Goal: Task Accomplishment & Management: Use online tool/utility

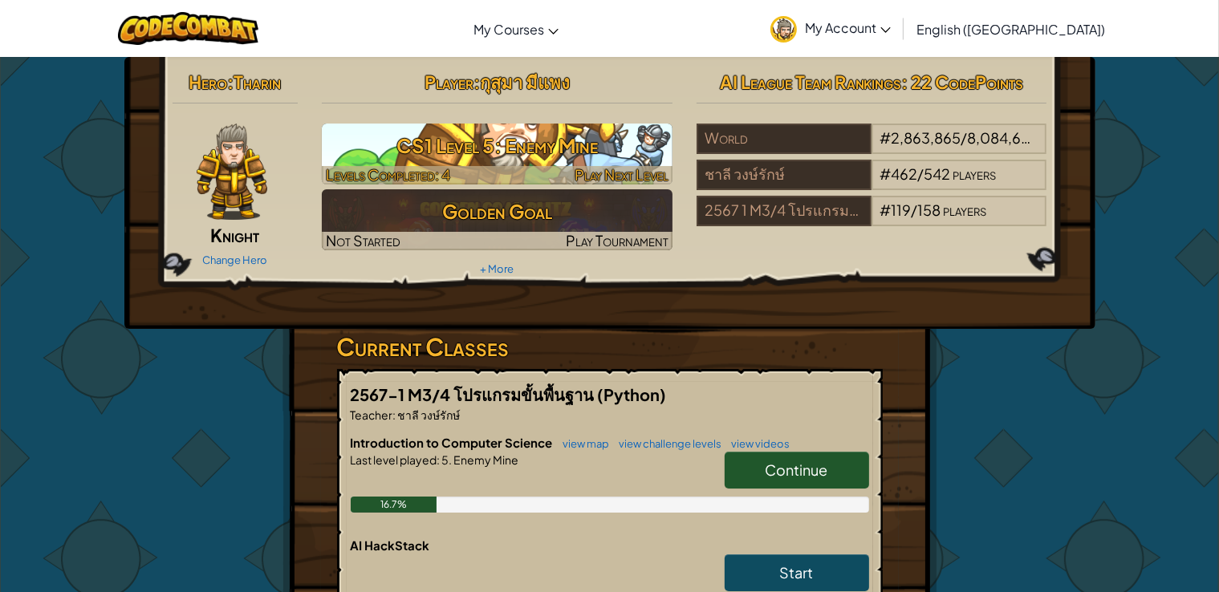
click at [563, 143] on h3 "CS1 Level 5: Enemy Mine" at bounding box center [497, 146] width 351 height 36
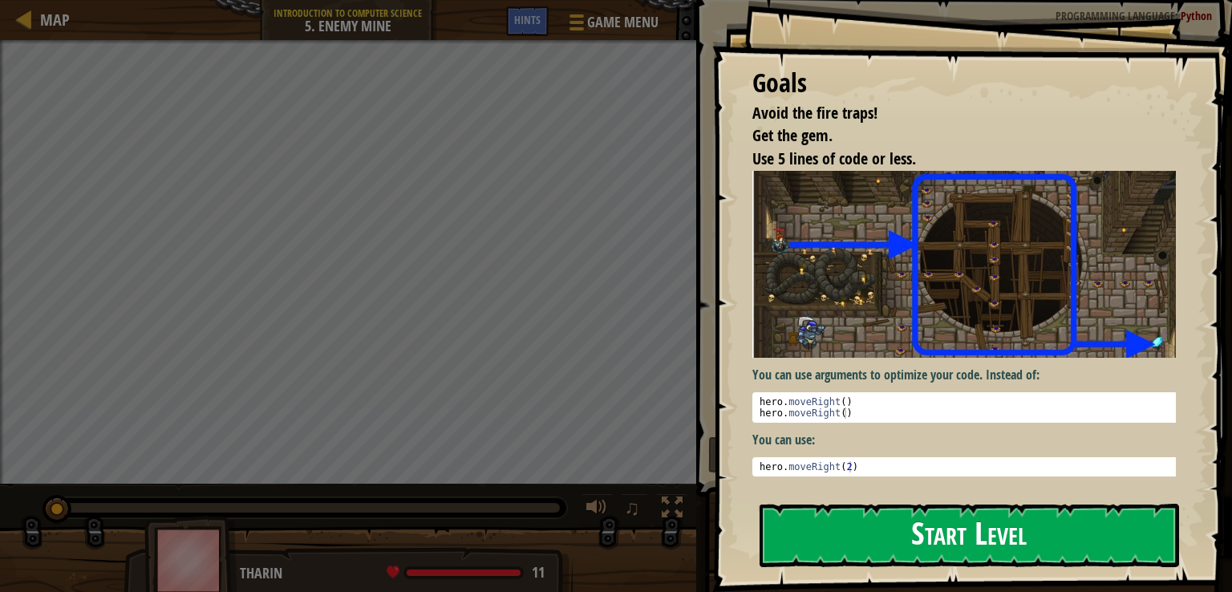
click at [872, 550] on button "Start Level" at bounding box center [970, 535] width 420 height 63
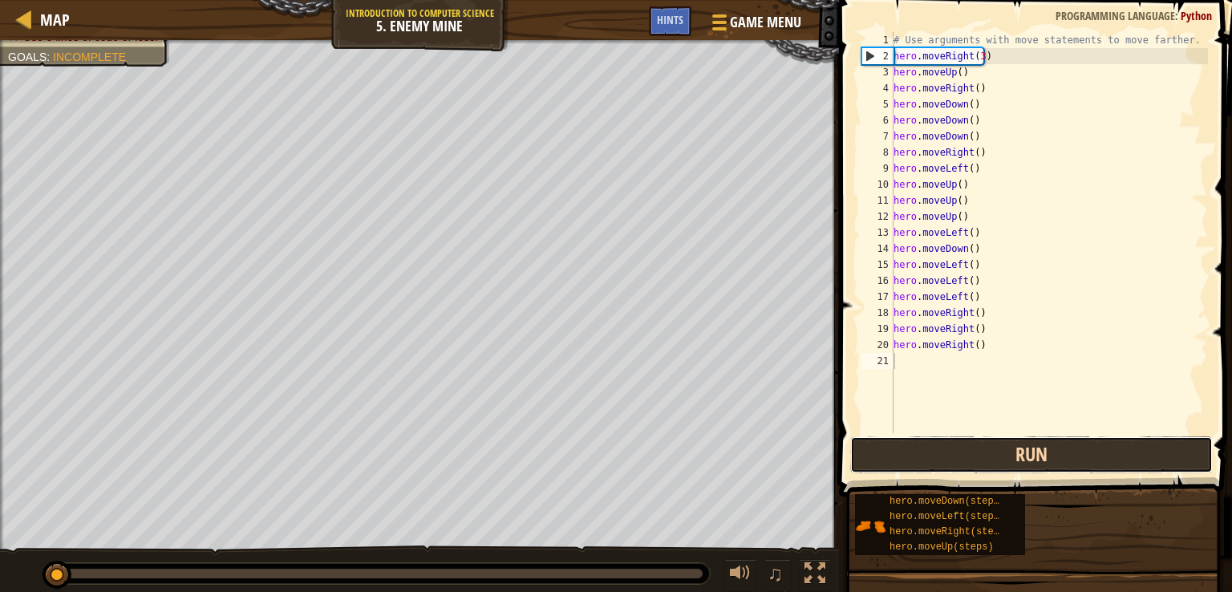
click at [897, 456] on button "Run" at bounding box center [1031, 454] width 363 height 37
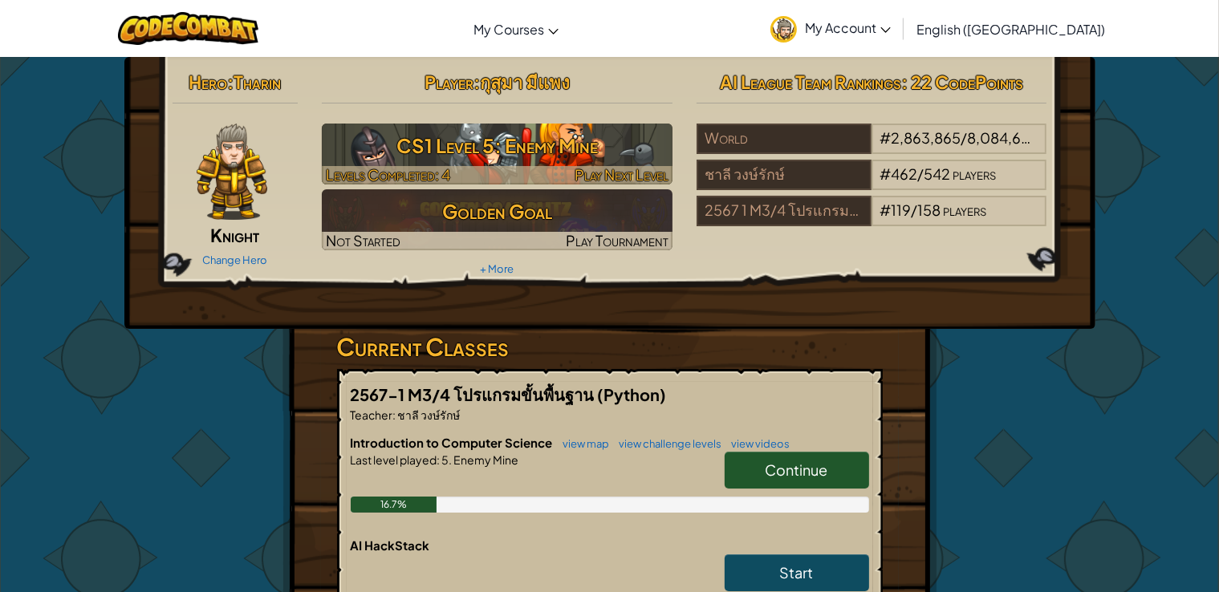
click at [565, 132] on h3 "CS1 Level 5: Enemy Mine" at bounding box center [497, 146] width 351 height 36
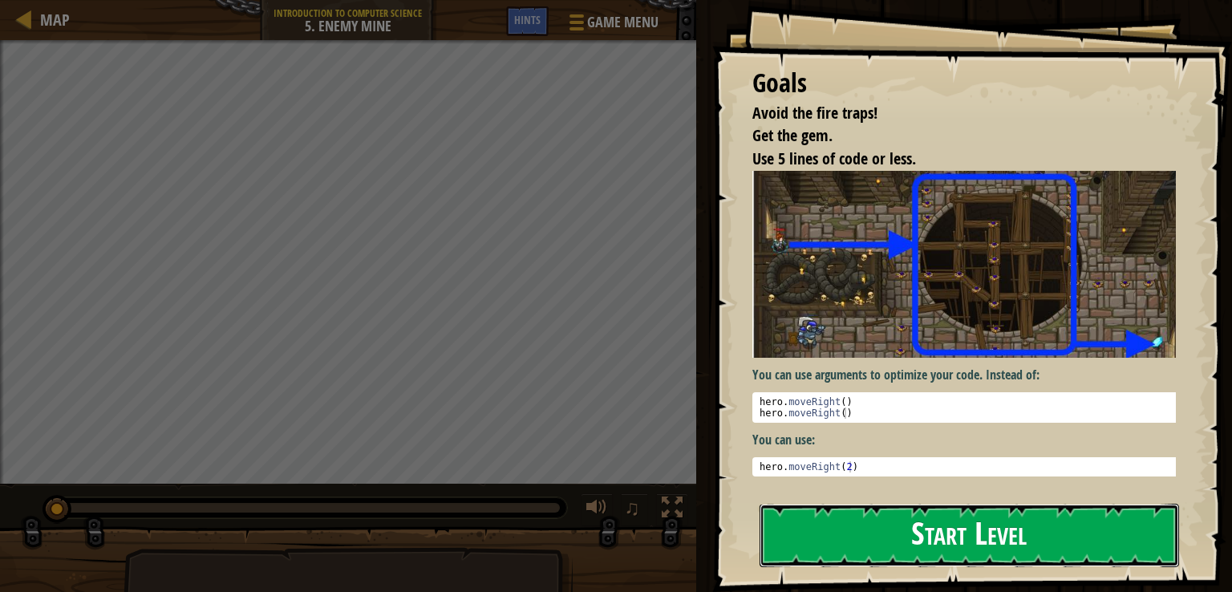
click at [884, 538] on button "Start Level" at bounding box center [970, 535] width 420 height 63
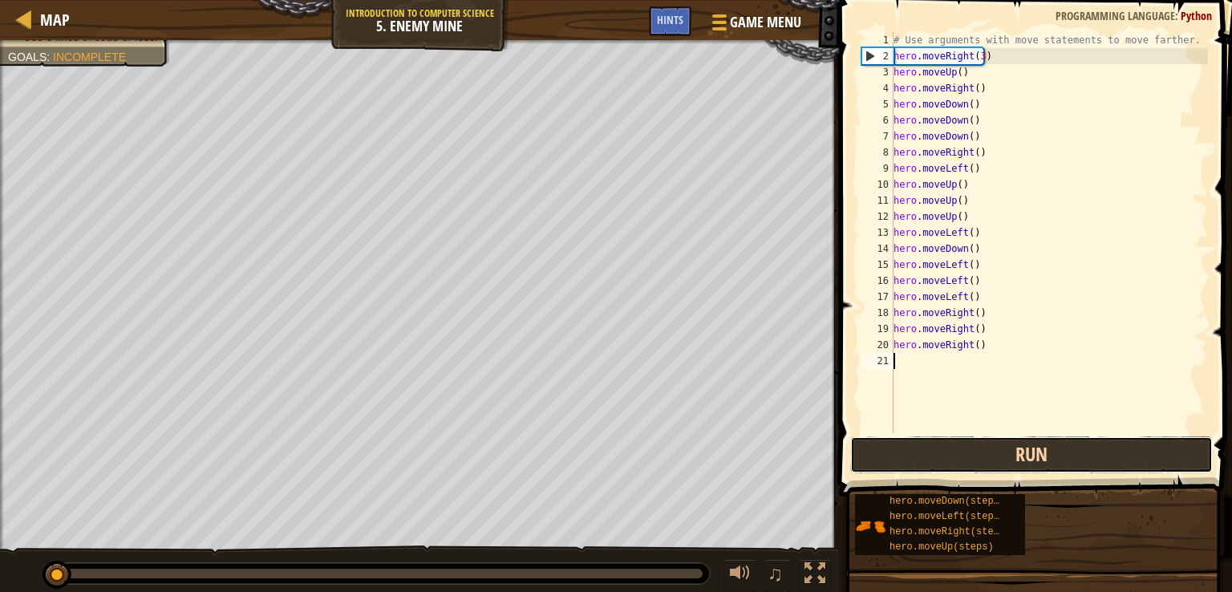
click at [962, 454] on button "Run" at bounding box center [1031, 454] width 363 height 37
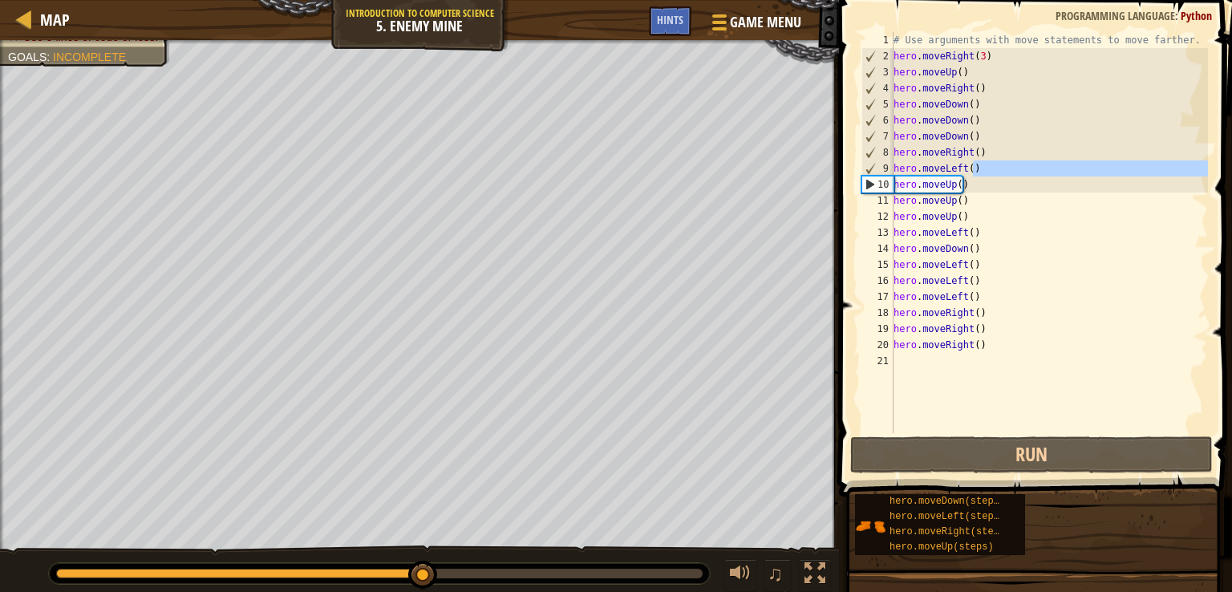
drag, startPoint x: 984, startPoint y: 172, endPoint x: 886, endPoint y: 181, distance: 99.1
click at [886, 181] on div "1 2 3 4 5 6 7 8 9 10 11 12 13 14 15 16 17 18 19 20 21 # Use arguments with move…" at bounding box center [1034, 232] width 350 height 401
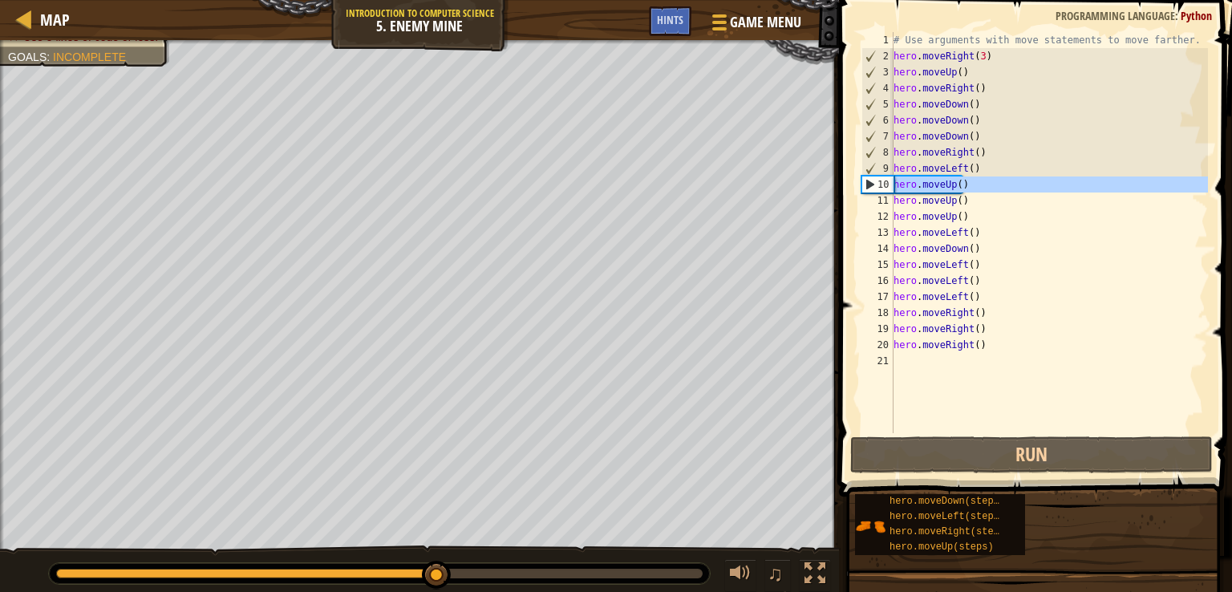
click at [887, 180] on div "10" at bounding box center [878, 185] width 31 height 16
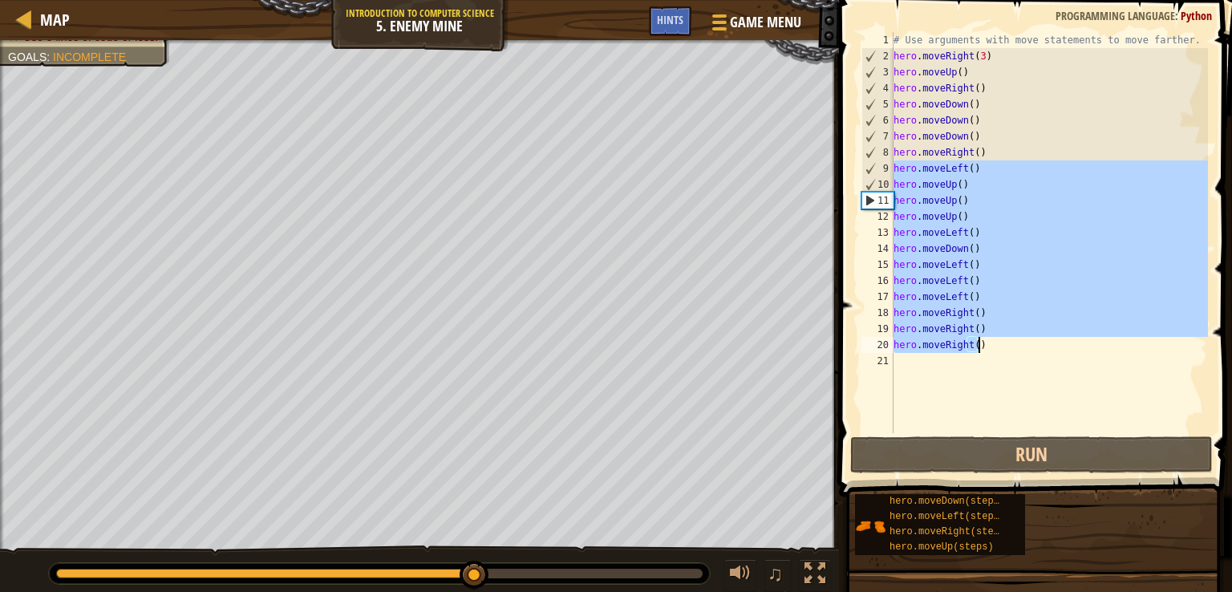
drag, startPoint x: 896, startPoint y: 169, endPoint x: 1021, endPoint y: 350, distance: 219.7
click at [1021, 350] on div "# Use arguments with move statements to move farther. hero . moveRight ( 3 ) he…" at bounding box center [1050, 248] width 318 height 433
type textarea "hero.moveRight() hero.moveRight()"
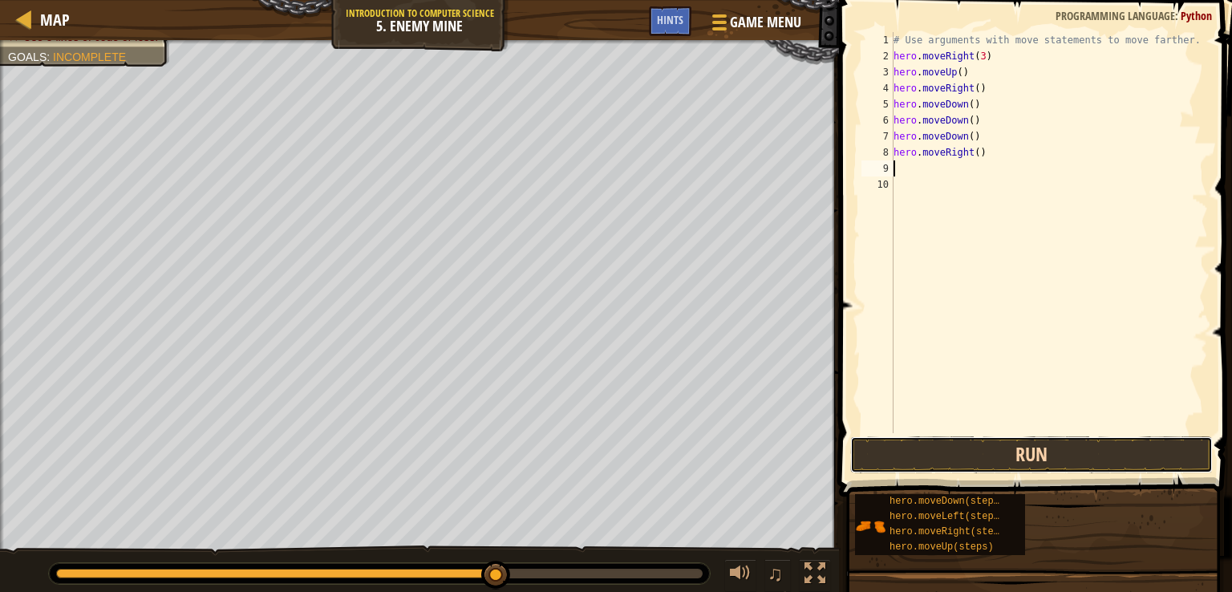
click at [943, 454] on button "Run" at bounding box center [1031, 454] width 363 height 37
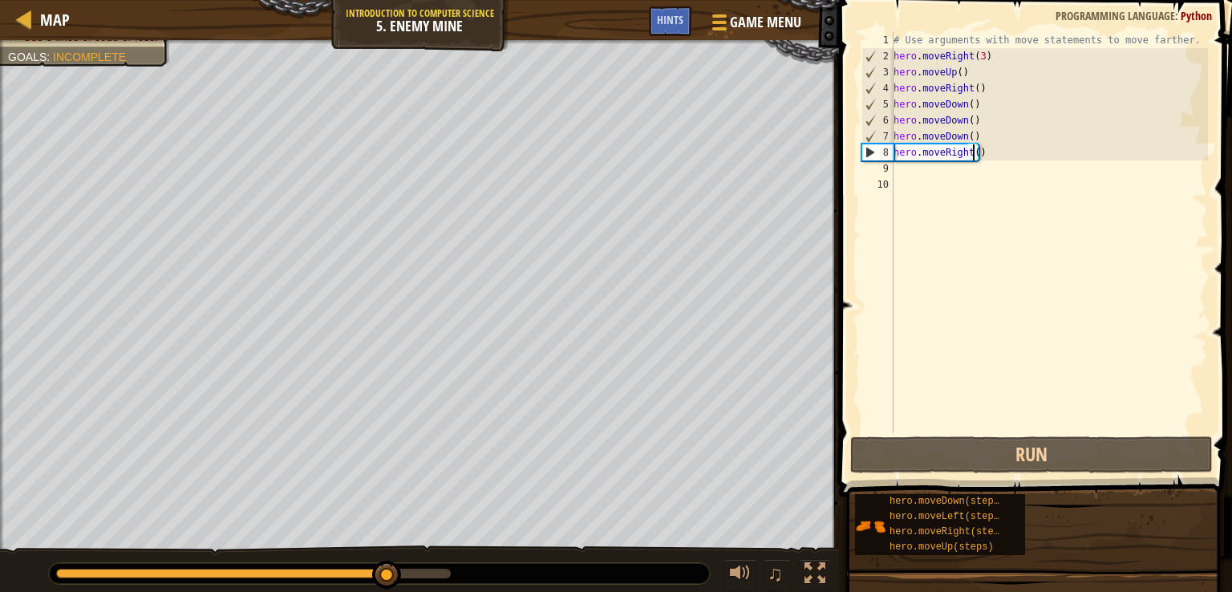
click at [972, 156] on div "# Use arguments with move statements to move farther. hero . moveRight ( 3 ) he…" at bounding box center [1050, 248] width 318 height 433
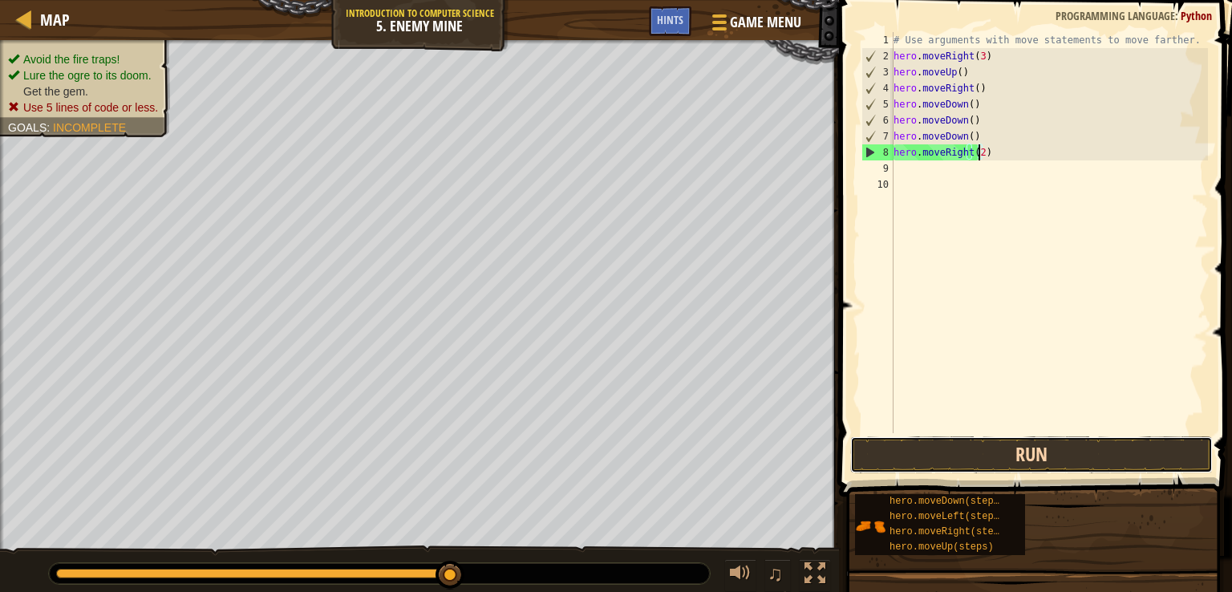
click at [922, 452] on button "Run" at bounding box center [1031, 454] width 363 height 37
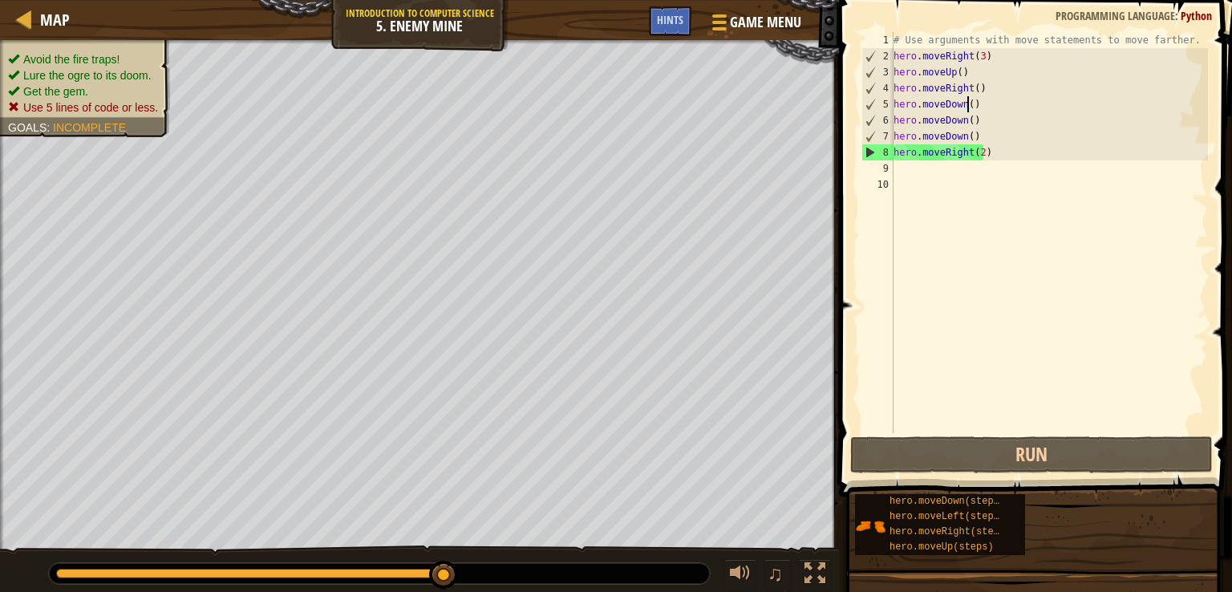
click at [970, 104] on div "# Use arguments with move statements to move farther. hero . moveRight ( 3 ) he…" at bounding box center [1050, 248] width 318 height 433
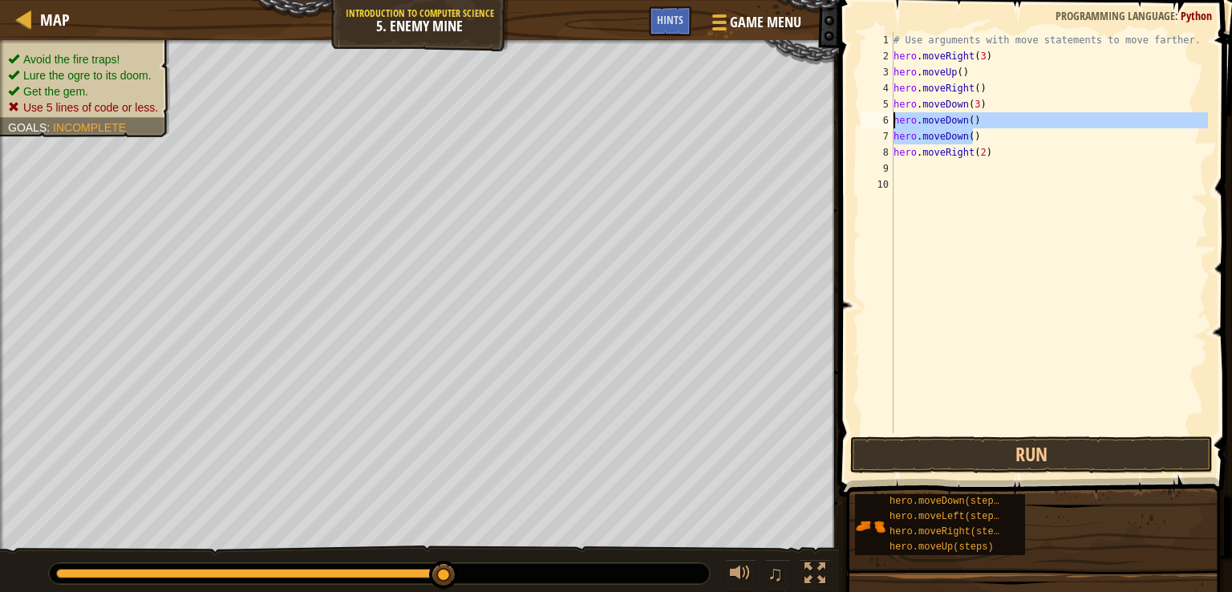
drag, startPoint x: 982, startPoint y: 141, endPoint x: 887, endPoint y: 124, distance: 97.1
click at [887, 124] on div "hero.moveDown(3) 1 2 3 4 5 6 7 8 9 10 # Use arguments with move statements to m…" at bounding box center [1034, 232] width 350 height 401
type textarea "hero.moveDown() hero.moveDown()"
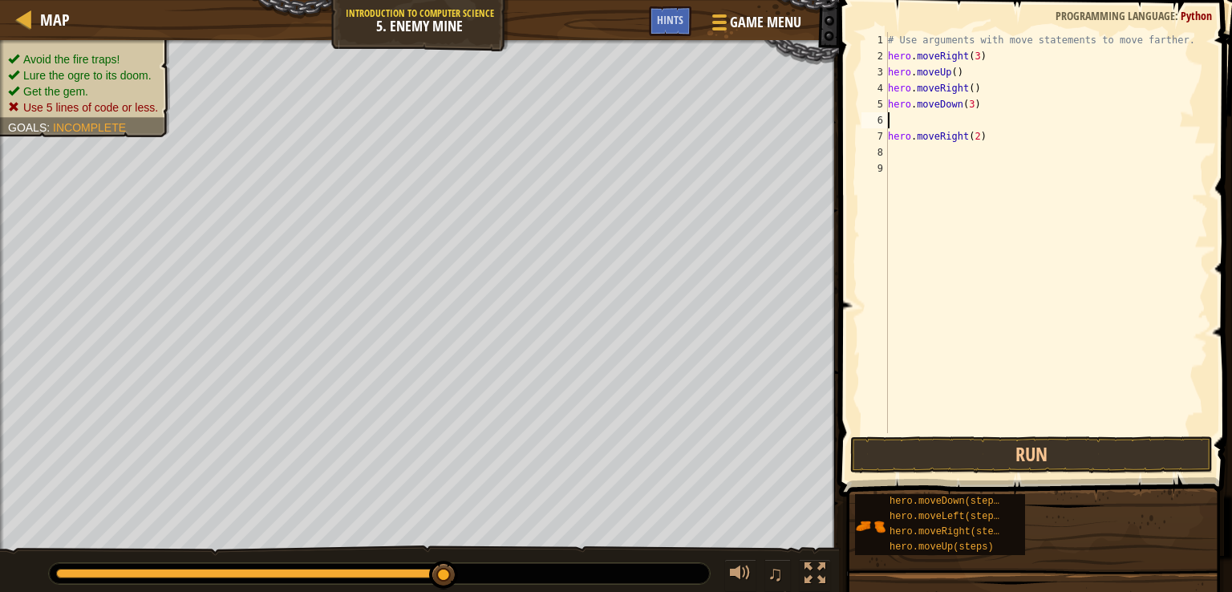
scroll to position [7, 0]
click at [887, 124] on div "6" at bounding box center [875, 120] width 26 height 16
type textarea "hero.moveRight(2)"
click at [891, 140] on div "# Use arguments with move statements to move farther. hero . moveRight ( 3 ) he…" at bounding box center [1046, 248] width 323 height 433
type textarea "hero.moveRight(2)"
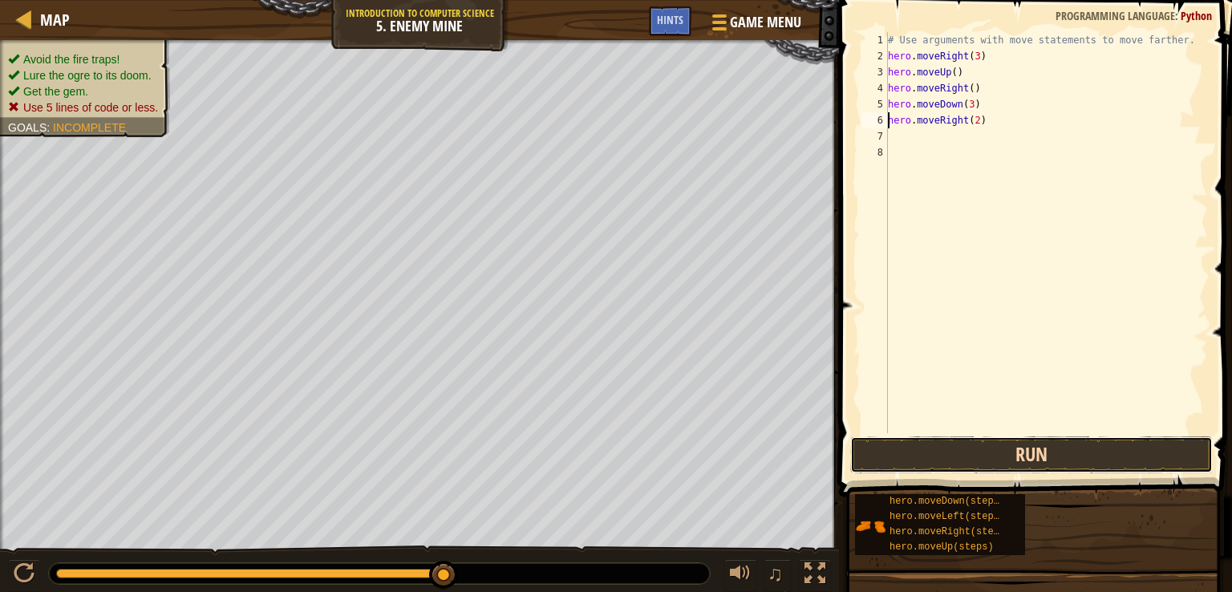
click at [1143, 462] on button "Run" at bounding box center [1031, 454] width 363 height 37
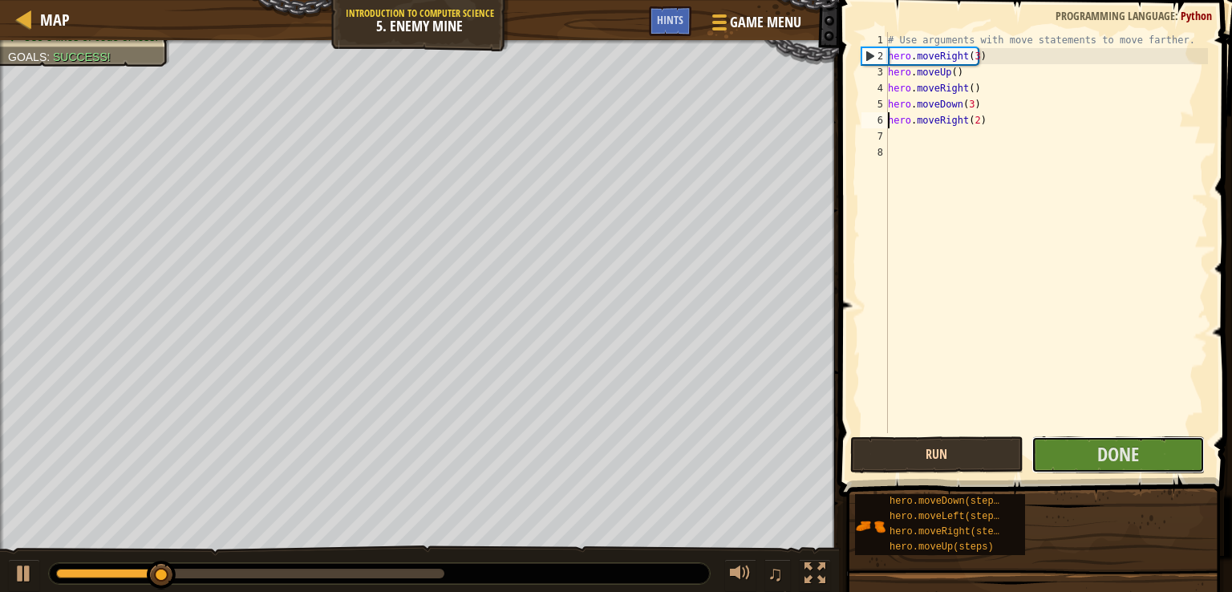
click at [1143, 462] on button "Done" at bounding box center [1118, 454] width 173 height 37
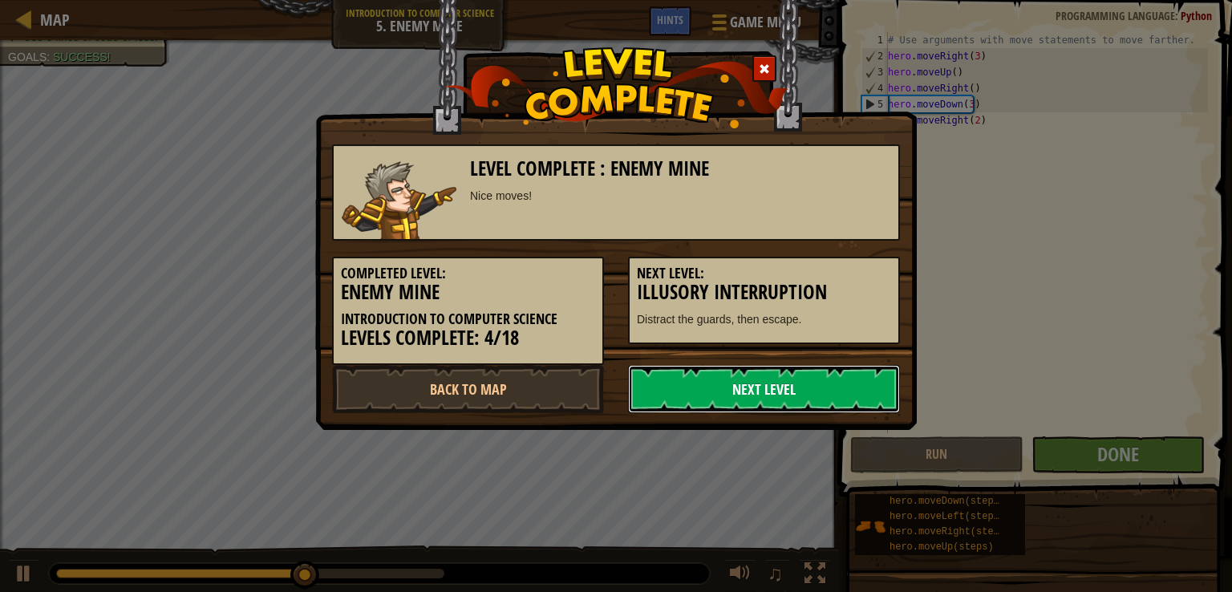
click at [757, 385] on link "Next Level" at bounding box center [764, 389] width 272 height 48
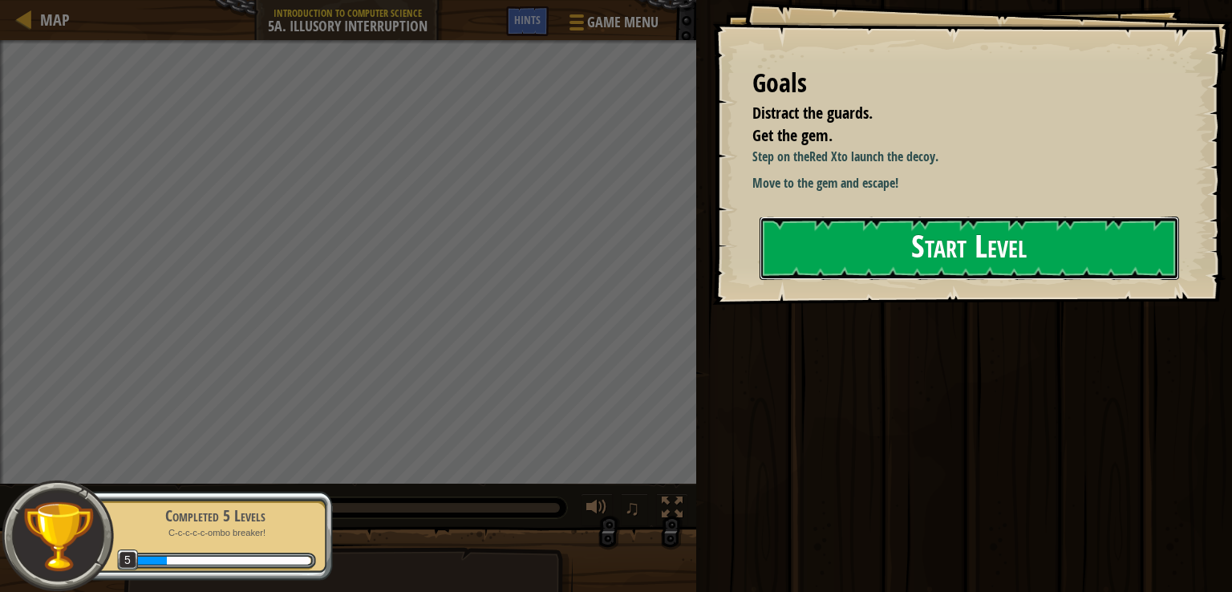
click at [924, 246] on button "Start Level" at bounding box center [970, 248] width 420 height 63
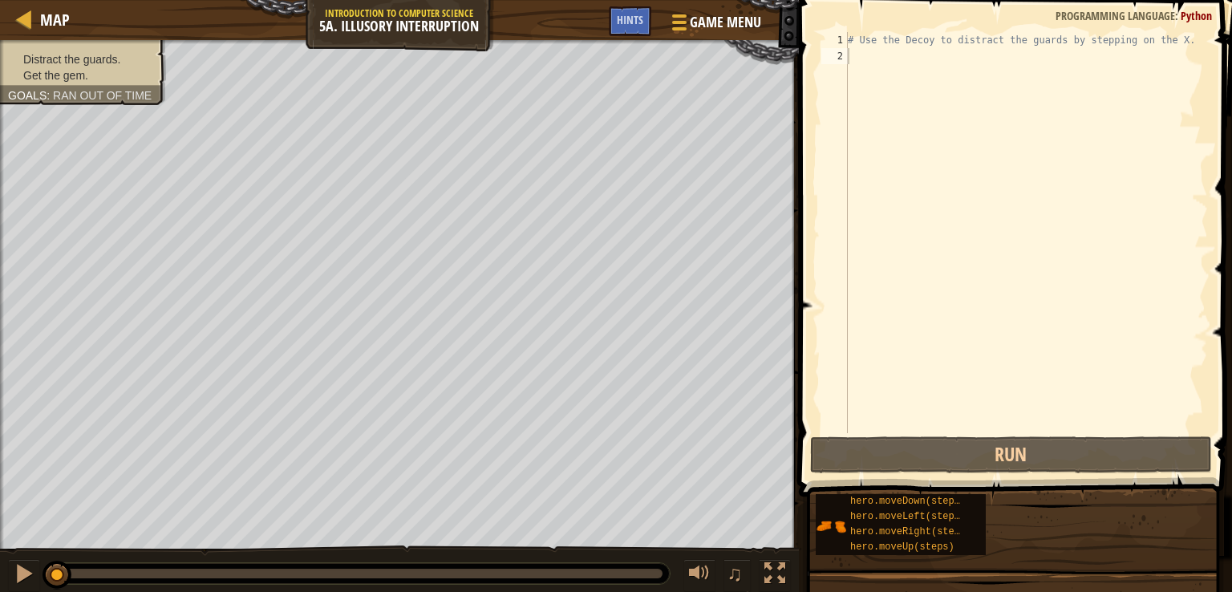
click at [976, 30] on span at bounding box center [1017, 225] width 446 height 544
type textarea "m"
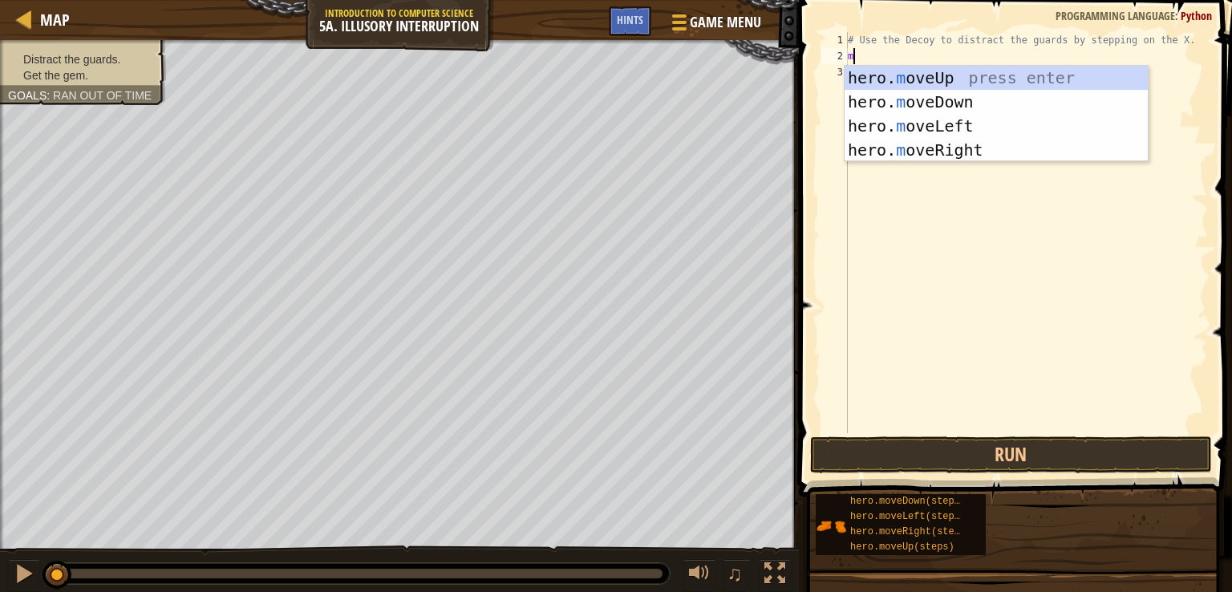
scroll to position [7, 0]
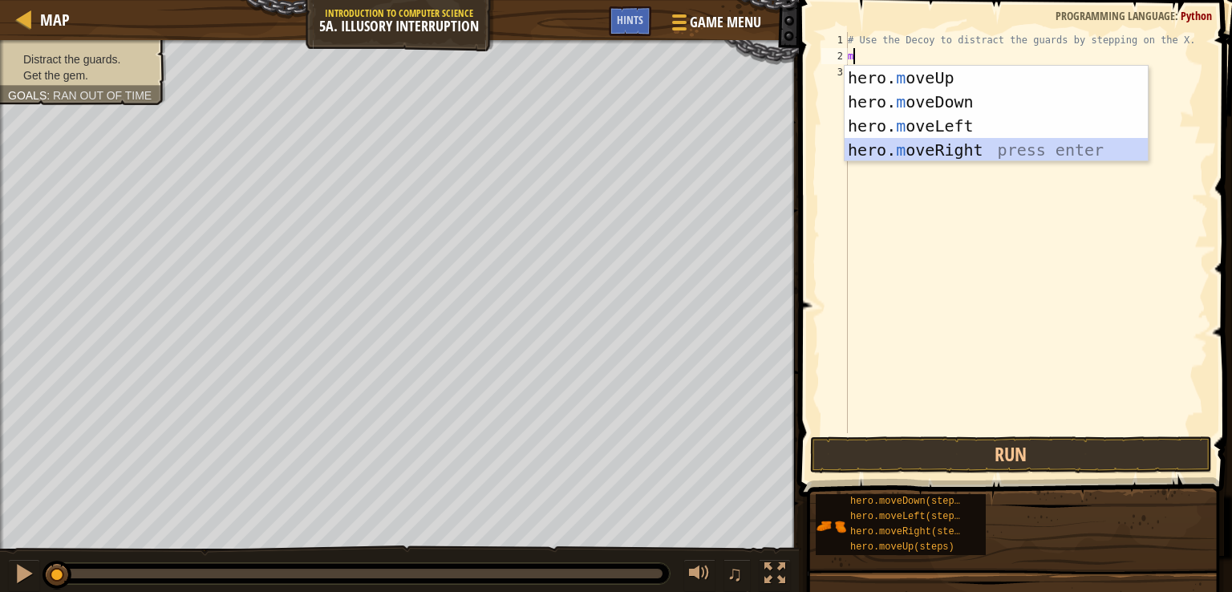
click at [985, 147] on div "hero. m oveUp press enter hero. m oveDown press enter hero. m oveLeft press ent…" at bounding box center [996, 138] width 303 height 144
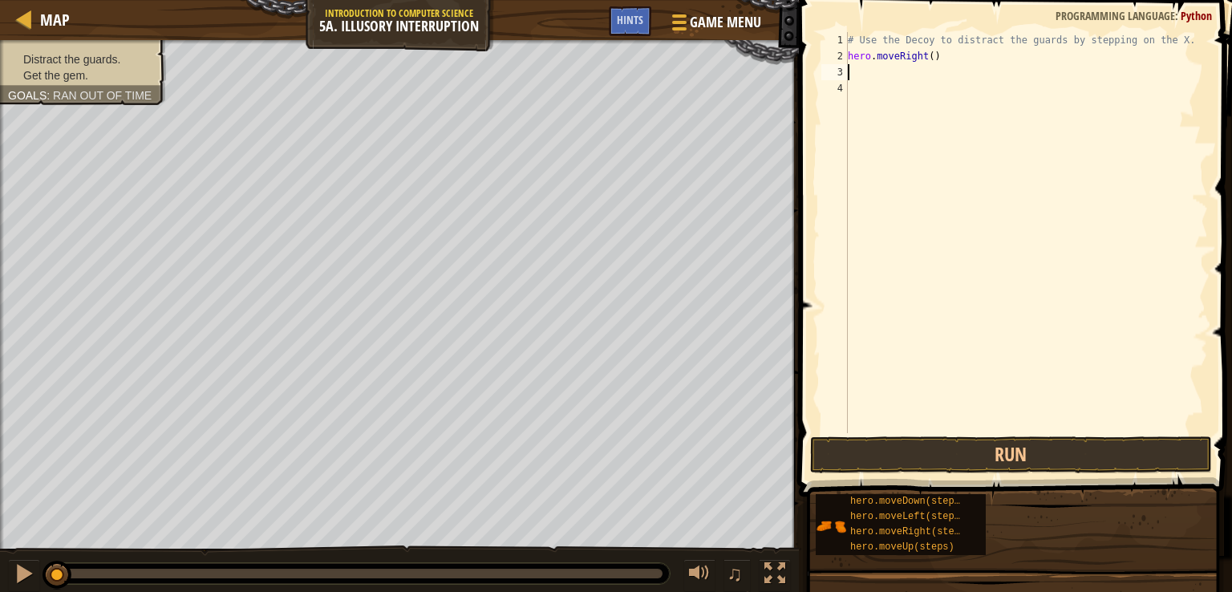
type textarea "h"
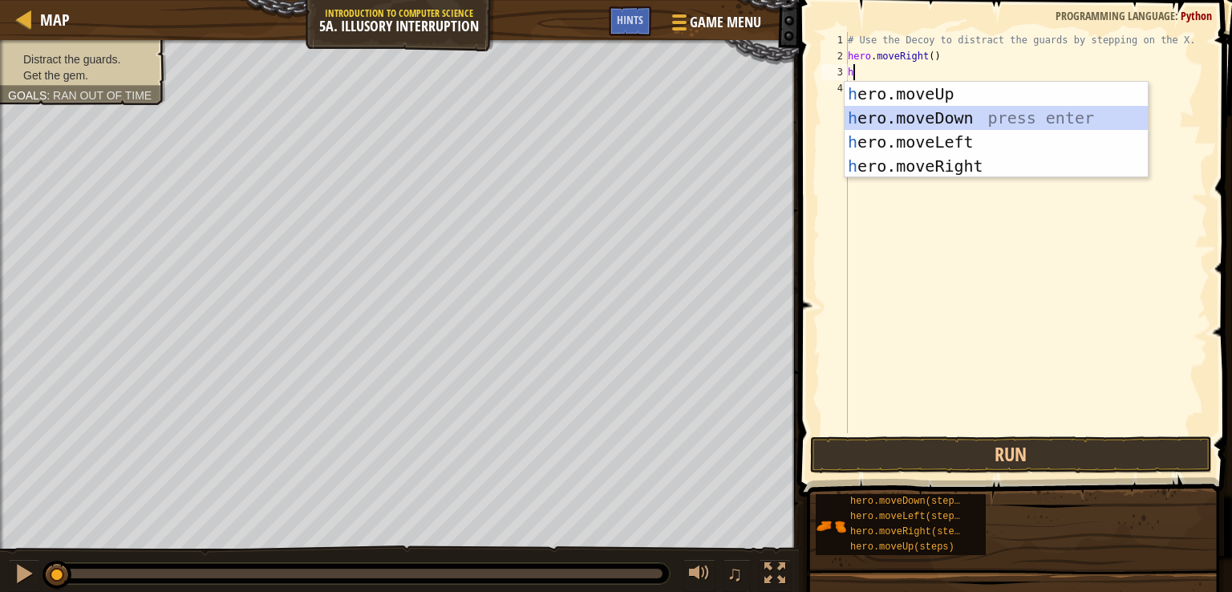
click at [879, 114] on div "h ero.moveUp press enter h ero.moveDown press enter h ero.moveLeft press enter …" at bounding box center [996, 154] width 303 height 144
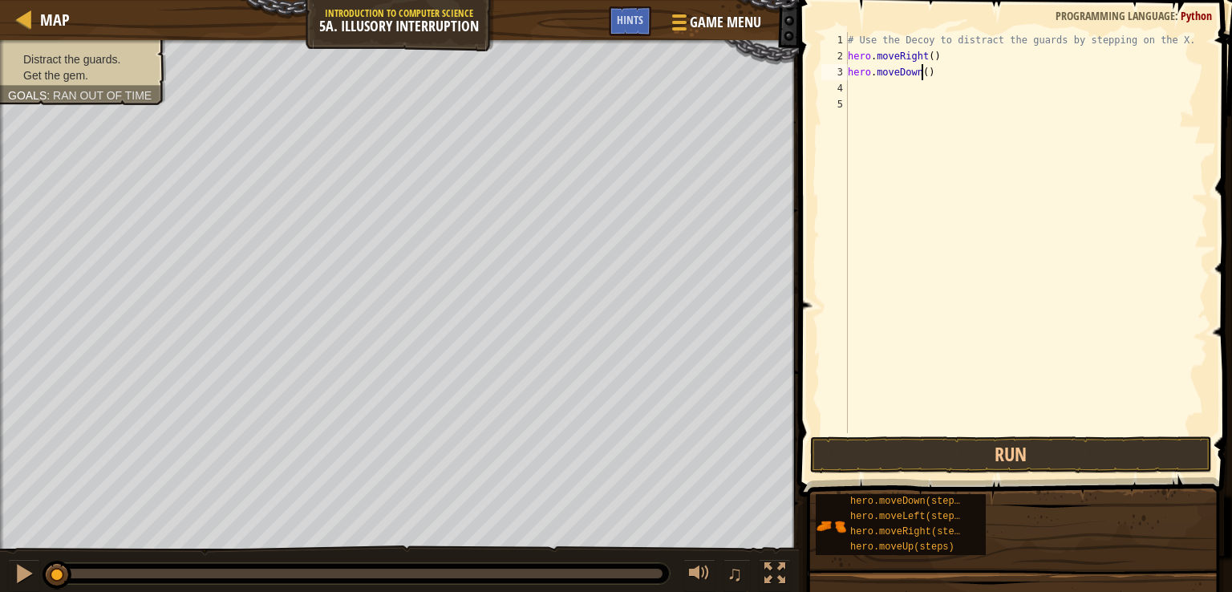
click at [924, 77] on div "# Use the Decoy to distract the guards by stepping on the X. hero . moveRight (…" at bounding box center [1026, 248] width 363 height 433
type textarea "hero.moveDown(2)"
click at [883, 89] on div "# Use the Decoy to distract the guards by stepping on the X. hero . moveRight (…" at bounding box center [1026, 248] width 363 height 433
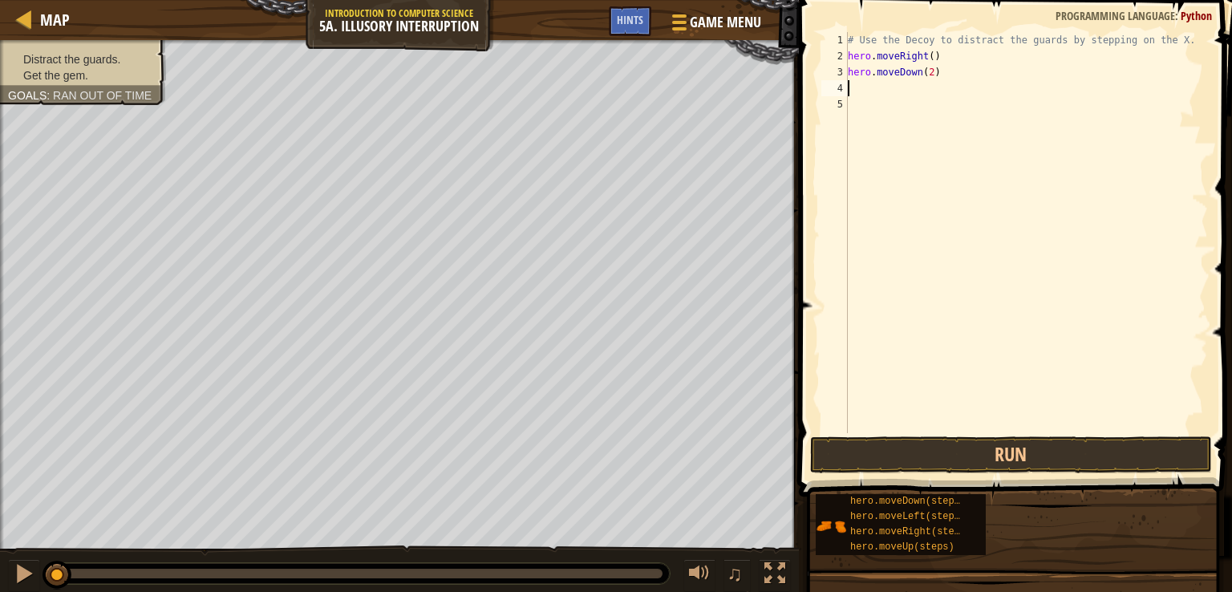
type textarea "h"
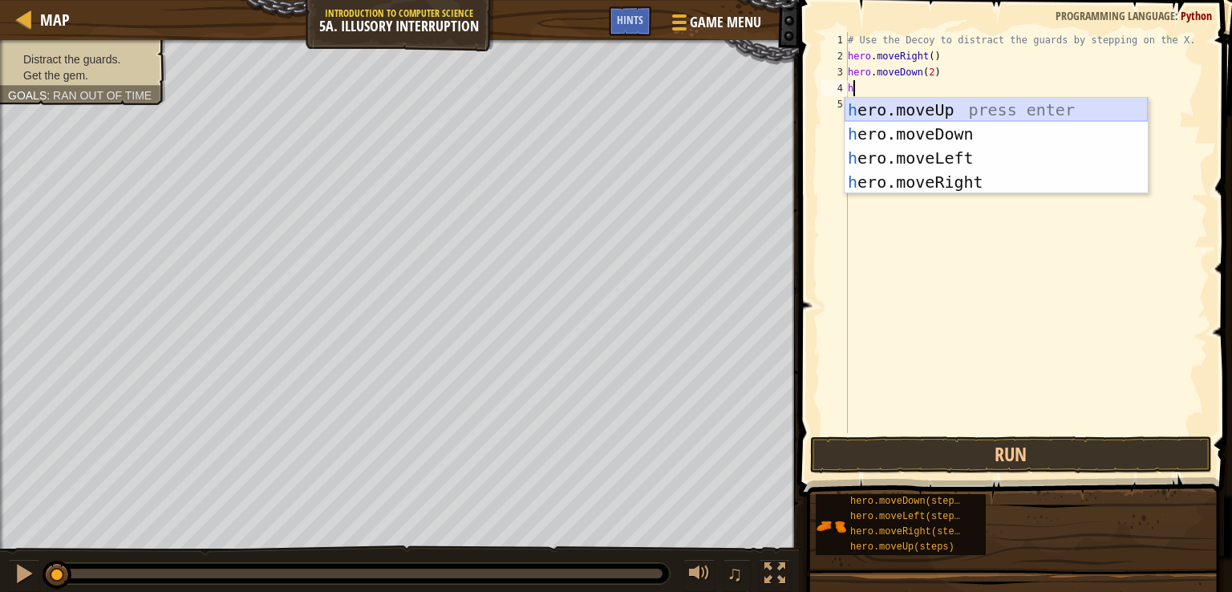
click at [908, 108] on div "h ero.moveUp press enter h ero.moveDown press enter h ero.moveLeft press enter …" at bounding box center [996, 170] width 303 height 144
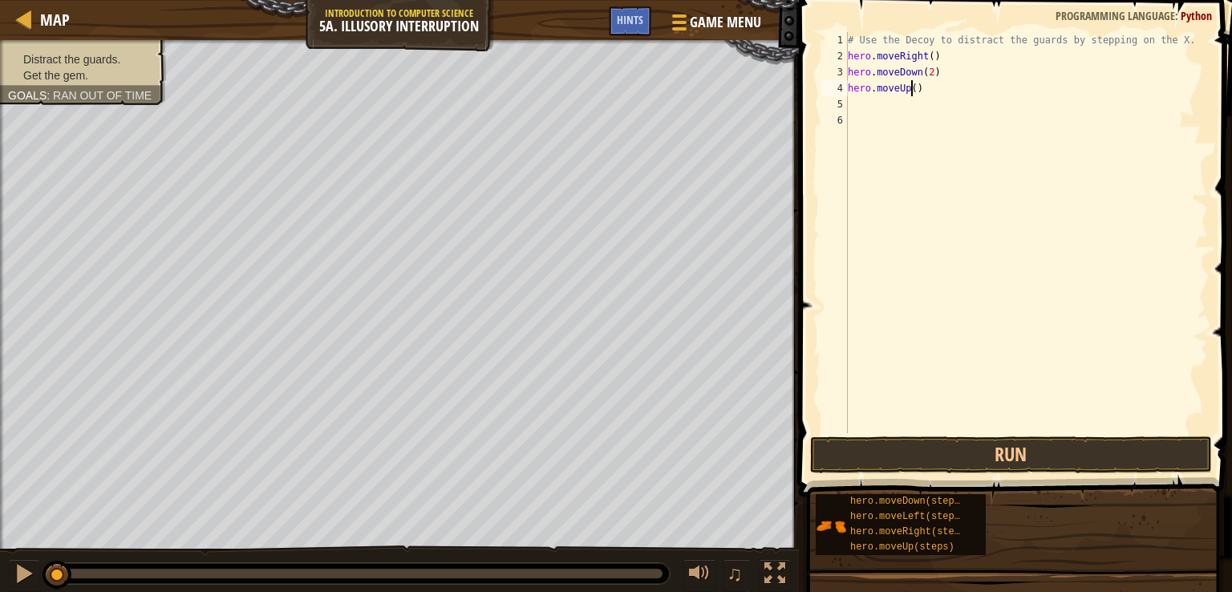
click at [911, 87] on div "# Use the Decoy to distract the guards by stepping on the X. hero . moveRight (…" at bounding box center [1026, 248] width 363 height 433
type textarea "hero.moveUp(2)"
click at [854, 98] on div "# Use the Decoy to distract the guards by stepping on the X. hero . moveRight (…" at bounding box center [1026, 248] width 363 height 433
type textarea "h"
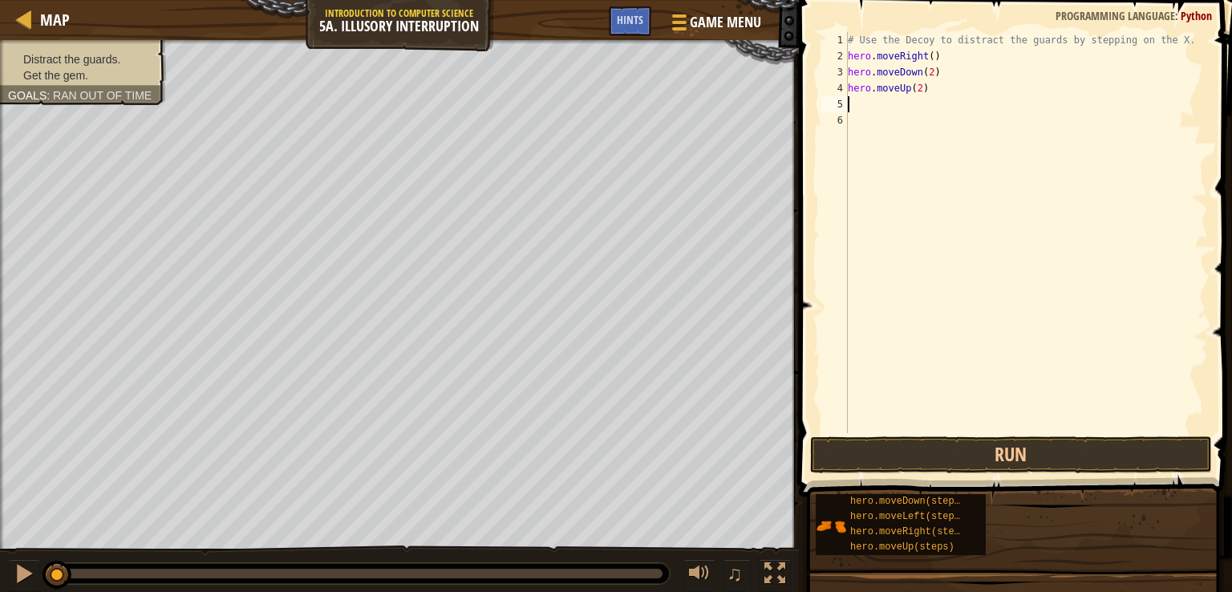
scroll to position [7, 0]
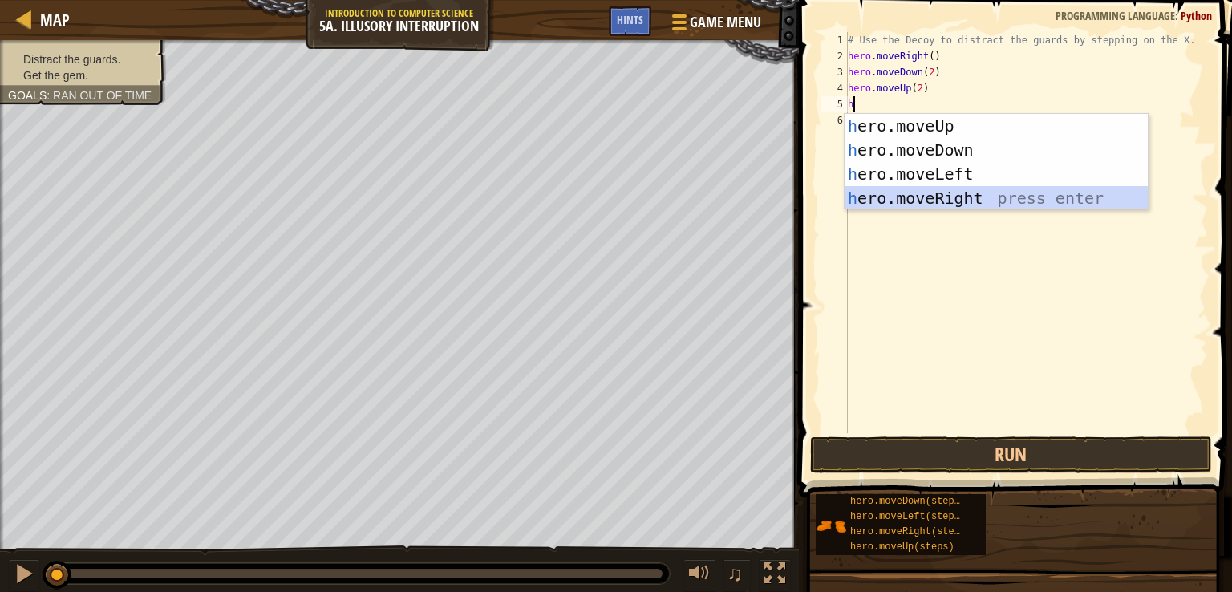
click at [956, 200] on div "h ero.moveUp press enter h ero.moveDown press enter h ero.moveLeft press enter …" at bounding box center [996, 186] width 303 height 144
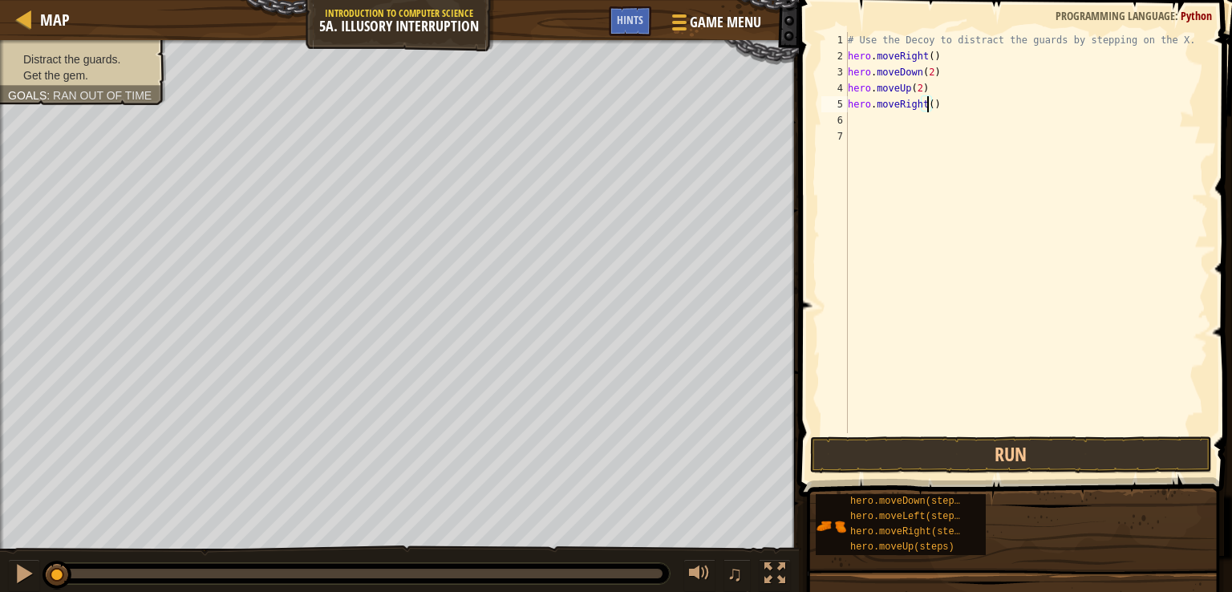
click at [928, 112] on div "# Use the Decoy to distract the guards by stepping on the X. hero . moveRight (…" at bounding box center [1026, 248] width 363 height 433
type textarea "hero.moveRight(3)"
click at [966, 461] on button "Run" at bounding box center [1011, 454] width 402 height 37
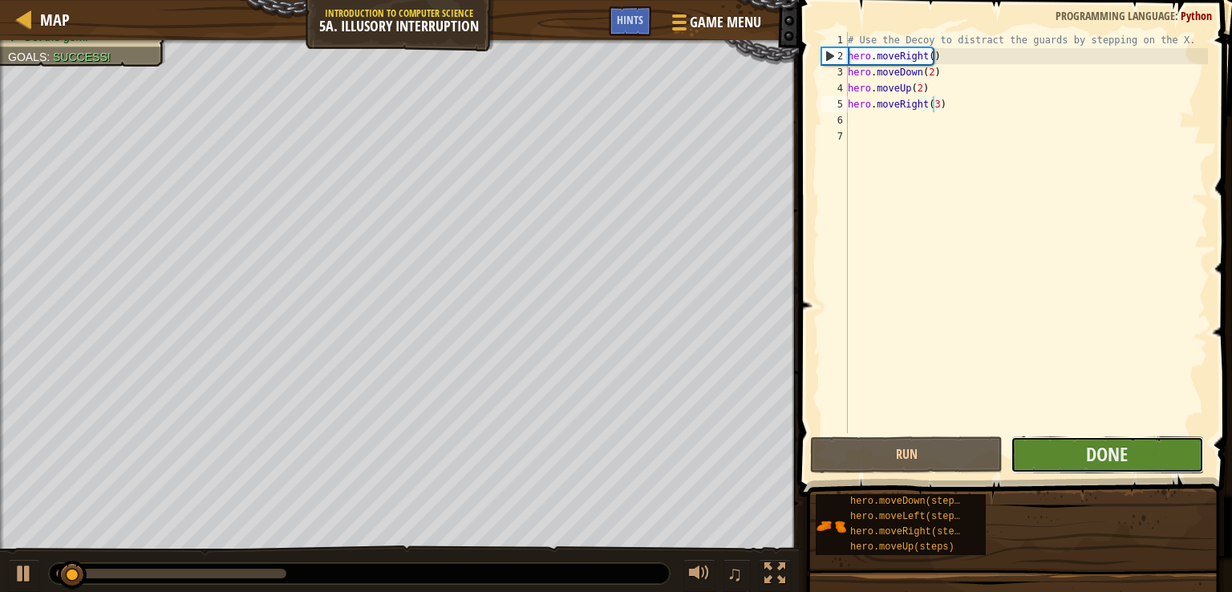
click at [1075, 456] on button "Done" at bounding box center [1107, 454] width 193 height 37
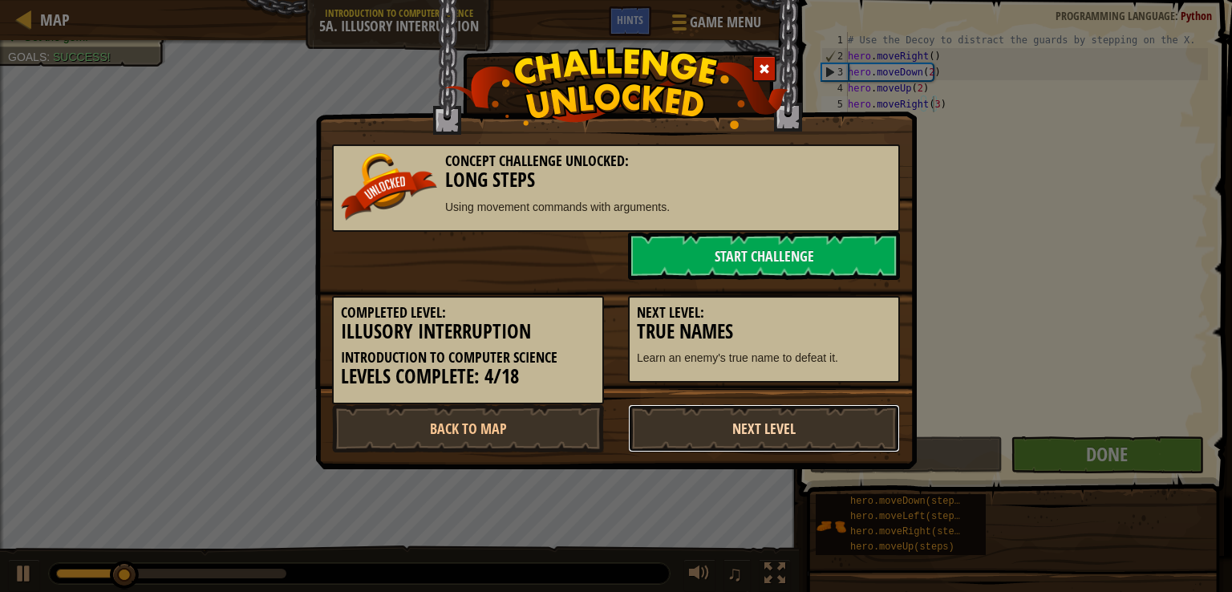
click at [772, 432] on link "Next Level" at bounding box center [764, 428] width 272 height 48
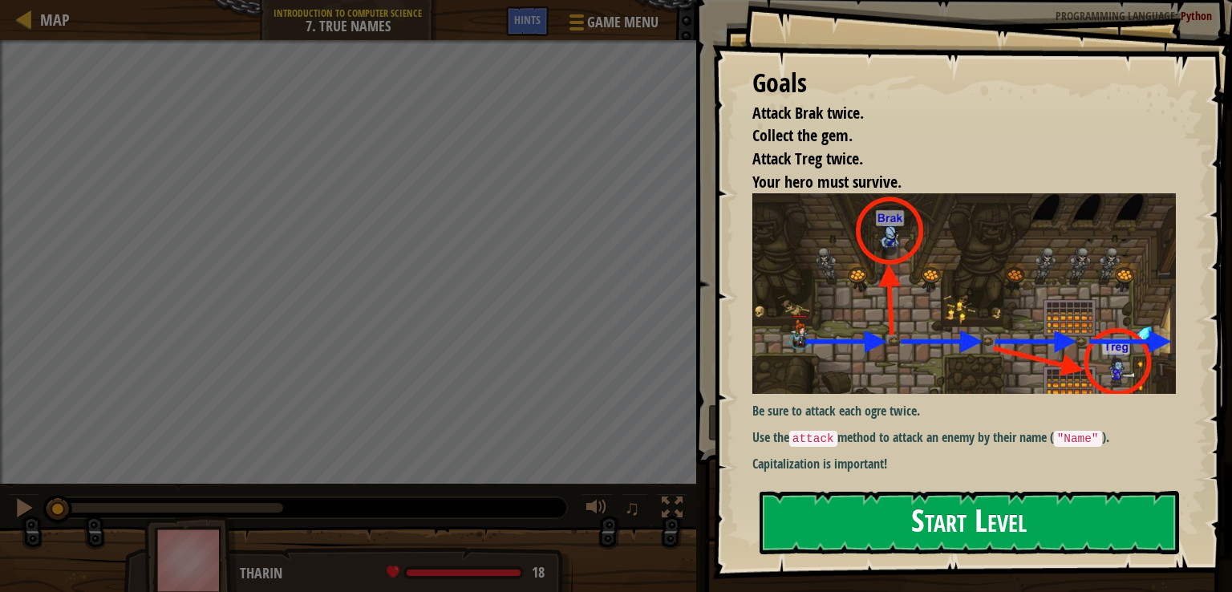
click at [928, 546] on button "Start Level" at bounding box center [970, 522] width 420 height 63
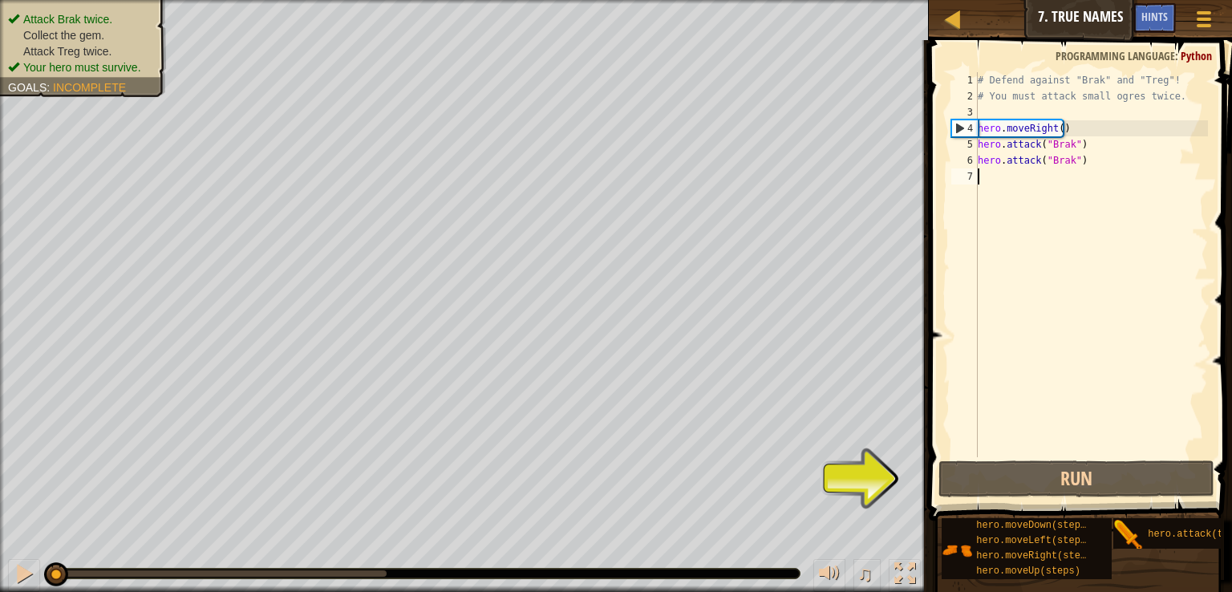
type textarea "h"
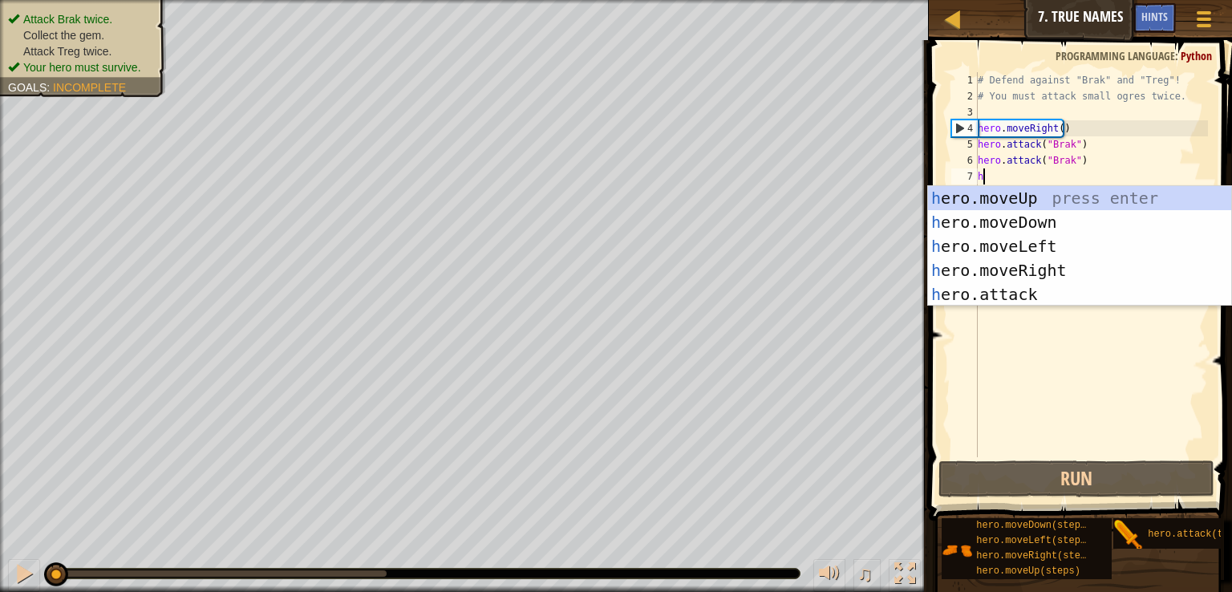
scroll to position [7, 0]
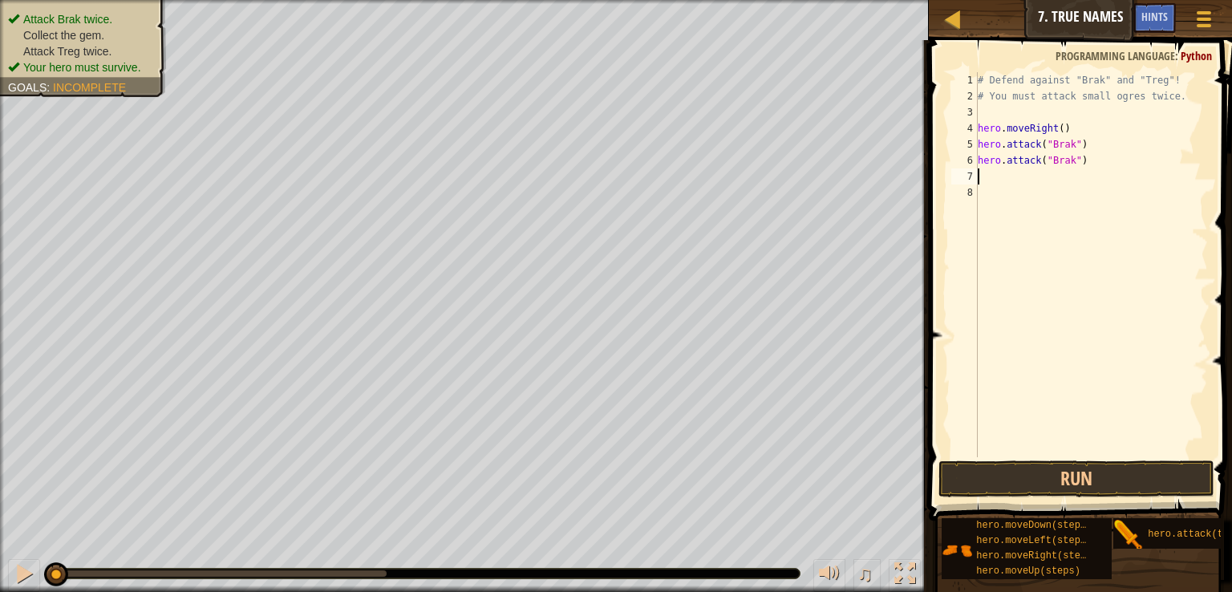
type textarea "h"
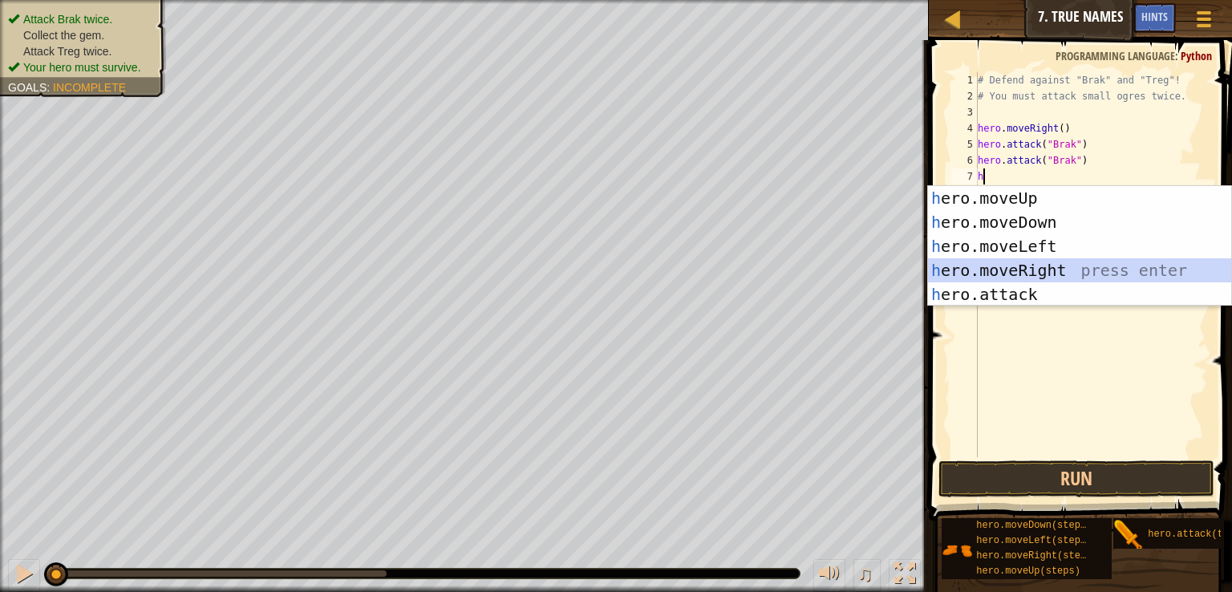
click at [1026, 270] on div "h ero.moveUp press enter h ero.moveDown press enter h ero.moveLeft press enter …" at bounding box center [1079, 270] width 303 height 168
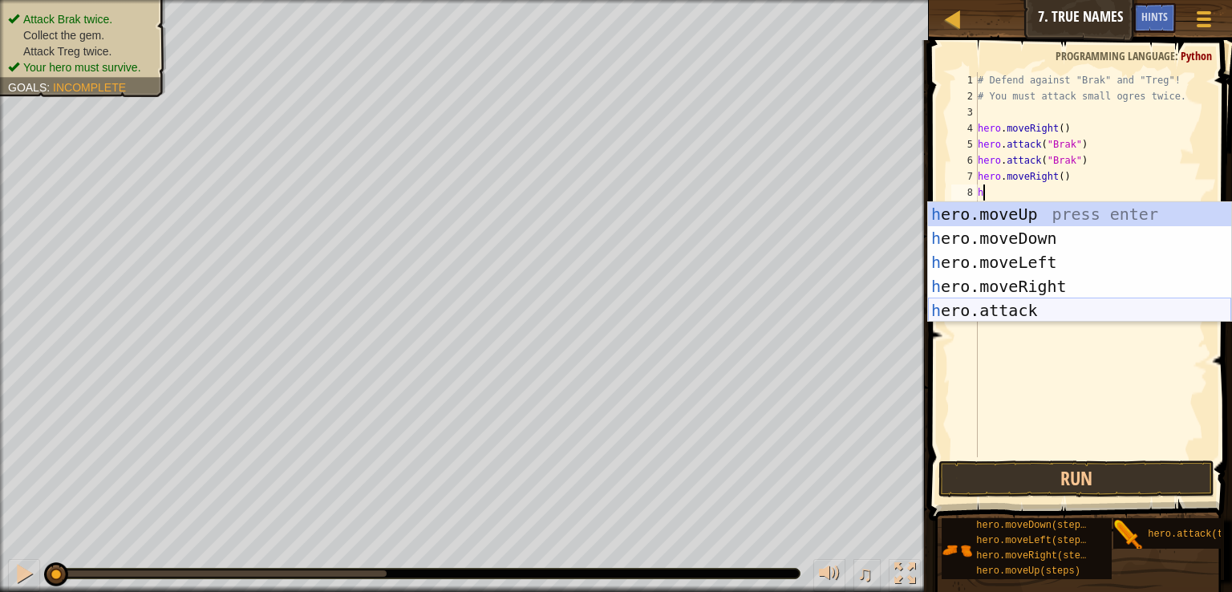
click at [1027, 311] on div "h ero.moveUp press enter h ero.moveDown press enter h ero.moveLeft press enter …" at bounding box center [1079, 286] width 303 height 168
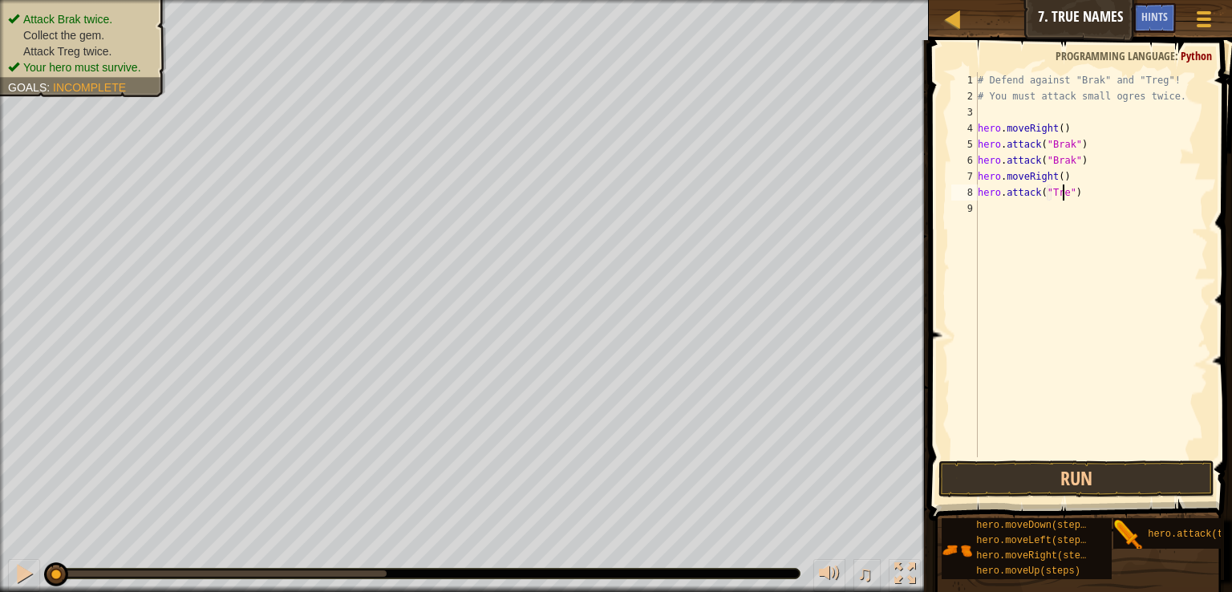
scroll to position [7, 6]
type textarea "hero.attack("Treg")"
drag, startPoint x: 1078, startPoint y: 199, endPoint x: 975, endPoint y: 193, distance: 103.7
click at [975, 193] on div "hero.attack("Treg") 1 2 3 4 5 6 7 8 9 # Defend against "Brak" and "Treg"! # You…" at bounding box center [1078, 264] width 260 height 385
click at [984, 213] on div "# Defend against "Brak" and "Treg"! # You must attack small ogres twice. hero .…" at bounding box center [1091, 280] width 233 height 417
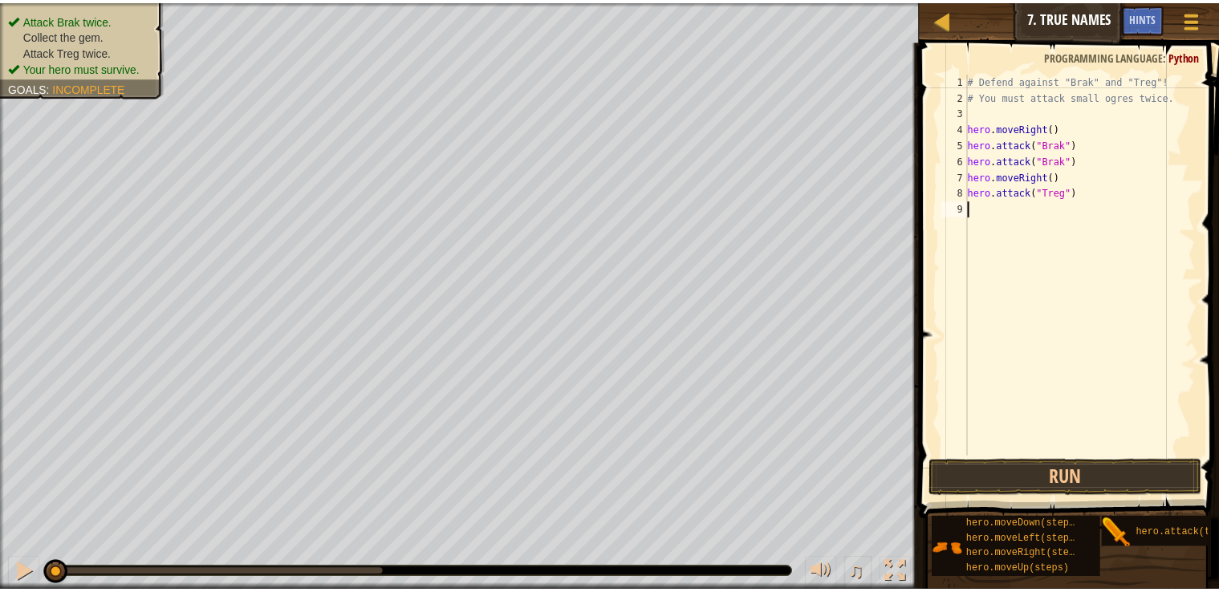
scroll to position [7, 0]
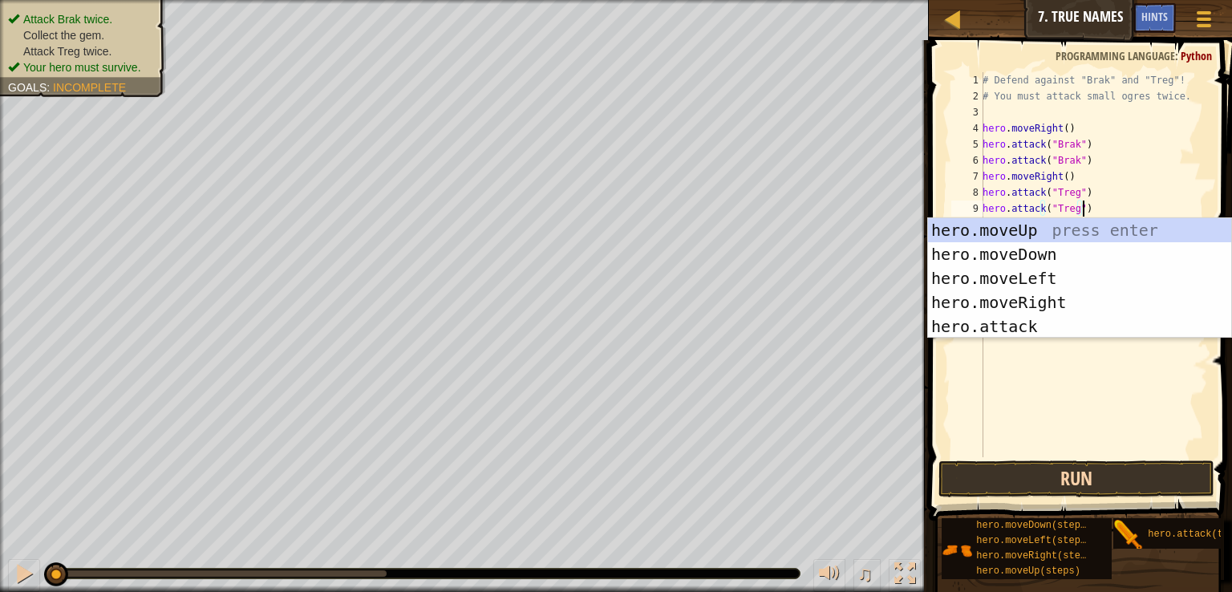
type textarea "hero.attack("Treg")"
click at [1090, 490] on button "Run" at bounding box center [1077, 479] width 276 height 37
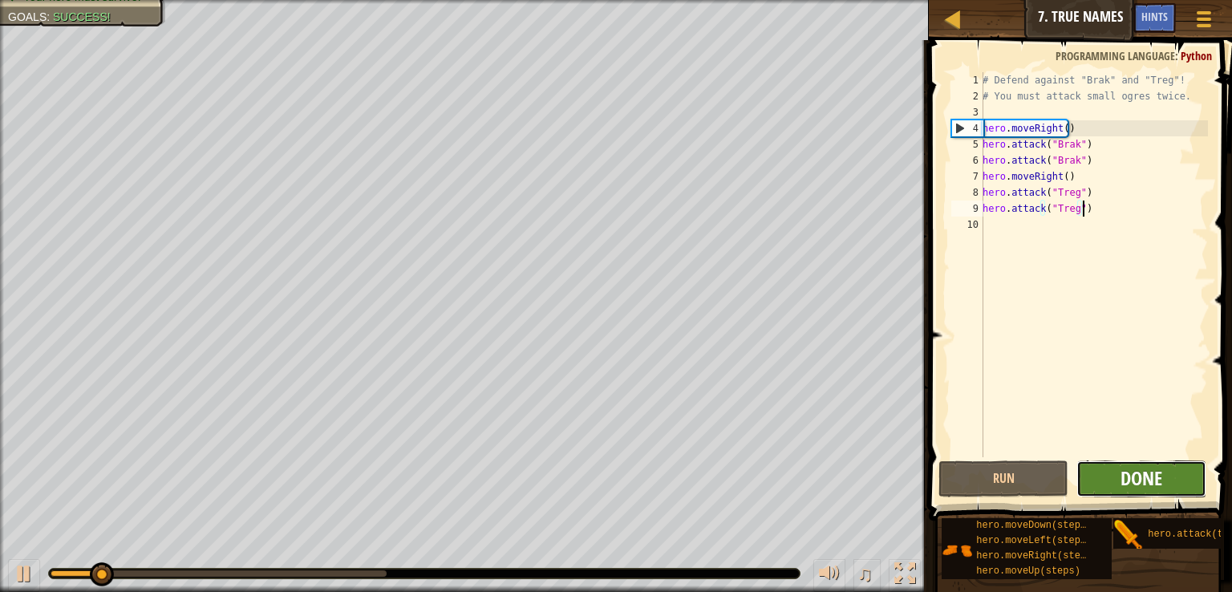
click at [1142, 469] on span "Done" at bounding box center [1142, 478] width 42 height 26
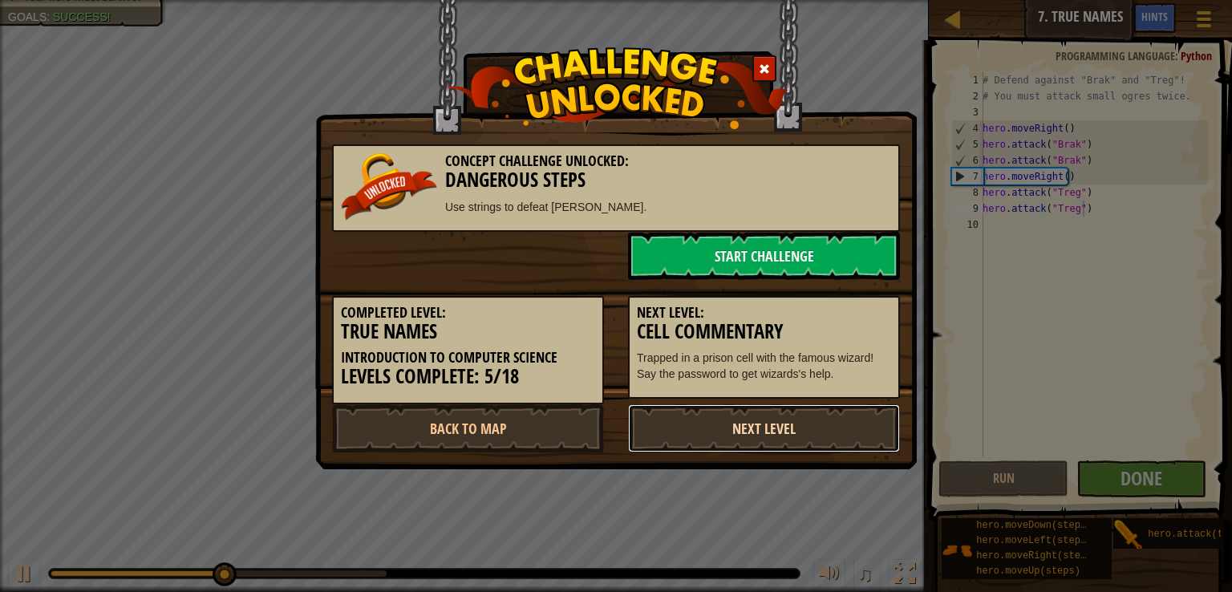
click at [732, 426] on link "Next Level" at bounding box center [764, 428] width 272 height 48
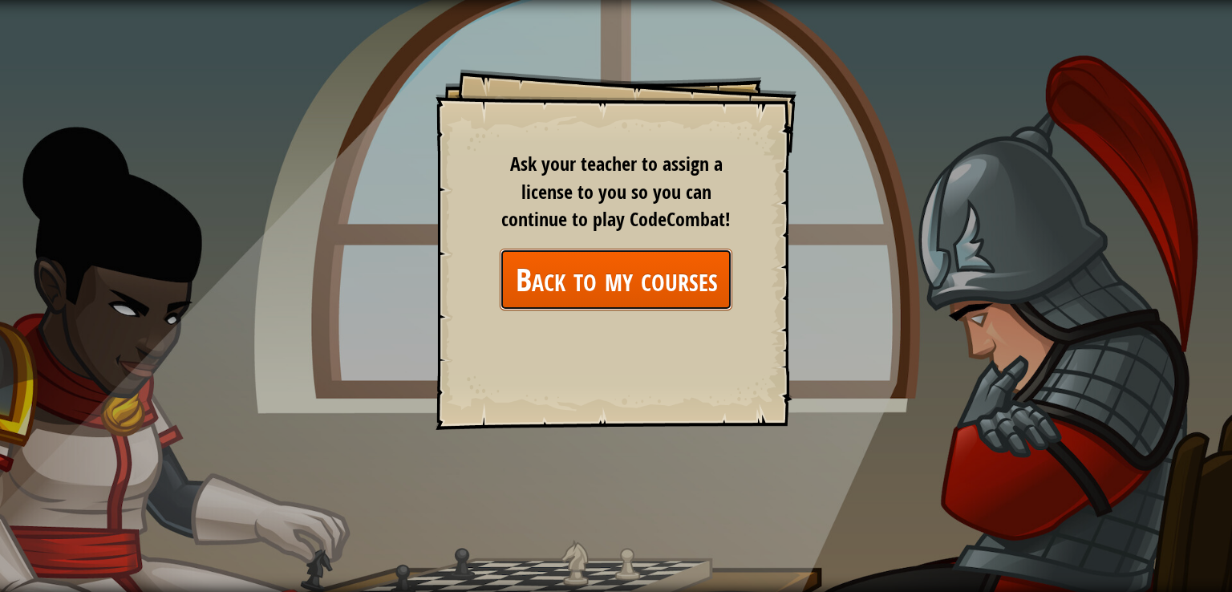
click at [655, 258] on link "Back to my courses" at bounding box center [616, 280] width 233 height 62
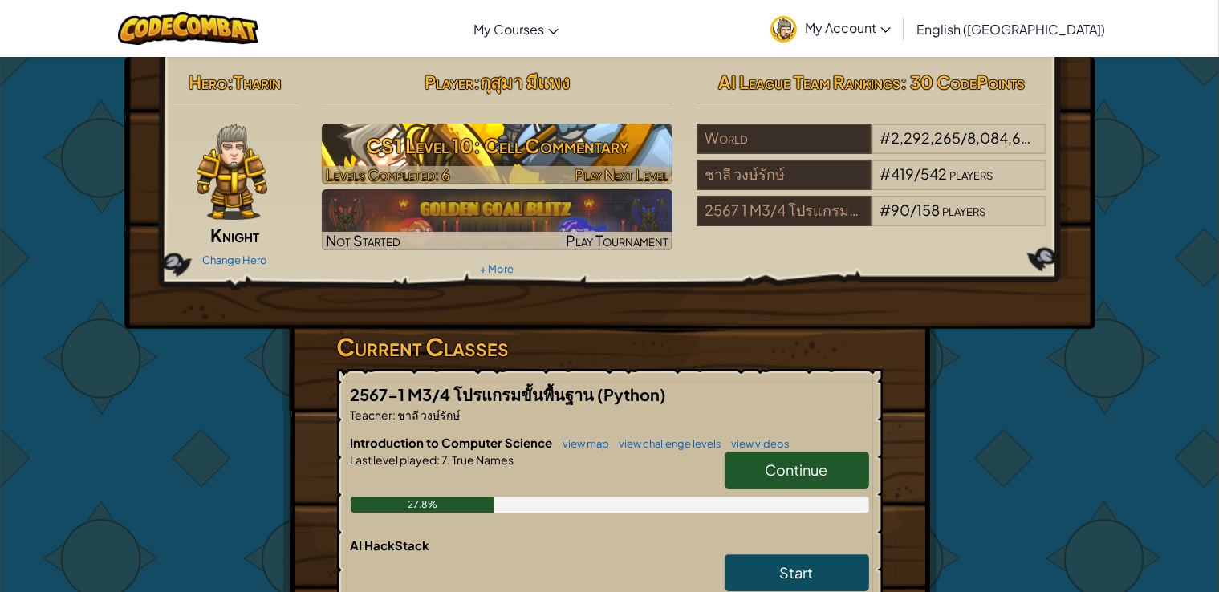
click at [467, 140] on h3 "CS1 Level 10: Cell Commentary" at bounding box center [497, 146] width 351 height 36
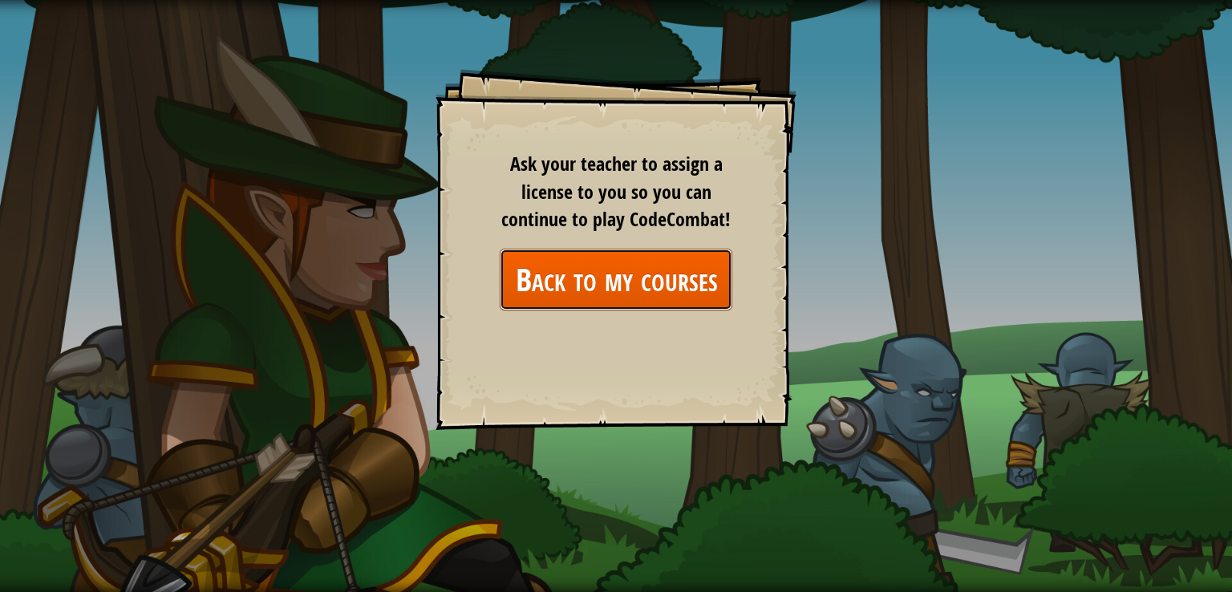
click at [610, 282] on link "Back to my courses" at bounding box center [616, 280] width 233 height 62
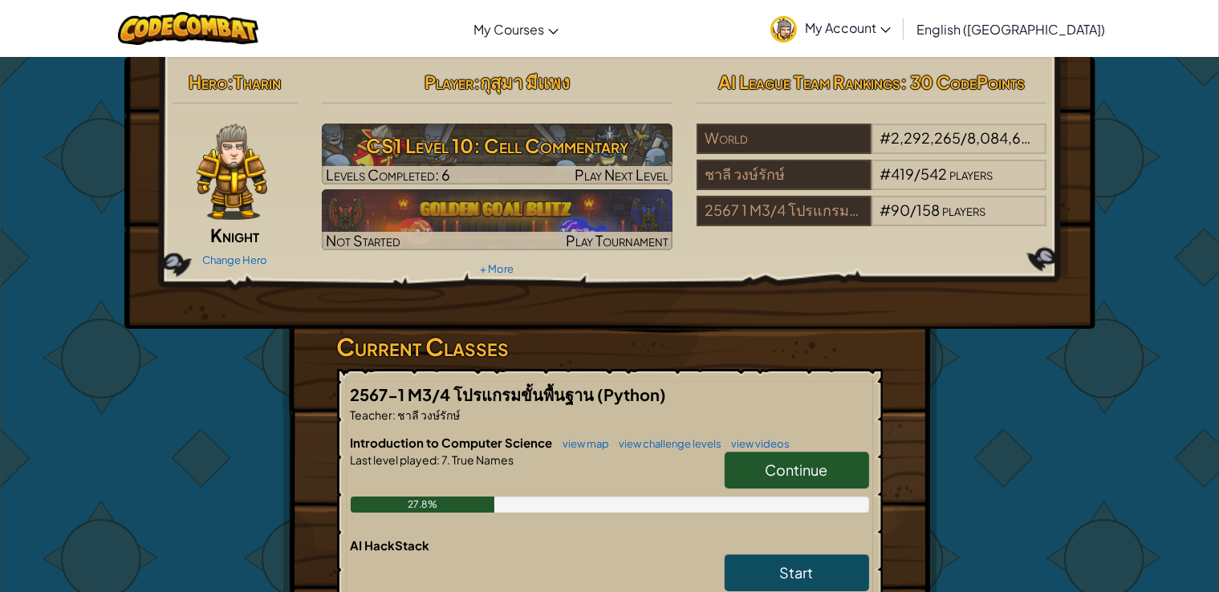
click at [788, 453] on link "Continue" at bounding box center [797, 470] width 144 height 37
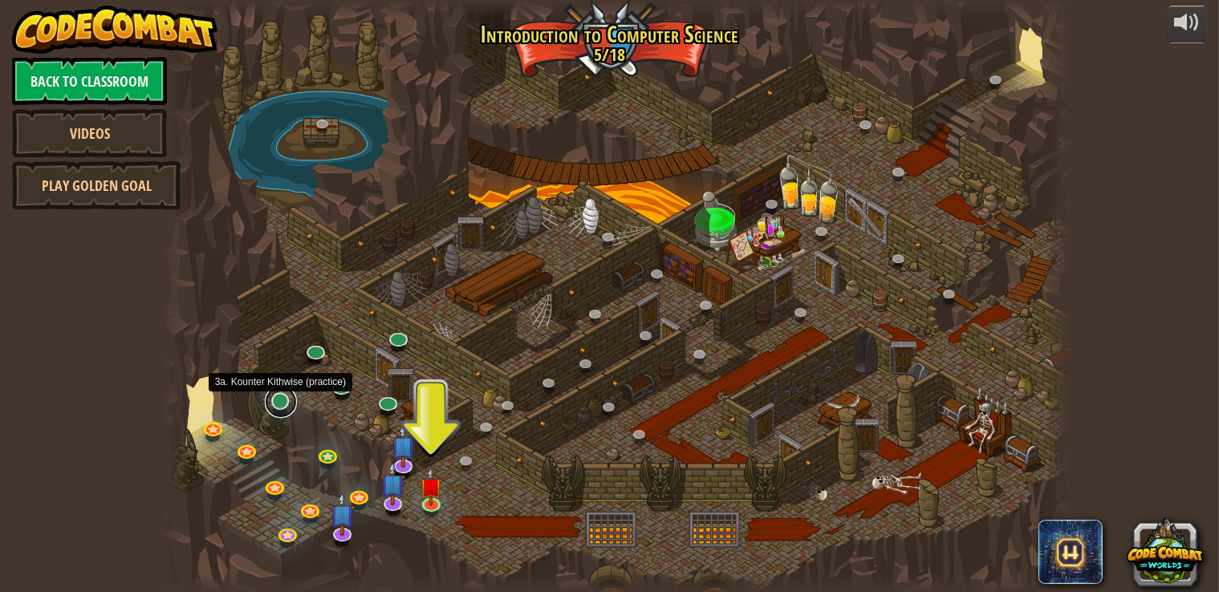
click at [277, 406] on link at bounding box center [281, 402] width 32 height 32
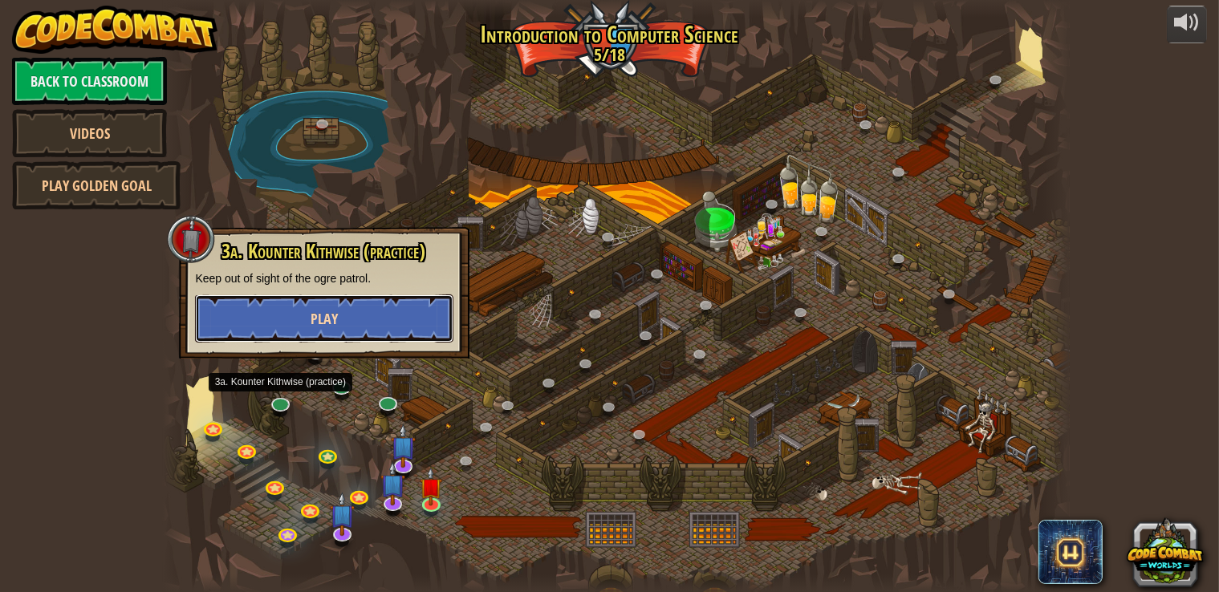
click at [321, 309] on span "Play" at bounding box center [324, 319] width 27 height 20
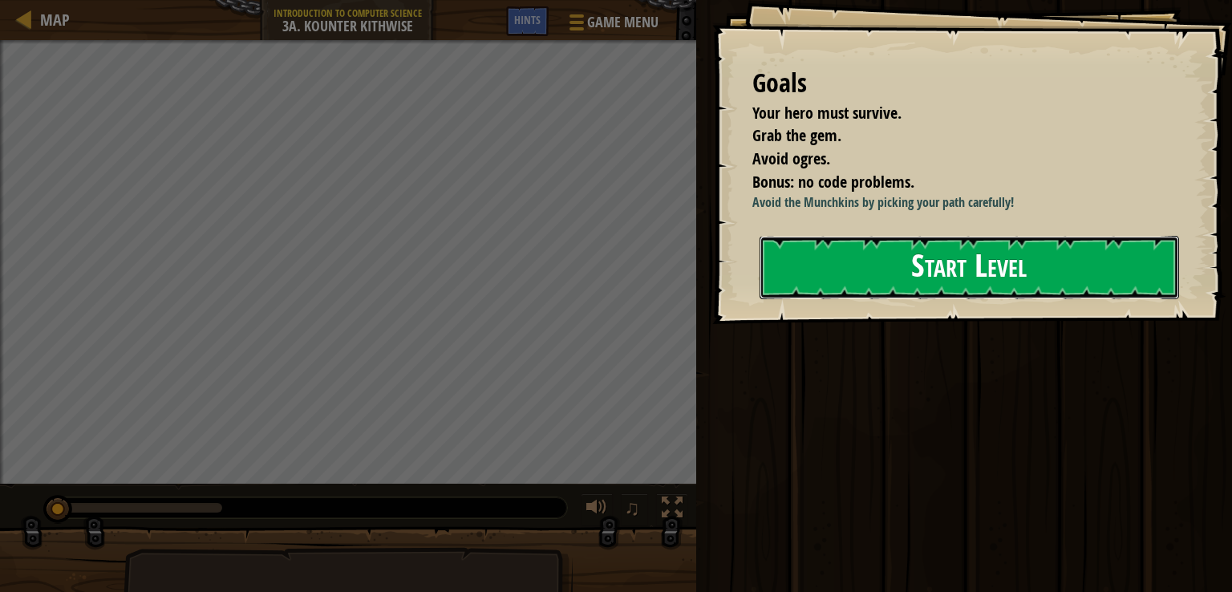
click at [911, 299] on button "Start Level" at bounding box center [970, 267] width 420 height 63
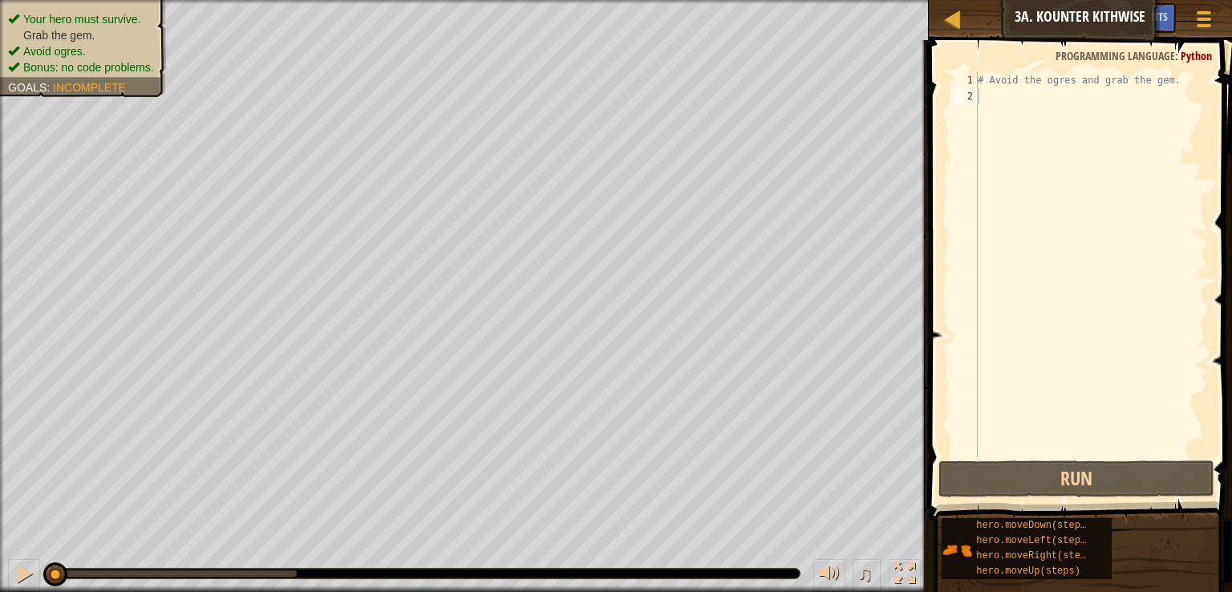
click at [980, 69] on span at bounding box center [1082, 258] width 316 height 528
type textarea "h"
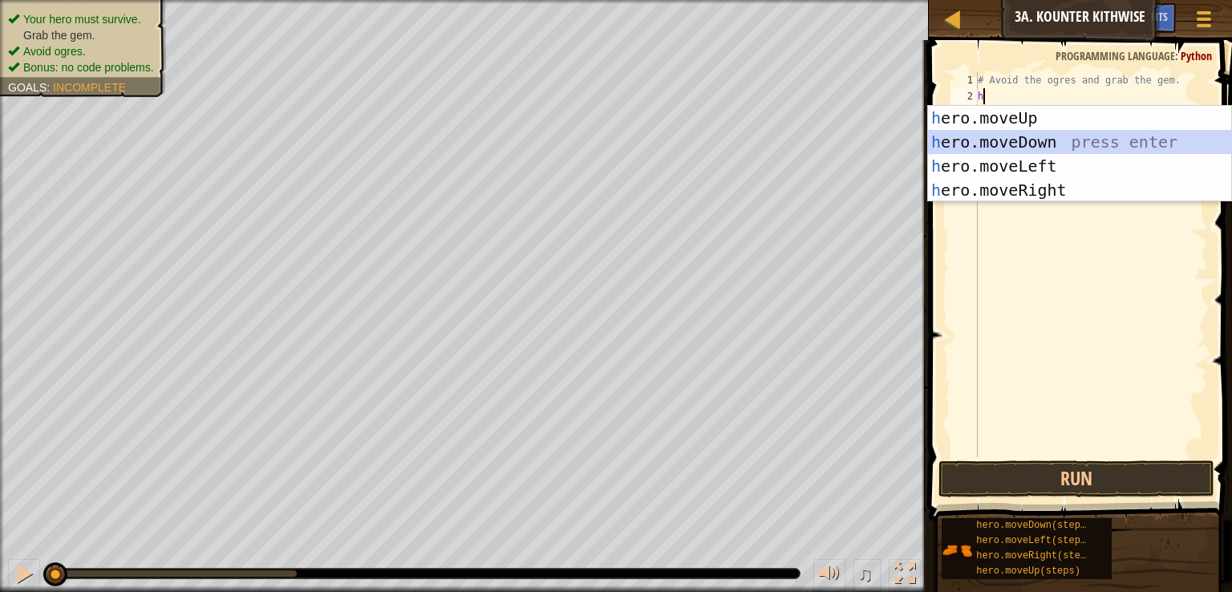
click at [1007, 144] on div "h ero.moveUp press enter h ero.moveDown press enter h ero.moveLeft press enter …" at bounding box center [1079, 178] width 303 height 144
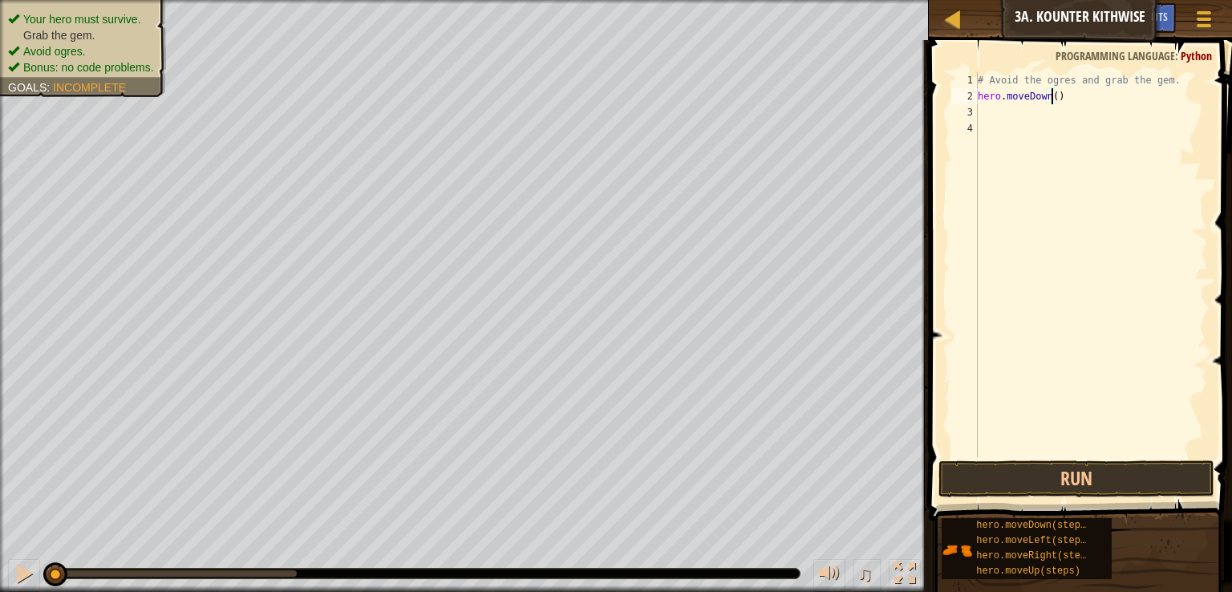
click at [1053, 95] on div "# Avoid the ogres and grab the gem. hero . moveDown ( )" at bounding box center [1091, 280] width 233 height 417
type textarea "hero.moveDown(2h)"
click at [1004, 112] on div "# Avoid the ogres and grab the gem. hero . moveDown ( 2 )" at bounding box center [1091, 280] width 233 height 417
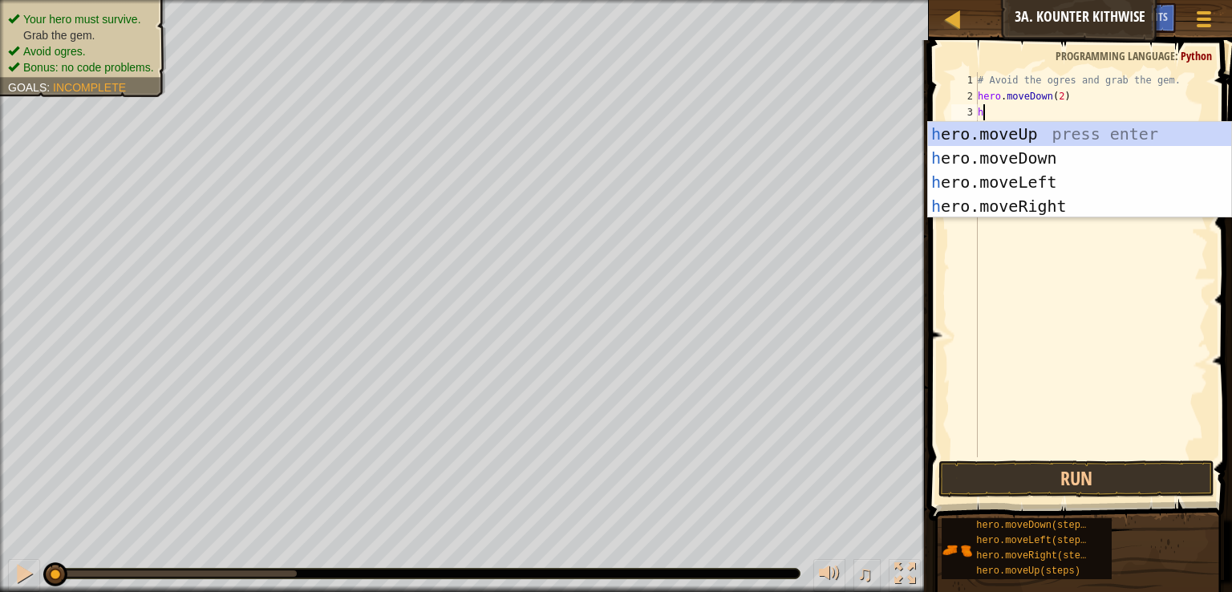
scroll to position [7, 6]
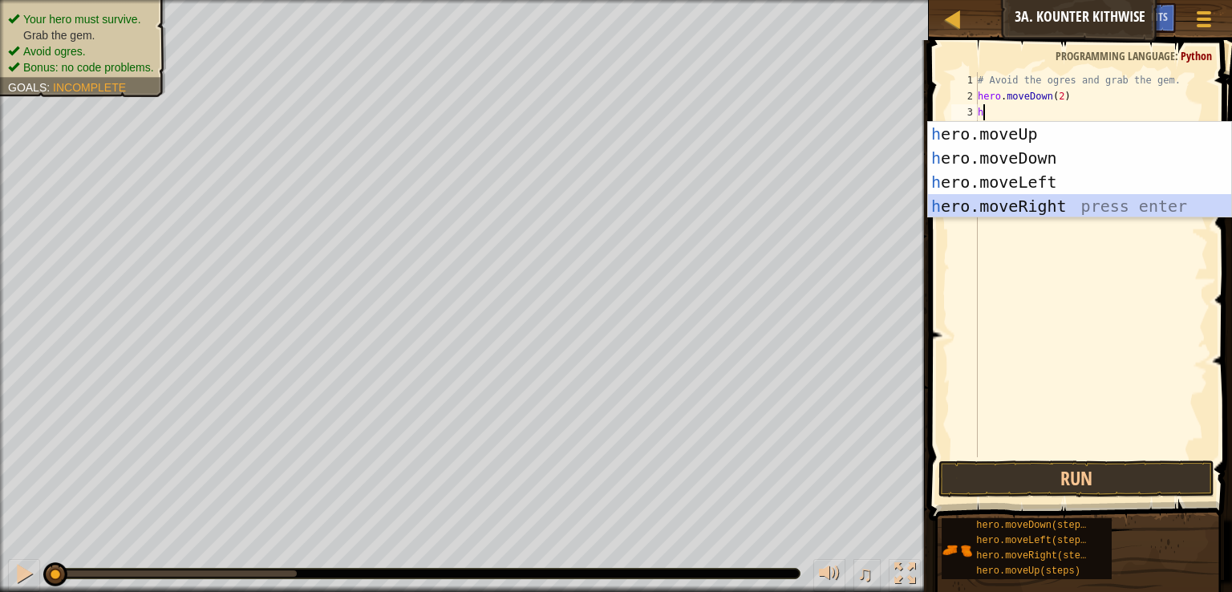
click at [1019, 203] on div "h ero.moveUp press enter h ero.moveDown press enter h ero.moveLeft press enter …" at bounding box center [1079, 194] width 303 height 144
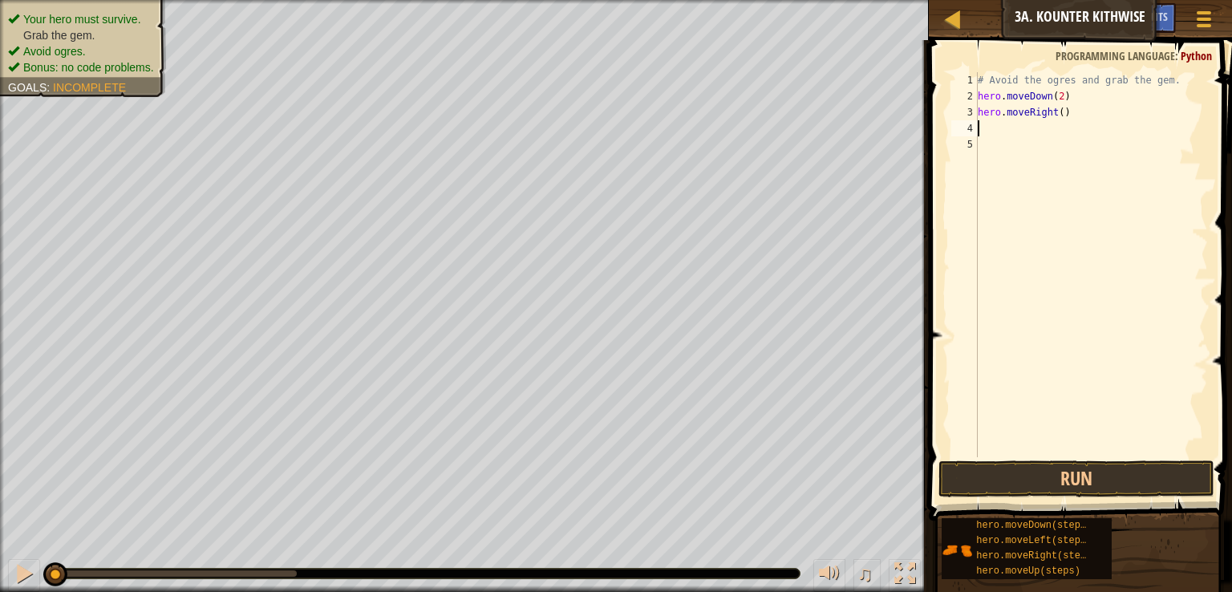
type textarea "h"
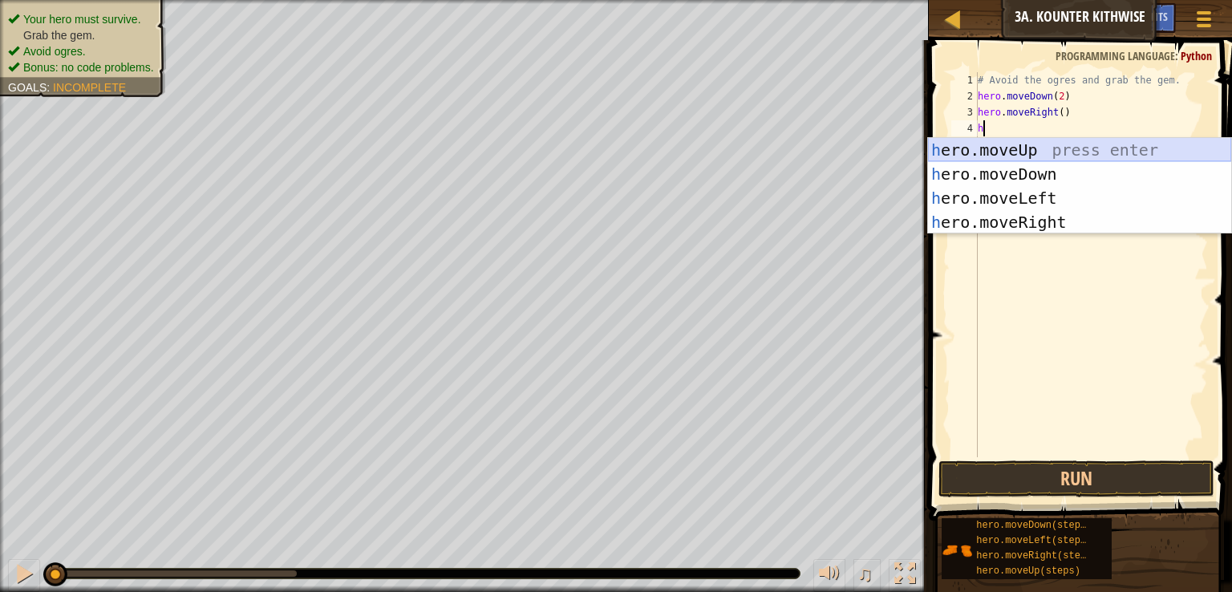
click at [988, 153] on div "h ero.moveUp press enter h ero.moveDown press enter h ero.moveLeft press enter …" at bounding box center [1079, 210] width 303 height 144
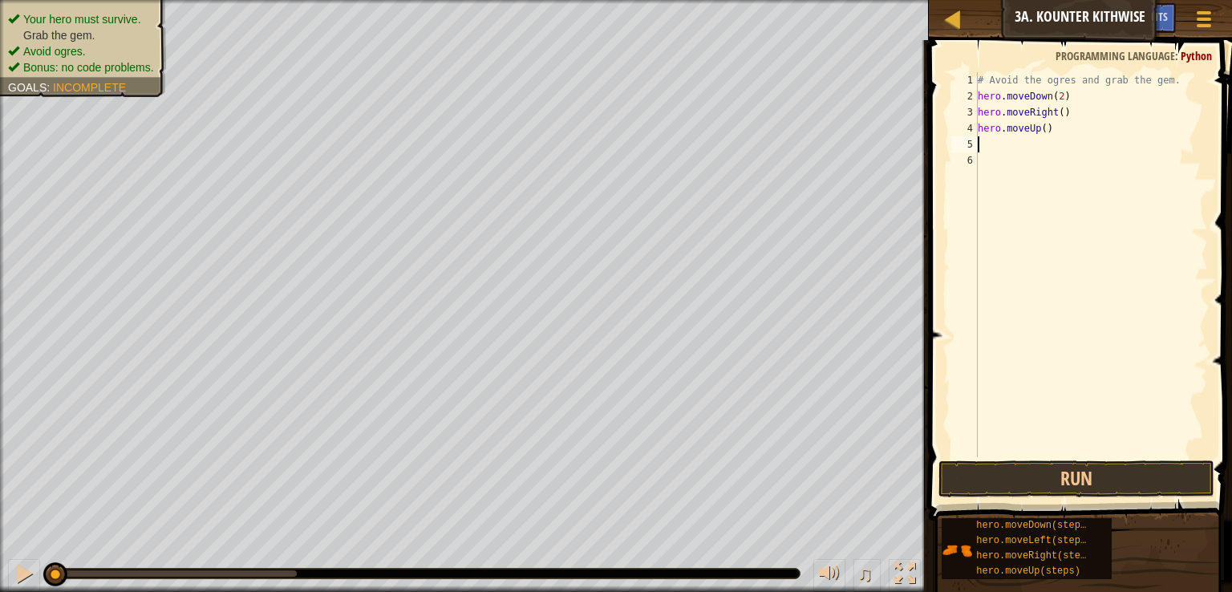
type textarea "h"
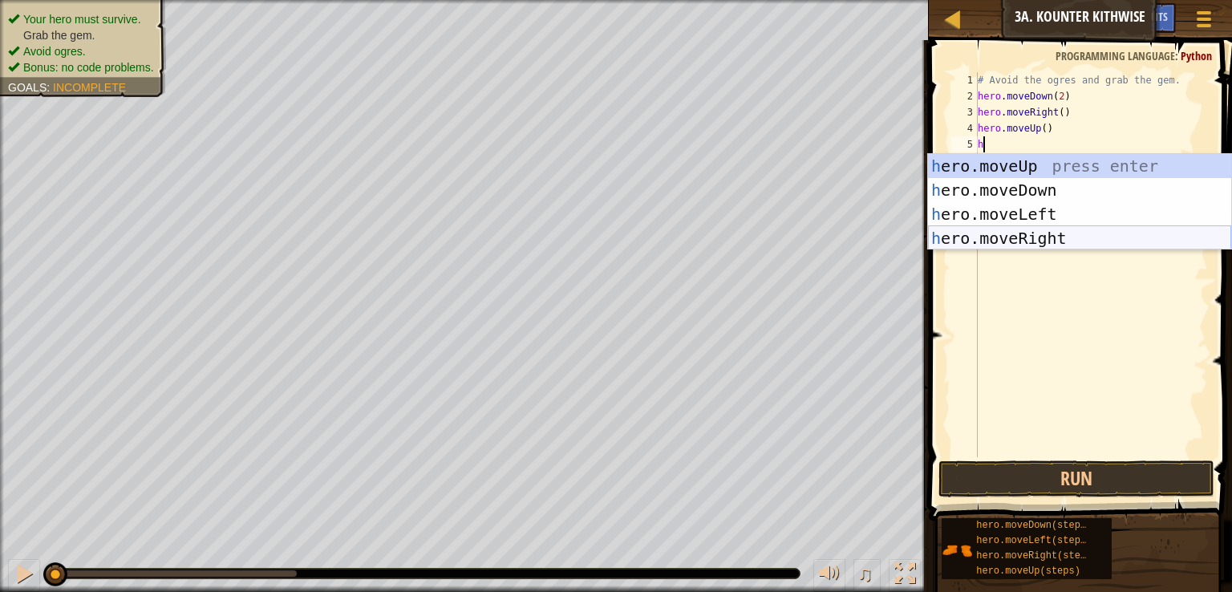
click at [1046, 242] on div "h ero.moveUp press enter h ero.moveDown press enter h ero.moveLeft press enter …" at bounding box center [1079, 226] width 303 height 144
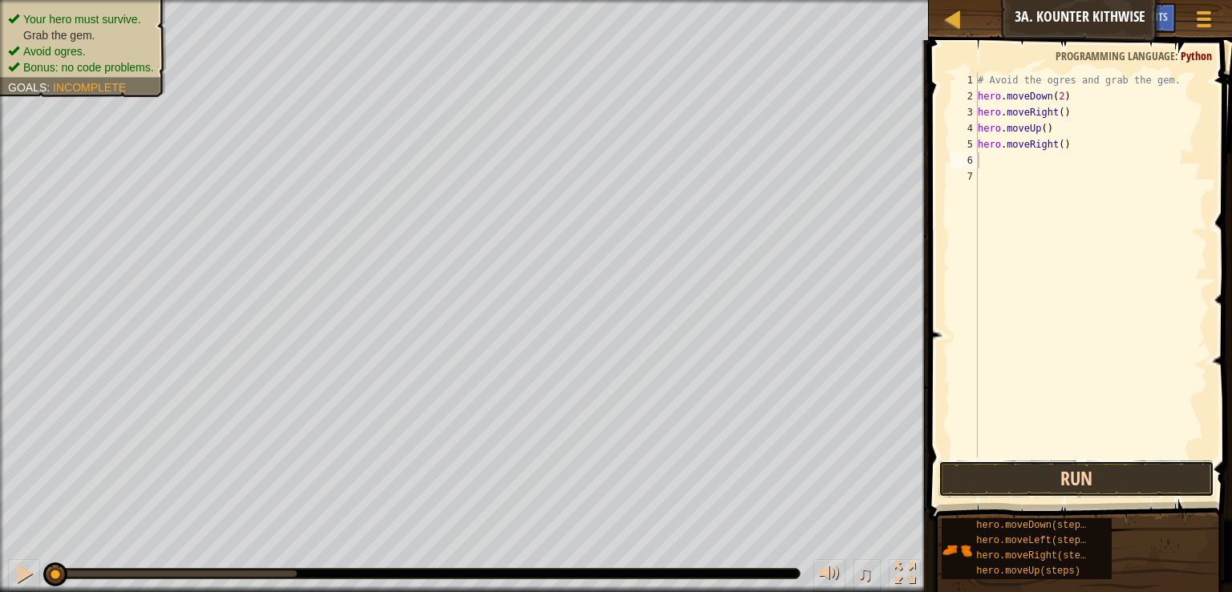
click at [1037, 476] on button "Run" at bounding box center [1077, 479] width 276 height 37
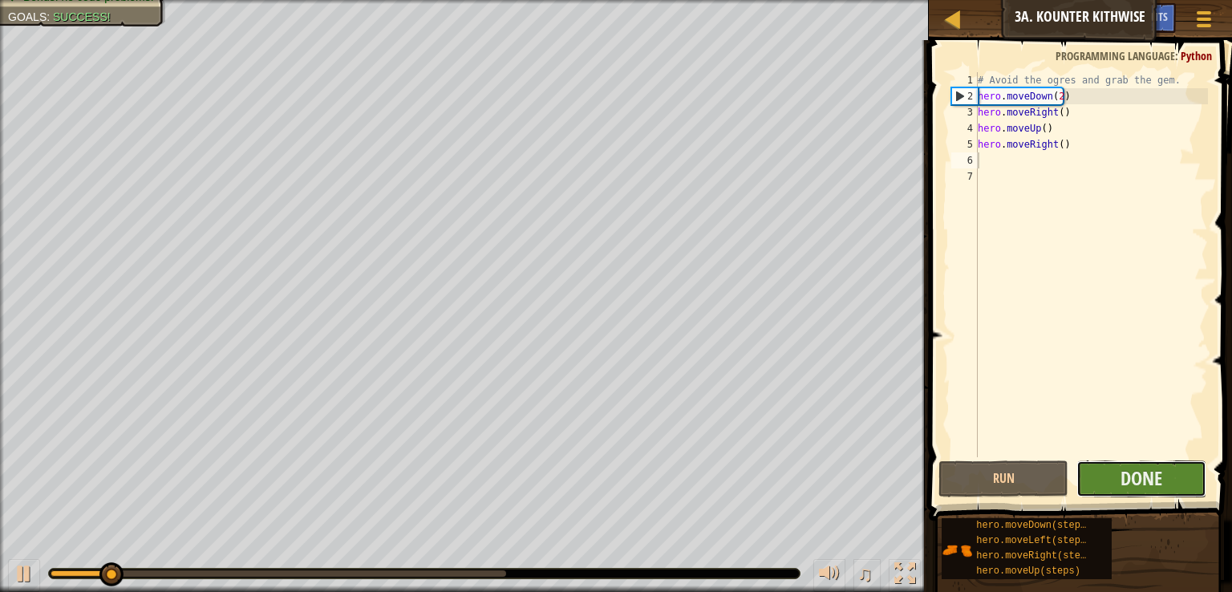
click at [1107, 477] on button "Done" at bounding box center [1142, 479] width 130 height 37
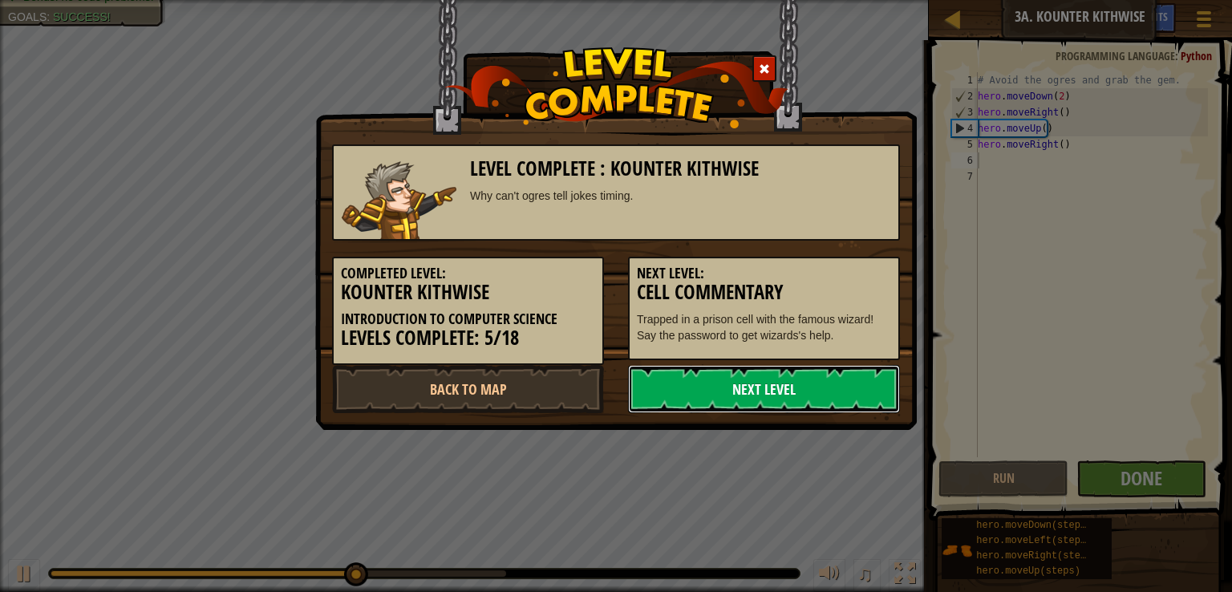
click at [742, 400] on link "Next Level" at bounding box center [764, 389] width 272 height 48
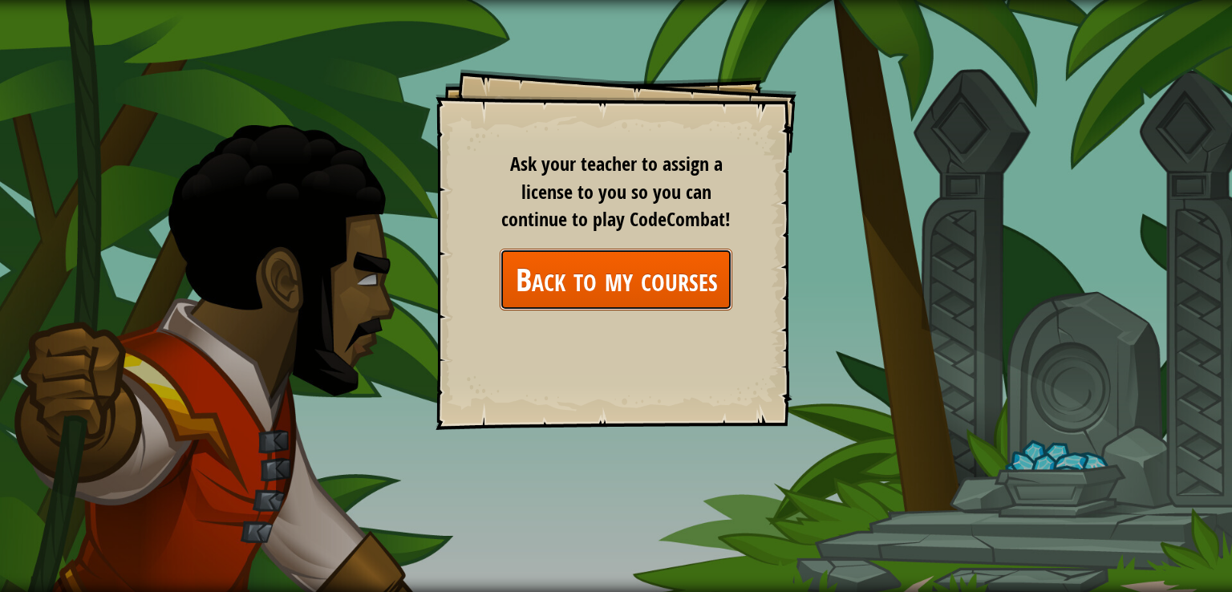
click at [667, 276] on link "Back to my courses" at bounding box center [616, 280] width 233 height 62
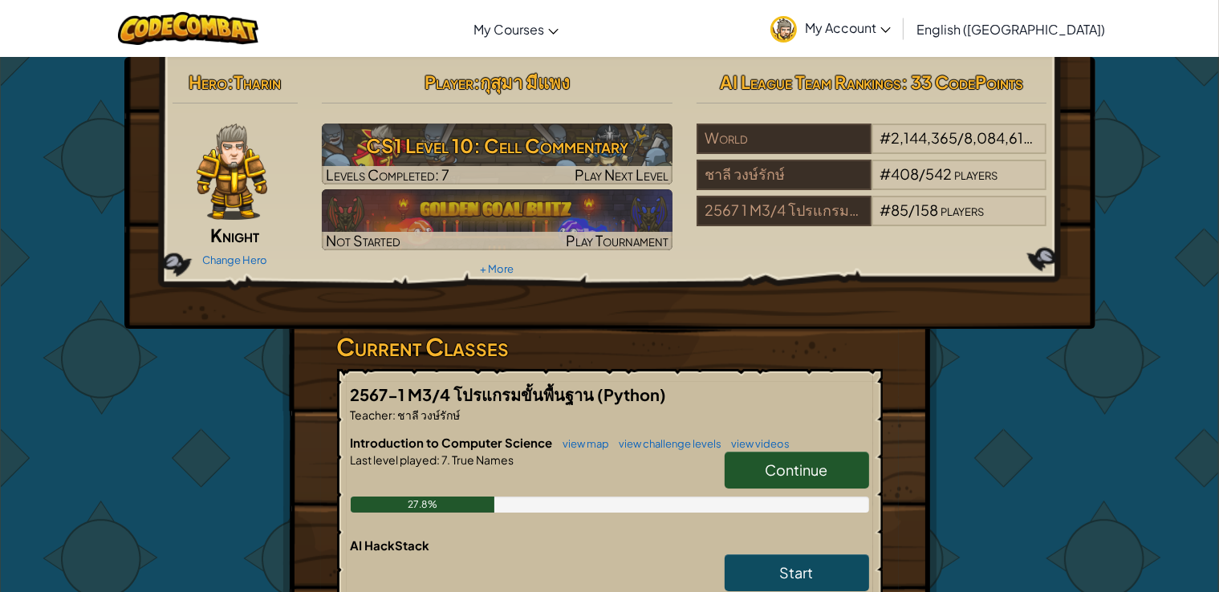
click at [786, 476] on span "Continue" at bounding box center [796, 470] width 63 height 18
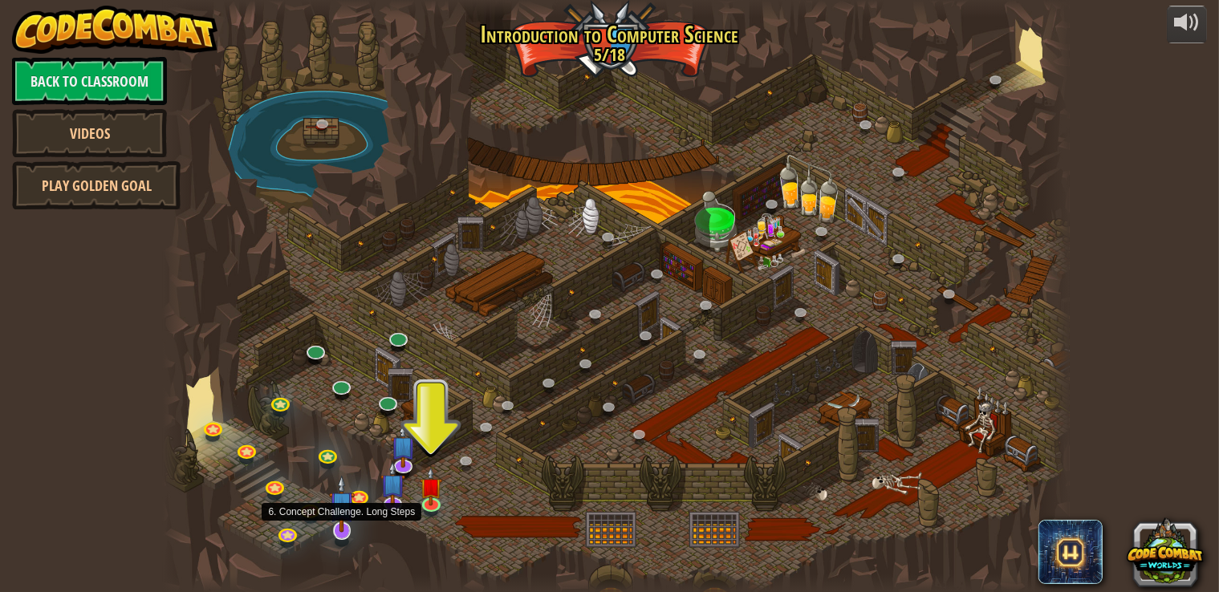
click at [348, 515] on img at bounding box center [342, 504] width 26 height 58
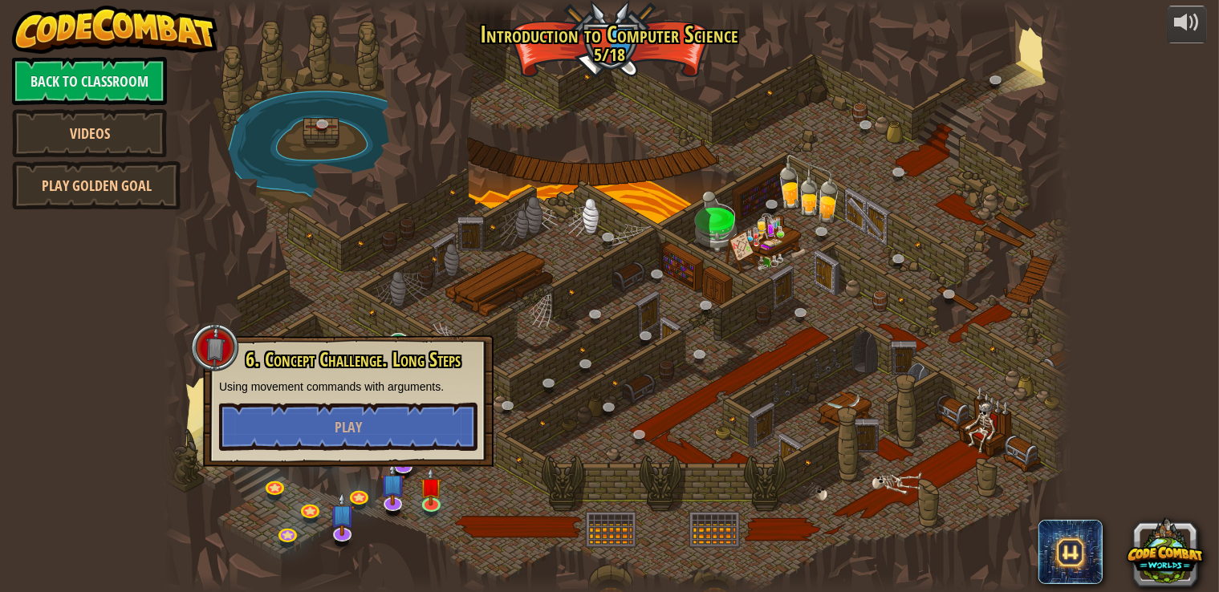
click at [445, 296] on div at bounding box center [616, 296] width 906 height 592
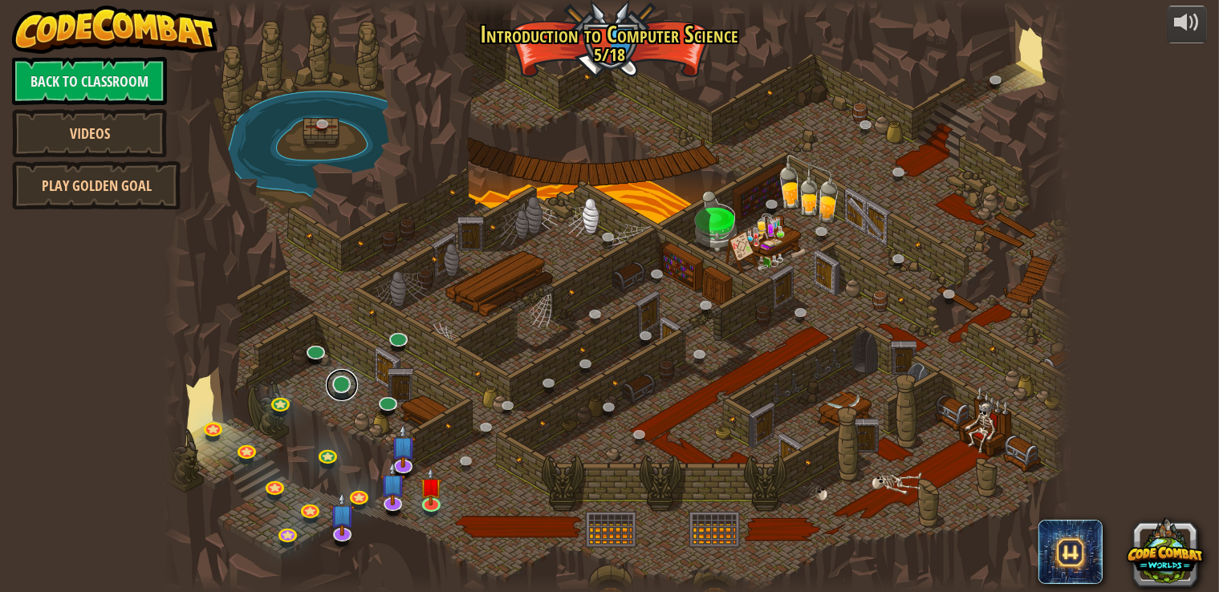
click at [336, 392] on link at bounding box center [342, 385] width 32 height 32
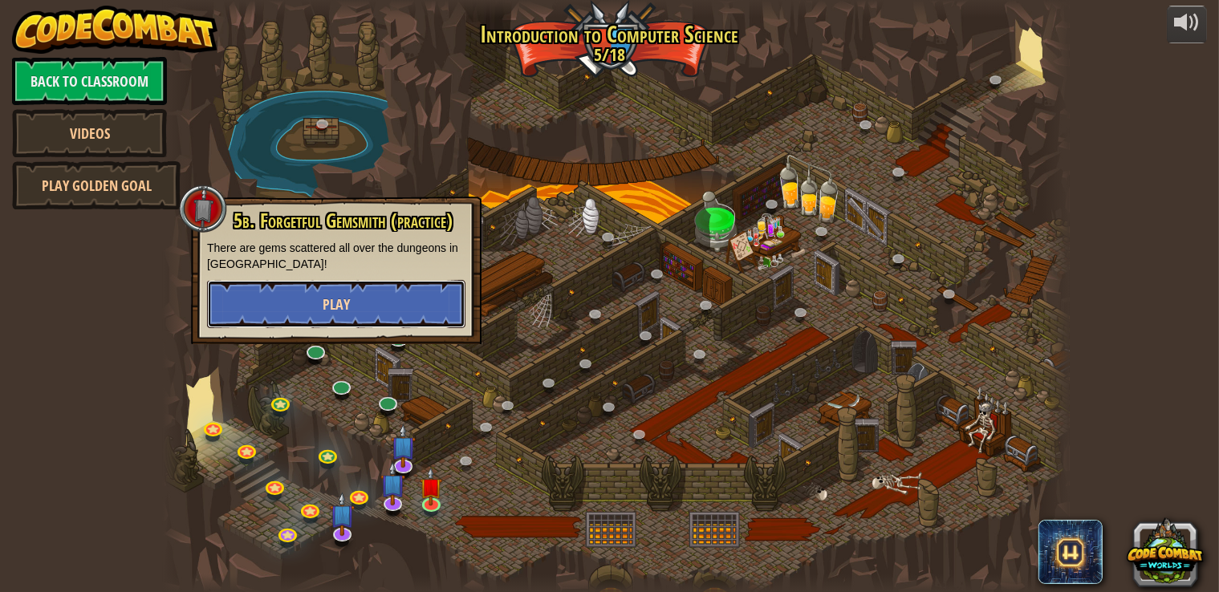
click at [378, 320] on button "Play" at bounding box center [336, 304] width 258 height 48
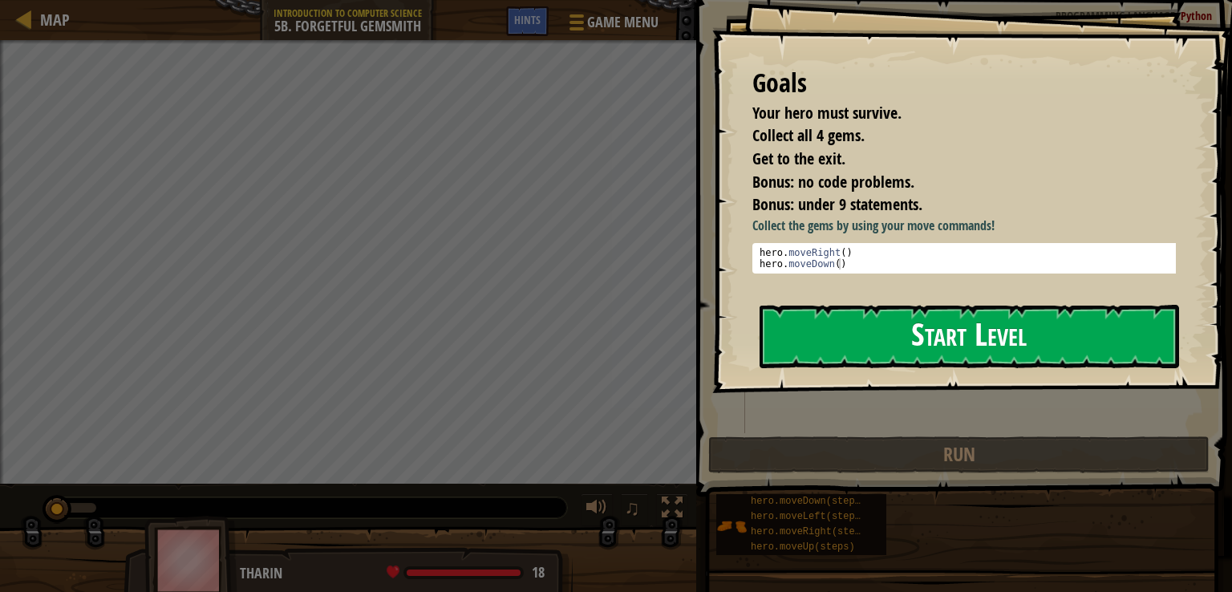
click at [883, 329] on button "Start Level" at bounding box center [970, 336] width 420 height 63
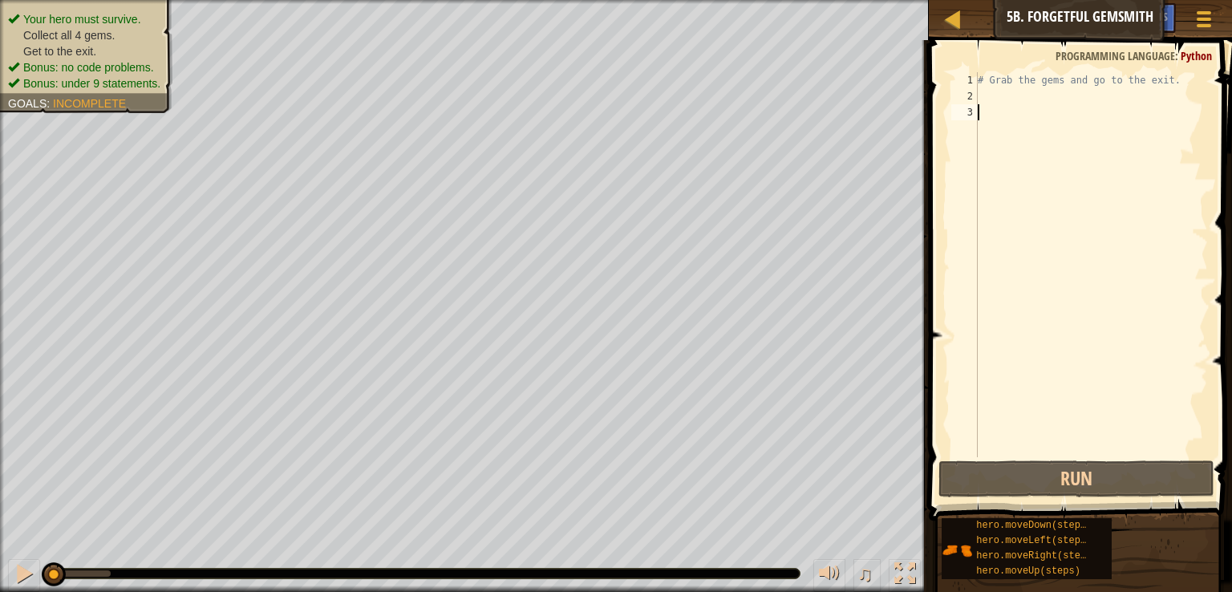
type textarea "h"
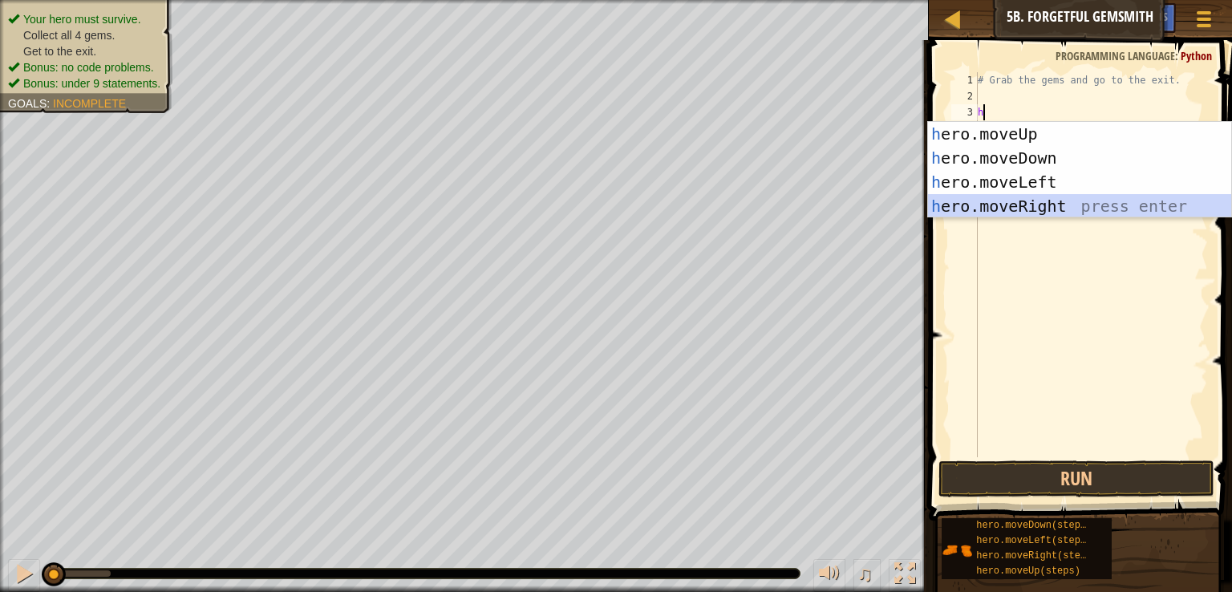
click at [1011, 216] on div "h ero.moveUp press enter h ero.moveDown press enter h ero.moveLeft press enter …" at bounding box center [1079, 194] width 303 height 144
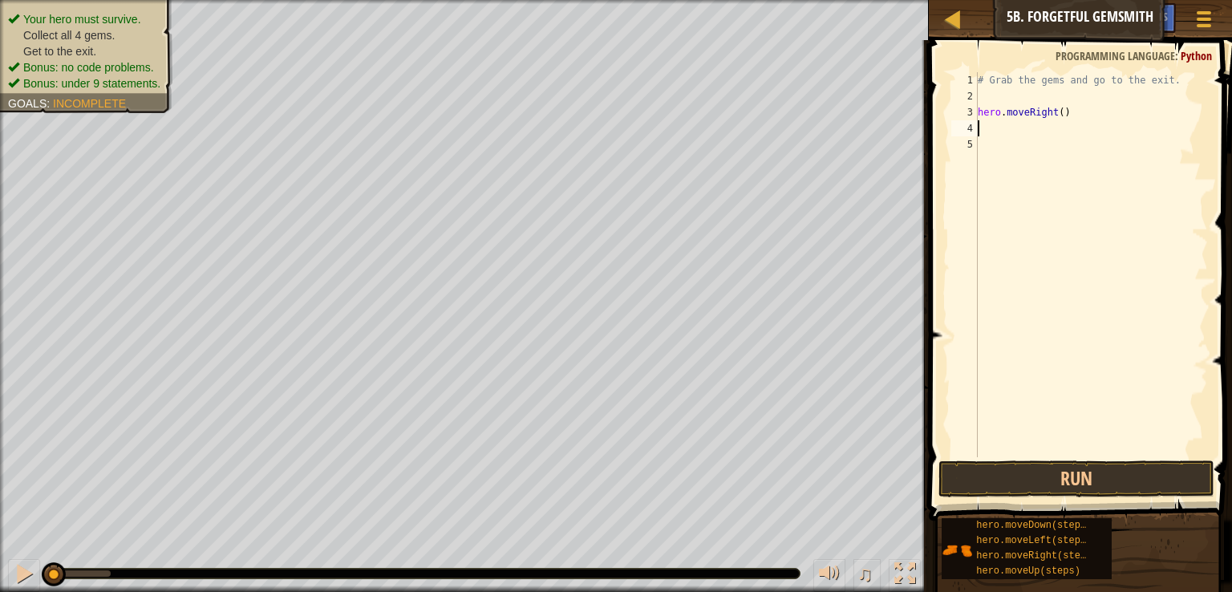
type textarea "h"
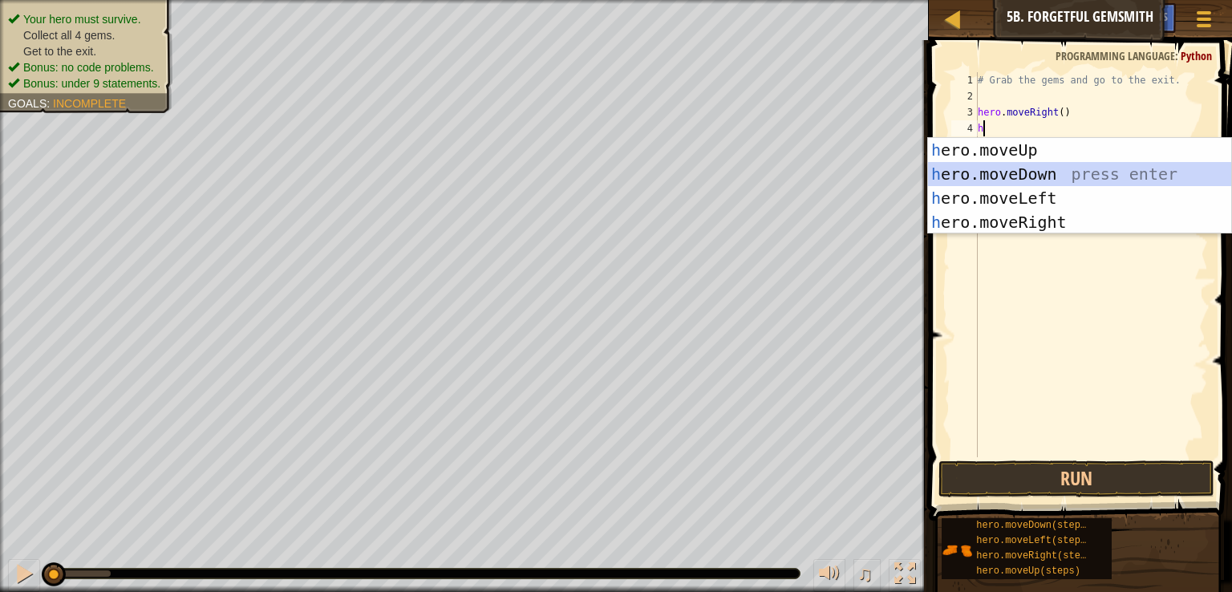
click at [1021, 170] on div "h ero.moveUp press enter h ero.moveDown press enter h ero.moveLeft press enter …" at bounding box center [1079, 210] width 303 height 144
type textarea "h"
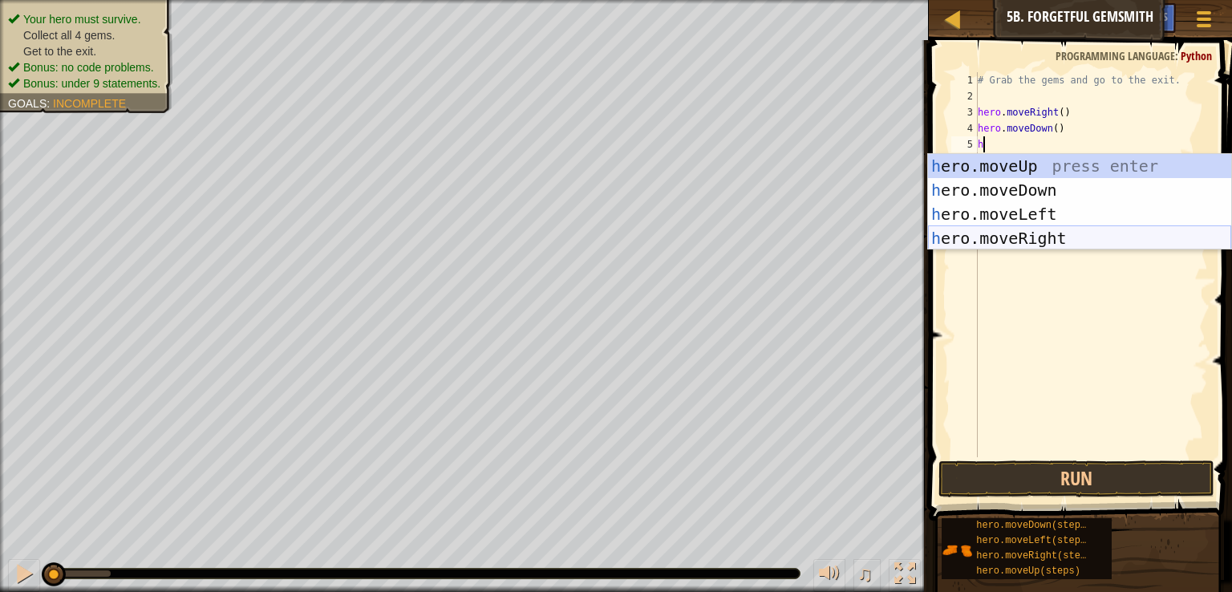
click at [1024, 236] on div "h ero.moveUp press enter h ero.moveDown press enter h ero.moveLeft press enter …" at bounding box center [1079, 226] width 303 height 144
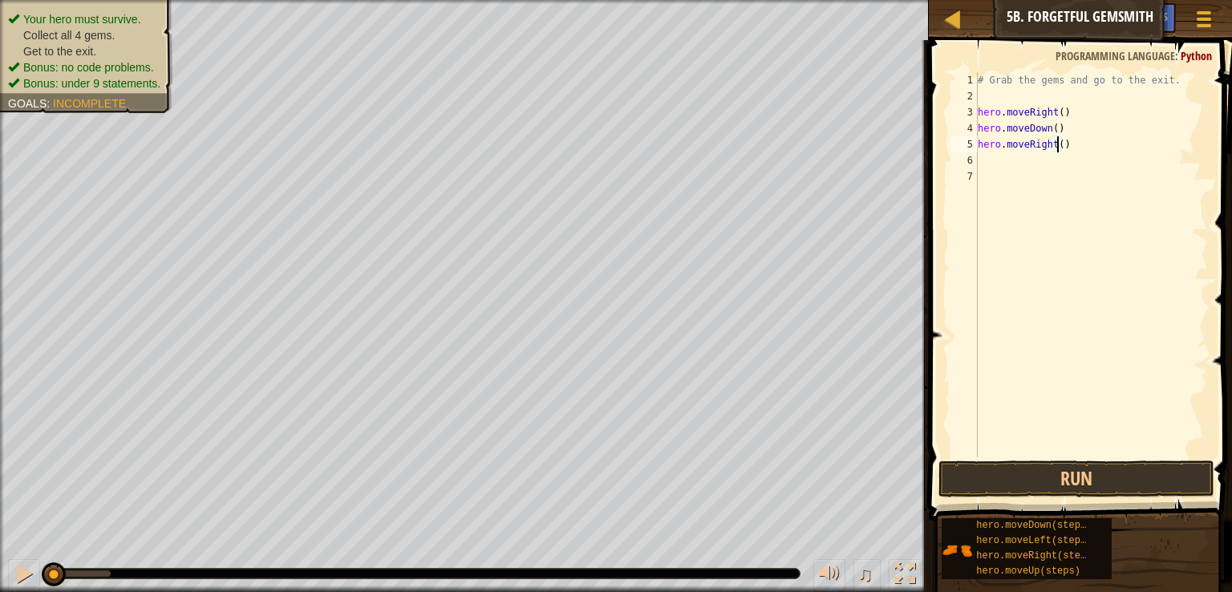
click at [1059, 144] on div "# Grab the gems and go to the exit. hero . moveRight ( ) hero . moveDown ( ) he…" at bounding box center [1091, 280] width 233 height 417
type textarea "hero.moveRight(2)"
click at [1013, 163] on div "# Grab the gems and go to the exit. hero . moveRight ( ) hero . moveDown ( ) he…" at bounding box center [1091, 280] width 233 height 417
type textarea "h"
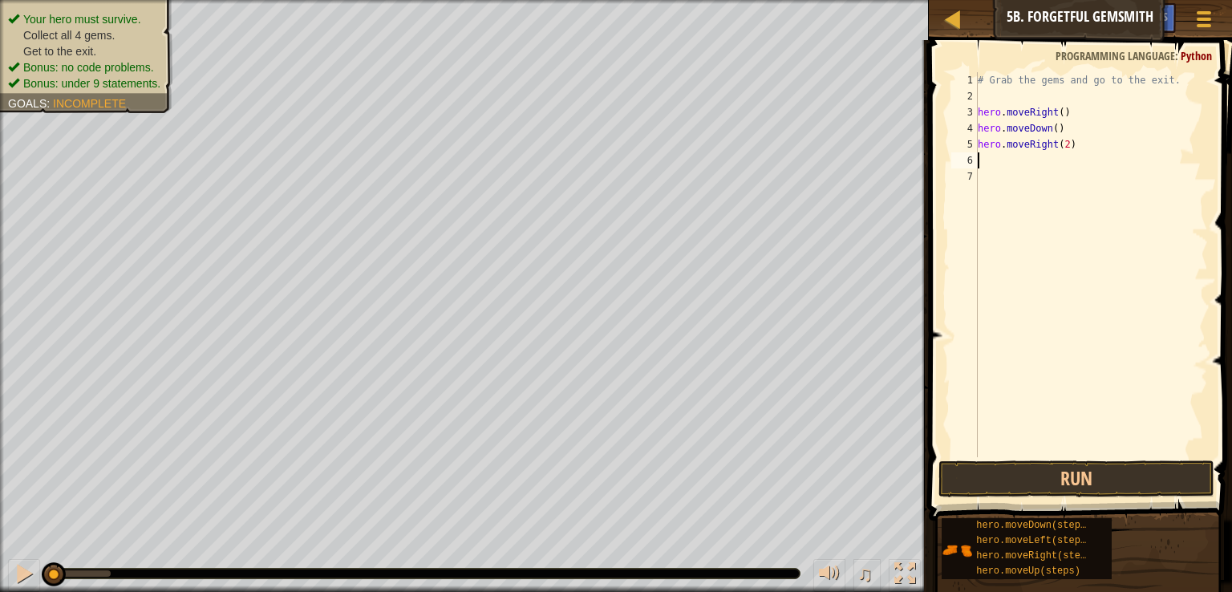
scroll to position [7, 0]
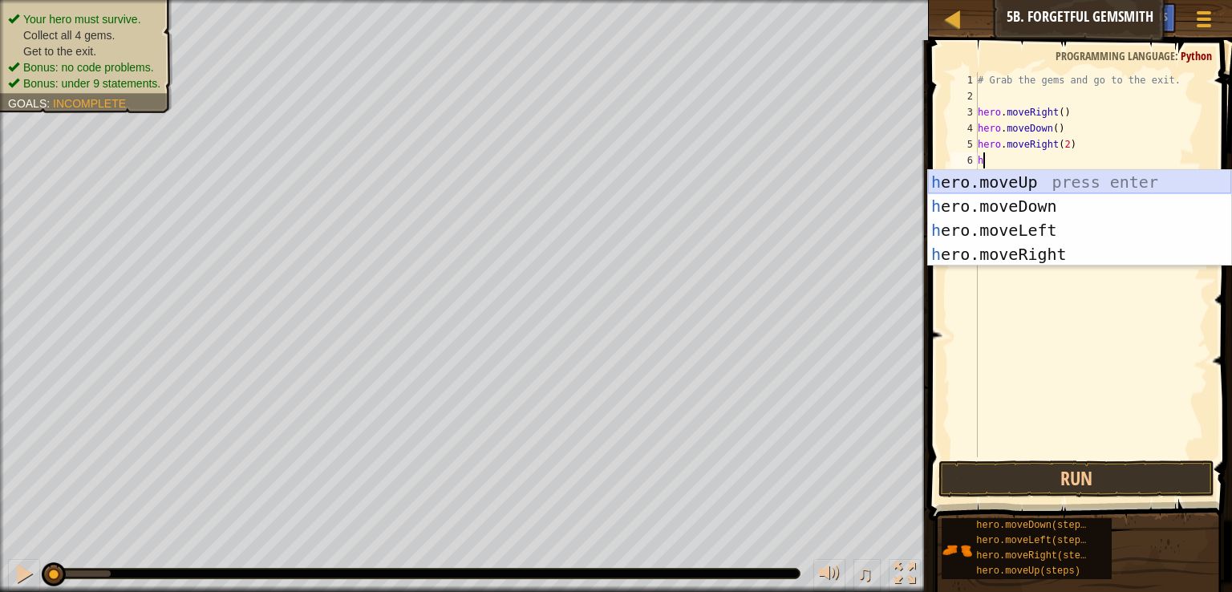
drag, startPoint x: 1013, startPoint y: 182, endPoint x: 962, endPoint y: 181, distance: 51.4
click at [962, 181] on div "h ero.moveUp press enter h ero.moveDown press enter h ero.moveLeft press enter …" at bounding box center [1079, 242] width 303 height 144
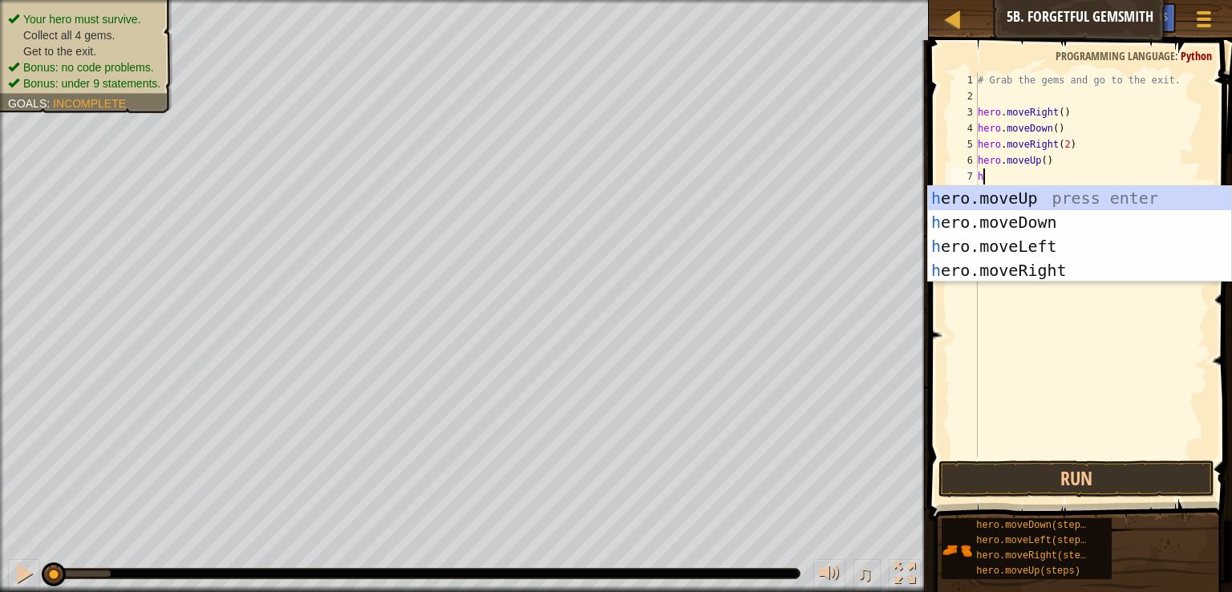
type textarea "h"
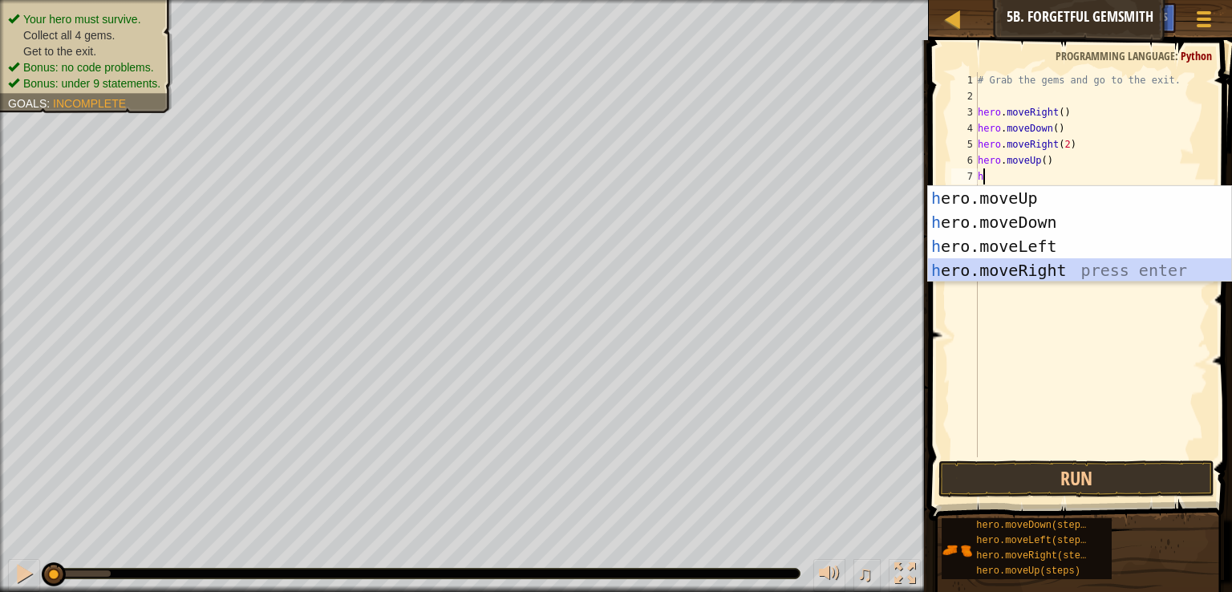
click at [1028, 272] on div "h ero.moveUp press enter h ero.moveDown press enter h ero.moveLeft press enter …" at bounding box center [1079, 258] width 303 height 144
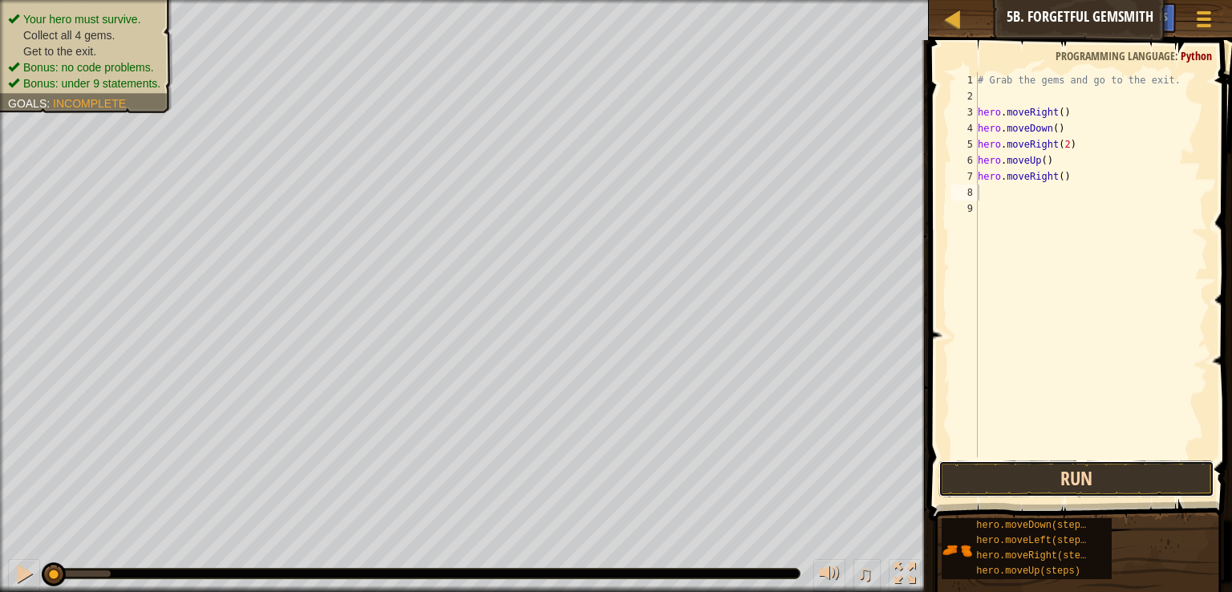
click at [1030, 474] on button "Run" at bounding box center [1077, 479] width 276 height 37
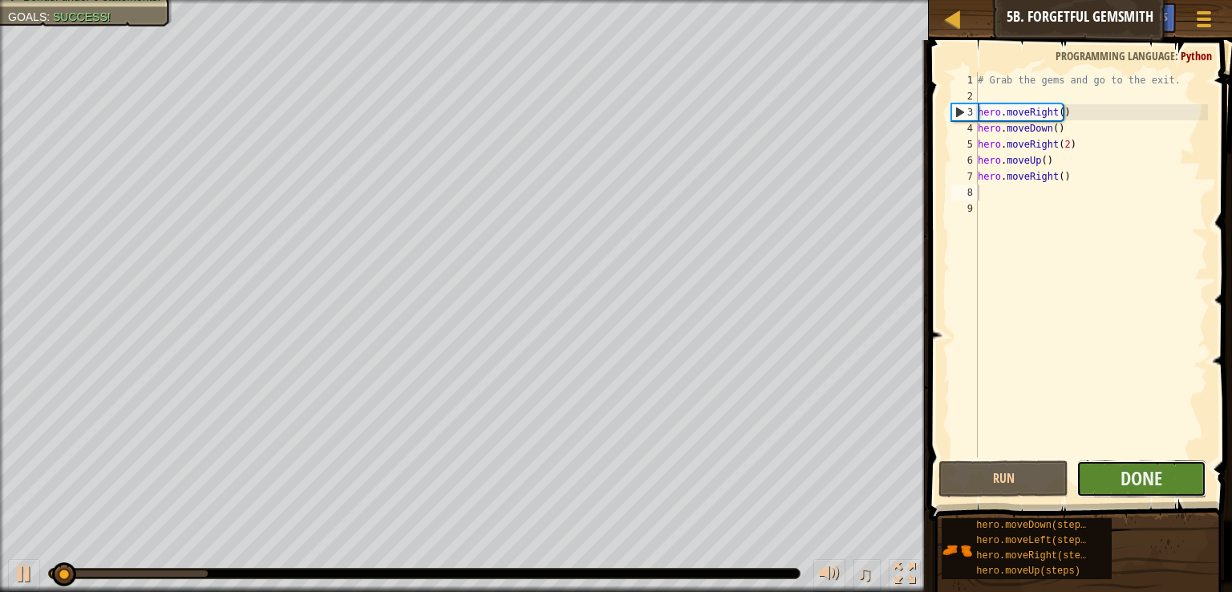
click at [1114, 473] on button "Done" at bounding box center [1142, 479] width 130 height 37
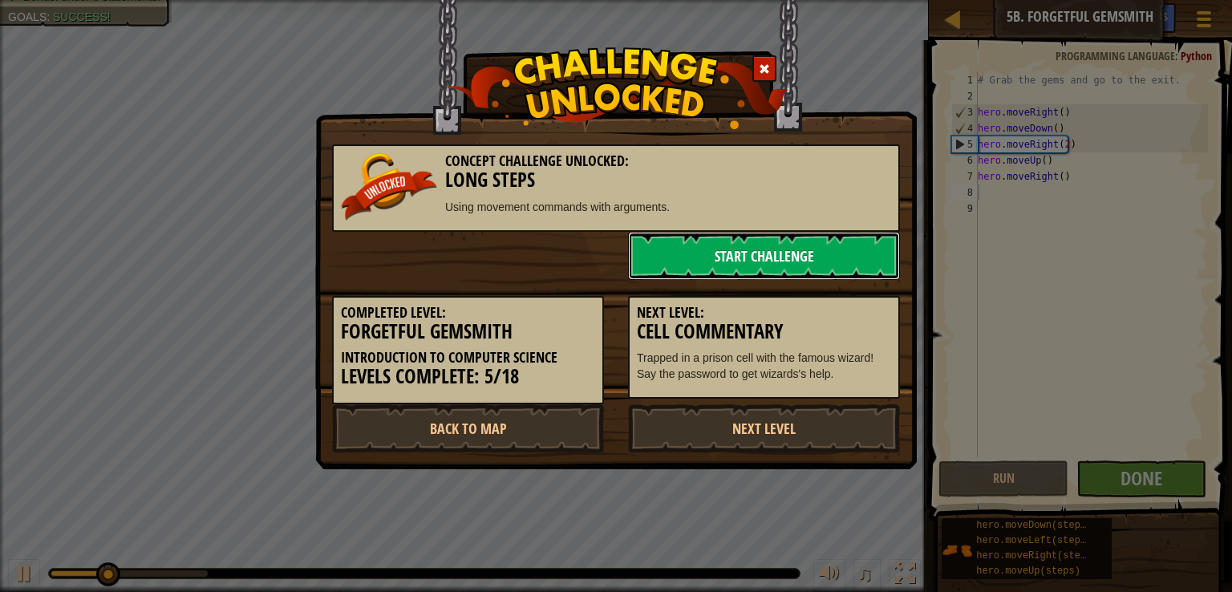
click at [759, 245] on link "Start Challenge" at bounding box center [764, 256] width 272 height 48
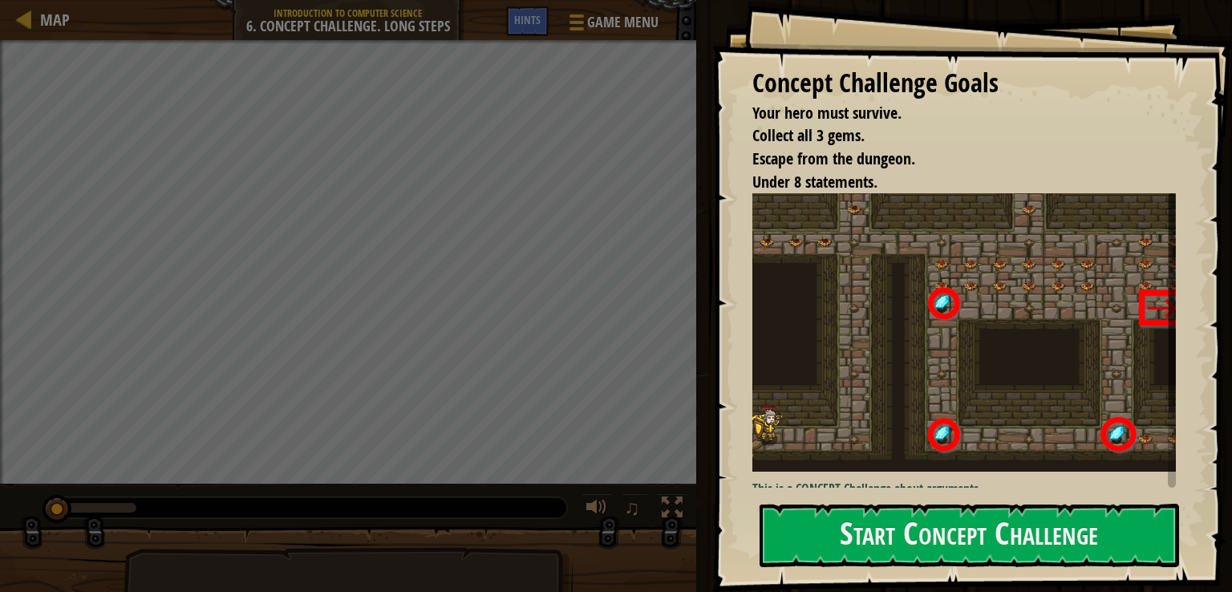
click at [790, 280] on img at bounding box center [971, 332] width 437 height 278
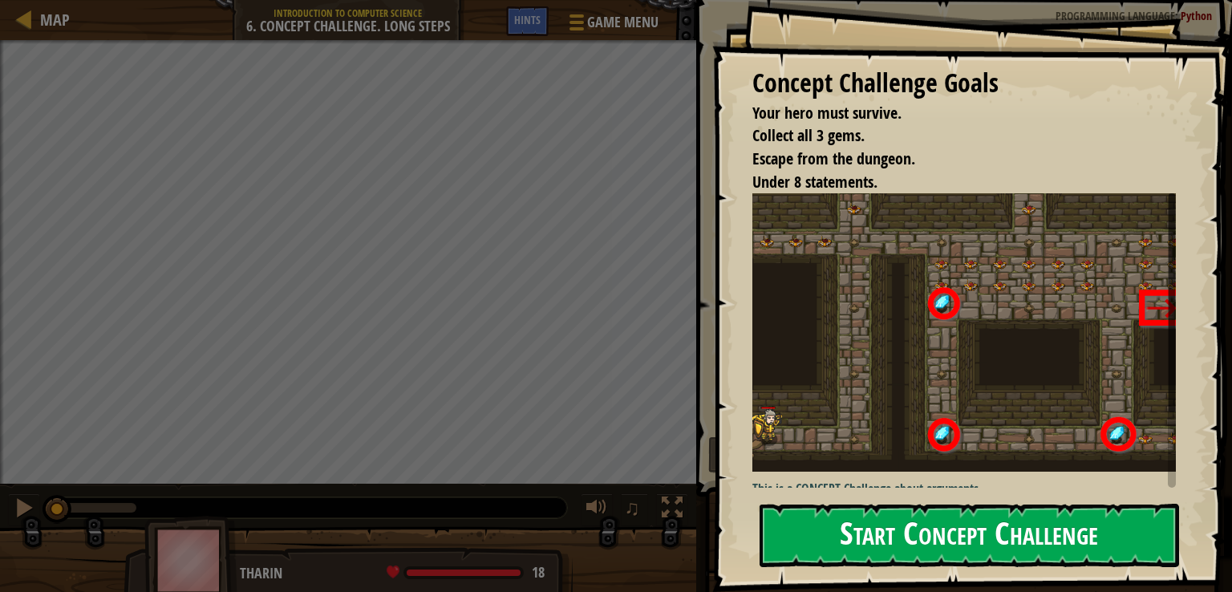
click at [937, 554] on button "Start Concept Challenge" at bounding box center [970, 535] width 420 height 63
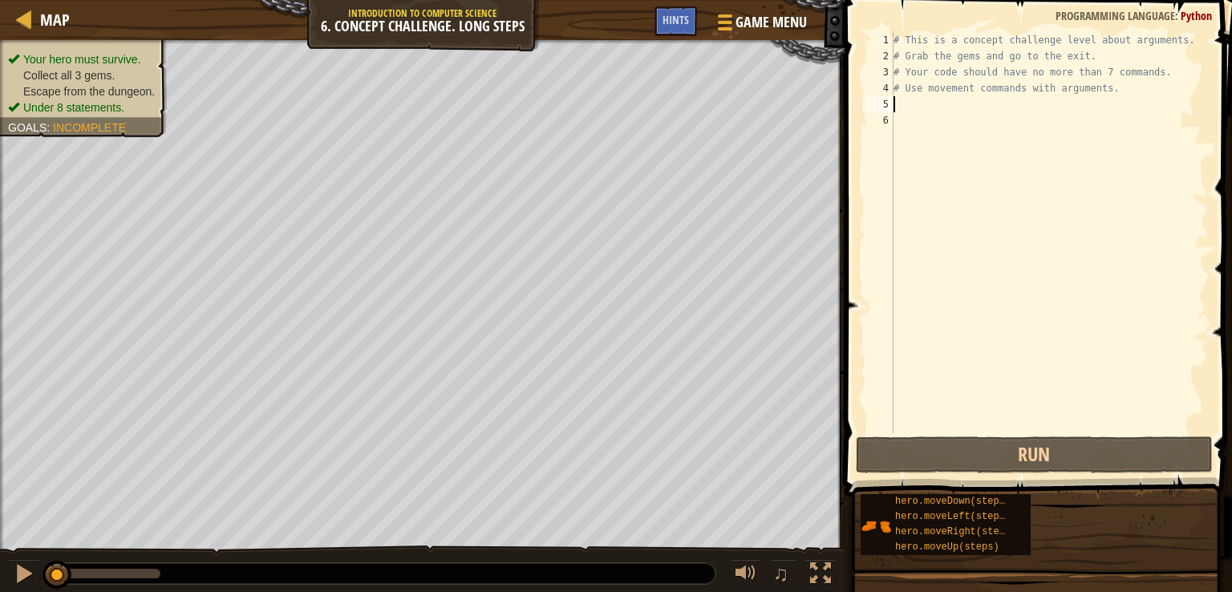
click at [907, 104] on div "# This is a concept challenge level about arguments. # Grab the gems and go to …" at bounding box center [1050, 248] width 318 height 433
type textarea "f"
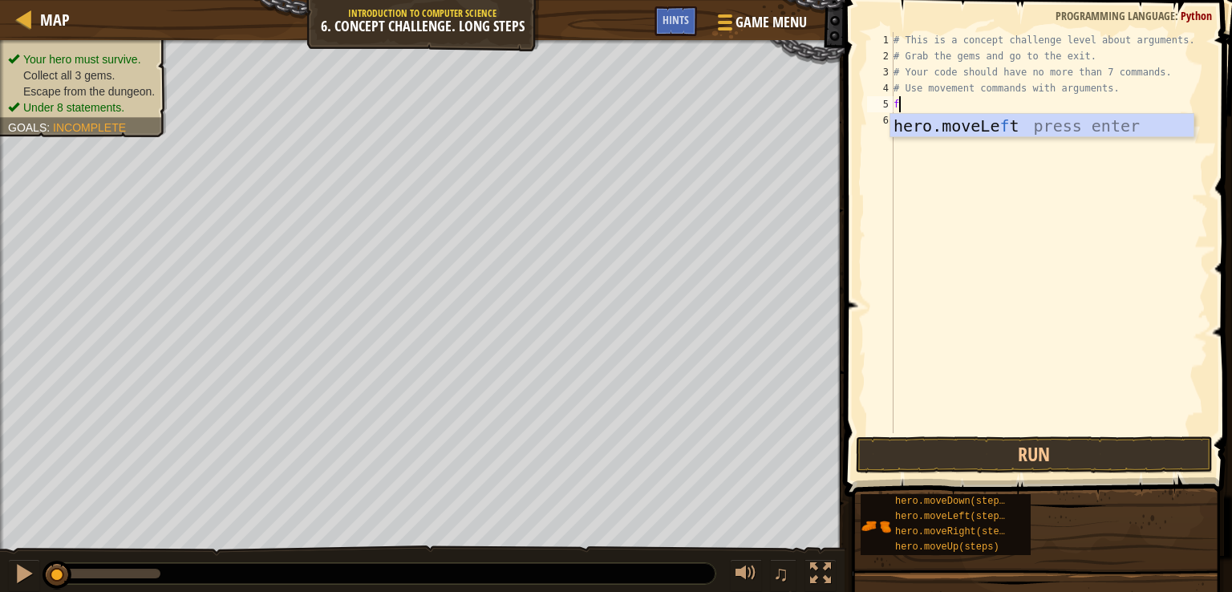
scroll to position [7, 0]
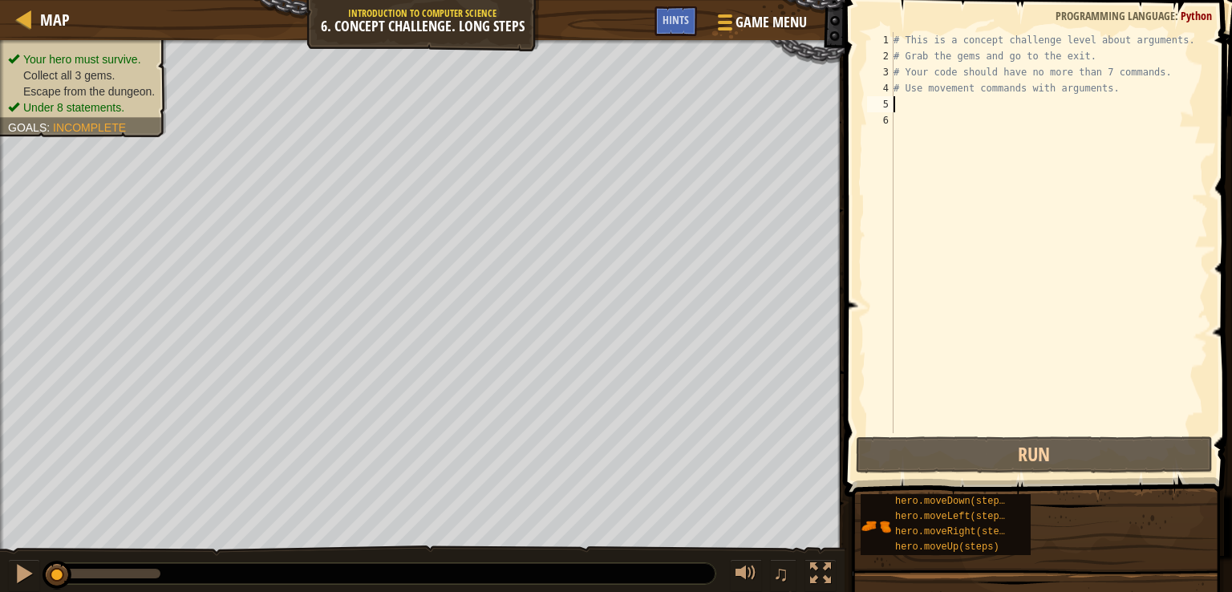
type textarea "h"
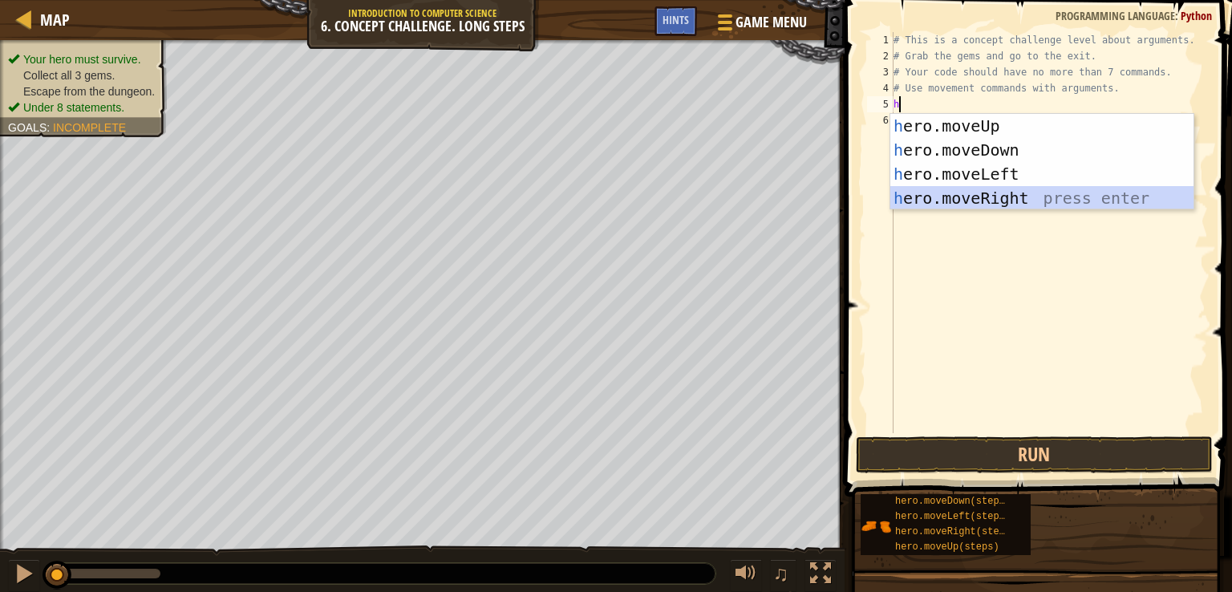
click at [962, 191] on div "h ero.moveUp press enter h ero.moveDown press enter h ero.moveLeft press enter …" at bounding box center [1042, 186] width 303 height 144
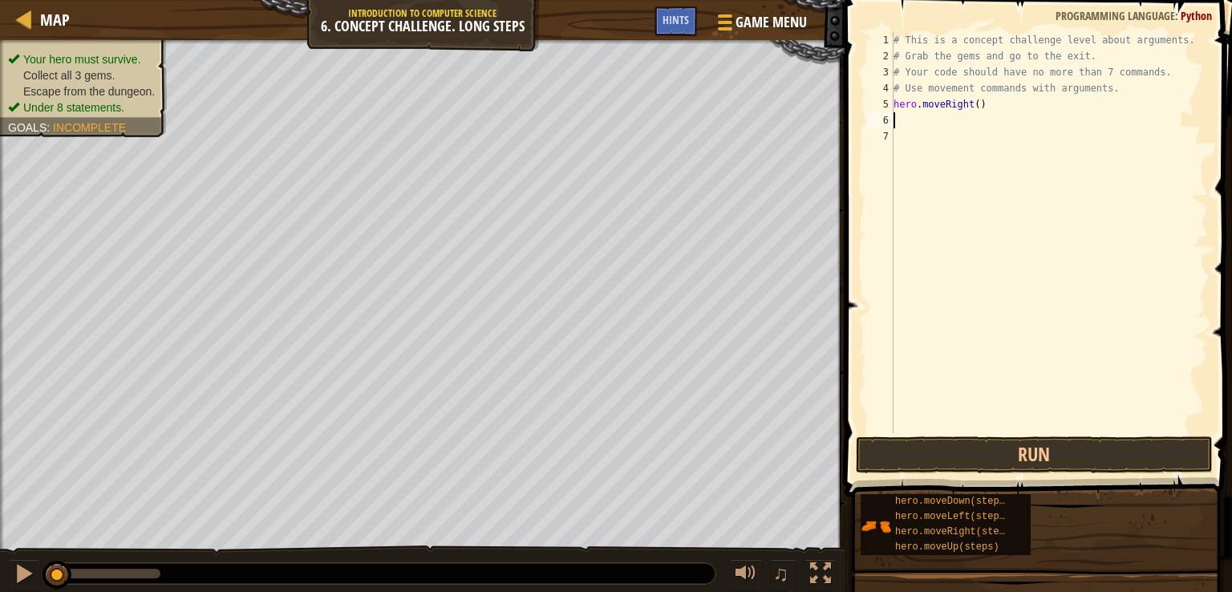
type textarea "h"
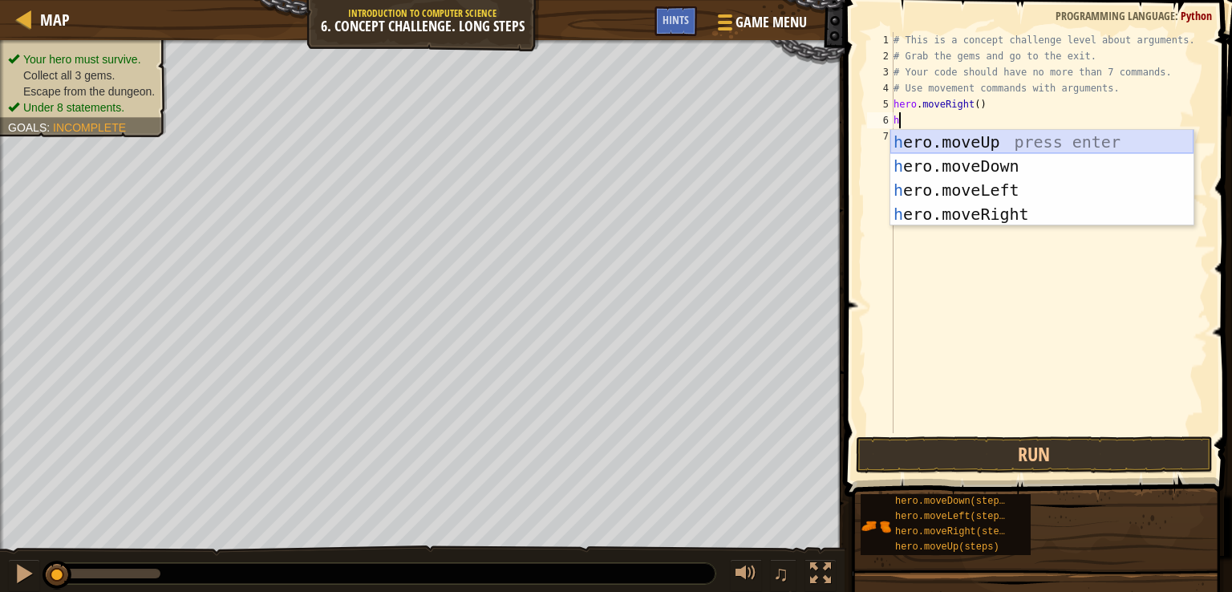
click at [980, 145] on div "h ero.moveUp press enter h ero.moveDown press enter h ero.moveLeft press enter …" at bounding box center [1042, 202] width 303 height 144
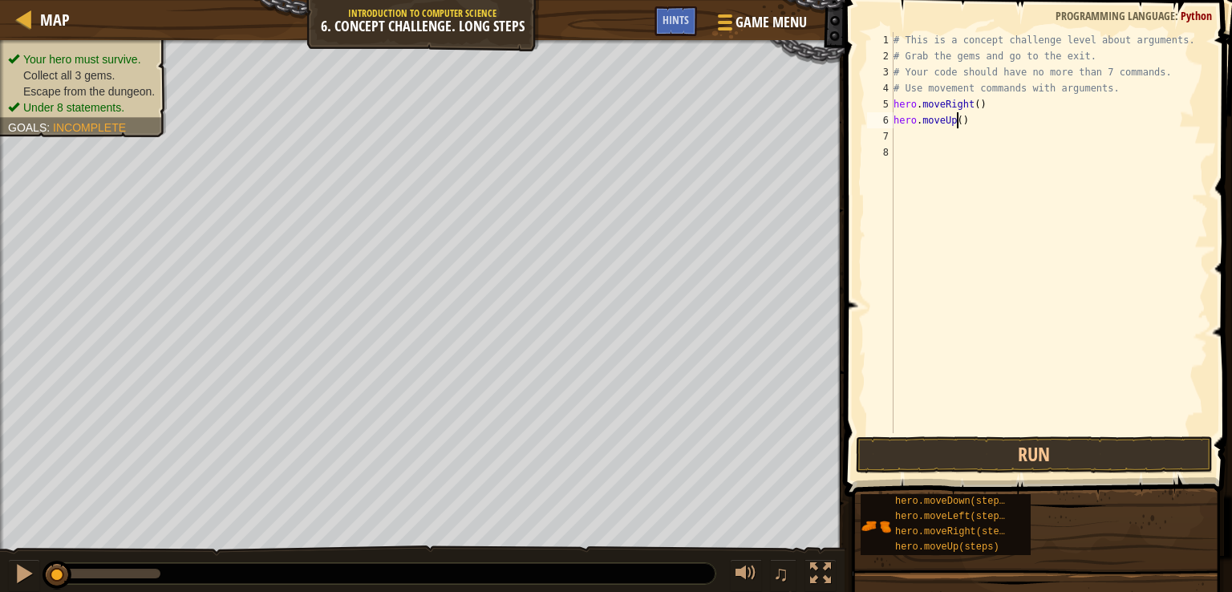
click at [956, 124] on div "# This is a concept challenge level about arguments. # Grab the gems and go to …" at bounding box center [1050, 248] width 318 height 433
type textarea "hero.moveUp(3h)"
click at [910, 141] on div "# This is a concept challenge level about arguments. # Grab the gems and go to …" at bounding box center [1050, 248] width 318 height 433
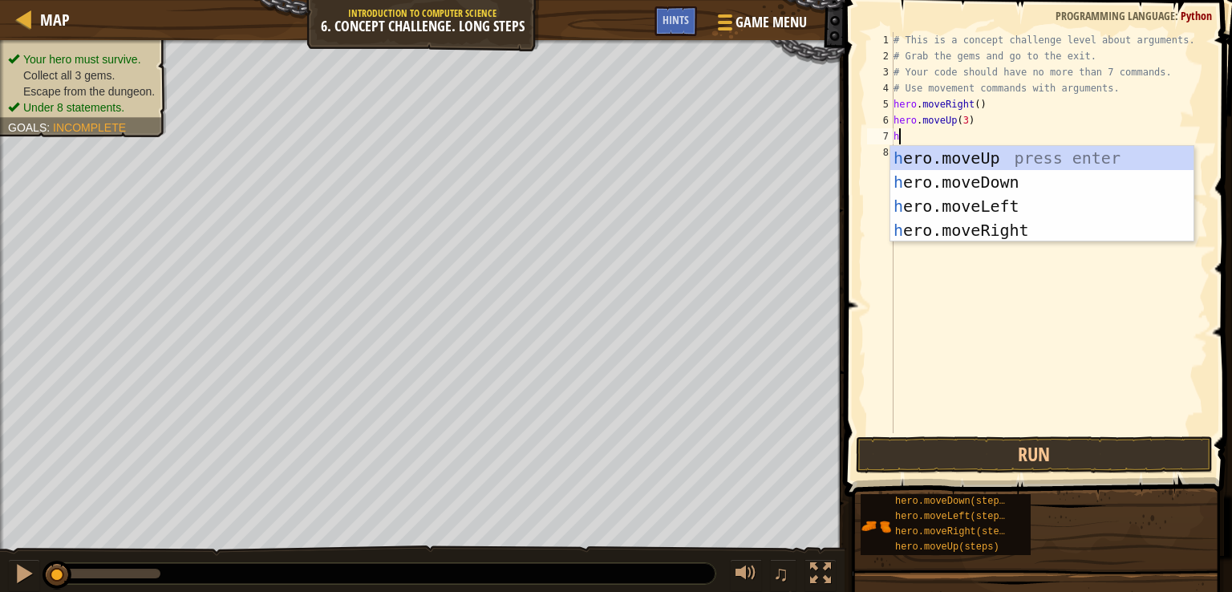
scroll to position [7, 6]
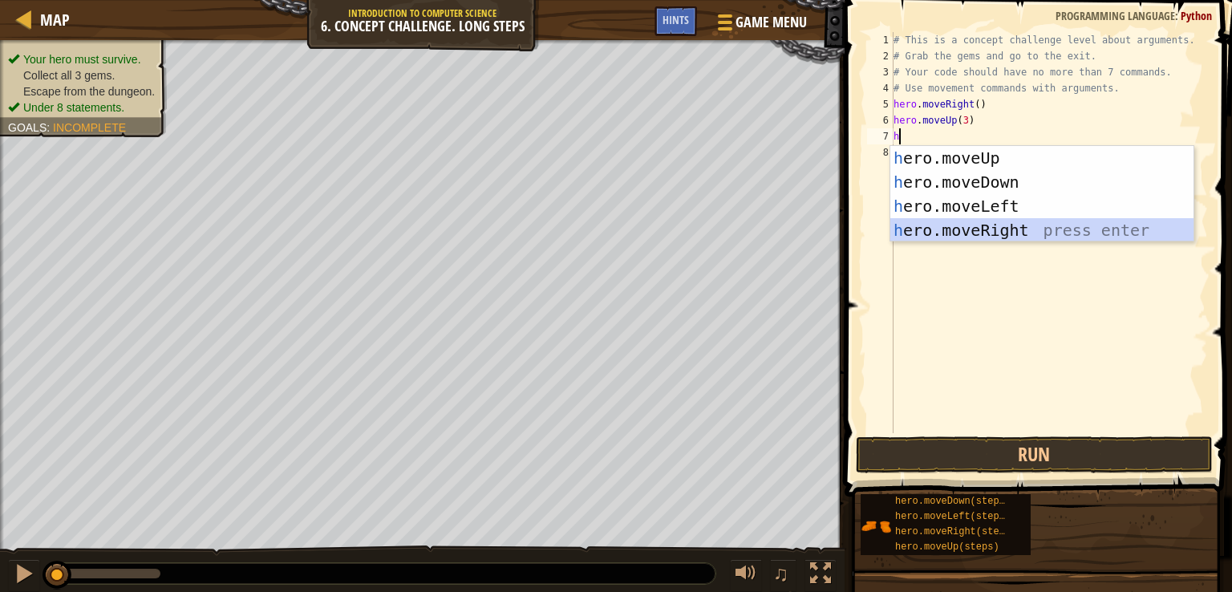
click at [960, 232] on div "h ero.moveUp press enter h ero.moveDown press enter h ero.moveLeft press enter …" at bounding box center [1042, 218] width 303 height 144
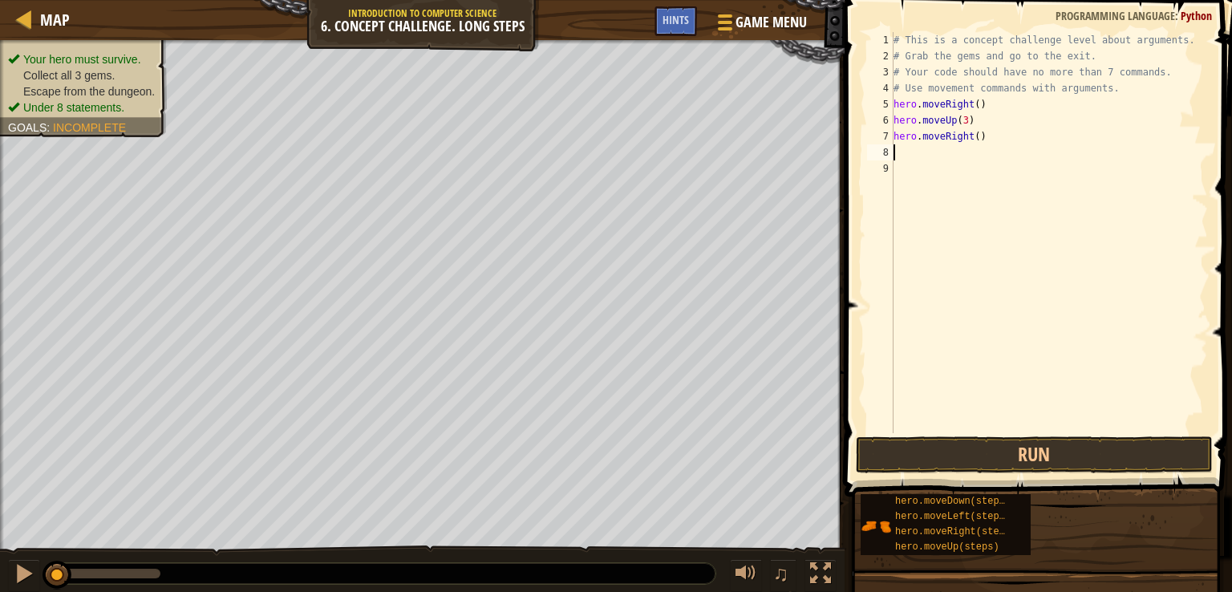
scroll to position [7, 0]
click at [976, 144] on div "# This is a concept challenge level about arguments. # Grab the gems and go to …" at bounding box center [1050, 248] width 318 height 433
type textarea "hero.moveRight(2)"
click at [926, 158] on div "# This is a concept challenge level about arguments. # Grab the gems and go to …" at bounding box center [1050, 248] width 318 height 433
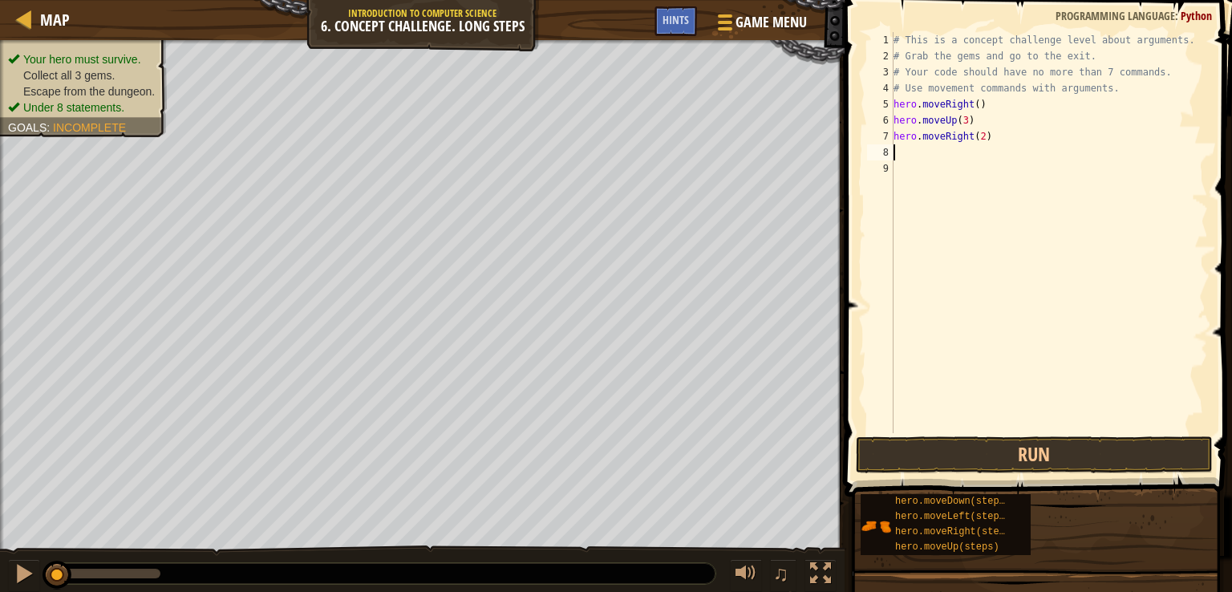
type textarea "h"
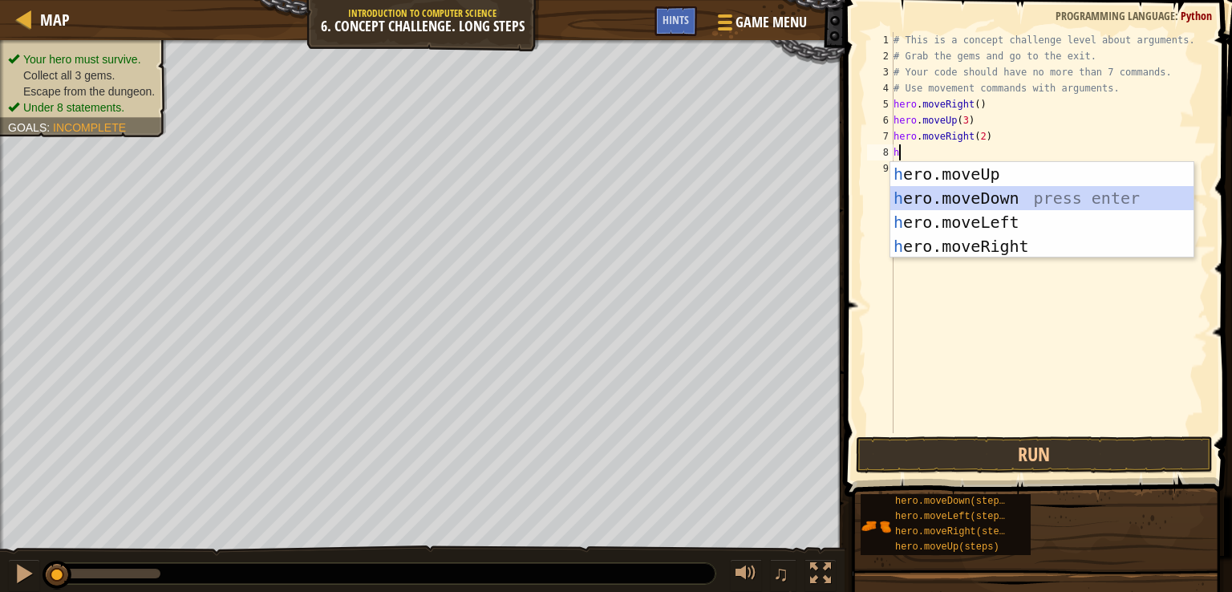
click at [947, 195] on div "h ero.moveUp press enter h ero.moveDown press enter h ero.moveLeft press enter …" at bounding box center [1042, 234] width 303 height 144
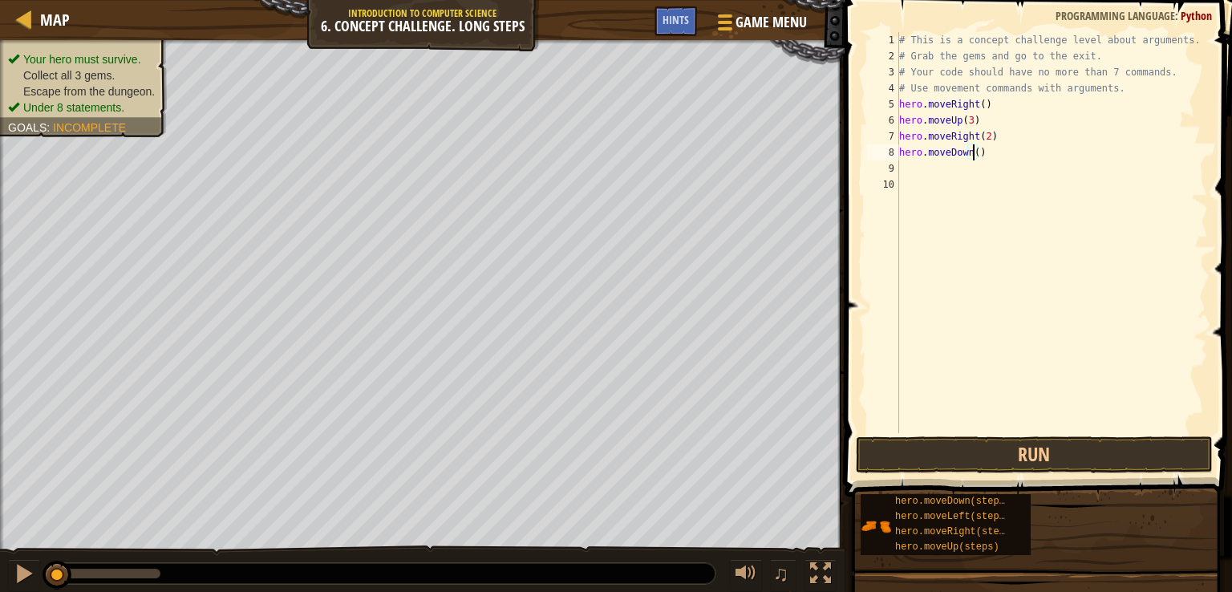
click at [972, 150] on div "# This is a concept challenge level about arguments. # Grab the gems and go to …" at bounding box center [1052, 248] width 313 height 433
type textarea "hero.moveDown(3)"
click at [919, 174] on div "# This is a concept challenge level about arguments. # Grab the gems and go to …" at bounding box center [1052, 248] width 313 height 433
type textarea "h"
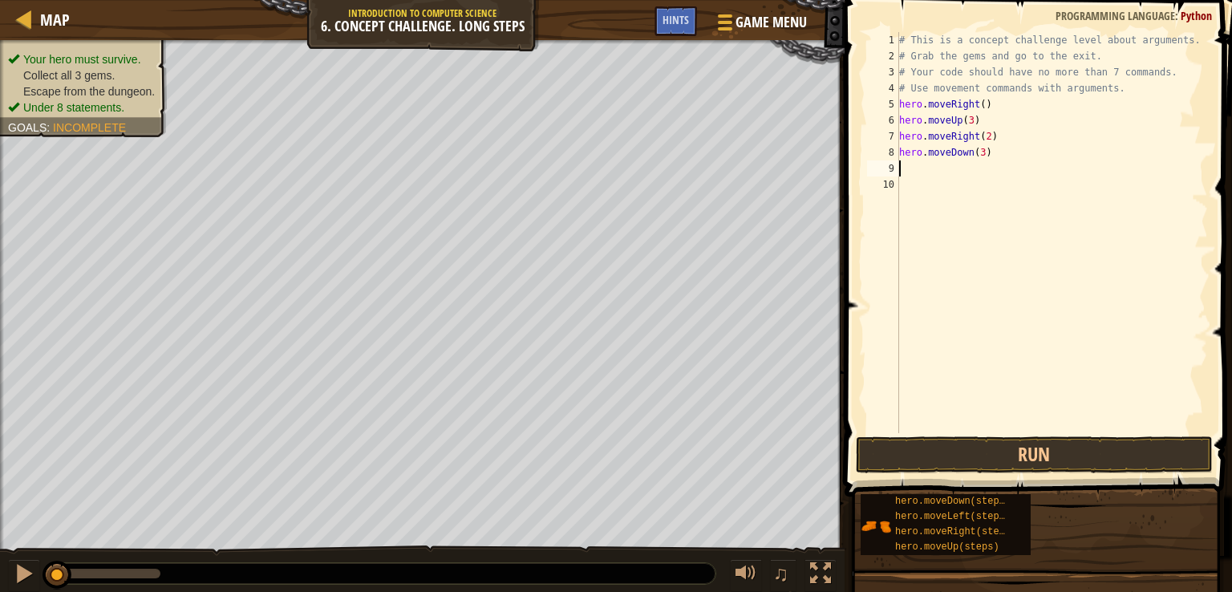
scroll to position [7, 0]
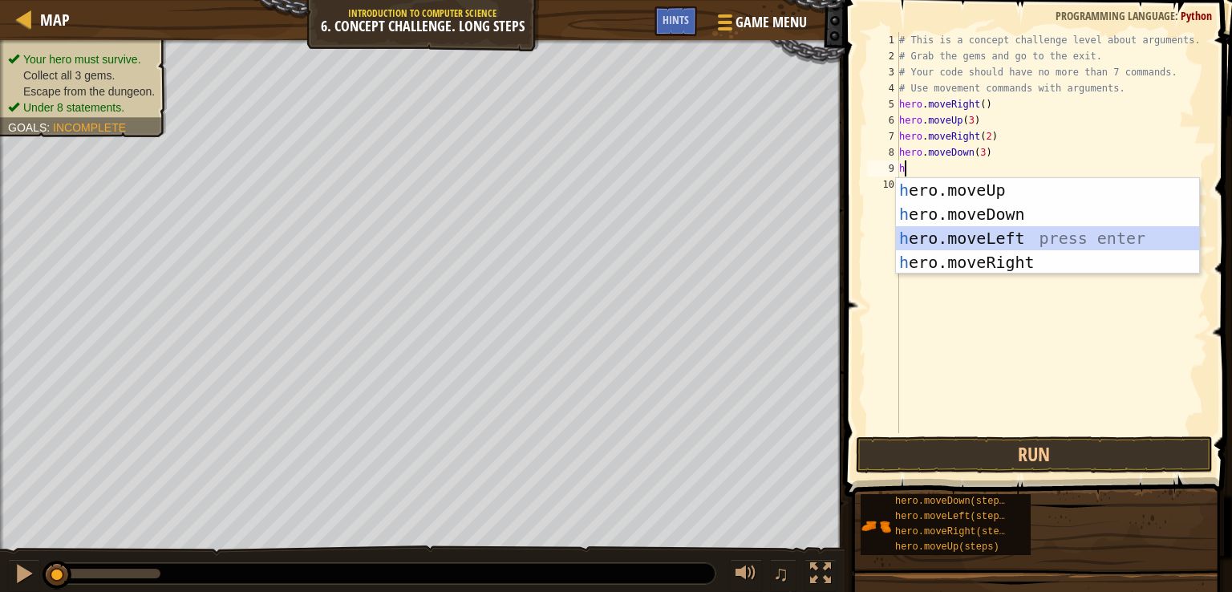
click at [972, 232] on div "h ero.moveUp press enter h ero.moveDown press enter h ero.moveLeft press enter …" at bounding box center [1047, 250] width 303 height 144
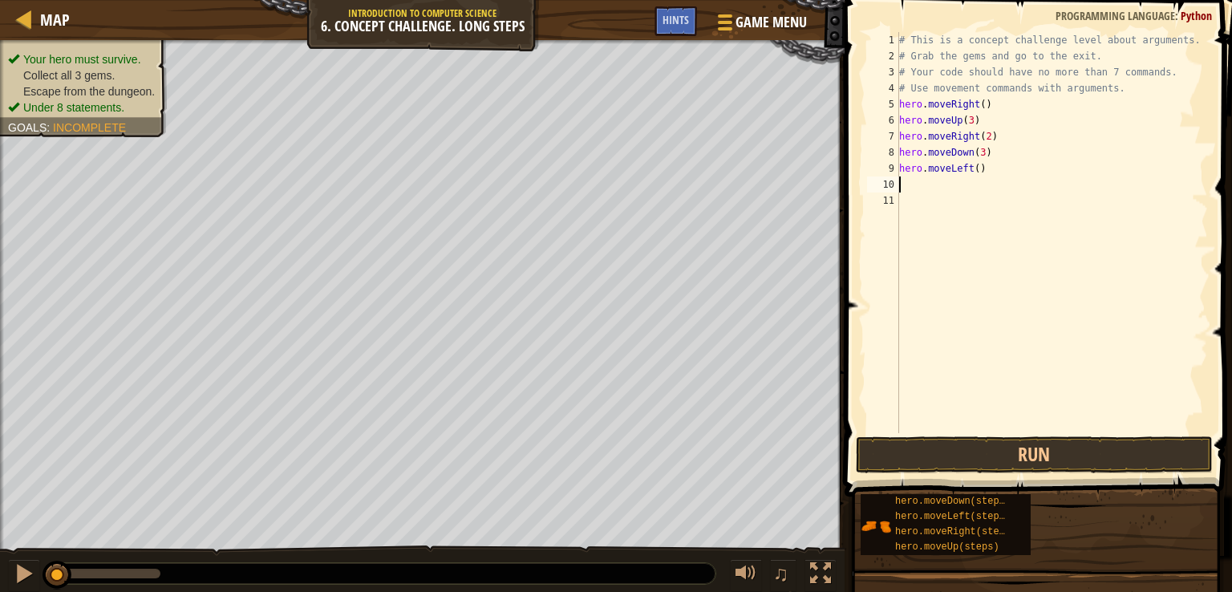
type textarea "h"
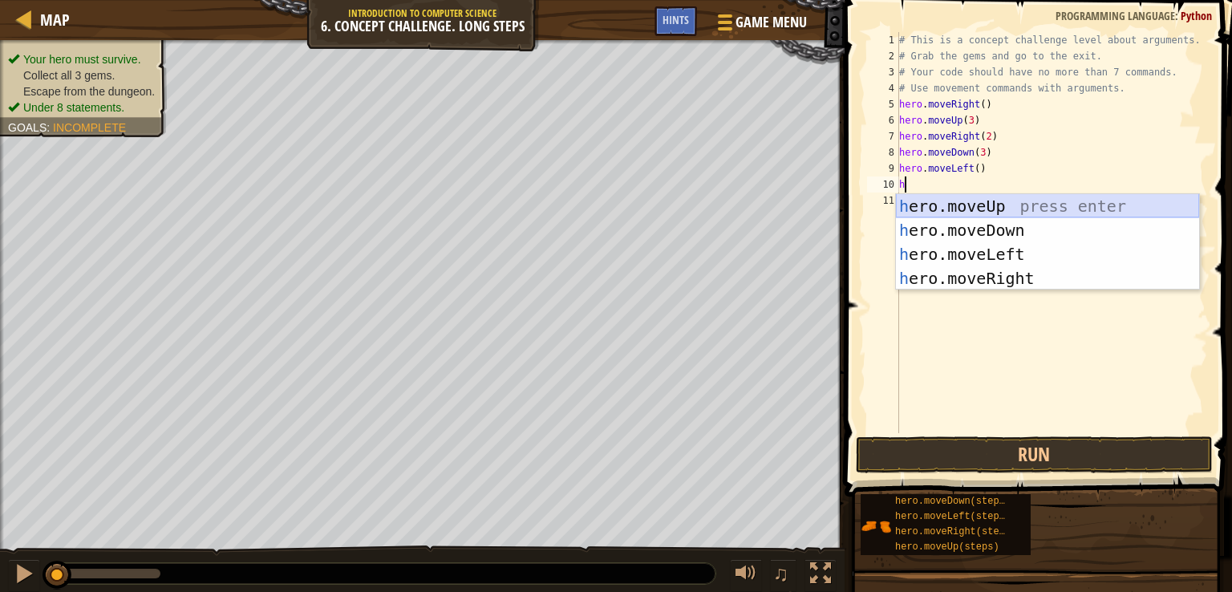
click at [965, 201] on div "h ero.moveUp press enter h ero.moveDown press enter h ero.moveLeft press enter …" at bounding box center [1047, 266] width 303 height 144
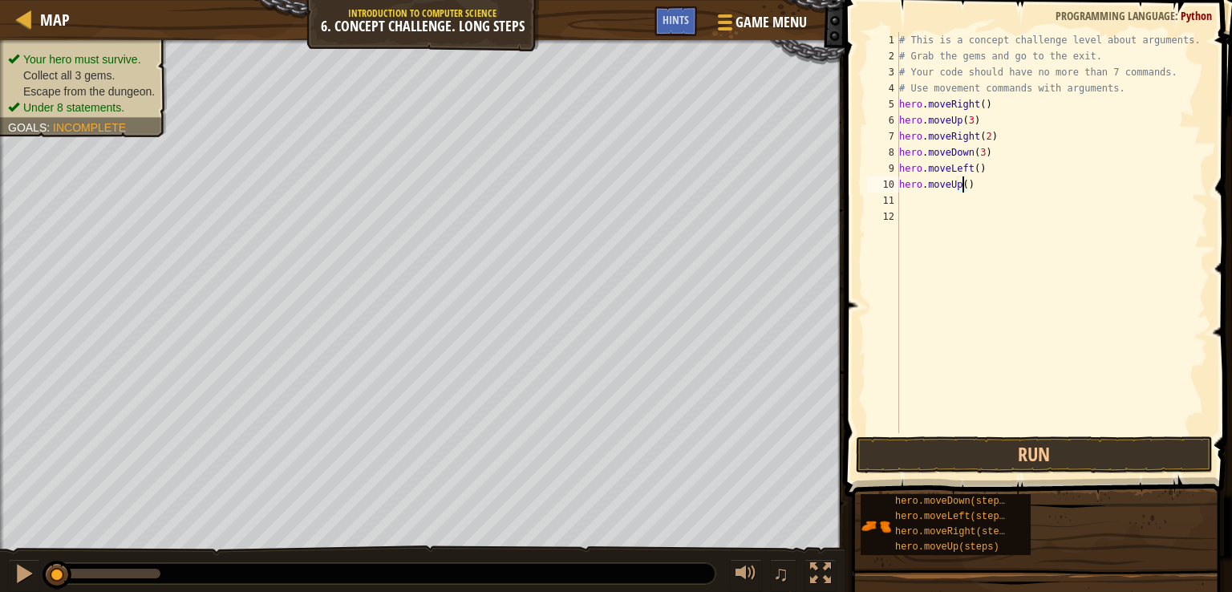
click at [962, 190] on div "# This is a concept challenge level about arguments. # Grab the gems and go to …" at bounding box center [1052, 248] width 313 height 433
type textarea "hero.moveUp(2)"
click at [921, 204] on div "# This is a concept challenge level about arguments. # Grab the gems and go to …" at bounding box center [1052, 248] width 313 height 433
type textarea "h"
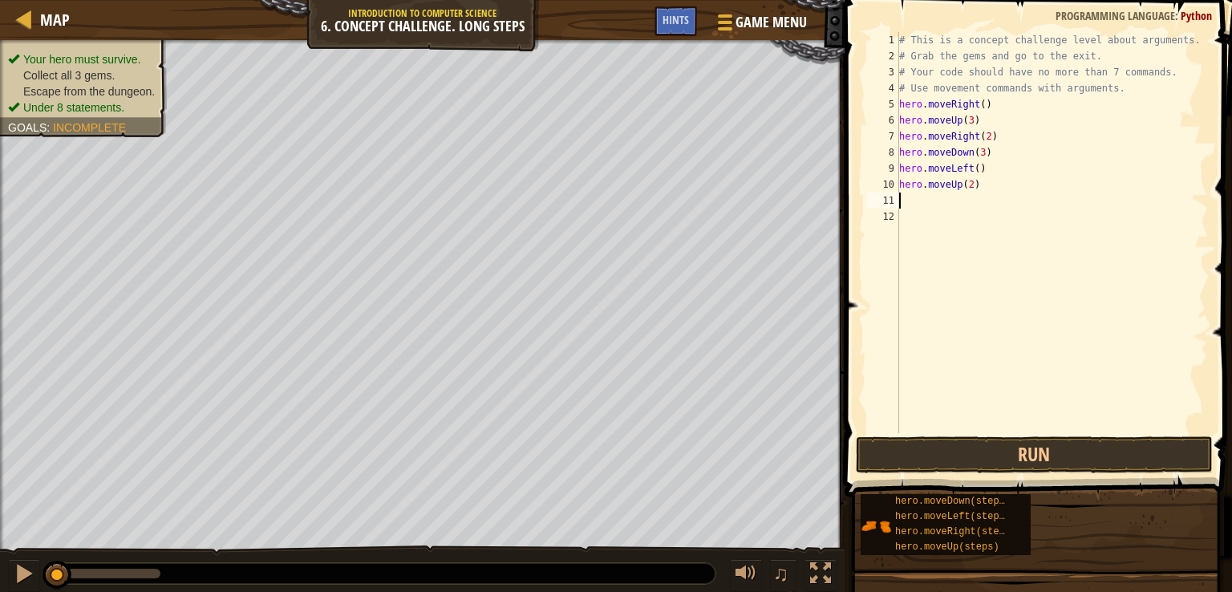
scroll to position [7, 0]
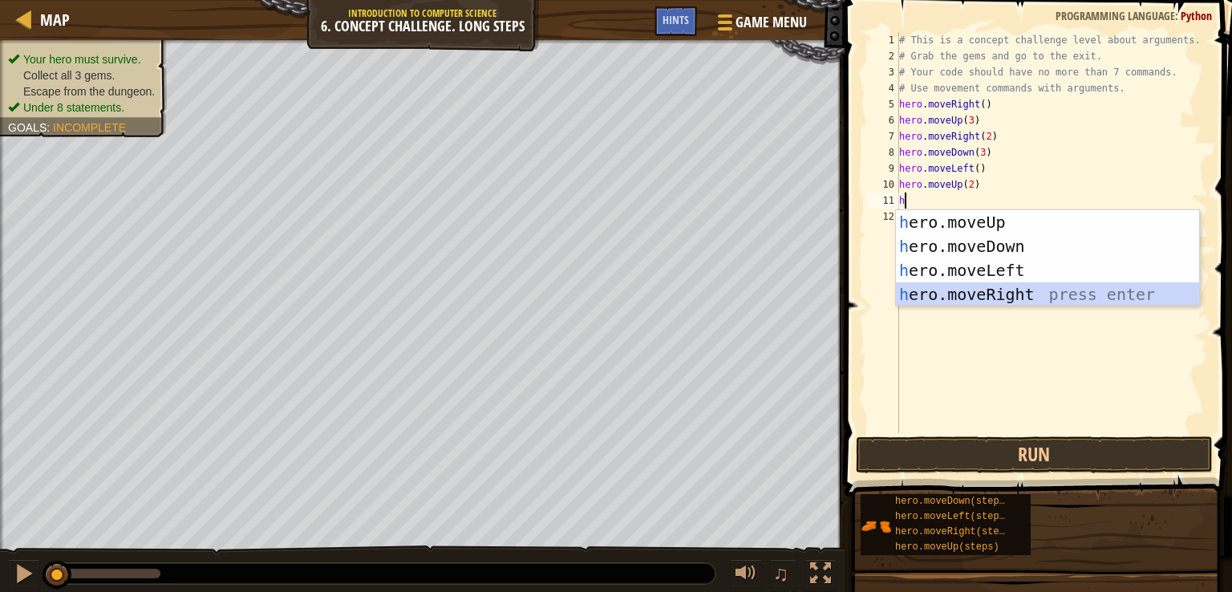
click at [969, 296] on div "h ero.moveUp press enter h ero.moveDown press enter h ero.moveLeft press enter …" at bounding box center [1047, 282] width 303 height 144
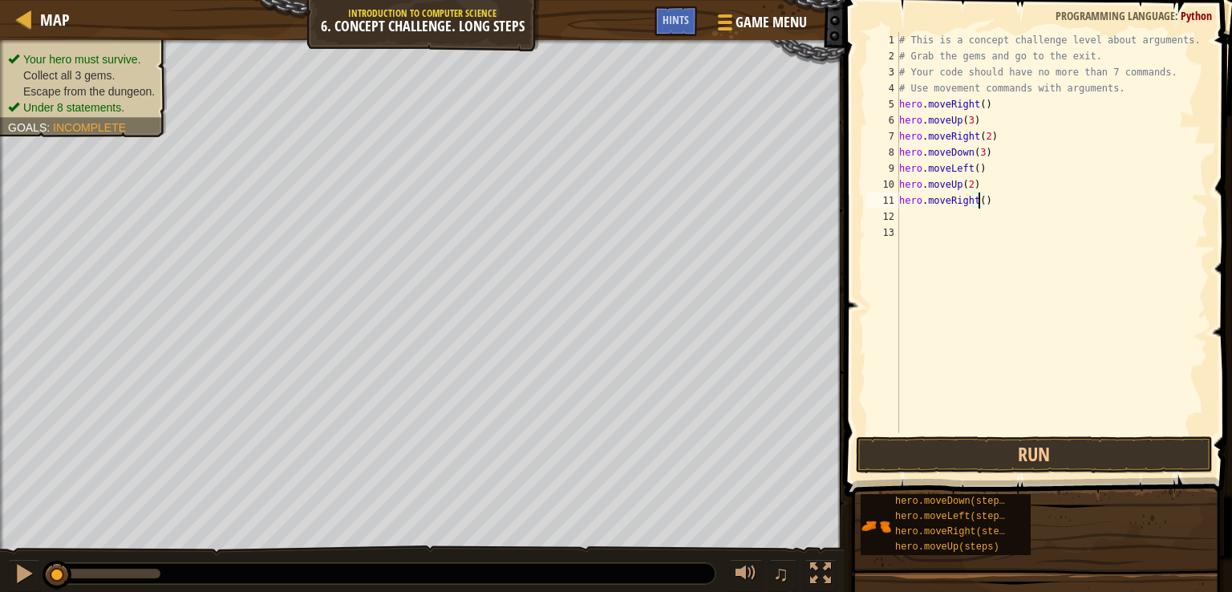
click at [979, 207] on div "# This is a concept challenge level about arguments. # Grab the gems and go to …" at bounding box center [1052, 248] width 313 height 433
type textarea "hero.moveRight(3)"
click at [940, 450] on button "Run" at bounding box center [1034, 454] width 357 height 37
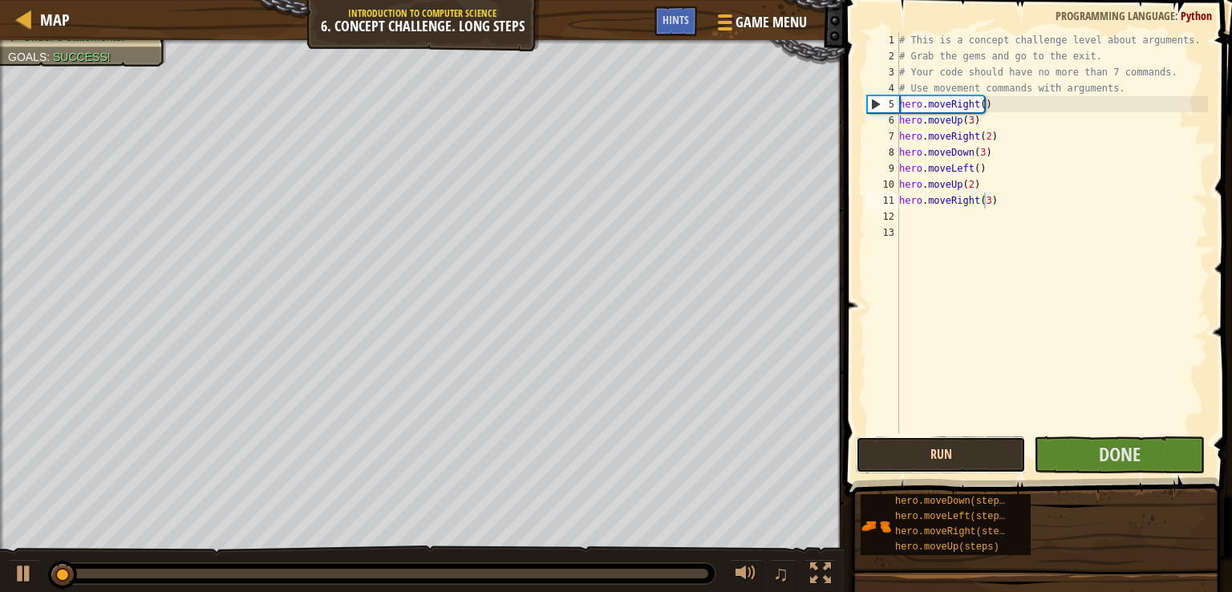
click at [940, 449] on button "Run" at bounding box center [941, 454] width 170 height 37
click at [940, 449] on button "Running" at bounding box center [941, 454] width 170 height 37
click at [1071, 444] on button "Done" at bounding box center [1119, 454] width 170 height 37
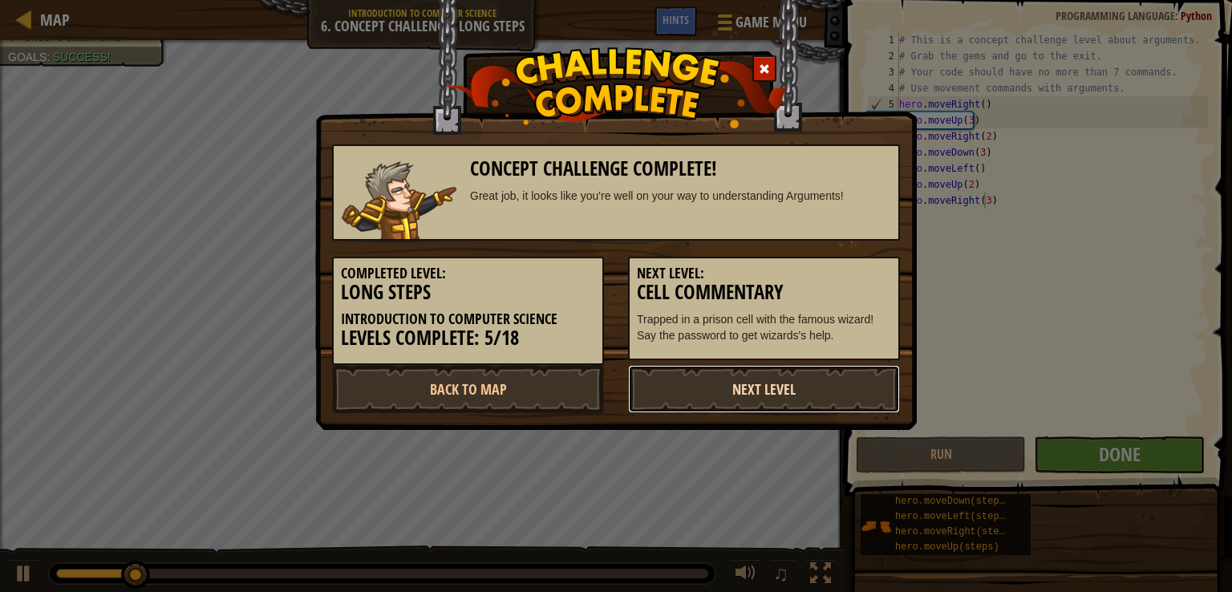
click at [770, 384] on link "Next Level" at bounding box center [764, 389] width 272 height 48
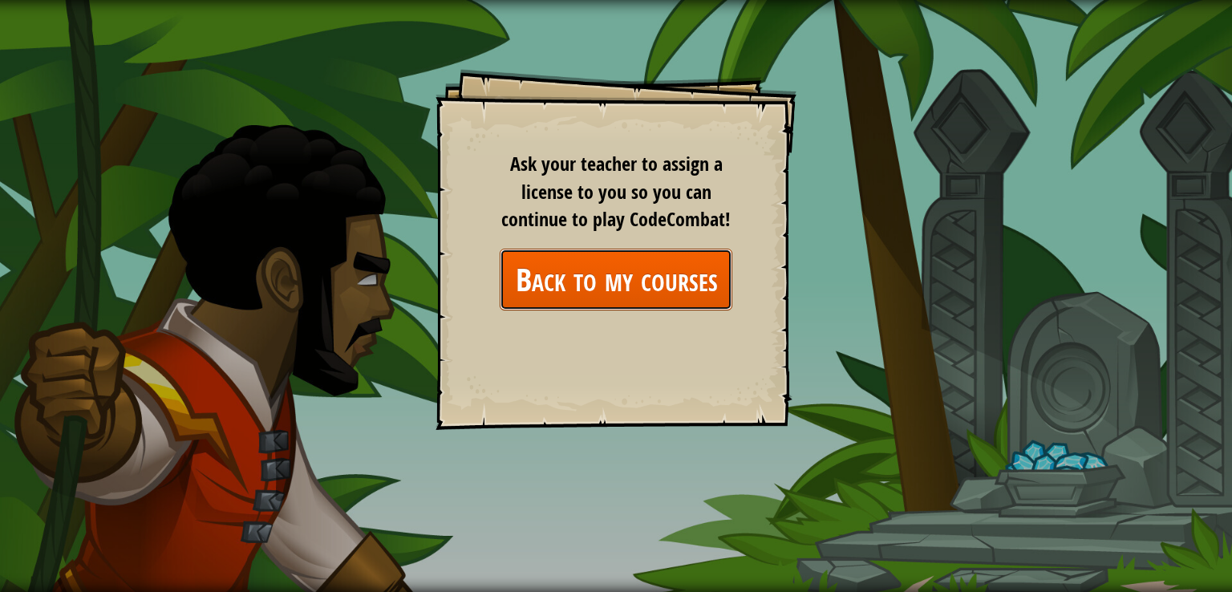
click at [653, 263] on link "Back to my courses" at bounding box center [616, 280] width 233 height 62
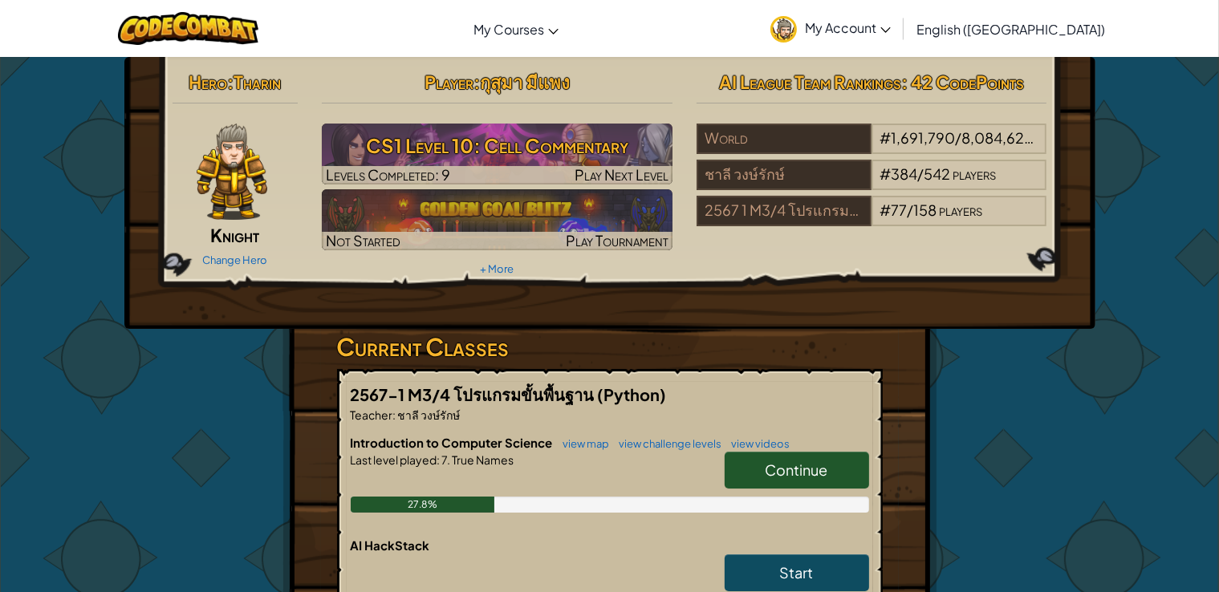
click at [762, 482] on link "Continue" at bounding box center [797, 470] width 144 height 37
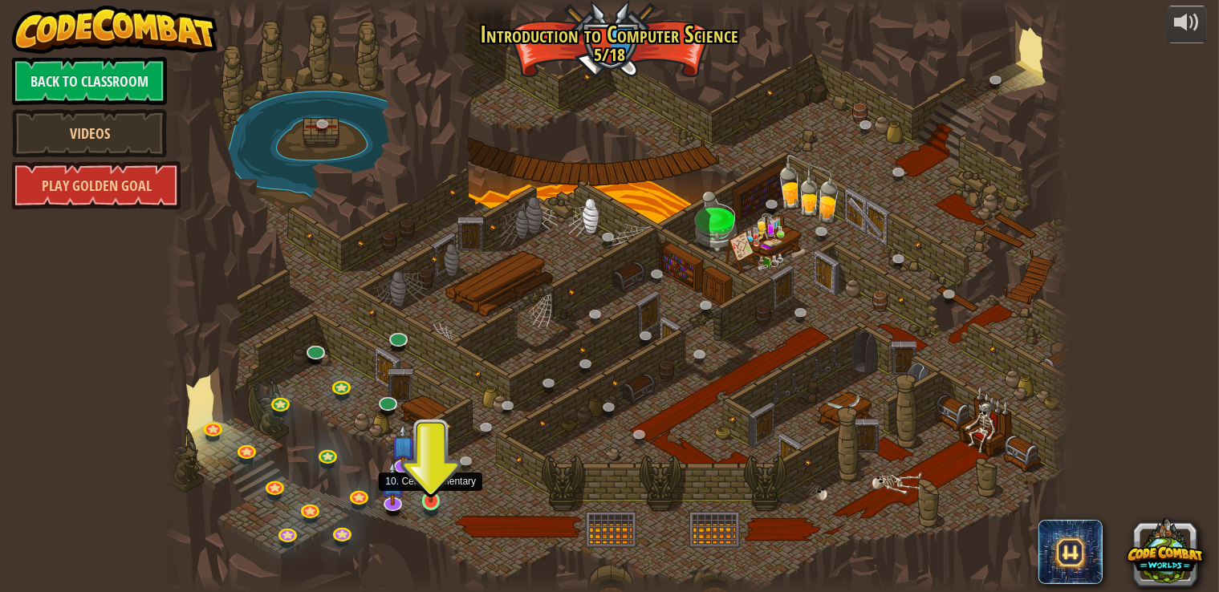
click at [426, 498] on img at bounding box center [431, 477] width 22 height 52
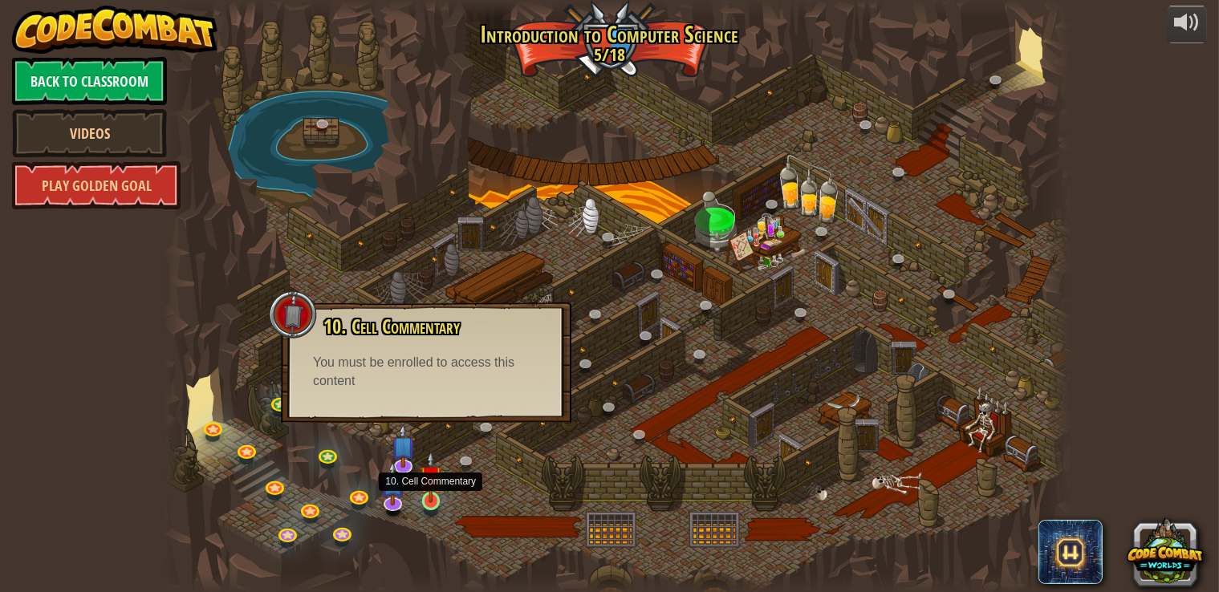
click at [428, 500] on img at bounding box center [431, 477] width 22 height 52
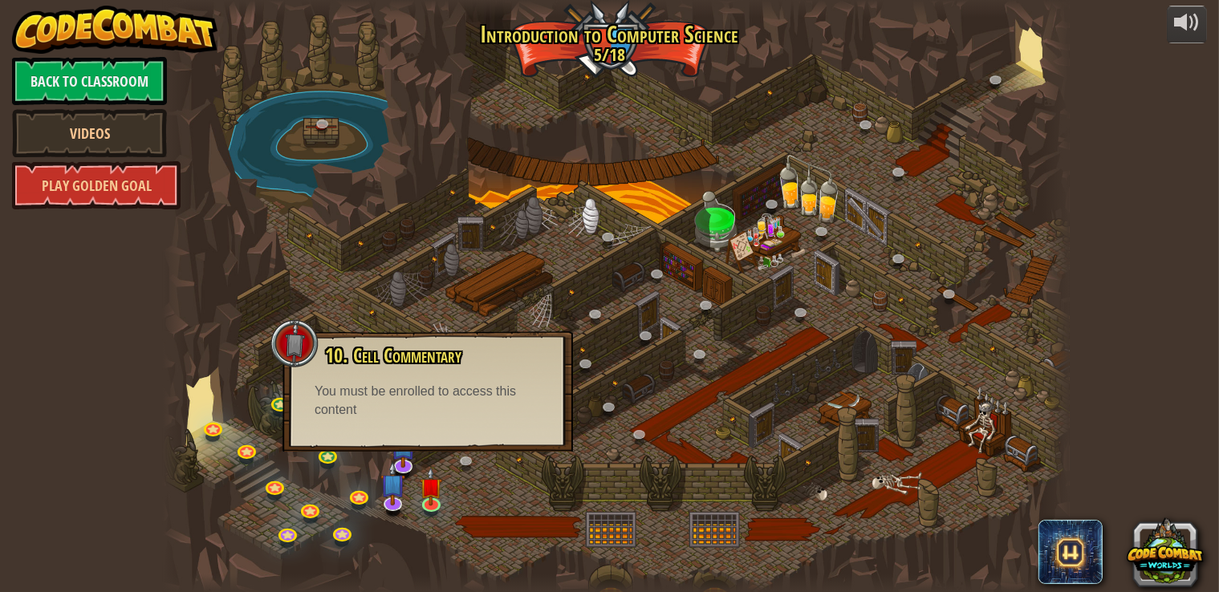
click at [431, 271] on div at bounding box center [616, 296] width 906 height 592
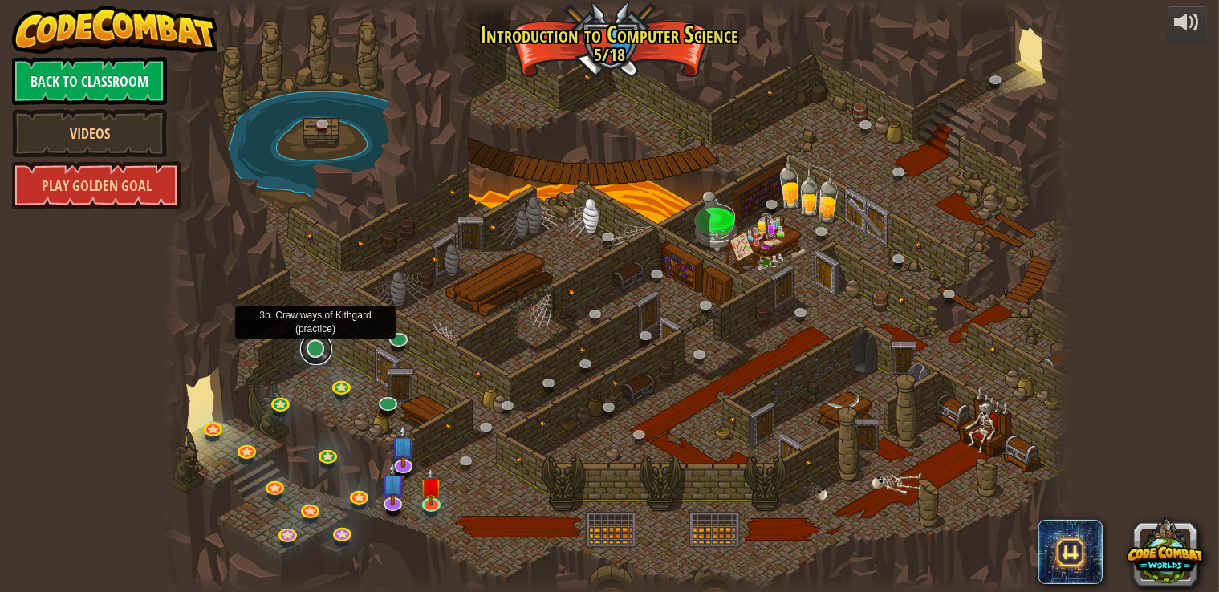
click at [313, 358] on link at bounding box center [316, 349] width 32 height 32
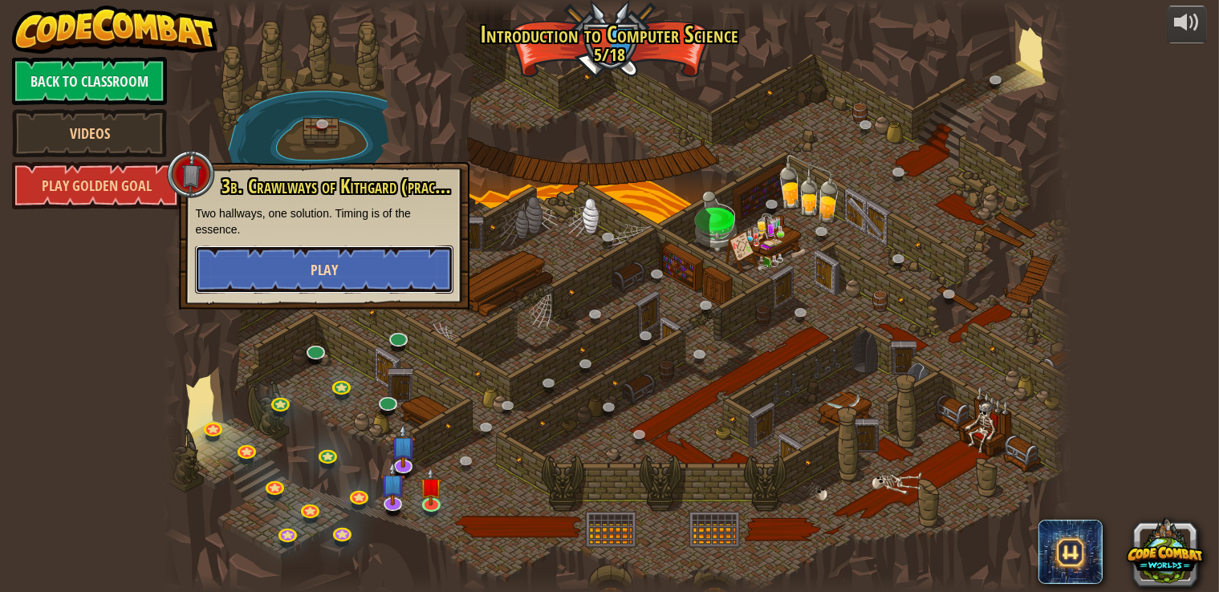
click at [366, 262] on button "Play" at bounding box center [324, 270] width 258 height 48
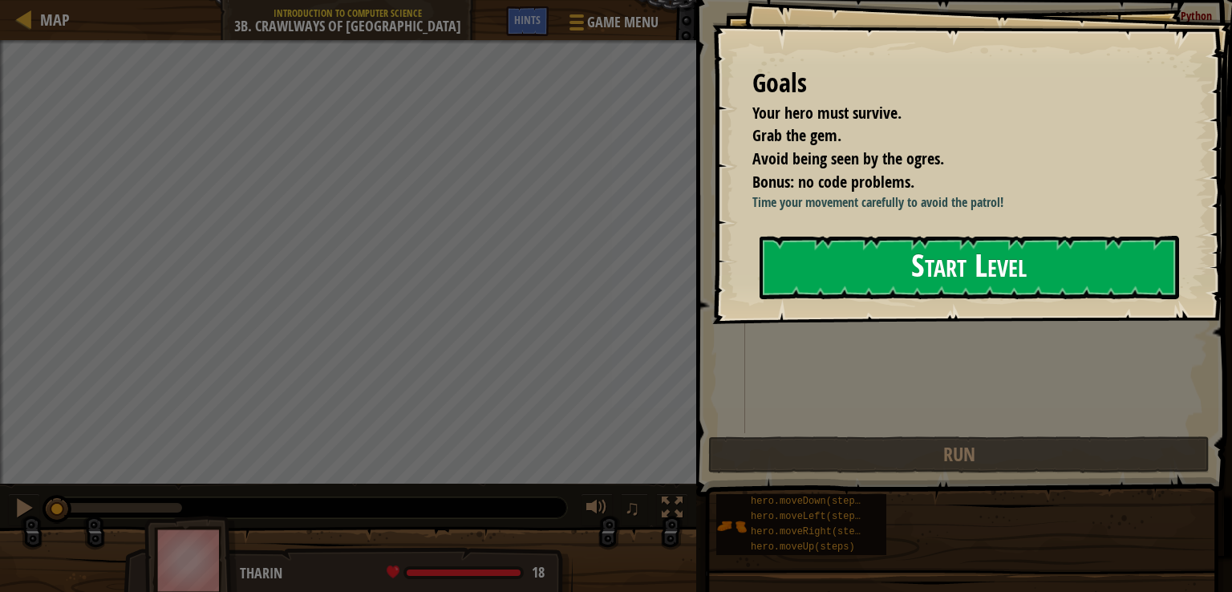
click at [842, 294] on button "Start Level" at bounding box center [970, 267] width 420 height 63
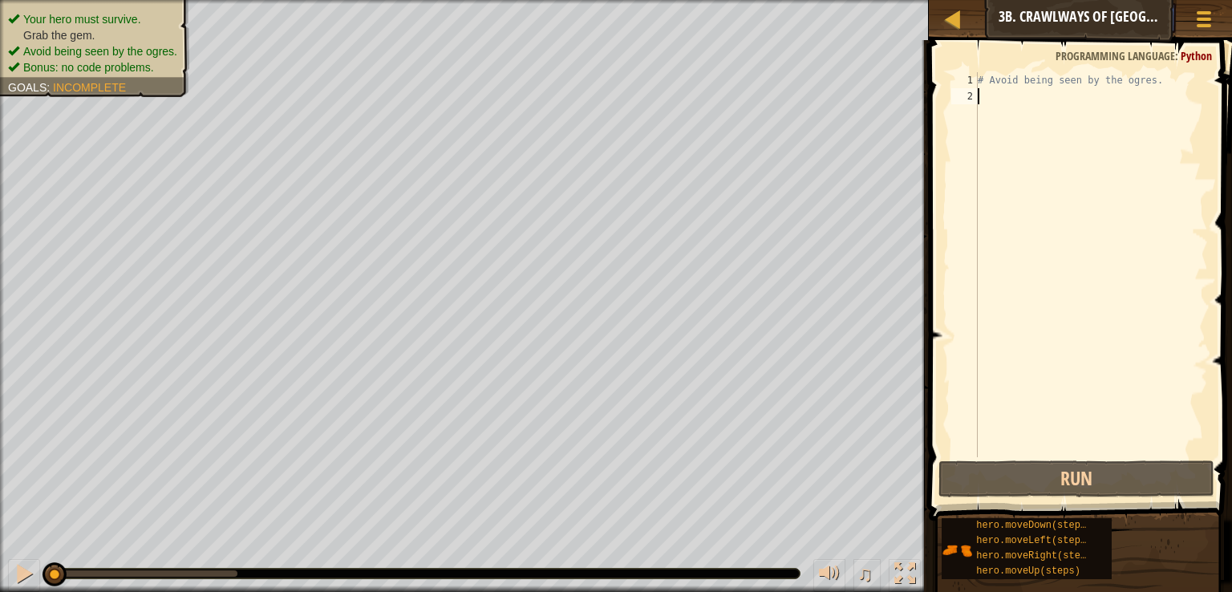
type textarea "h"
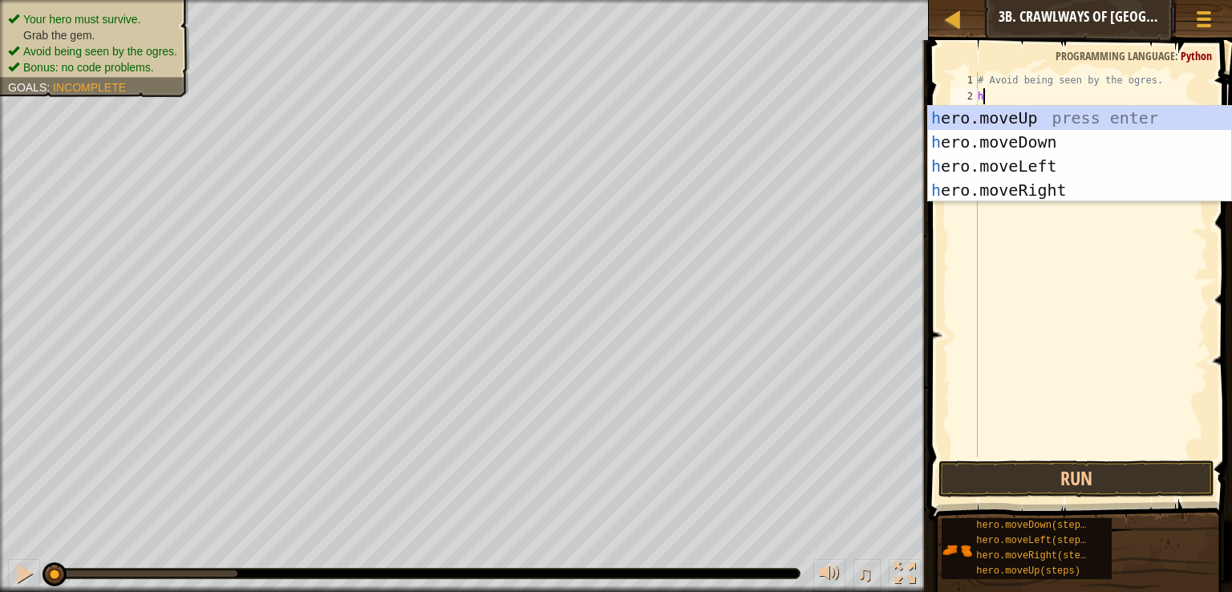
scroll to position [7, 0]
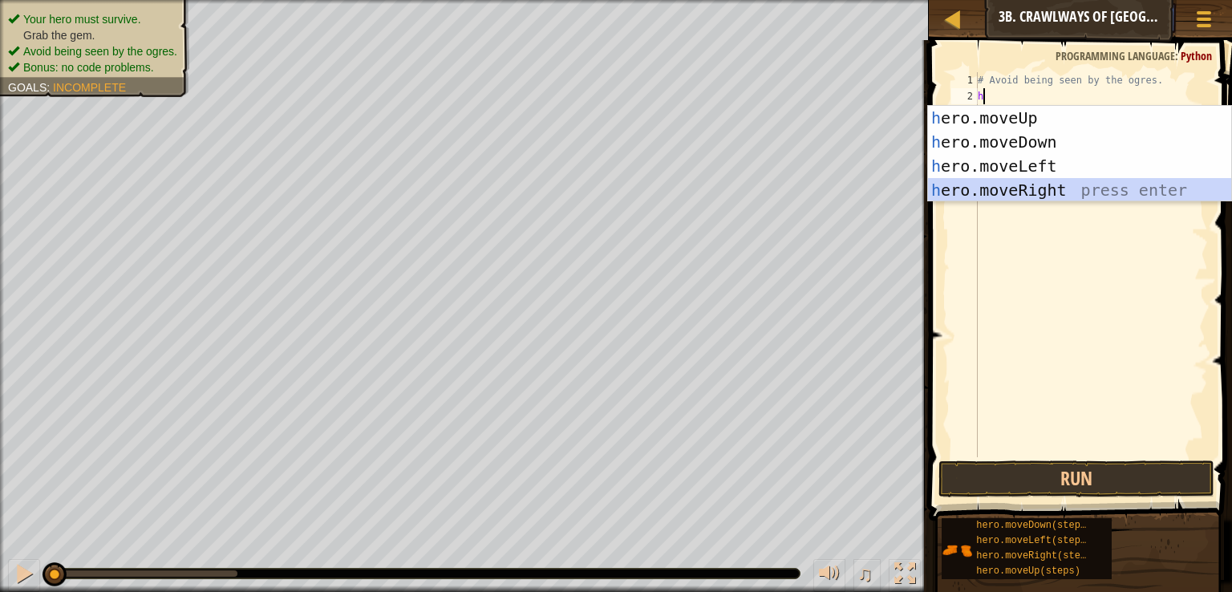
click at [1025, 185] on div "h ero.moveUp press enter h ero.moveDown press enter h ero.moveLeft press enter …" at bounding box center [1079, 178] width 303 height 144
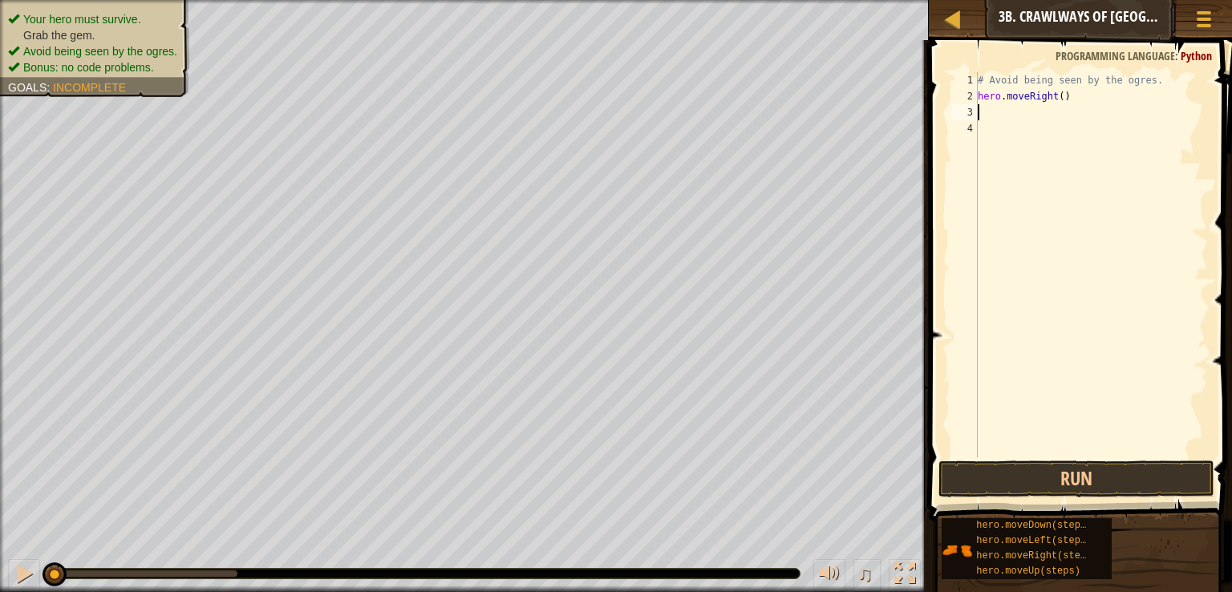
type textarea "h"
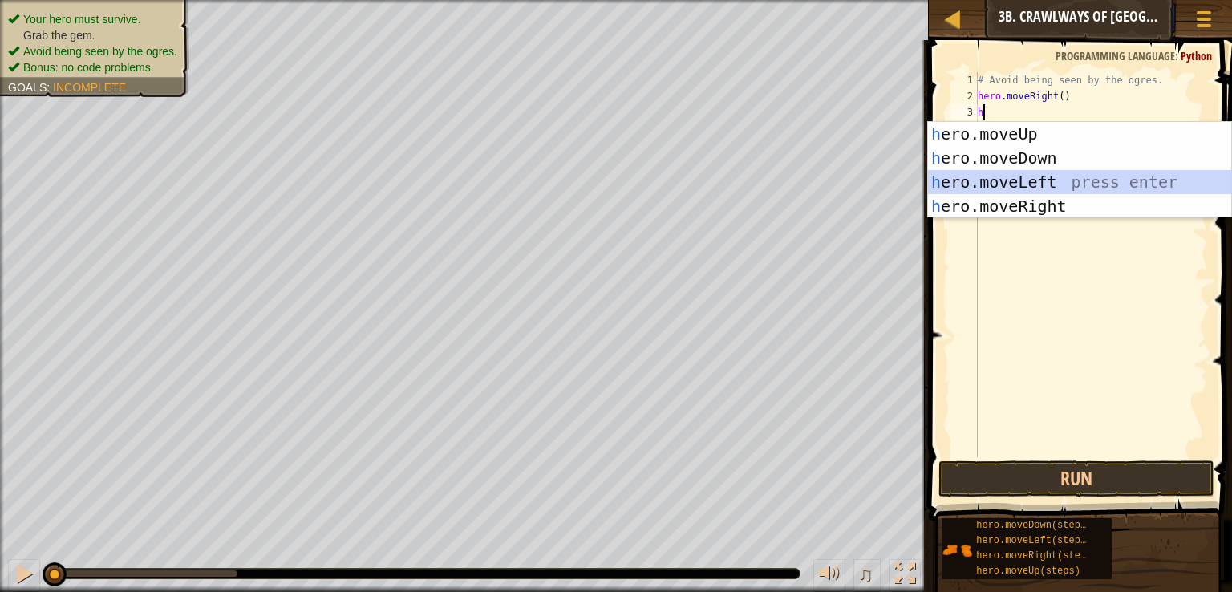
click at [1042, 182] on div "h ero.moveUp press enter h ero.moveDown press enter h ero.moveLeft press enter …" at bounding box center [1079, 194] width 303 height 144
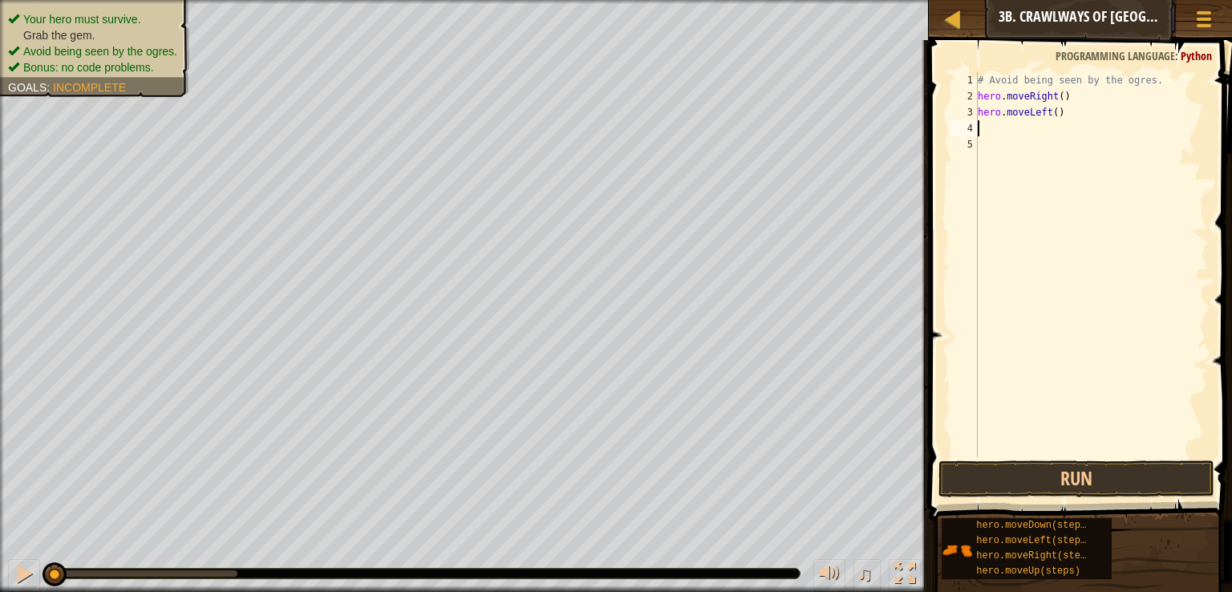
type textarea "h"
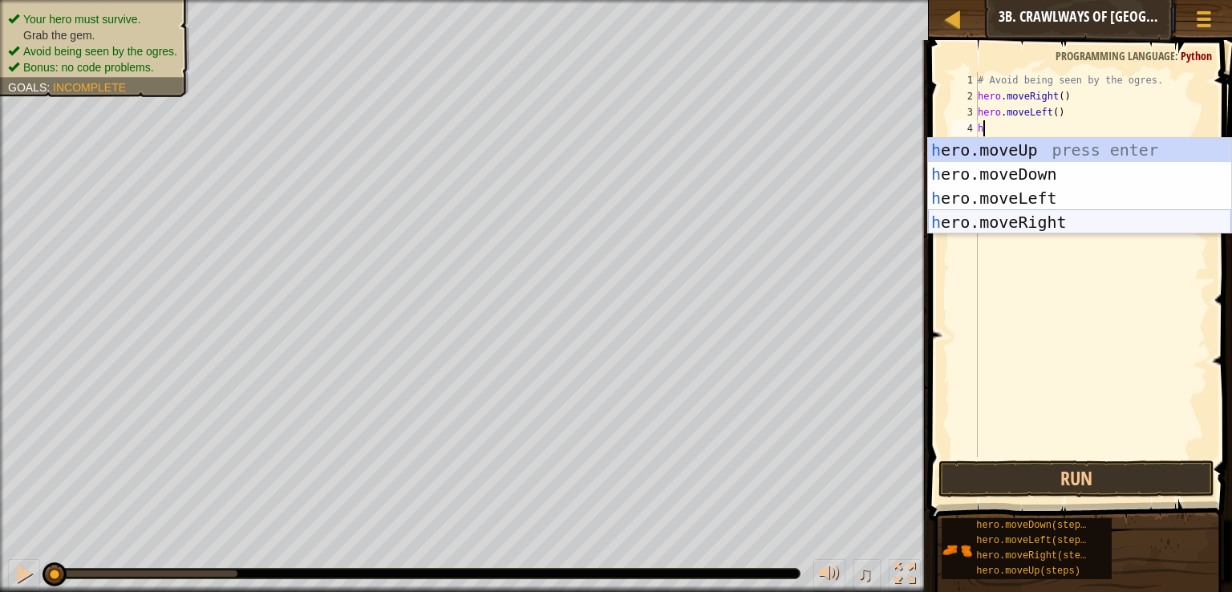
click at [1006, 220] on div "h ero.moveUp press enter h ero.moveDown press enter h ero.moveLeft press enter …" at bounding box center [1079, 210] width 303 height 144
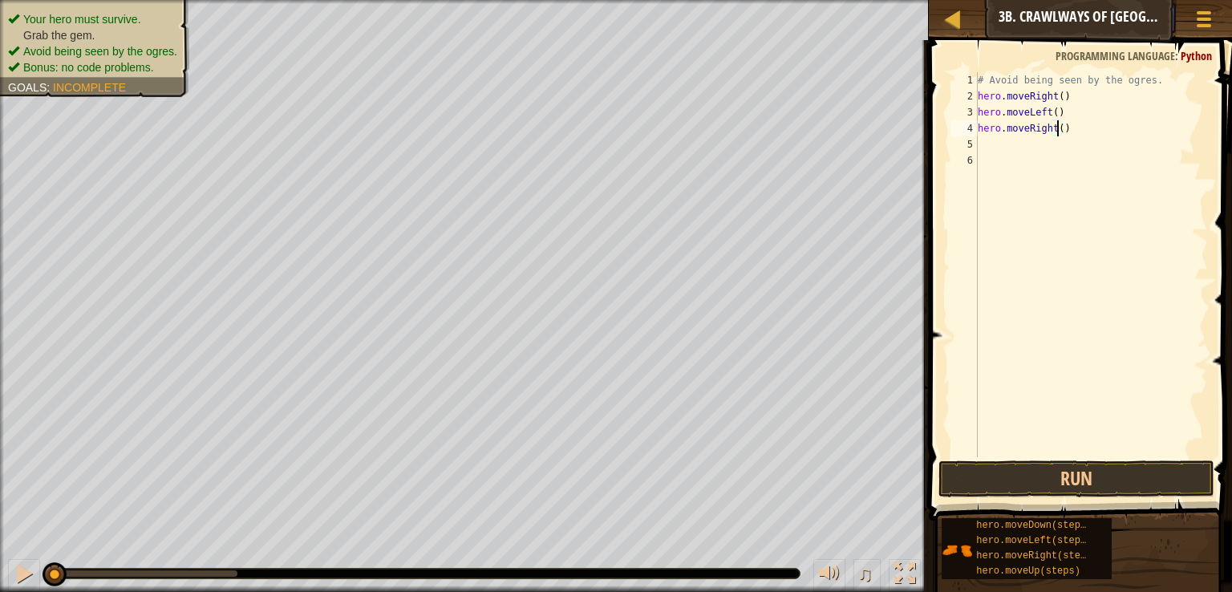
click at [1057, 132] on div "# Avoid being seen by the ogres. hero . moveRight ( ) hero . moveLeft ( ) hero …" at bounding box center [1091, 280] width 233 height 417
type textarea "hero.moveRight(2)"
click at [1050, 462] on button "Run" at bounding box center [1077, 479] width 276 height 37
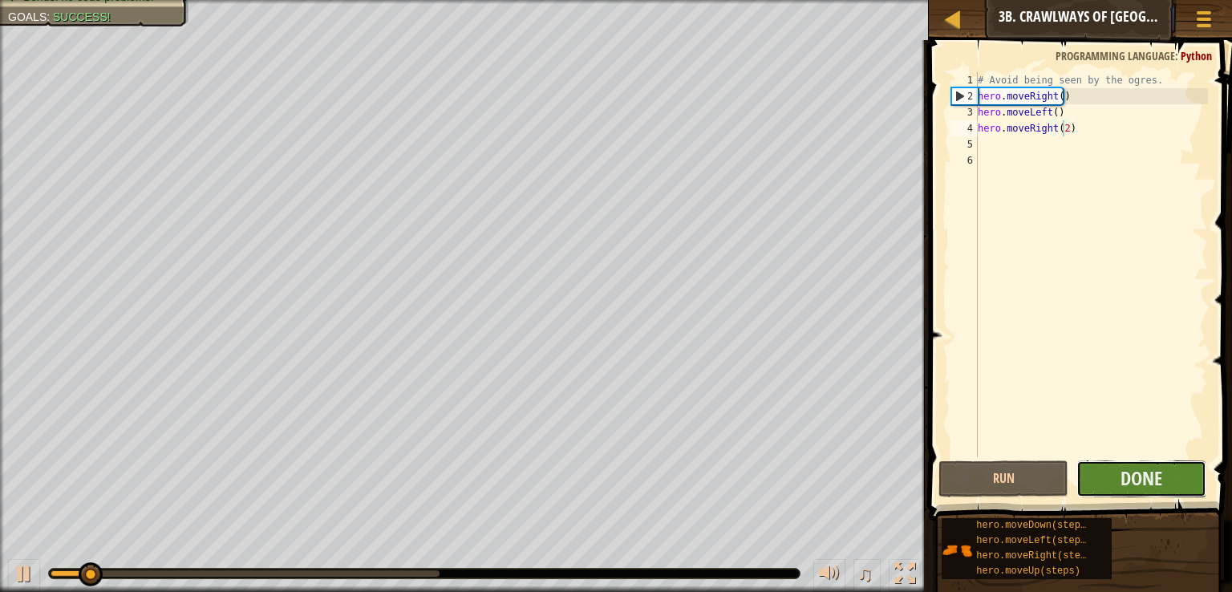
click at [1136, 492] on button "Done" at bounding box center [1142, 479] width 130 height 37
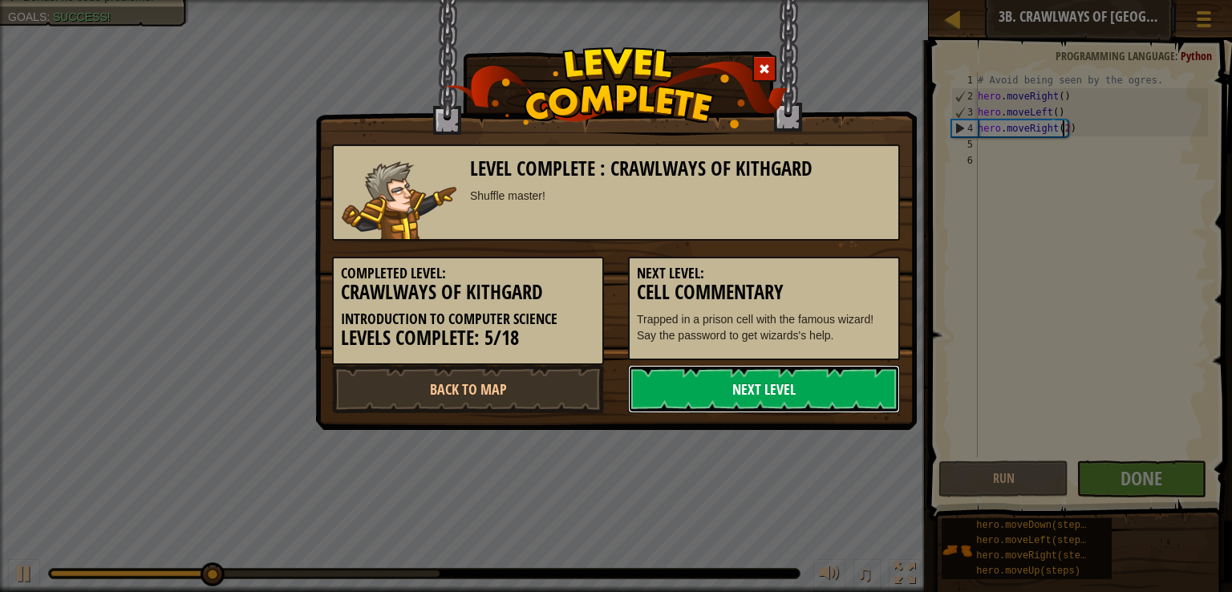
click at [761, 404] on link "Next Level" at bounding box center [764, 389] width 272 height 48
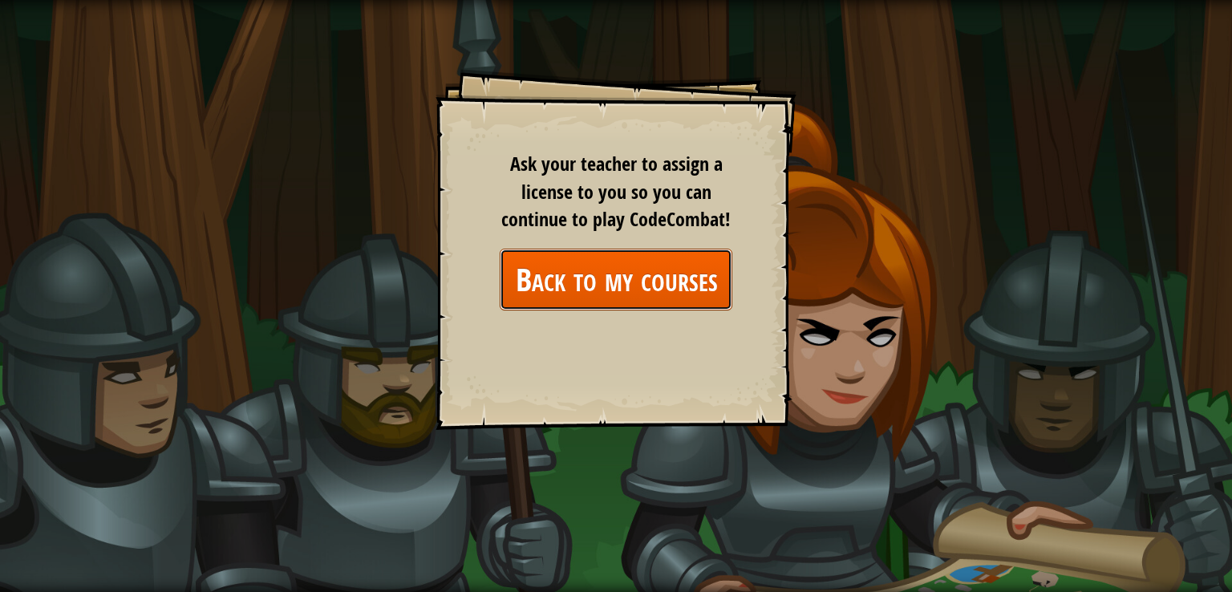
click at [676, 270] on link "Back to my courses" at bounding box center [616, 280] width 233 height 62
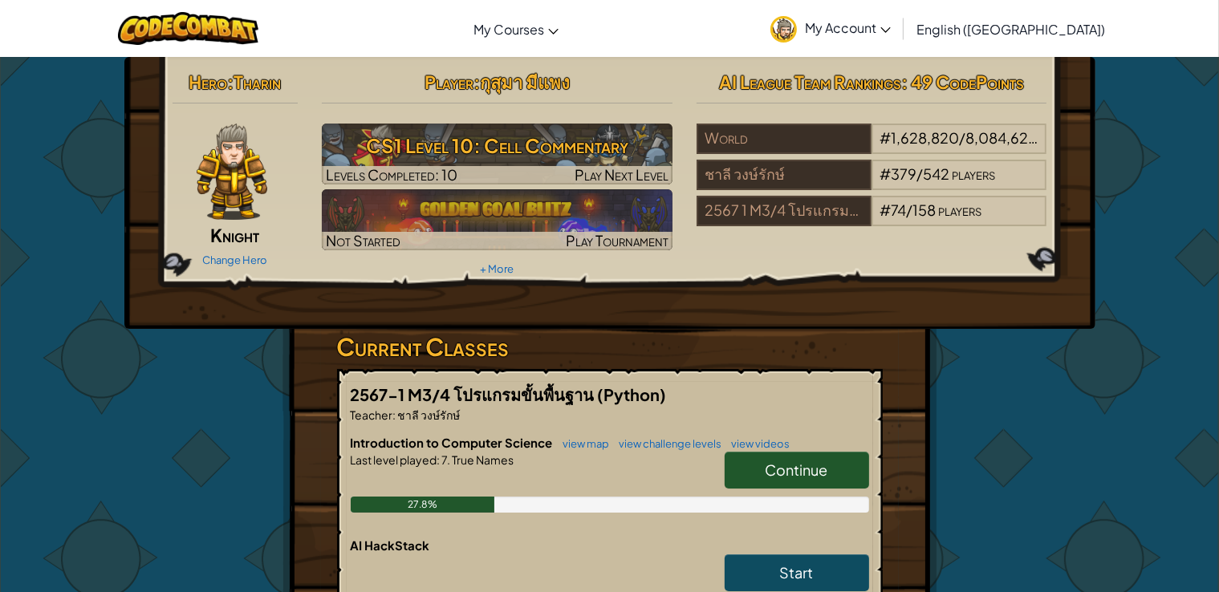
click at [767, 465] on span "Continue" at bounding box center [796, 470] width 63 height 18
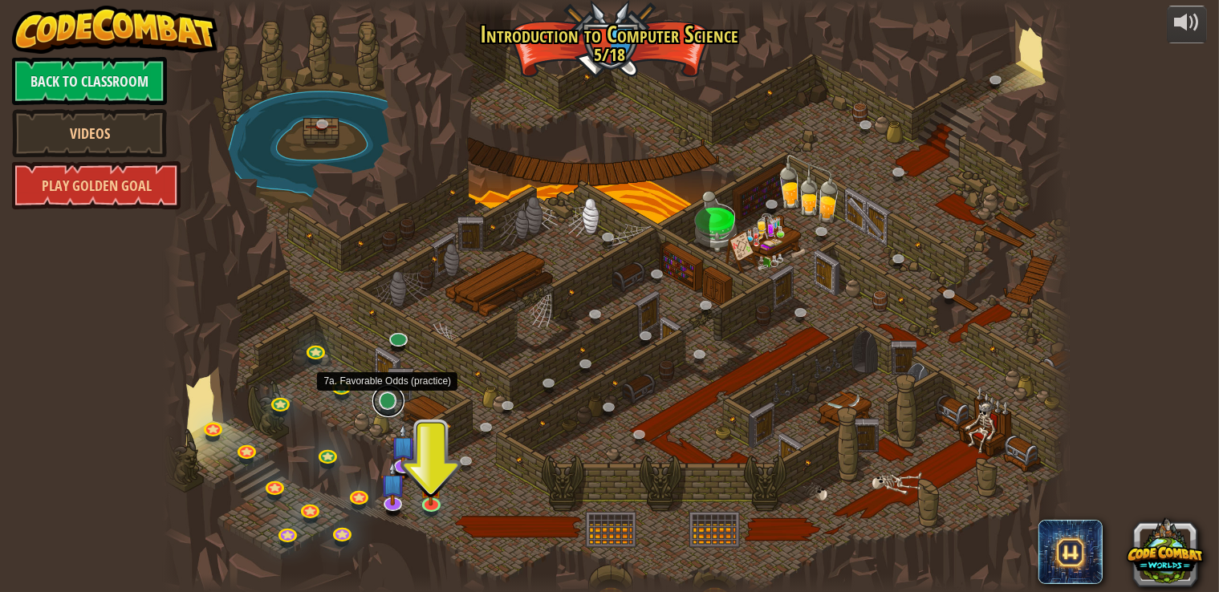
click at [395, 406] on link at bounding box center [388, 401] width 32 height 32
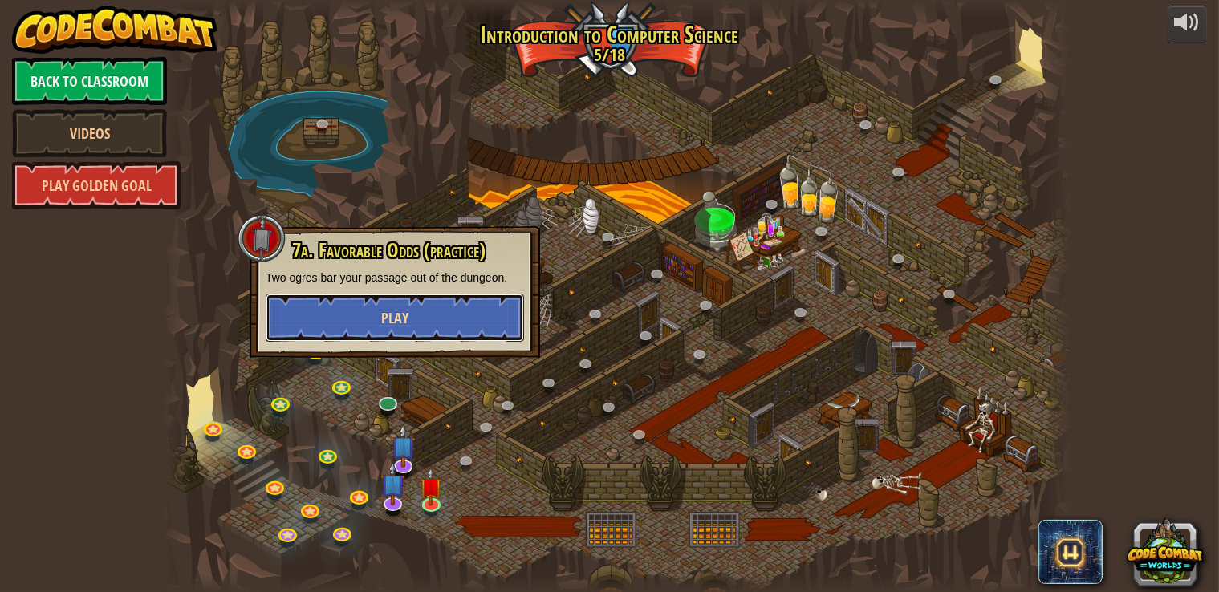
click at [405, 325] on span "Play" at bounding box center [394, 318] width 27 height 20
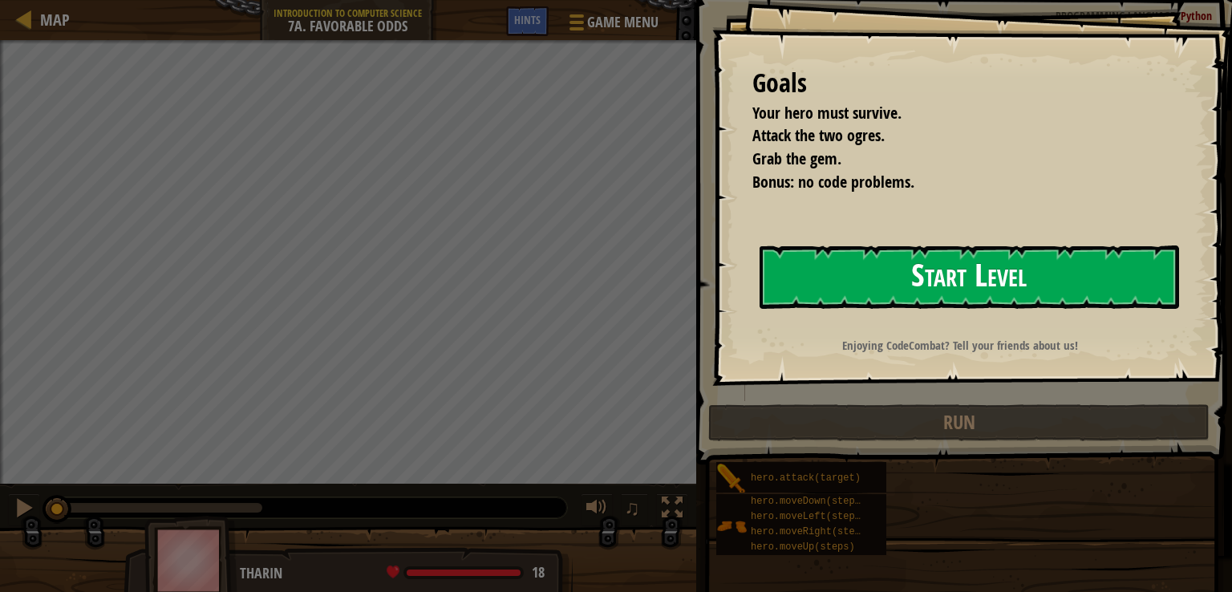
click at [790, 290] on button "Start Level" at bounding box center [970, 277] width 420 height 63
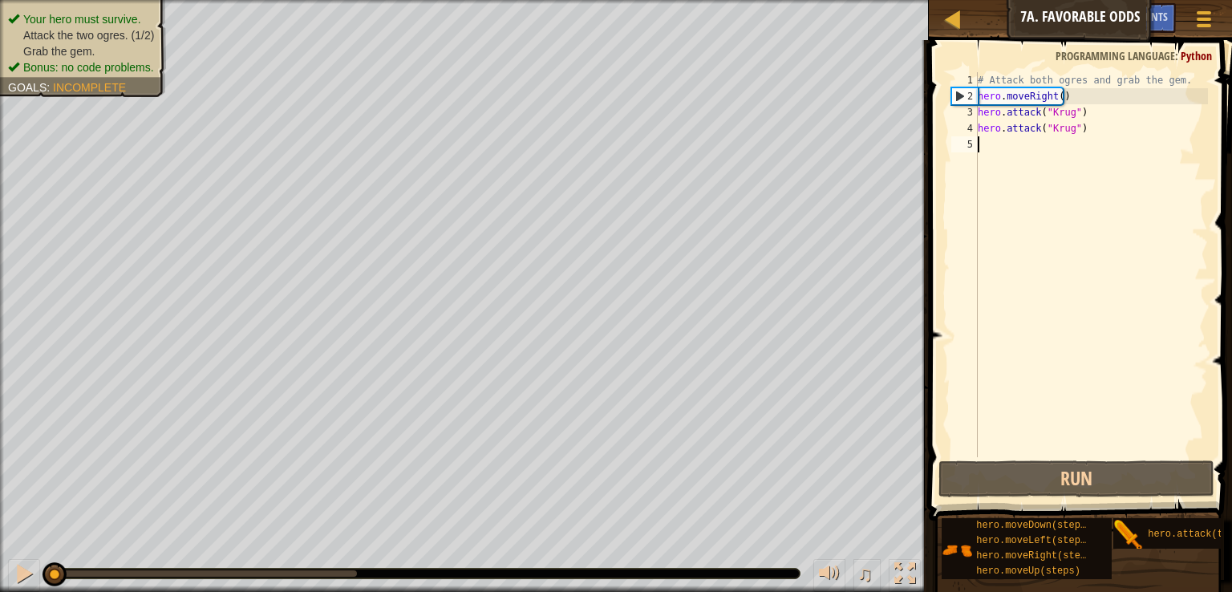
type textarea "f"
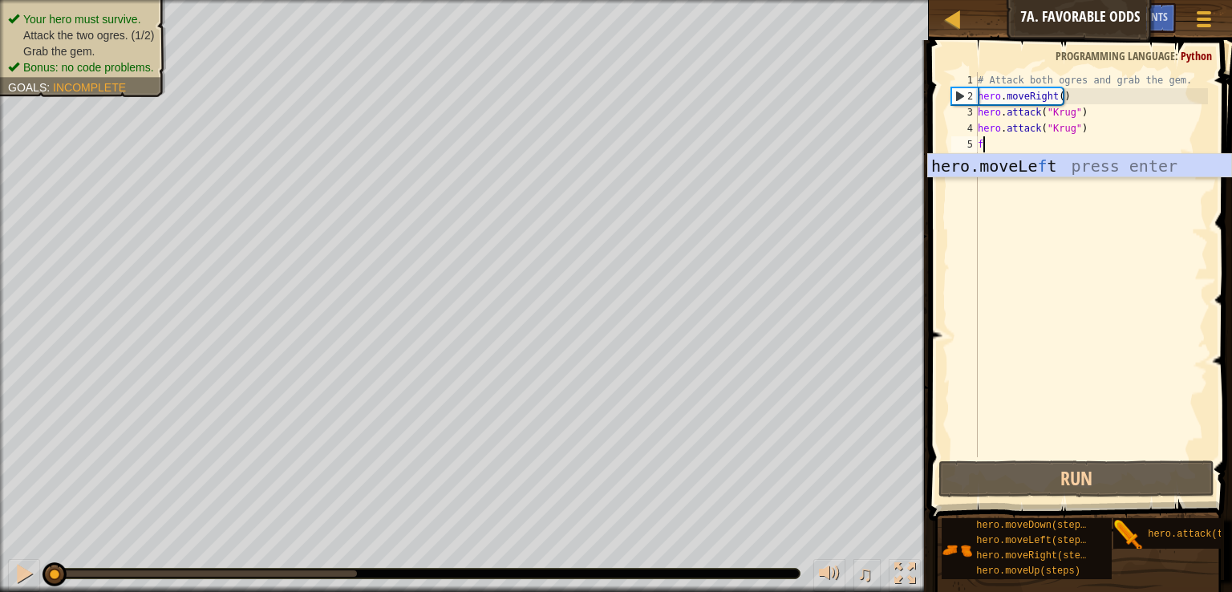
scroll to position [7, 0]
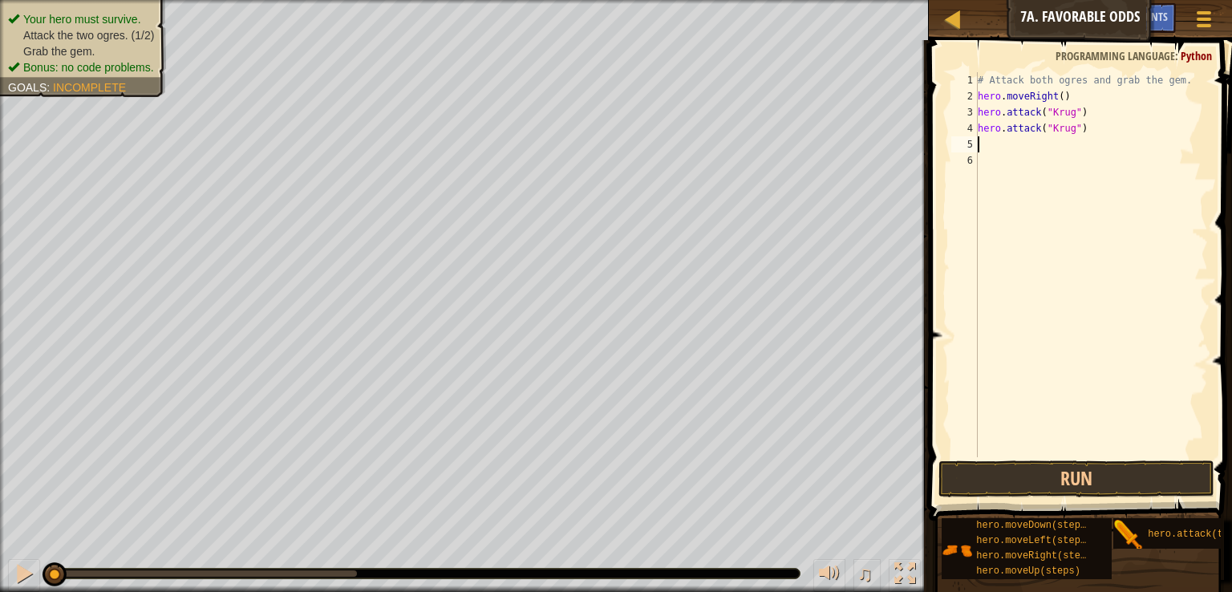
type textarea "h"
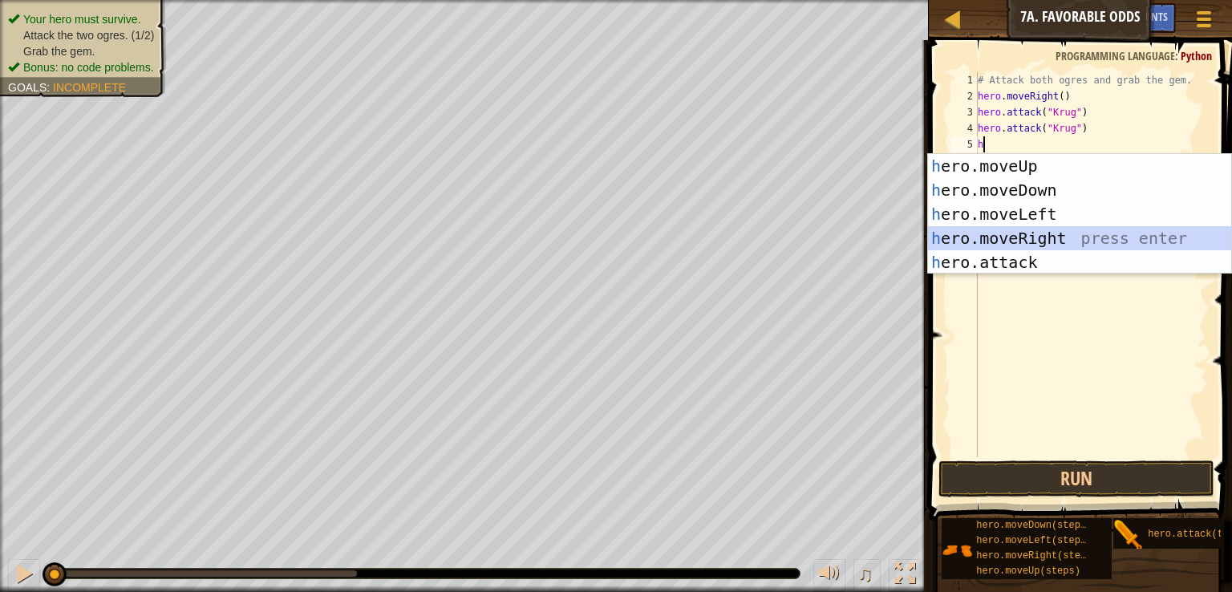
click at [997, 240] on div "h ero.moveUp press enter h ero.moveDown press enter h ero.moveLeft press enter …" at bounding box center [1079, 238] width 303 height 168
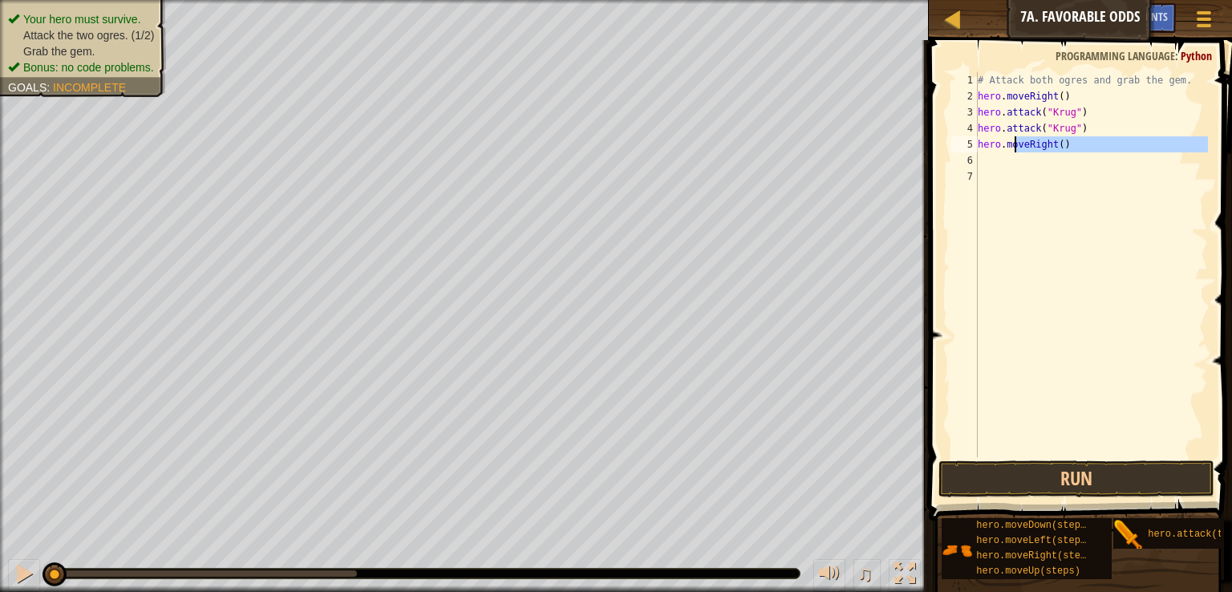
drag, startPoint x: 1069, startPoint y: 156, endPoint x: 1009, endPoint y: 145, distance: 61.2
click at [1009, 145] on div "# Attack both ogres and grab the gem. hero . moveRight ( ) hero . attack ( "[PE…" at bounding box center [1091, 280] width 233 height 417
click at [988, 147] on div "# Attack both ogres and grab the gem. hero . moveRight ( ) hero . attack ( "[PE…" at bounding box center [1091, 280] width 233 height 417
type textarea "hero.moveRight()"
drag, startPoint x: 1062, startPoint y: 147, endPoint x: 976, endPoint y: 149, distance: 85.9
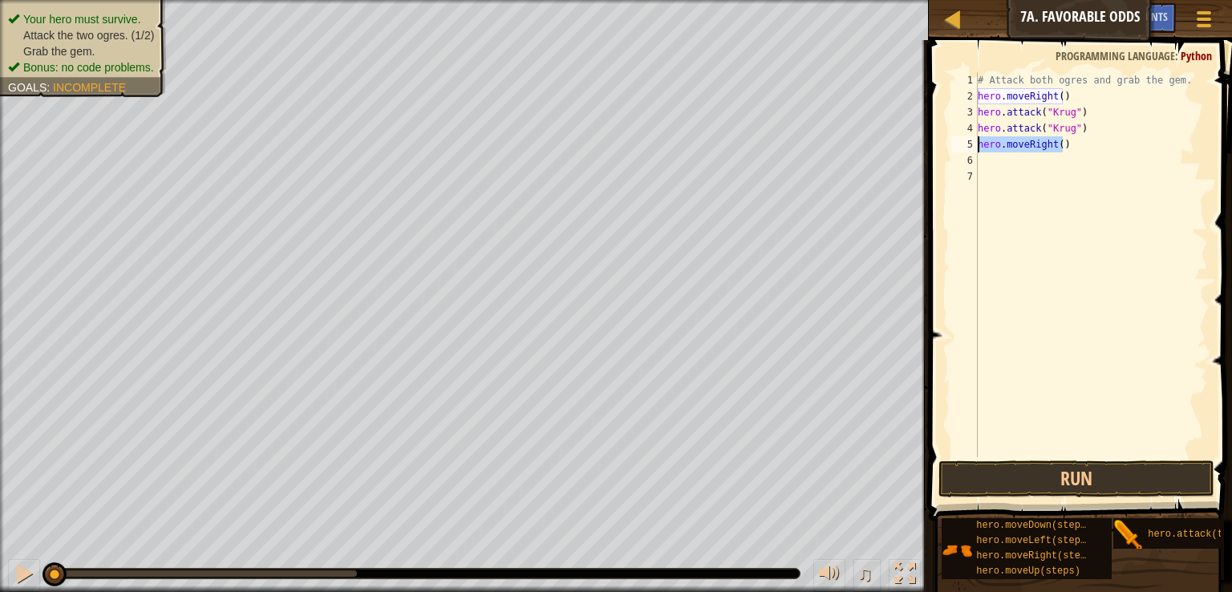
click at [976, 149] on div "hero.moveRight() 1 2 3 4 5 6 7 # Attack both ogres and grab the gem. hero . mov…" at bounding box center [1078, 264] width 260 height 385
type textarea "h"
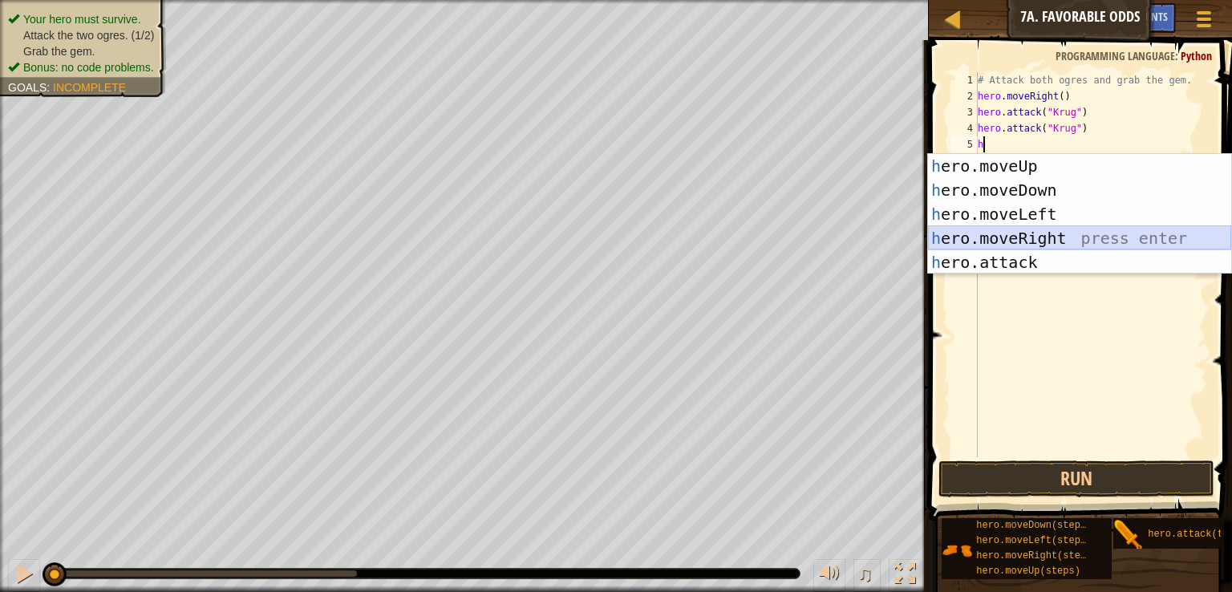
drag, startPoint x: 998, startPoint y: 233, endPoint x: 972, endPoint y: 239, distance: 26.5
click at [972, 239] on div "h ero.moveUp press enter h ero.moveDown press enter h ero.moveLeft press enter …" at bounding box center [1079, 238] width 303 height 168
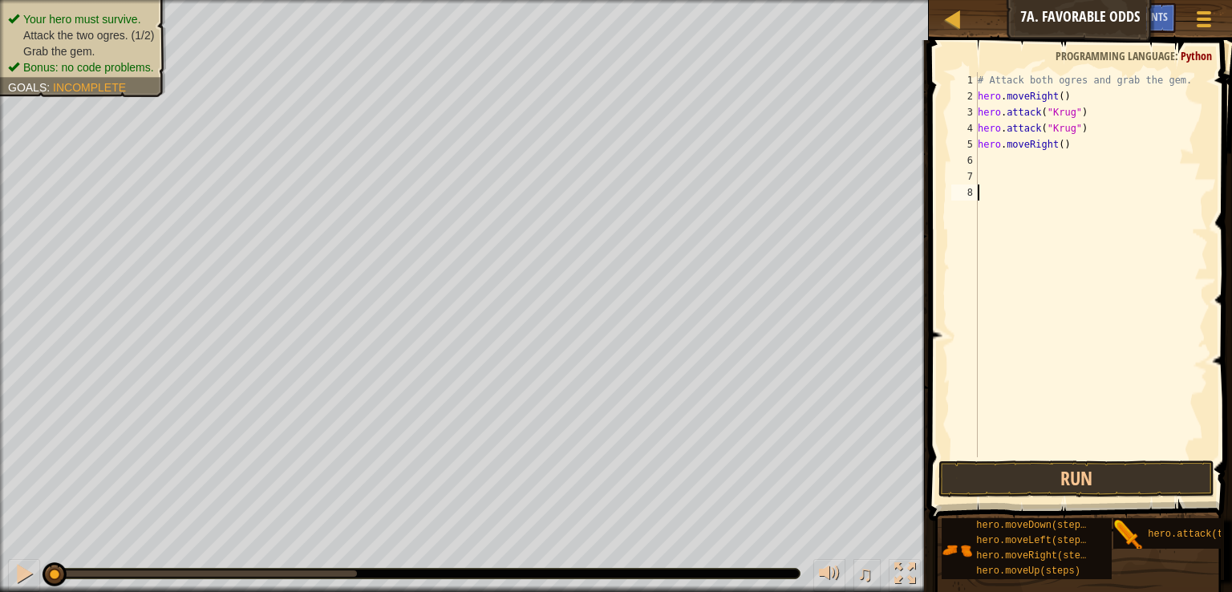
click at [985, 164] on div "# Attack both ogres and grab the gem. hero . moveRight ( ) hero . attack ( "[PE…" at bounding box center [1091, 280] width 233 height 417
type textarea "h"
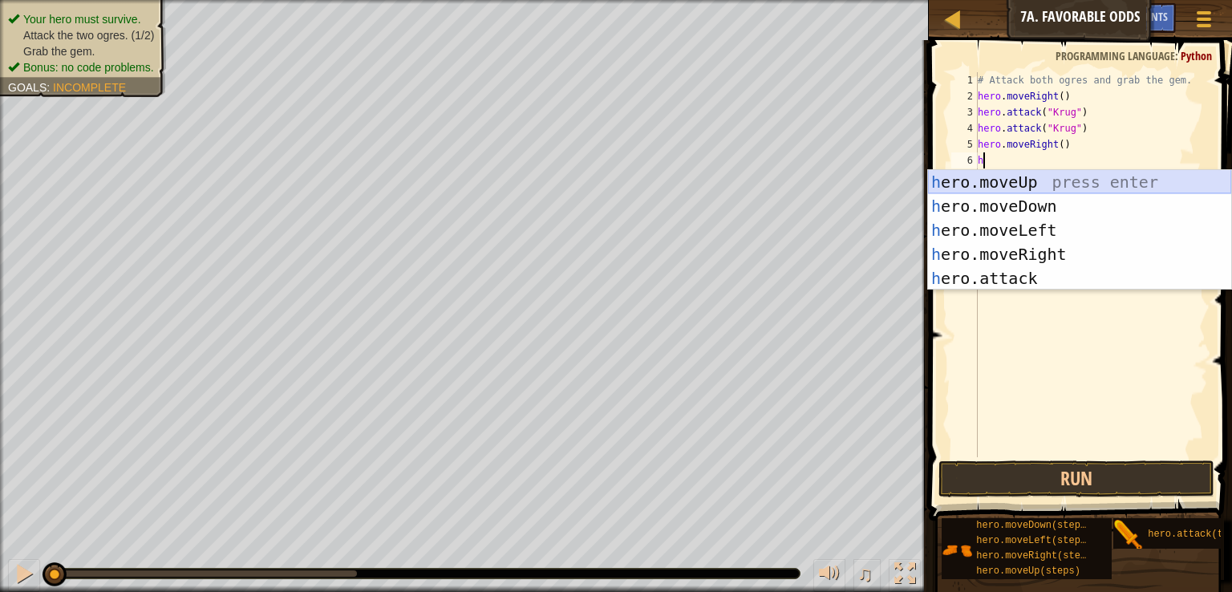
click at [1024, 174] on div "h ero.moveUp press enter h ero.moveDown press enter h ero.moveLeft press enter …" at bounding box center [1079, 254] width 303 height 168
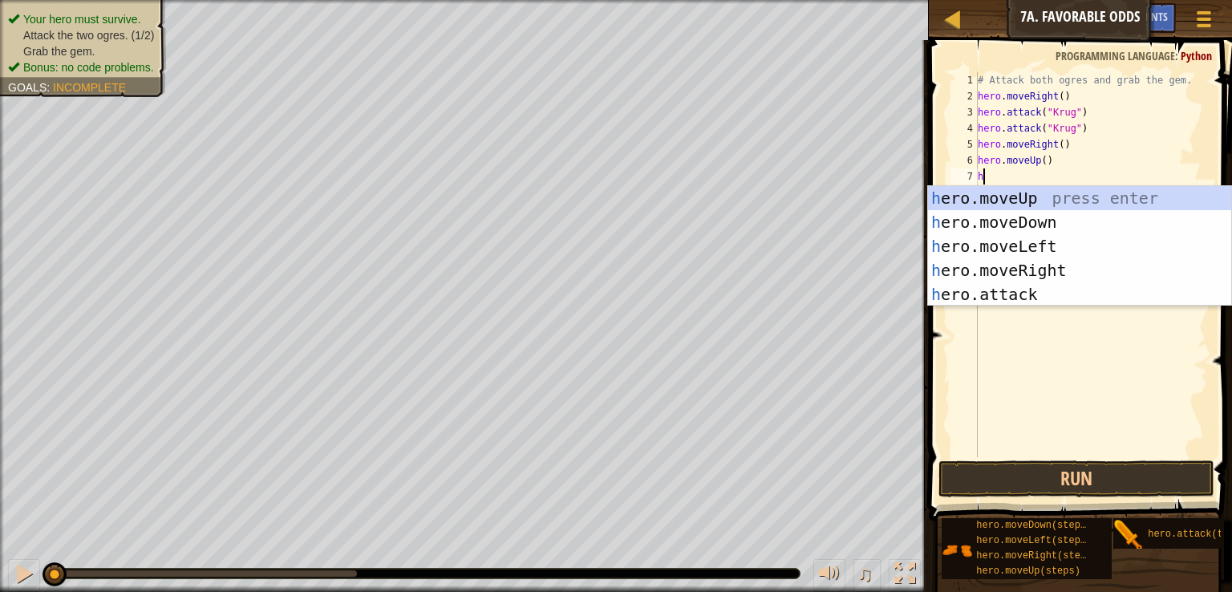
type textarea "h"
click at [1008, 171] on div "# Attack both ogres and grab the gem. hero . moveRight ( ) hero . attack ( "[PE…" at bounding box center [1091, 280] width 233 height 417
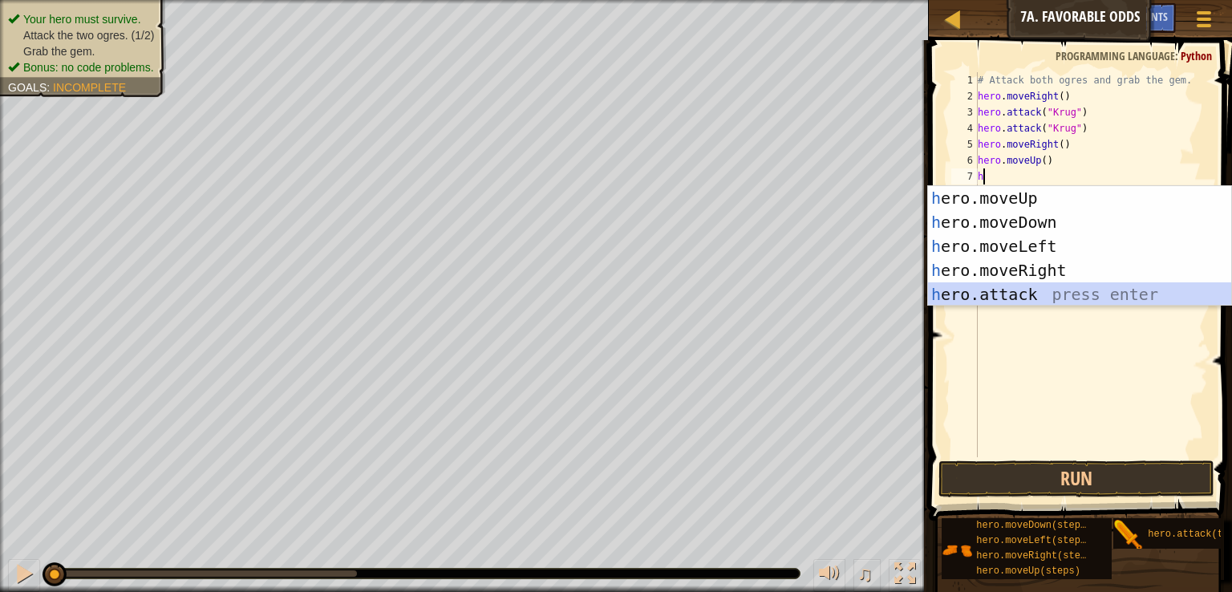
drag, startPoint x: 1019, startPoint y: 296, endPoint x: 956, endPoint y: 296, distance: 62.6
click at [956, 296] on div "h ero.moveUp press enter h ero.moveDown press enter h ero.moveLeft press enter …" at bounding box center [1079, 270] width 303 height 168
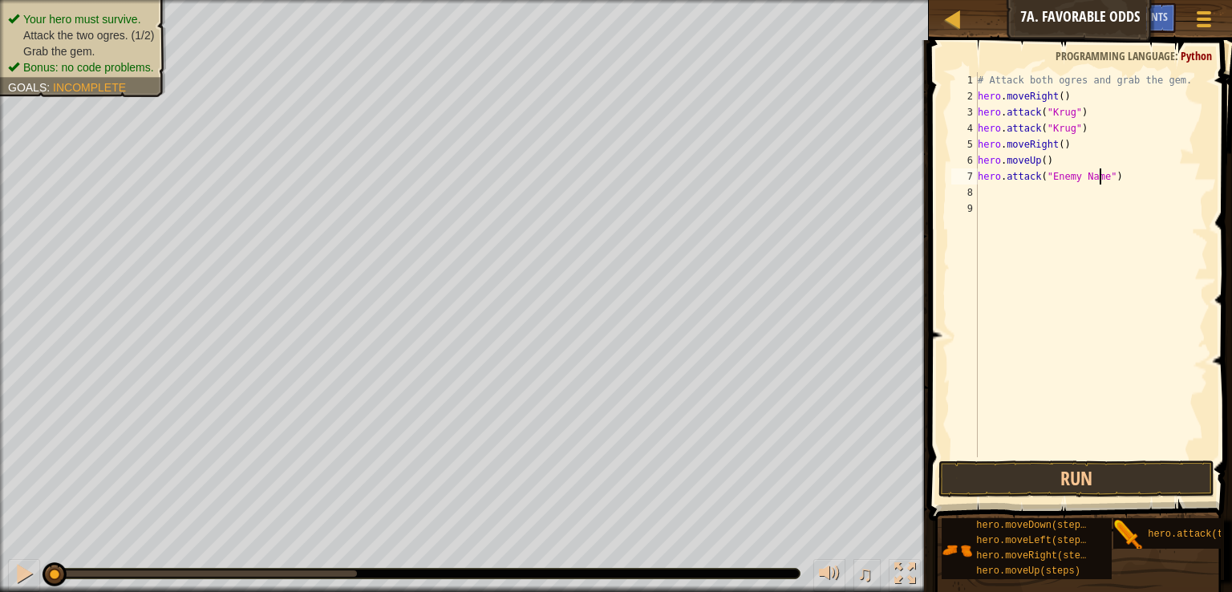
click at [1098, 177] on div "# Attack both ogres and grab the gem. hero . moveRight ( ) hero . attack ( "[PE…" at bounding box center [1091, 280] width 233 height 417
click at [1098, 177] on div "# Attack both ogres and grab the gem. hero . moveRight ( ) hero . attack ( "[PE…" at bounding box center [1091, 264] width 233 height 385
click at [1098, 177] on div "# Attack both ogres and grab the gem. hero . moveRight ( ) hero . attack ( "[PE…" at bounding box center [1091, 280] width 233 height 417
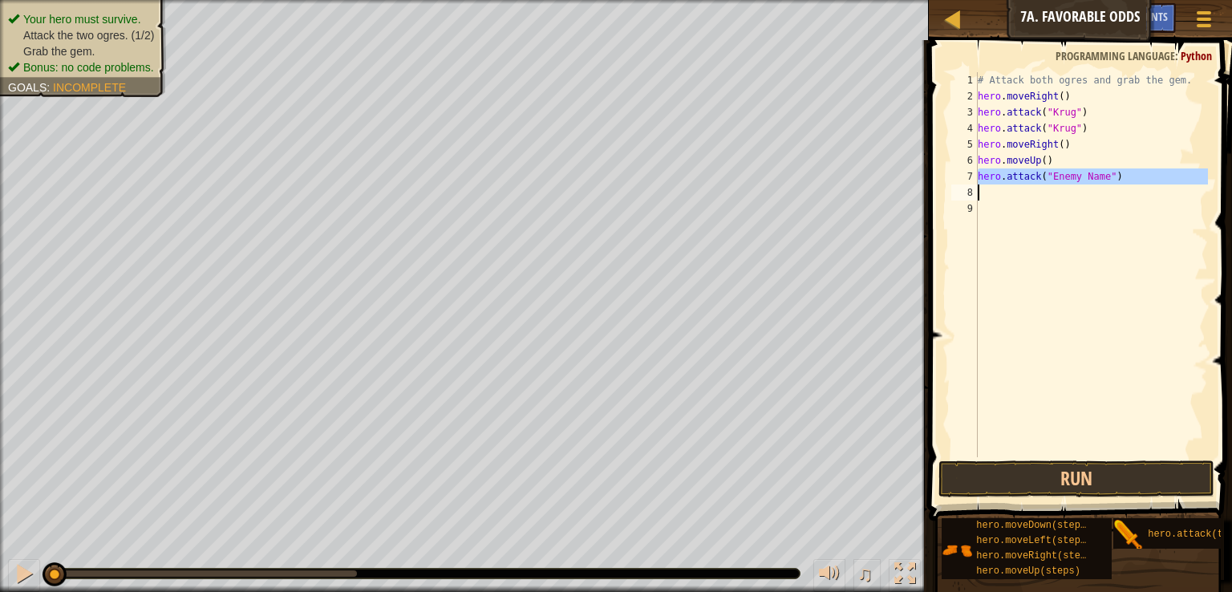
click at [1098, 177] on div "# Attack both ogres and grab the gem. hero . moveRight ( ) hero . attack ( "[PE…" at bounding box center [1091, 264] width 233 height 385
drag, startPoint x: 1048, startPoint y: 174, endPoint x: 1100, endPoint y: 174, distance: 52.2
click at [1100, 174] on div "# Attack both ogres and grab the gem. hero . moveRight ( ) hero . attack ( "[PE…" at bounding box center [1091, 280] width 233 height 417
type textarea "hero.attack("Grump")"
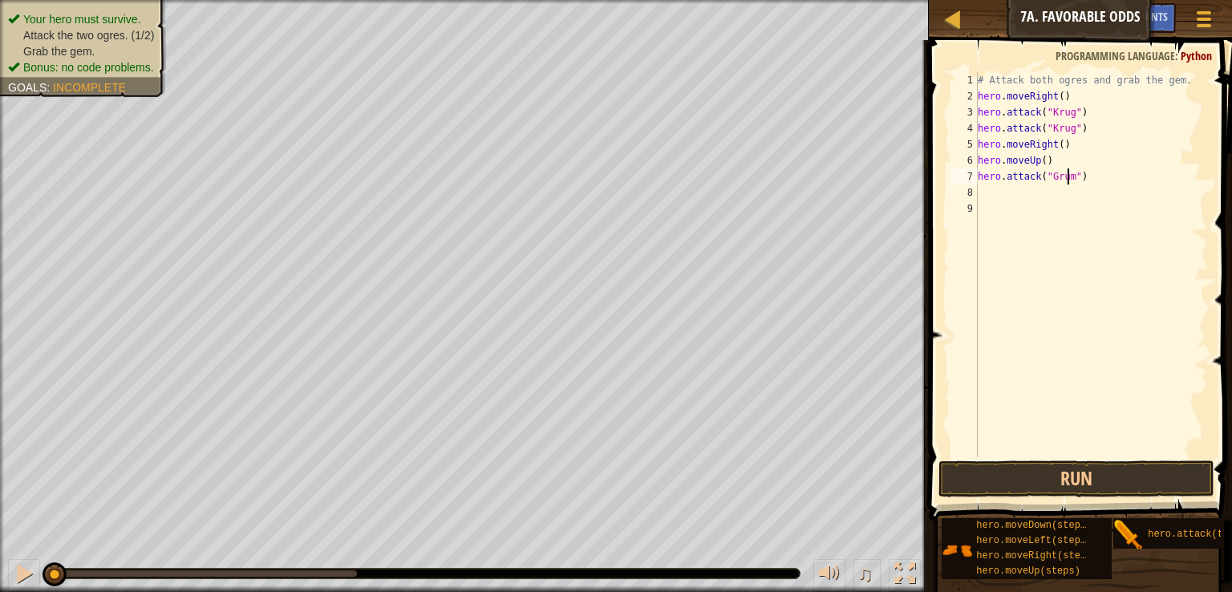
scroll to position [7, 7]
click at [1004, 201] on div "# Attack both ogres and grab the gem. hero . moveRight ( ) hero . attack ( "Kru…" at bounding box center [1091, 280] width 233 height 417
drag, startPoint x: 978, startPoint y: 181, endPoint x: 1091, endPoint y: 178, distance: 113.2
click at [1091, 178] on div "# Attack both ogres and grab the gem. hero . moveRight ( ) hero . attack ( "Kru…" at bounding box center [1091, 280] width 233 height 417
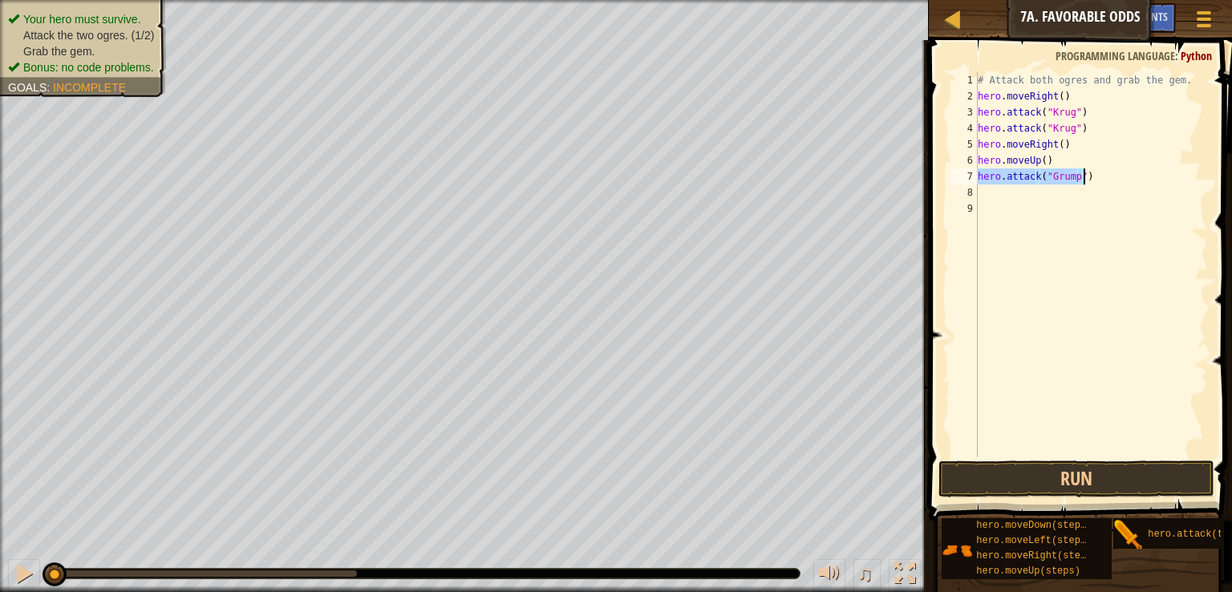
type textarea "hero.attack("Grump")"
click at [983, 197] on div "# Attack both ogres and grab the gem. hero . moveRight ( ) hero . attack ( "Kru…" at bounding box center [1091, 280] width 233 height 417
paste textarea "hero.attack("Grump")"
type textarea "hero.attack("Grump")"
click at [998, 208] on div "# Attack both ogres and grab the gem. hero . moveRight ( ) hero . attack ( "[PE…" at bounding box center [1091, 280] width 233 height 417
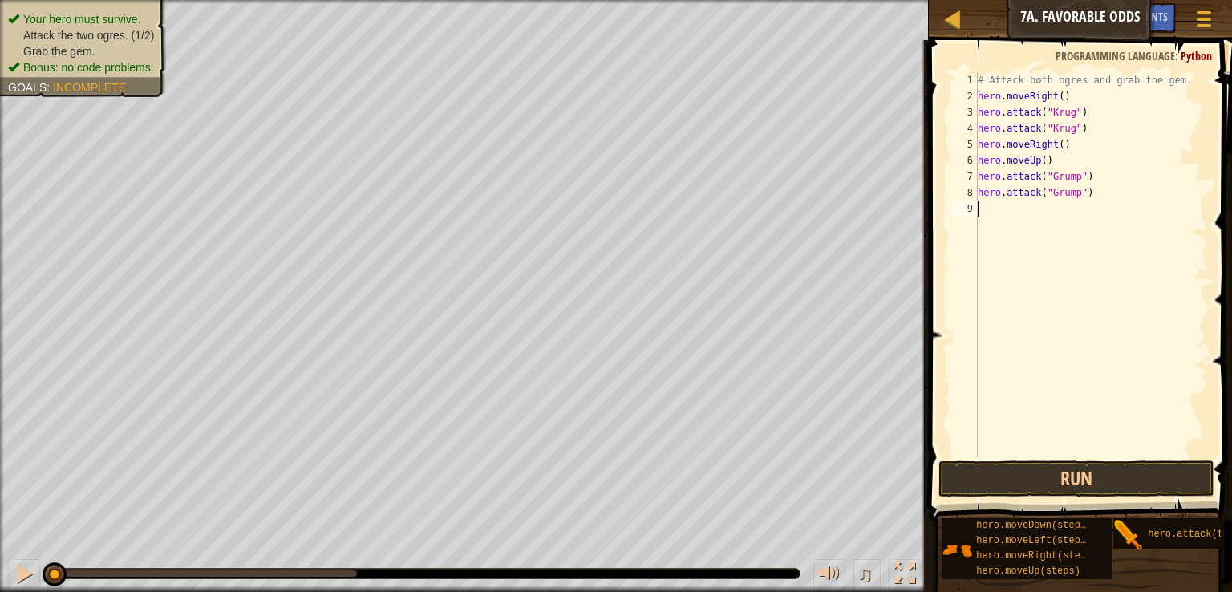
type textarea "h"
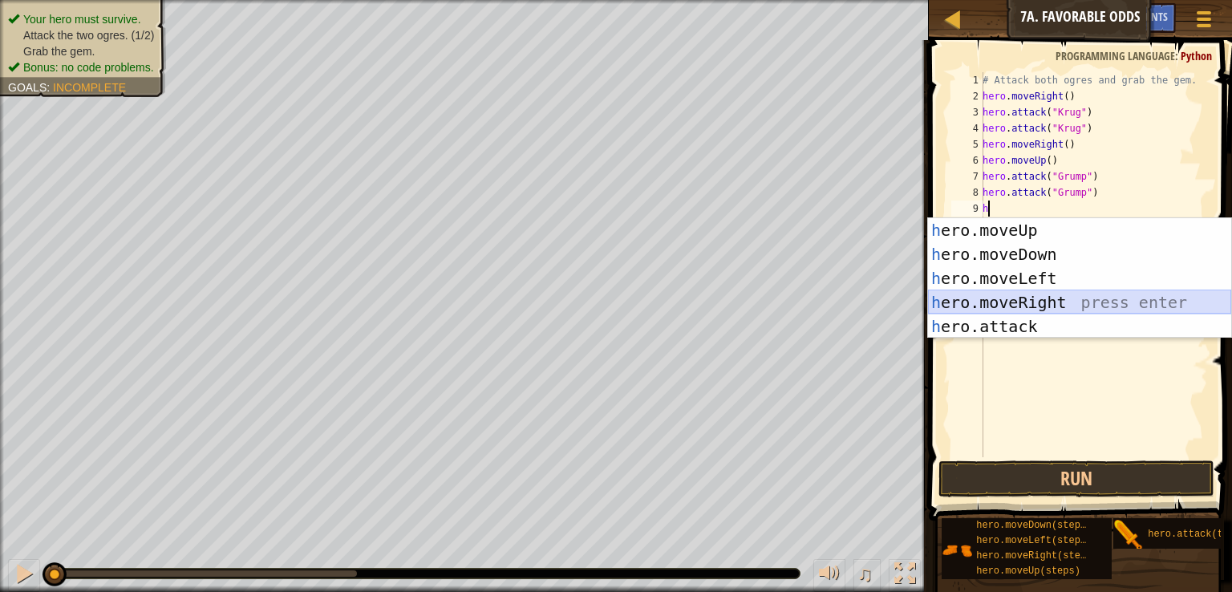
drag, startPoint x: 1021, startPoint y: 293, endPoint x: 998, endPoint y: 312, distance: 30.2
click at [998, 312] on div "h ero.moveUp press enter h ero.moveDown press enter h ero.moveLeft press enter …" at bounding box center [1079, 302] width 303 height 168
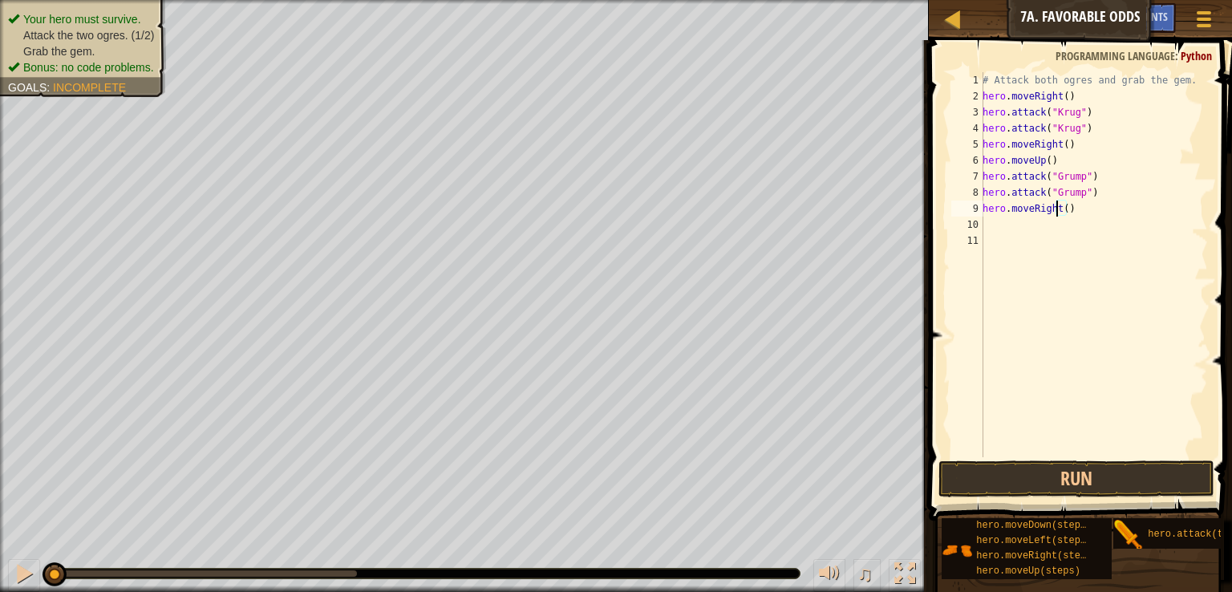
click at [1058, 211] on div "# Attack both ogres and grab the gem. hero . moveRight ( ) hero . attack ( "[PE…" at bounding box center [1094, 280] width 229 height 417
type textarea "hero.moveRight()"
drag, startPoint x: 1084, startPoint y: 205, endPoint x: 980, endPoint y: 214, distance: 104.7
click at [980, 214] on div "hero.moveRight() 1 2 3 4 5 6 7 8 9 10 11 # Attack both [PERSON_NAME] and grab t…" at bounding box center [1078, 264] width 260 height 385
type textarea "h"
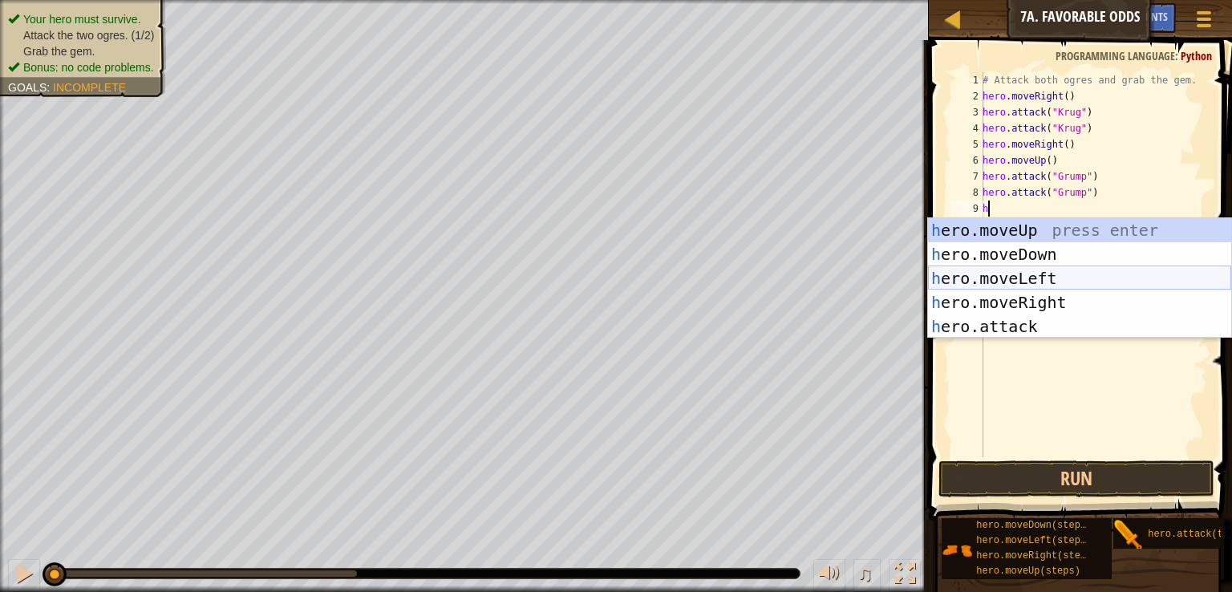
click at [1005, 282] on div "h ero.moveUp press enter h ero.moveDown press enter h ero.moveLeft press enter …" at bounding box center [1079, 302] width 303 height 168
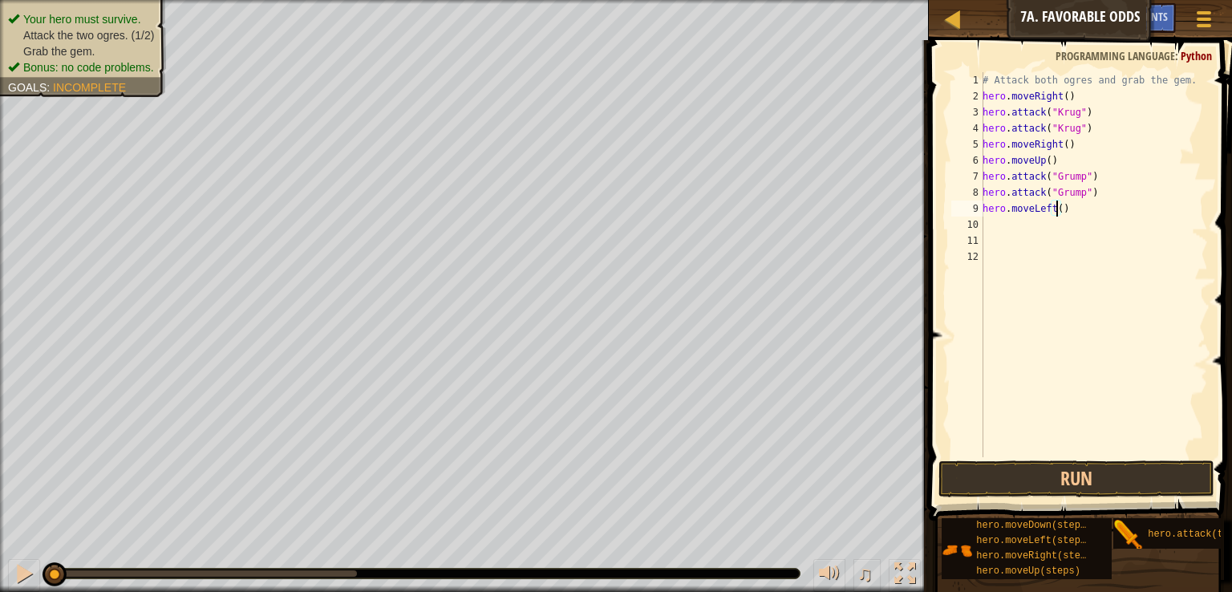
click at [1056, 210] on div "# Attack both ogres and grab the gem. hero . moveRight ( ) hero . attack ( "Kru…" at bounding box center [1094, 280] width 229 height 417
type textarea "hero.moveLeft(2)"
click at [1082, 492] on button "Run" at bounding box center [1077, 479] width 276 height 37
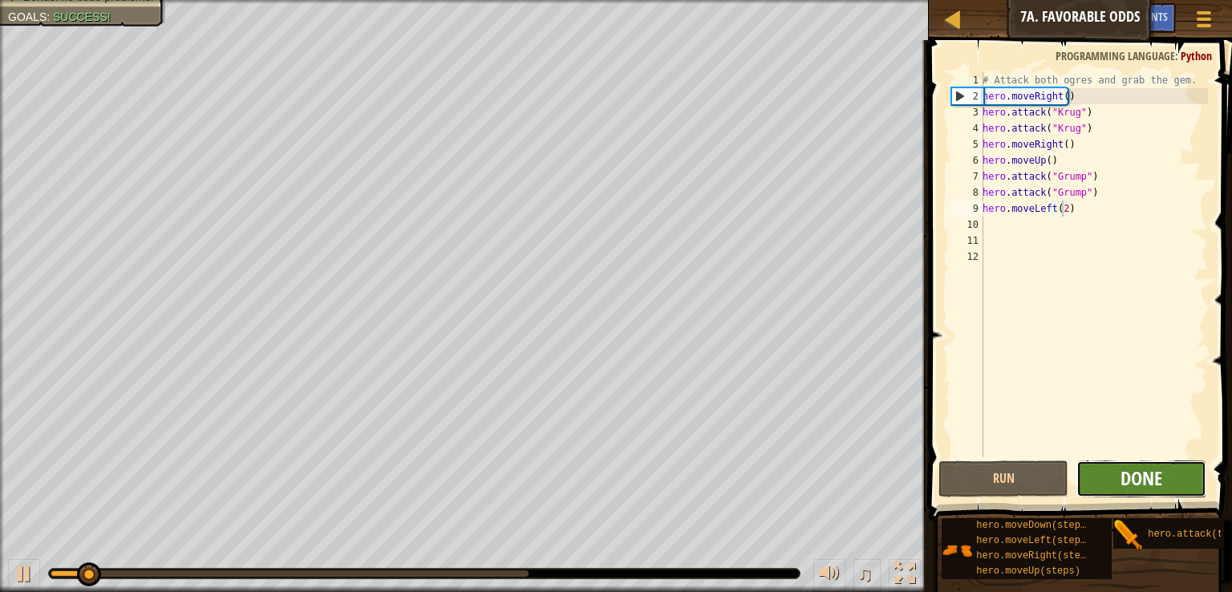
click at [1127, 479] on span "Done" at bounding box center [1142, 478] width 42 height 26
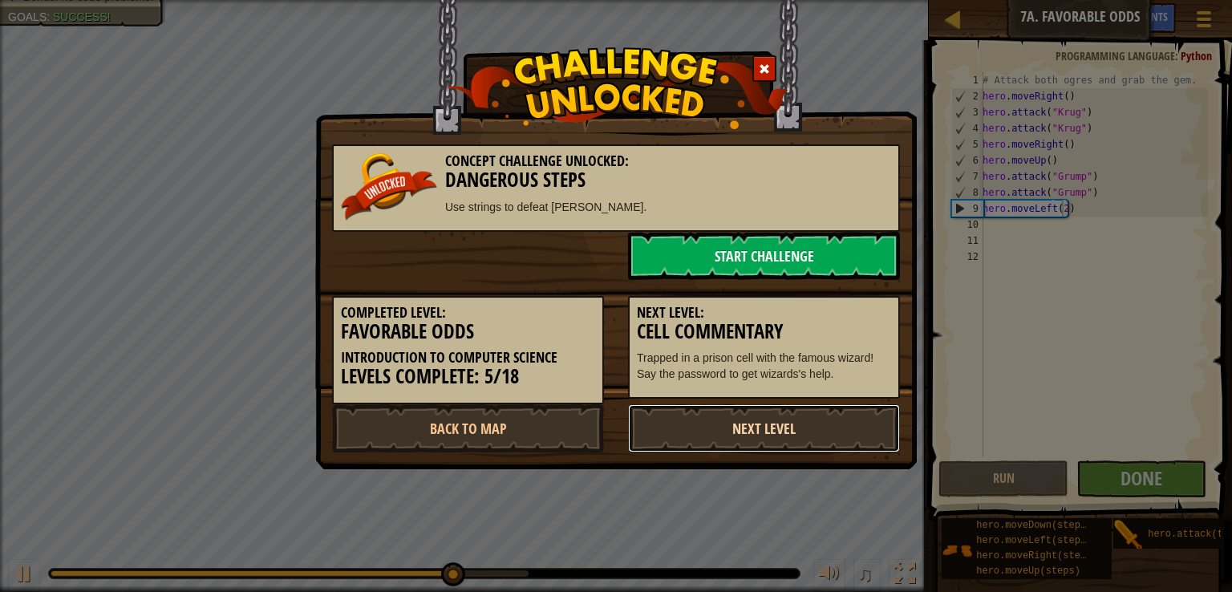
click at [761, 420] on link "Next Level" at bounding box center [764, 428] width 272 height 48
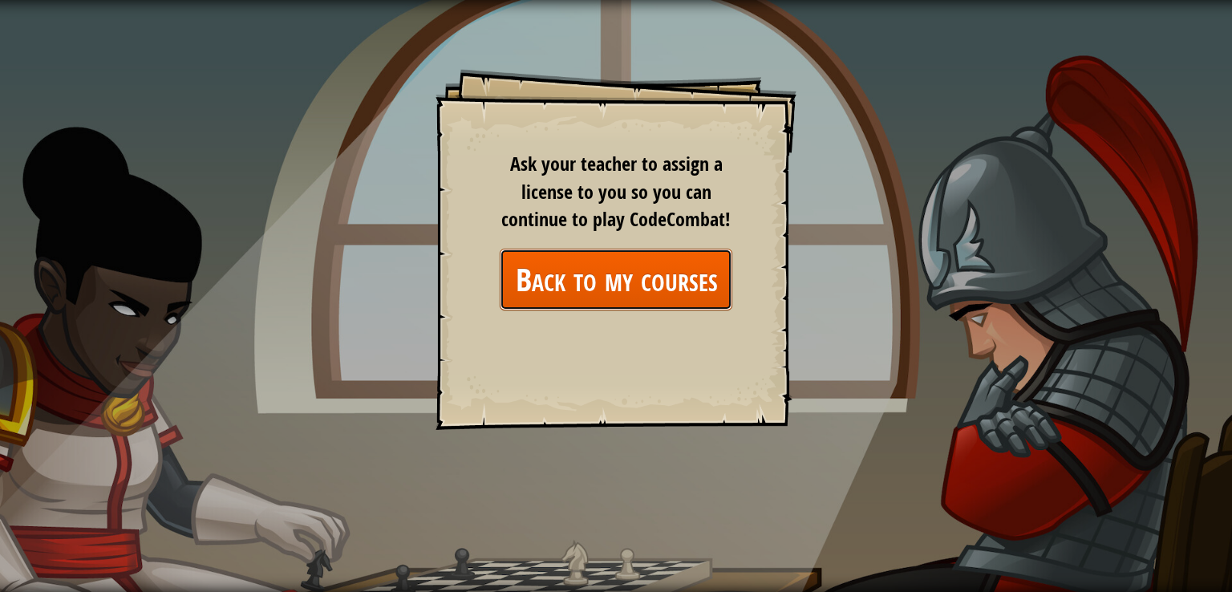
click at [663, 283] on link "Back to my courses" at bounding box center [616, 280] width 233 height 62
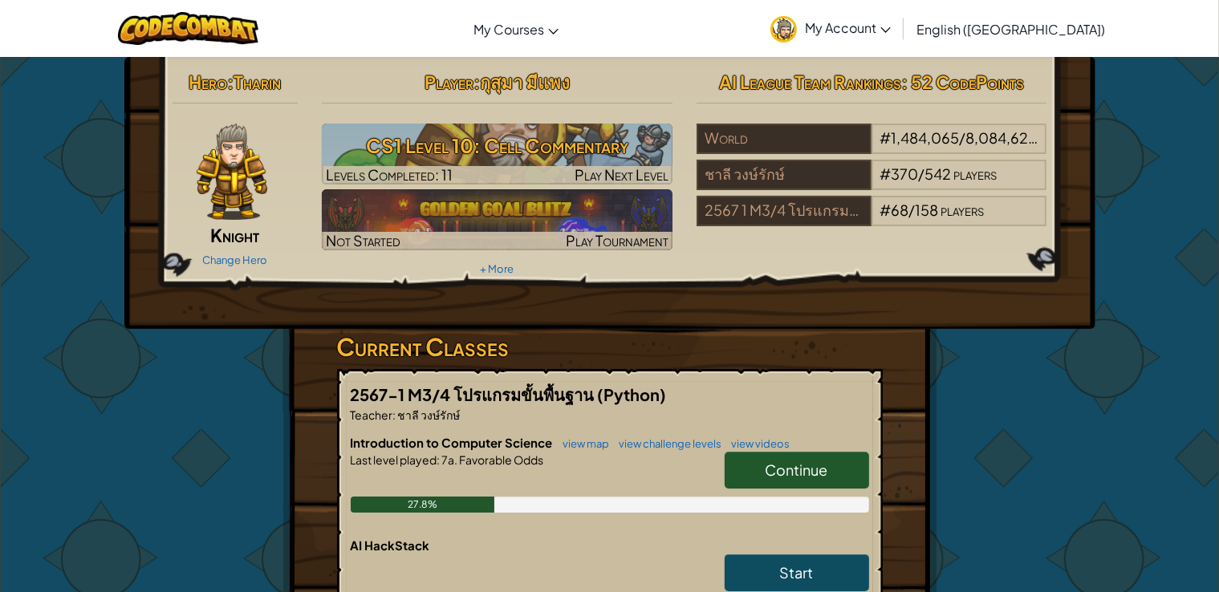
click at [765, 469] on span "Continue" at bounding box center [796, 470] width 63 height 18
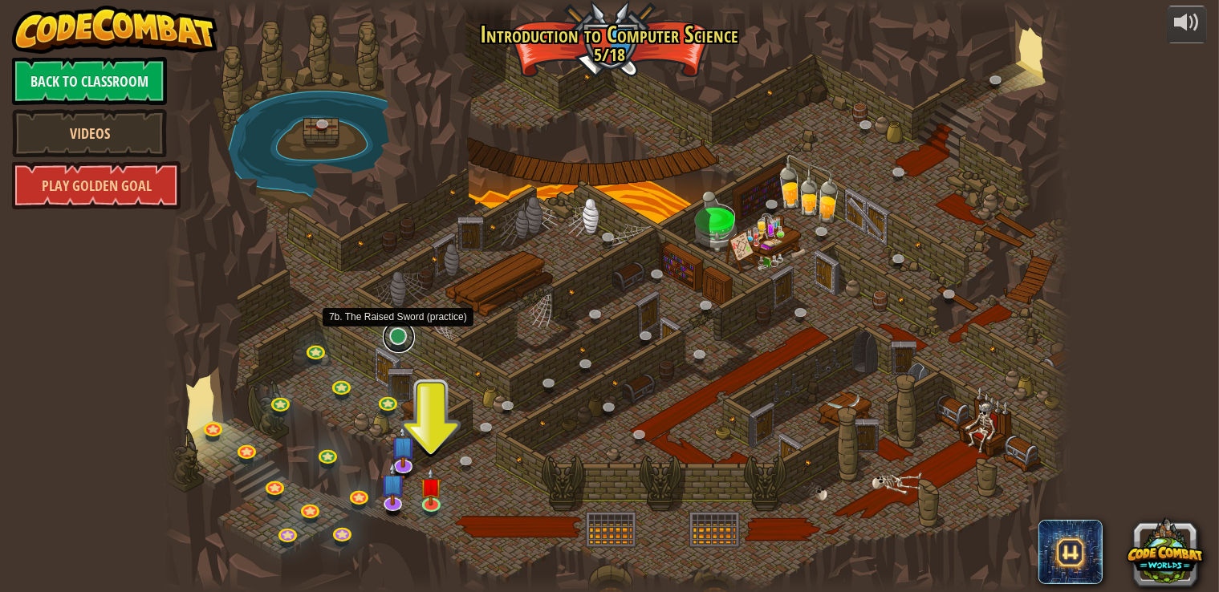
click at [394, 335] on link at bounding box center [399, 337] width 32 height 32
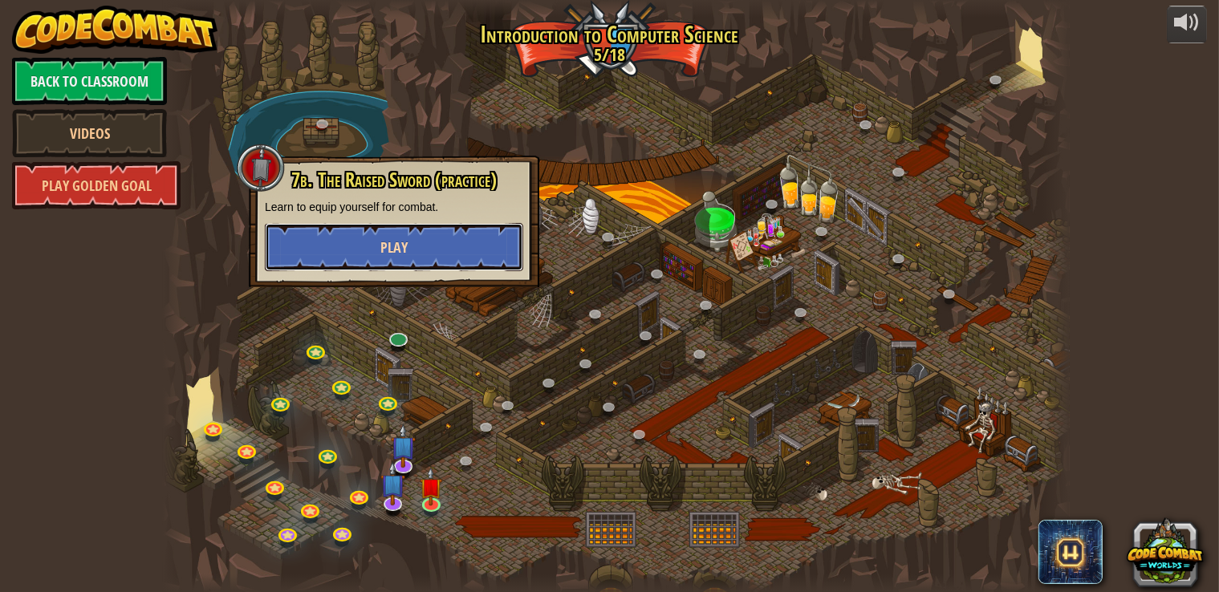
click at [433, 246] on button "Play" at bounding box center [394, 247] width 258 height 48
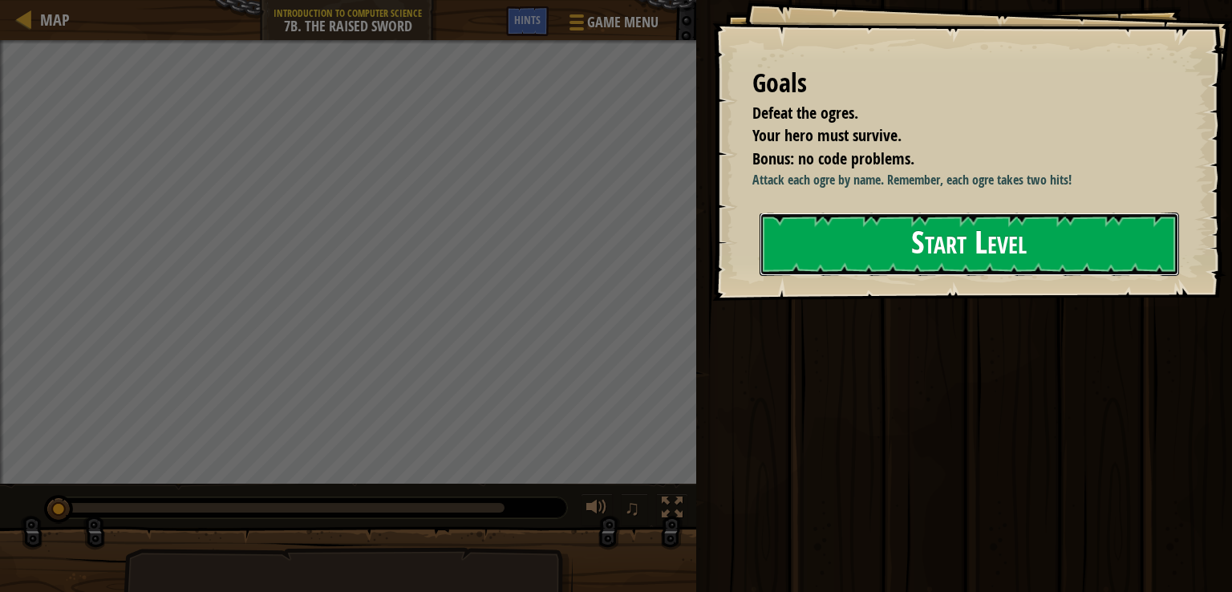
click at [879, 276] on button "Start Level" at bounding box center [970, 244] width 420 height 63
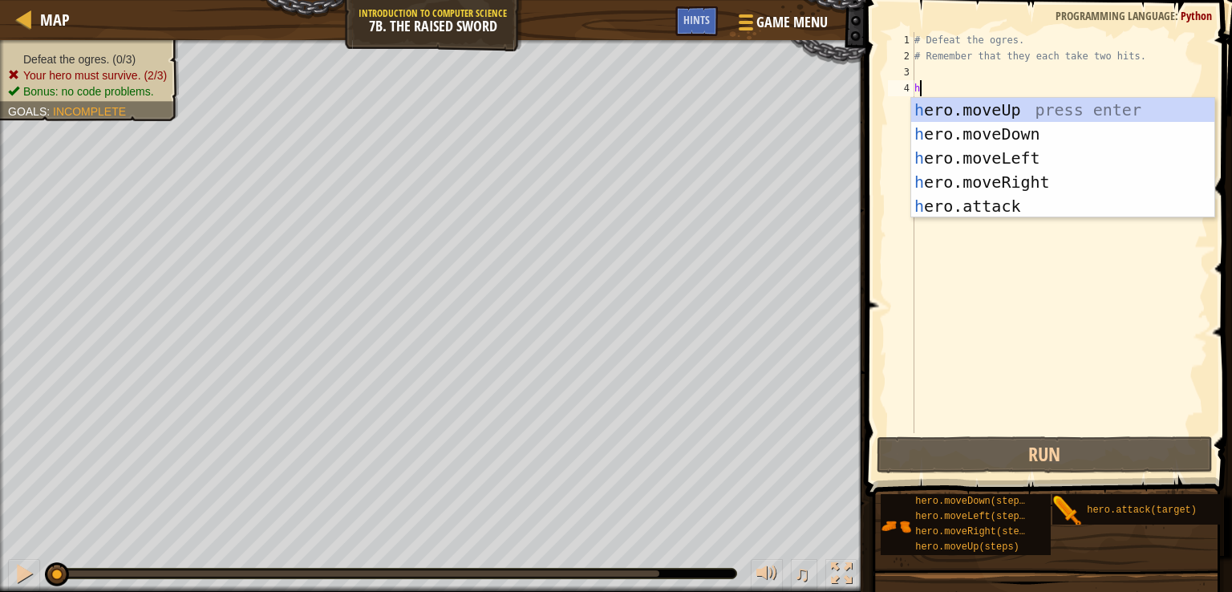
scroll to position [7, 0]
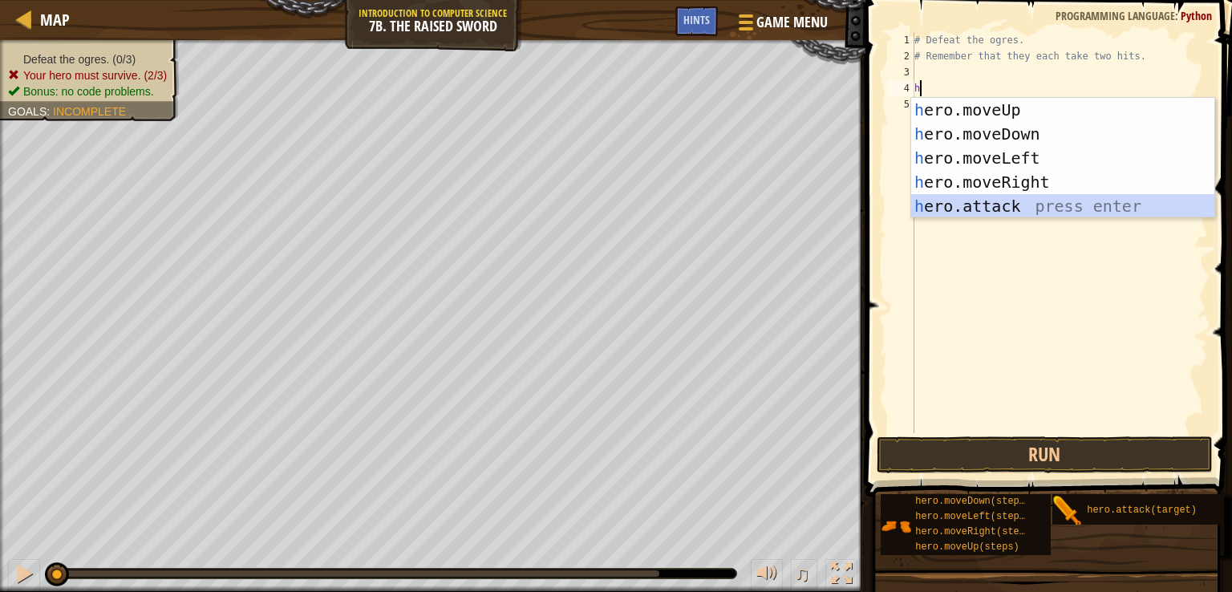
click at [988, 206] on div "h ero.moveUp press enter h ero.moveDown press enter h ero.moveLeft press enter …" at bounding box center [1062, 182] width 303 height 168
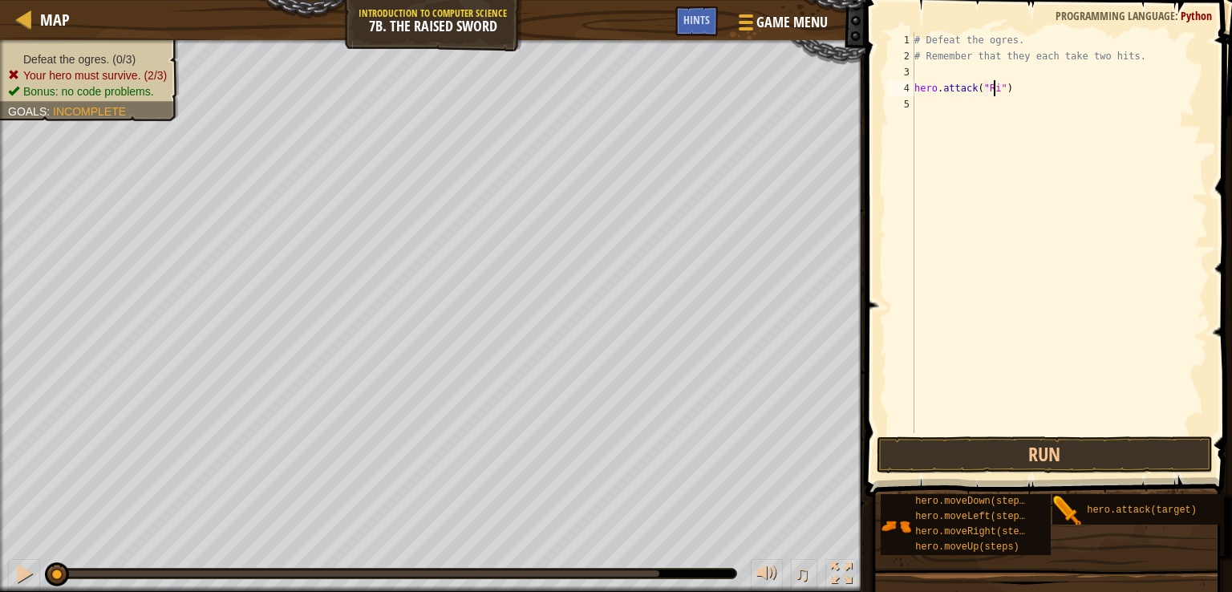
type textarea "hero.attack("Rig")"
drag, startPoint x: 1022, startPoint y: 89, endPoint x: 910, endPoint y: 83, distance: 112.5
click at [910, 83] on div "hero.attack("Rig") 1 2 3 4 5 # Defeat the ogres. # Remember that they each take…" at bounding box center [1046, 232] width 323 height 401
click at [929, 113] on div "# Defeat the ogres. # Remember that they each take two hits. hero . attack ( "R…" at bounding box center [1059, 248] width 297 height 433
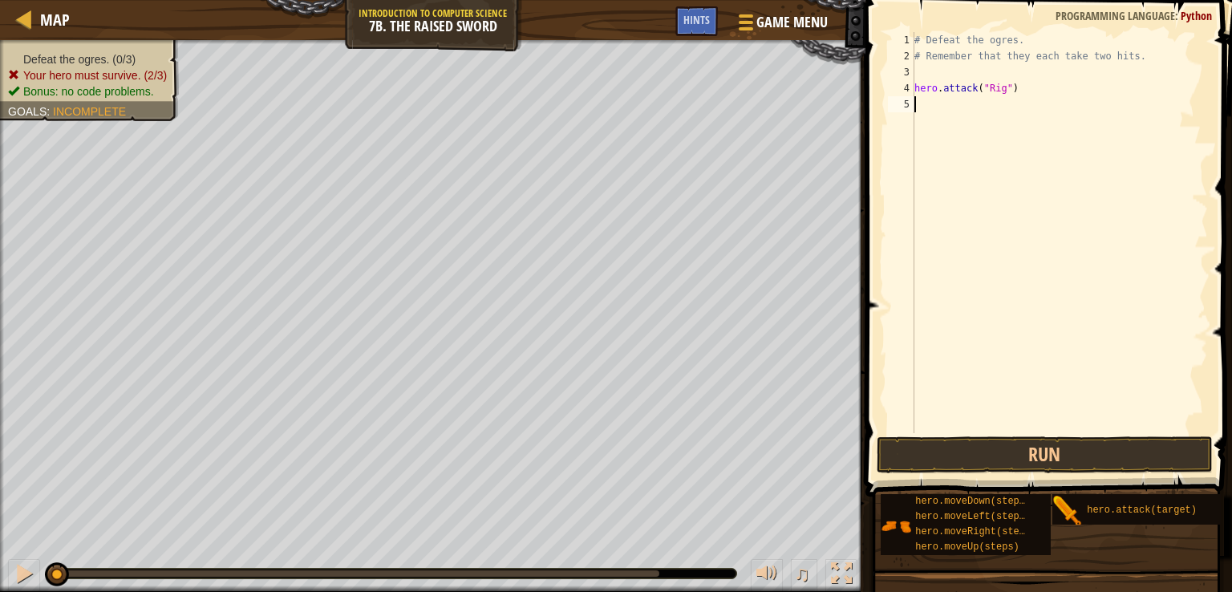
scroll to position [7, 0]
type textarea "hero.attack("Rig")"
click at [919, 118] on div "# Defeat the ogres. # Remember that they each take two hits. hero . attack ( "R…" at bounding box center [1059, 248] width 297 height 433
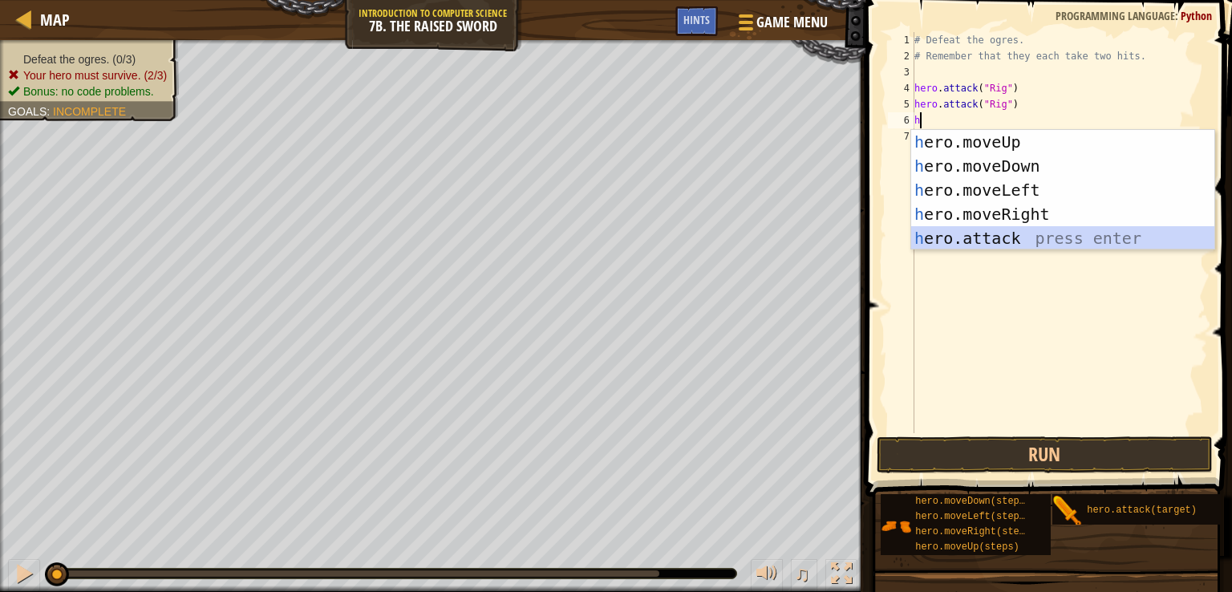
click at [969, 239] on div "h ero.moveUp press enter h ero.moveDown press enter h ero.moveLeft press enter …" at bounding box center [1062, 214] width 303 height 168
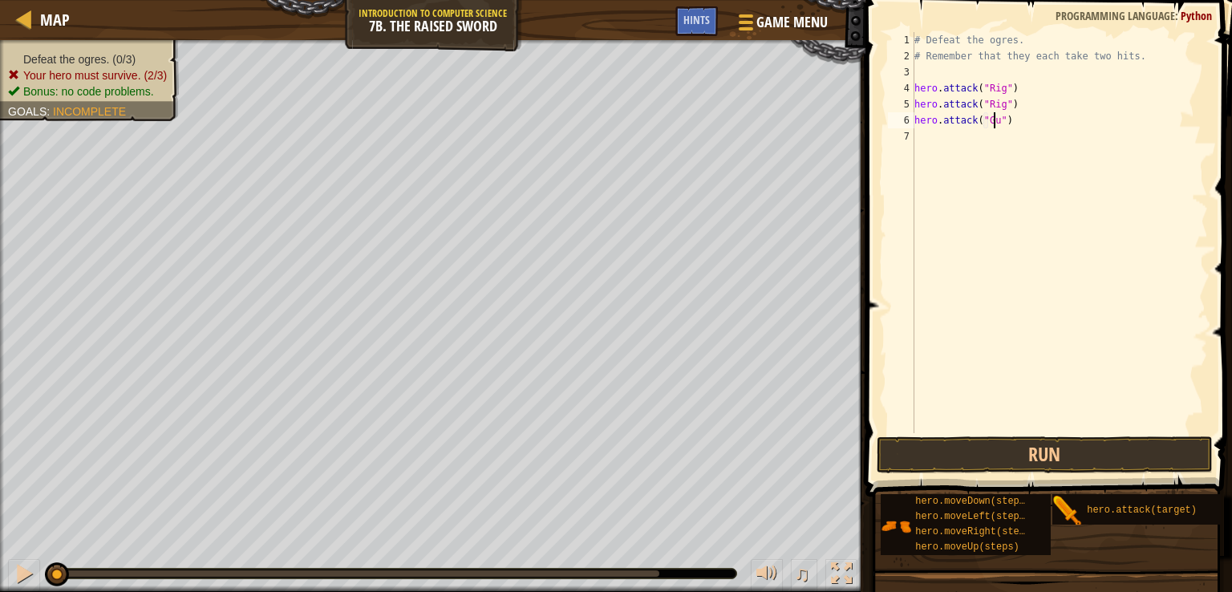
scroll to position [7, 6]
type textarea "hero.attack("Gurt")"
drag, startPoint x: 1022, startPoint y: 114, endPoint x: 907, endPoint y: 118, distance: 114.8
click at [907, 118] on div "hero.attack("Gurt") 1 2 3 4 5 6 7 # Defeat the ogres. # Remember that they each…" at bounding box center [1046, 232] width 323 height 401
click at [922, 134] on div "# Defeat the ogres. # Remember that they each take two hits. hero . attack ( "R…" at bounding box center [1059, 248] width 297 height 433
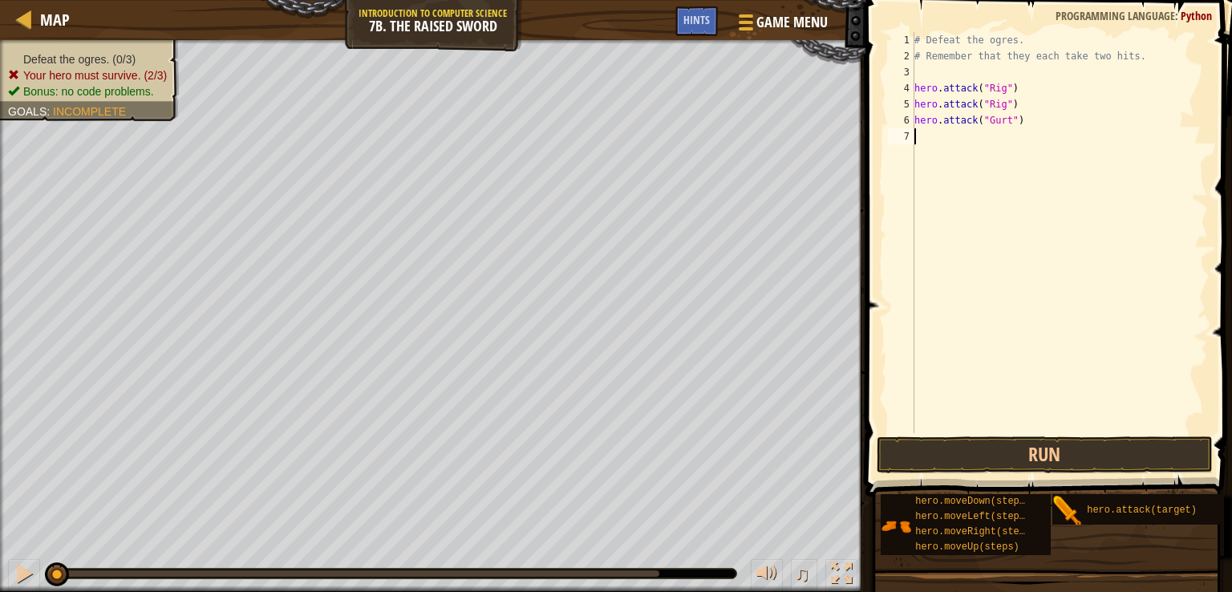
scroll to position [7, 0]
type textarea "hero.attack("Gurt")"
click at [915, 150] on div "# Defeat the ogres. # Remember that they each take two hits. hero . attack ( "R…" at bounding box center [1059, 248] width 297 height 433
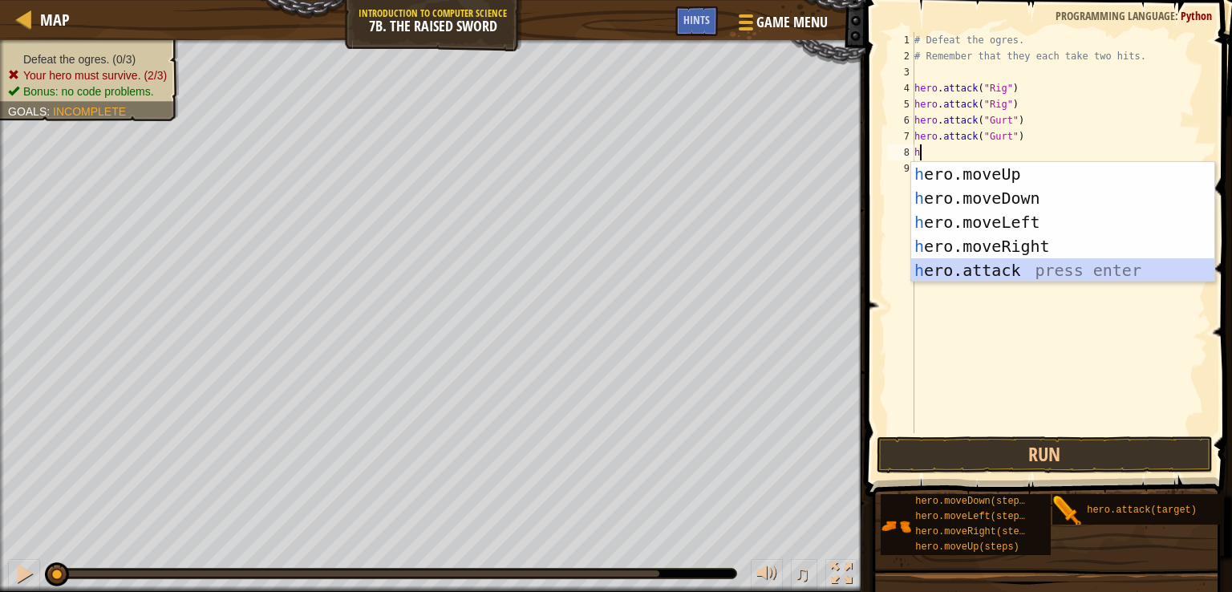
click at [952, 269] on div "h ero.moveUp press enter h ero.moveDown press enter h ero.moveLeft press enter …" at bounding box center [1062, 246] width 303 height 168
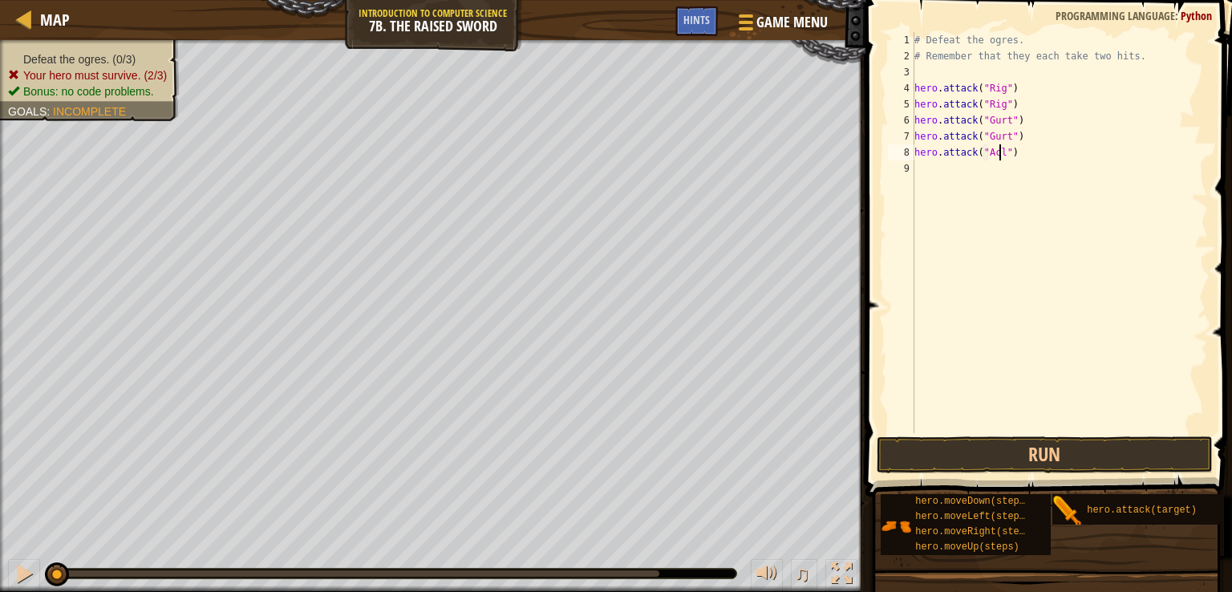
scroll to position [7, 6]
type textarea "hero.attack("Ack")"
drag, startPoint x: 1015, startPoint y: 152, endPoint x: 913, endPoint y: 152, distance: 101.9
click at [913, 152] on div "hero.attack("Ack") 1 2 3 4 5 6 7 8 9 # Defeat the ogres. # Remember that they e…" at bounding box center [1046, 232] width 323 height 401
click at [935, 174] on div "# Defeat the ogres. # Remember that they each take two hits. hero . attack ( "R…" at bounding box center [1059, 248] width 297 height 433
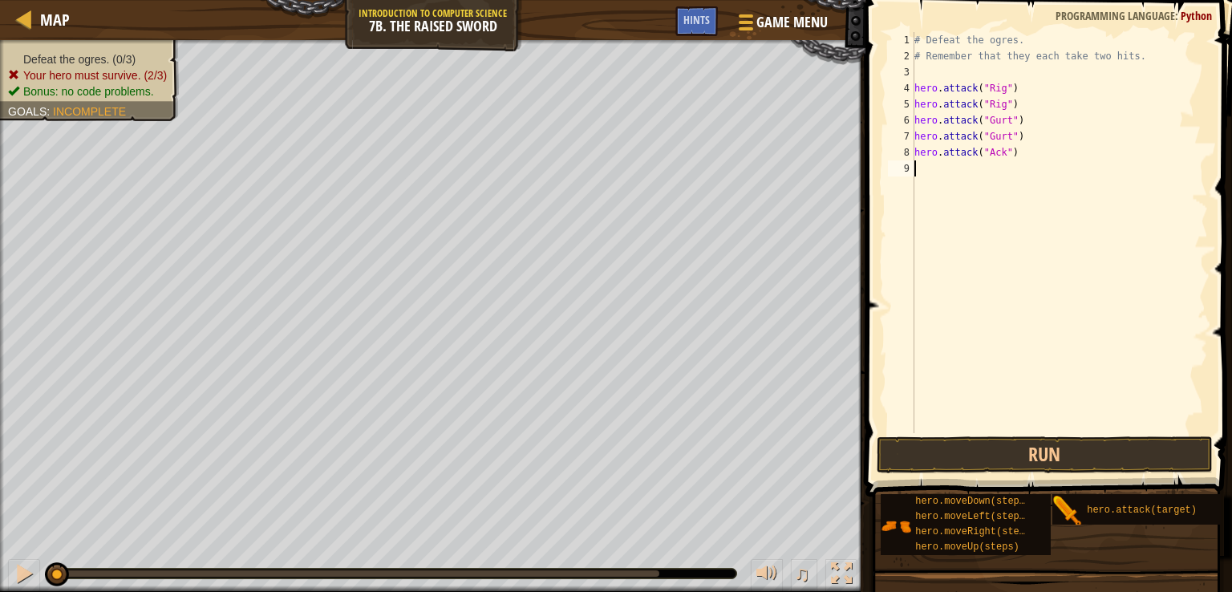
scroll to position [7, 0]
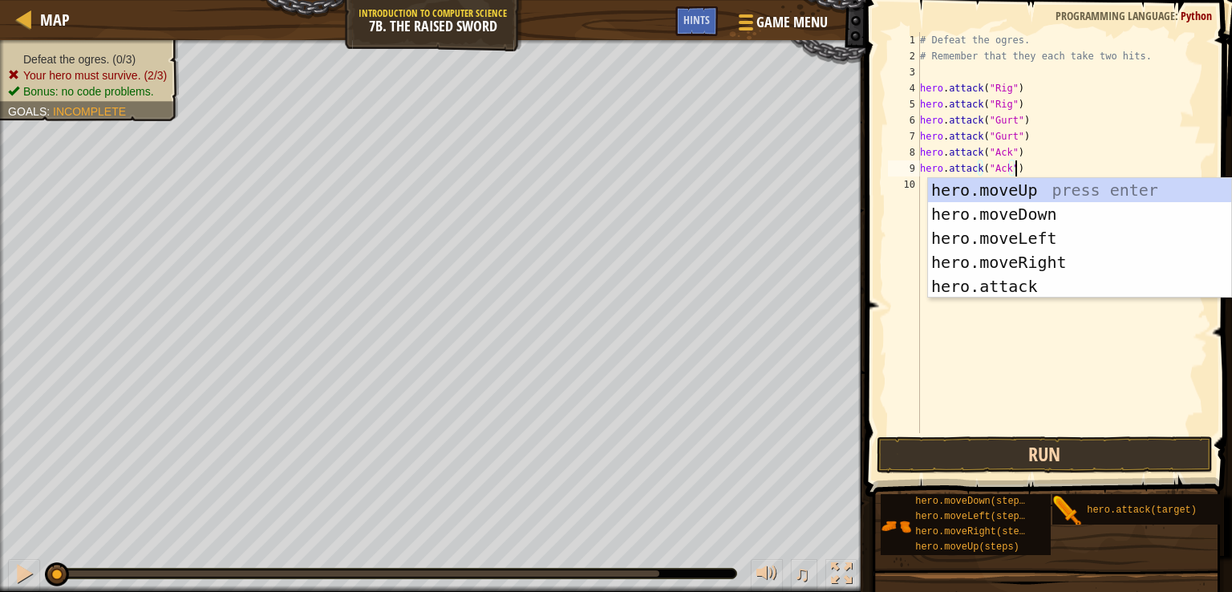
type textarea "hero.attack("Ack")"
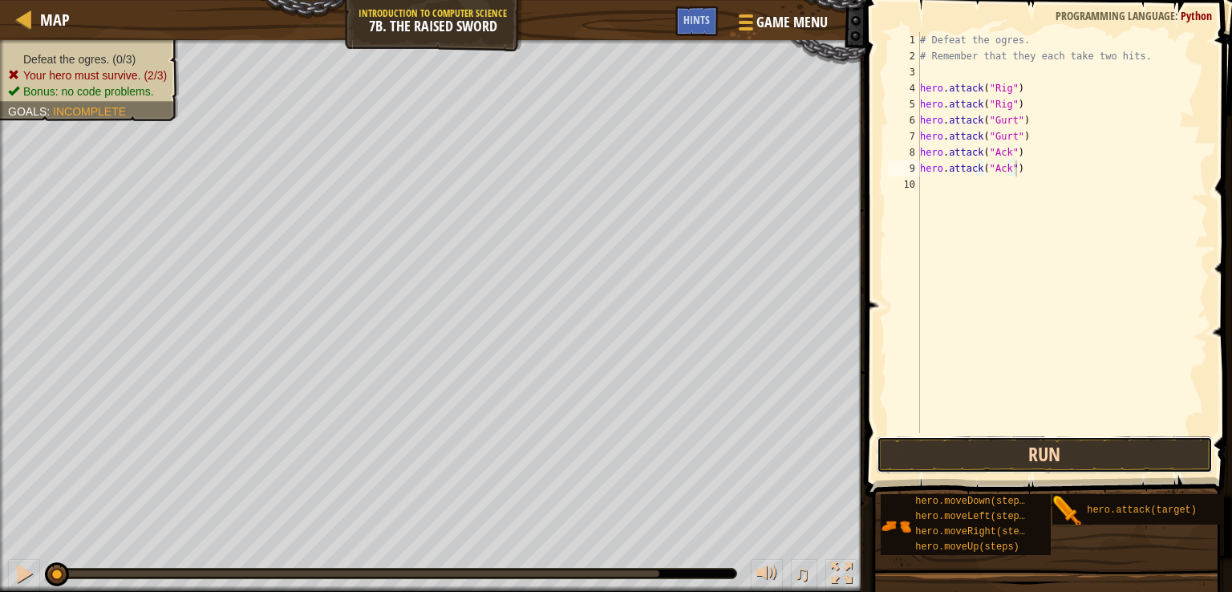
click at [1098, 461] on button "Run" at bounding box center [1045, 454] width 337 height 37
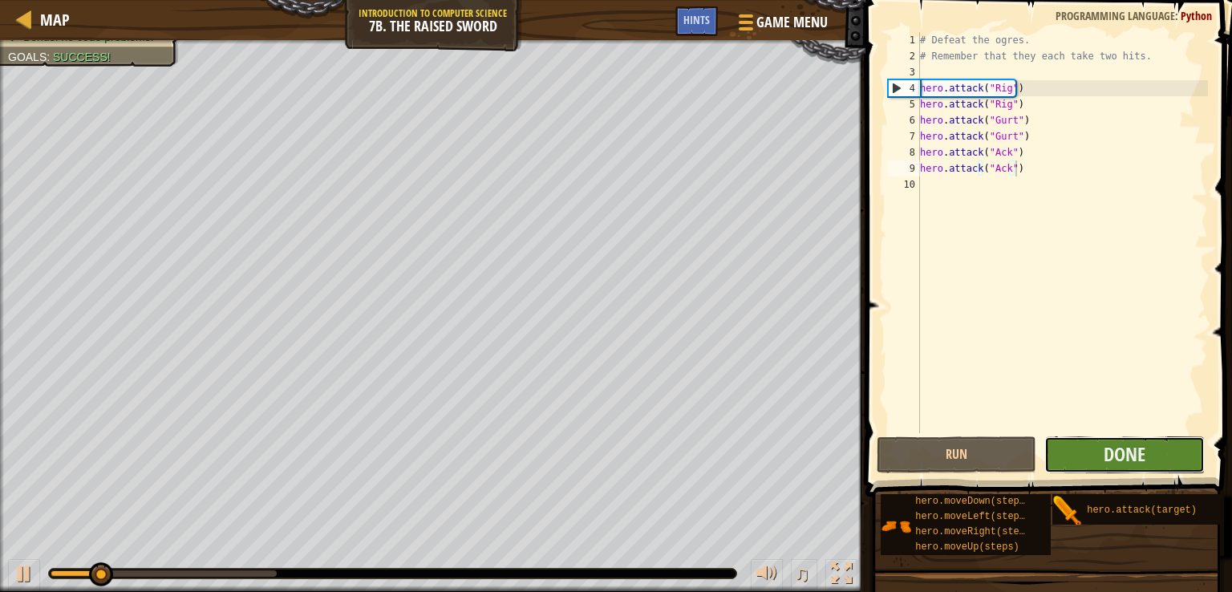
click at [1102, 460] on button "Done" at bounding box center [1125, 454] width 160 height 37
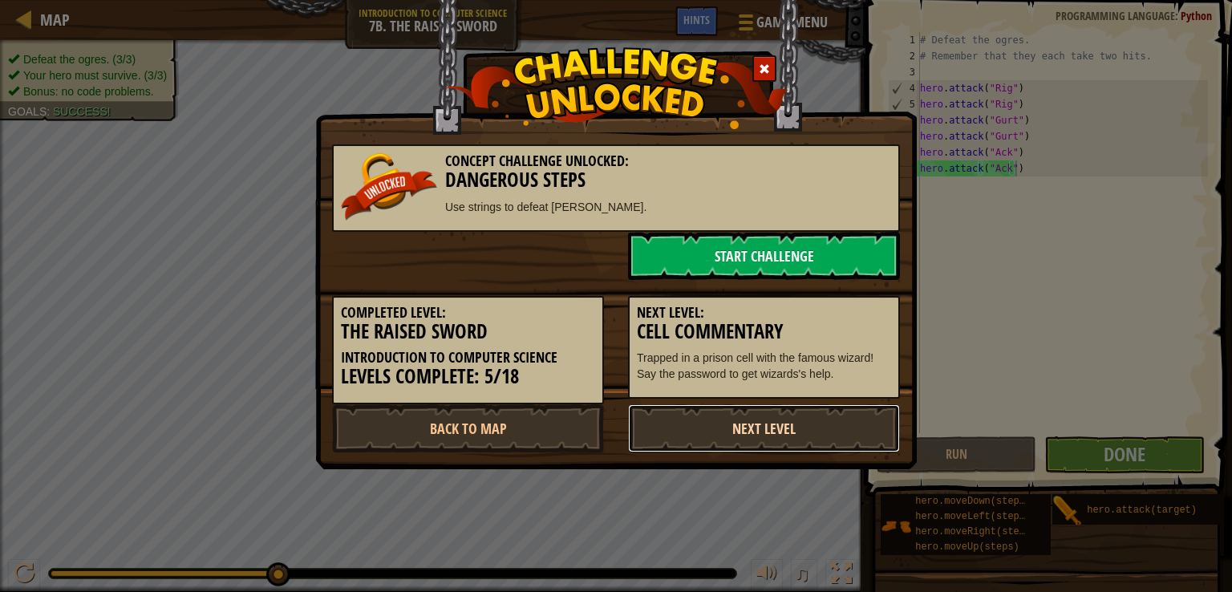
click at [729, 419] on link "Next Level" at bounding box center [764, 428] width 272 height 48
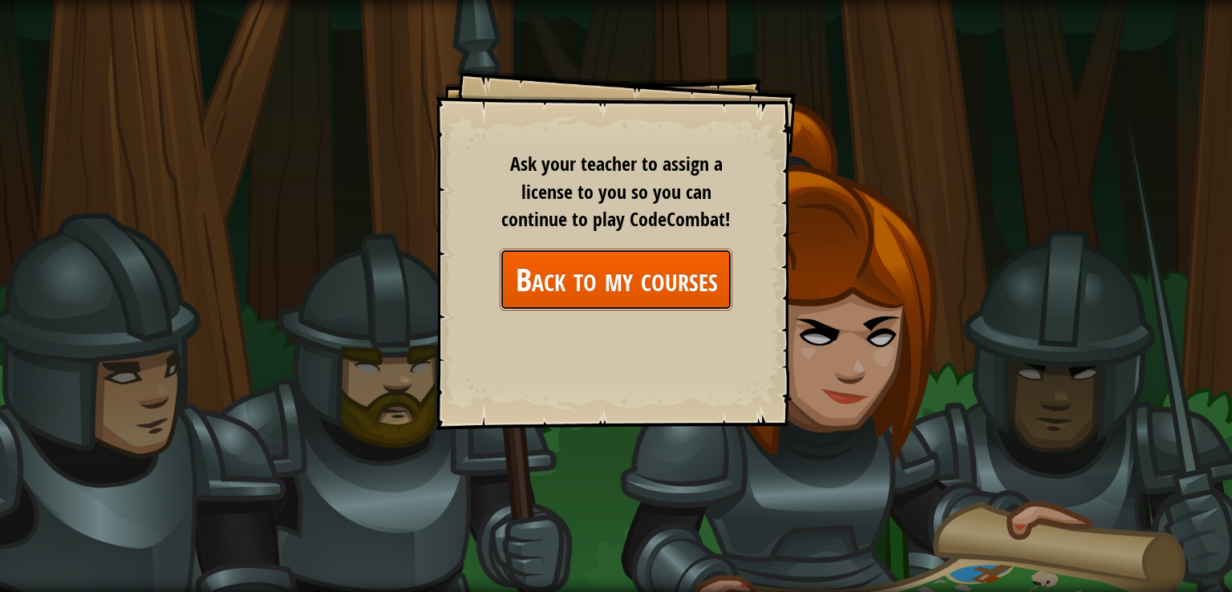
click at [643, 249] on link "Back to my courses" at bounding box center [616, 280] width 233 height 62
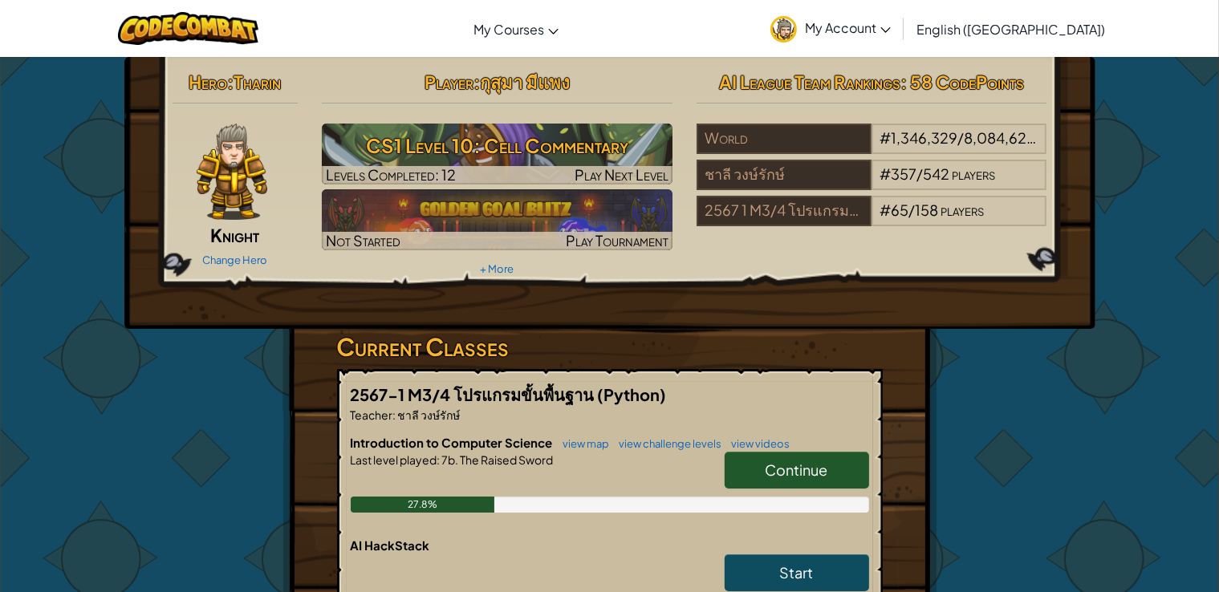
click at [788, 475] on span "Continue" at bounding box center [796, 470] width 63 height 18
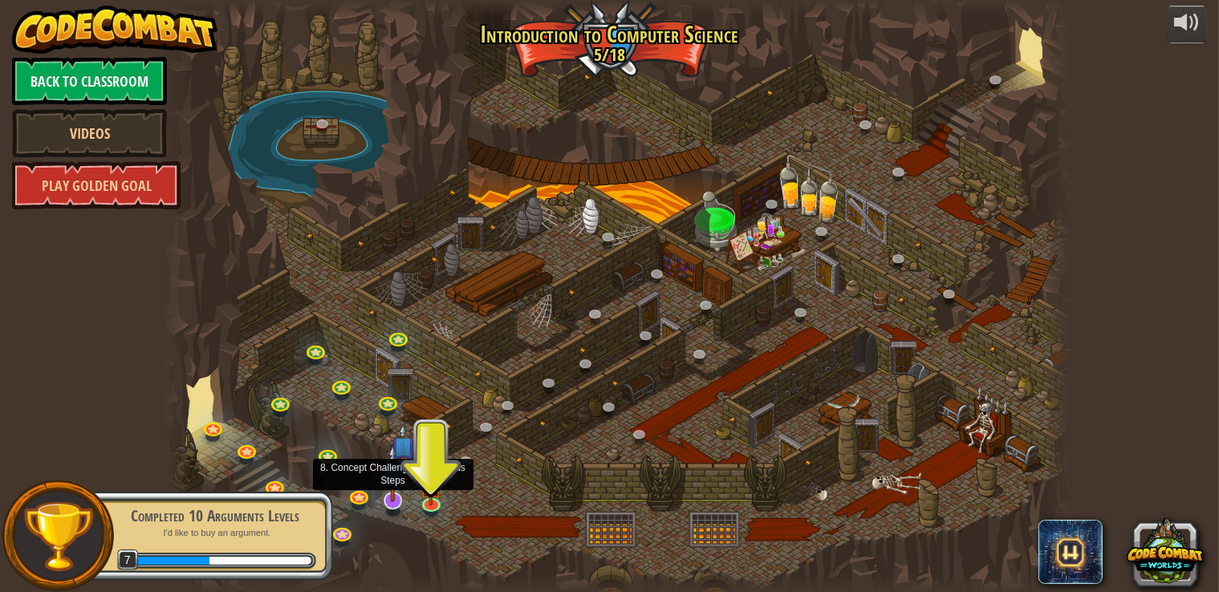
click at [404, 494] on img at bounding box center [393, 474] width 26 height 58
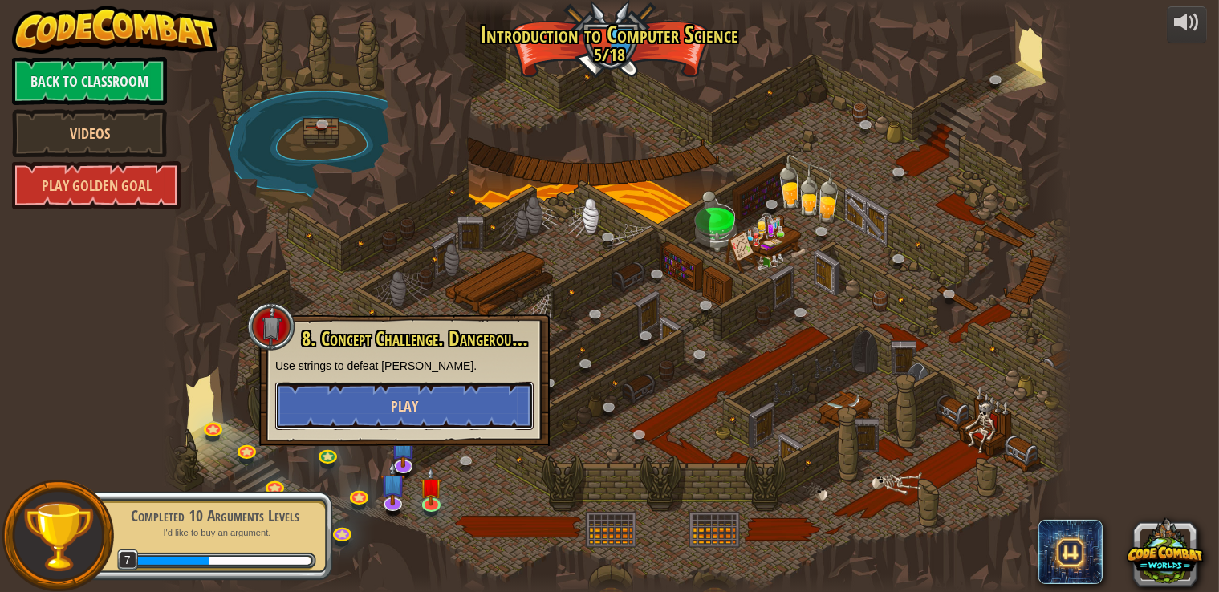
click at [420, 411] on button "Play" at bounding box center [404, 406] width 258 height 48
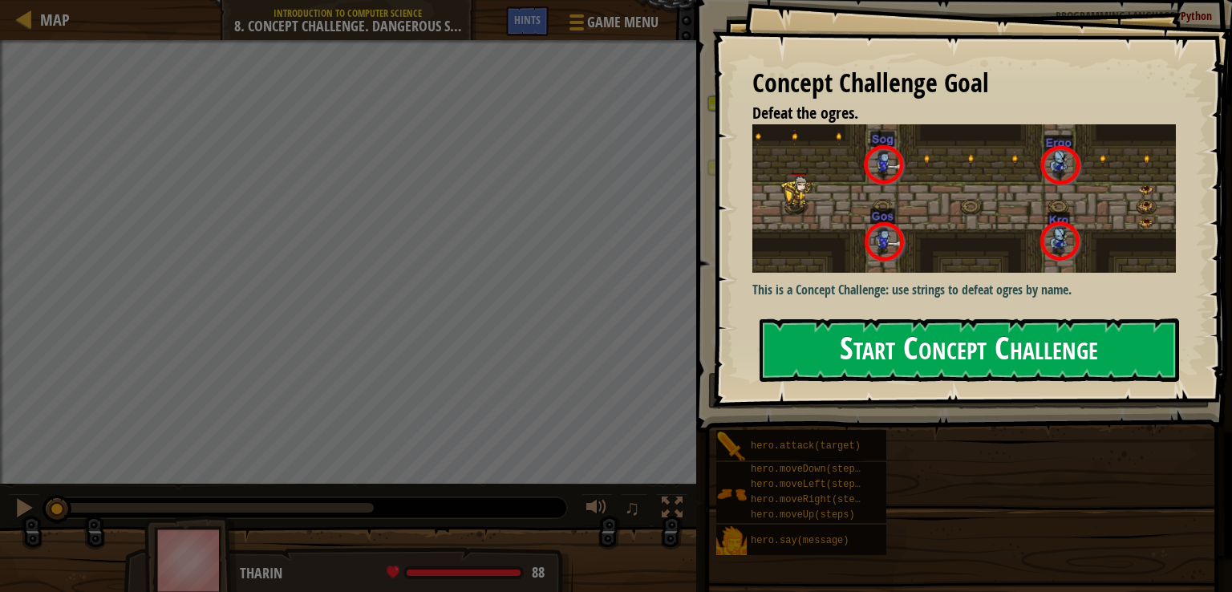
click at [1024, 368] on button "Start Concept Challenge" at bounding box center [970, 350] width 420 height 63
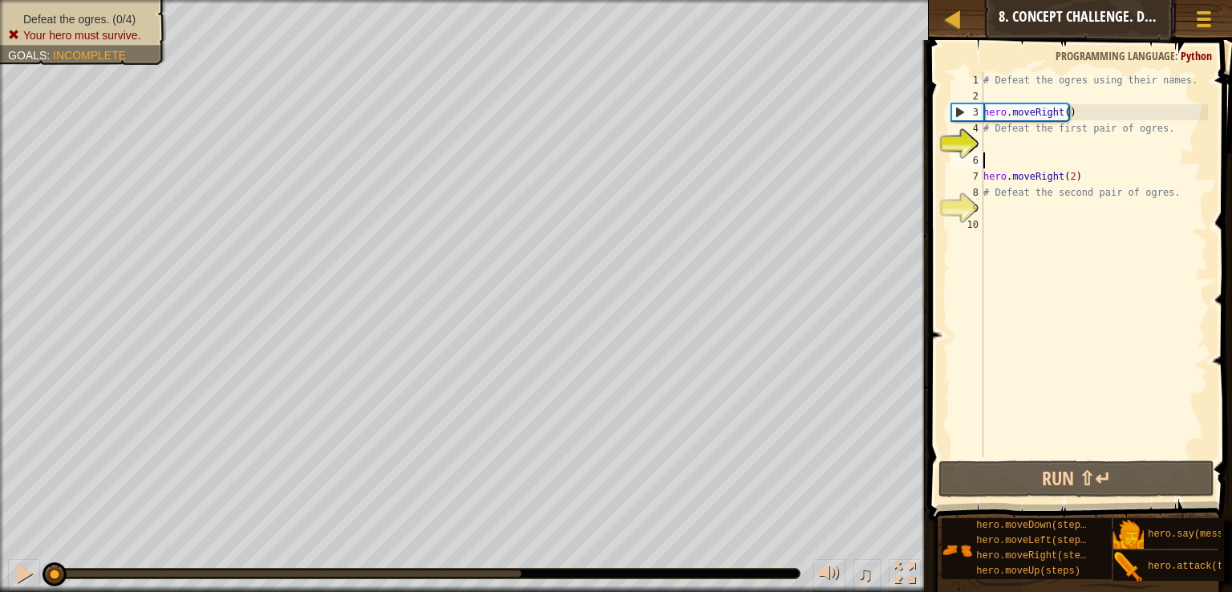
click at [1046, 152] on div "# Defeat the ogres using their names. hero . moveRight ( ) # Defeat the first p…" at bounding box center [1094, 280] width 228 height 417
click at [1027, 132] on div "# Defeat the ogres using their names. hero . moveRight ( ) # Defeat the first p…" at bounding box center [1094, 280] width 228 height 417
type textarea "# Defeat the first pair of ogres."
click at [1072, 104] on div "# Defeat the ogres using their names. hero . moveRight ( ) # Defeat the first p…" at bounding box center [1094, 280] width 228 height 417
click at [1072, 113] on div "# Defeat the ogres using their names. hero . moveRight ( ) # Defeat the first p…" at bounding box center [1094, 280] width 228 height 417
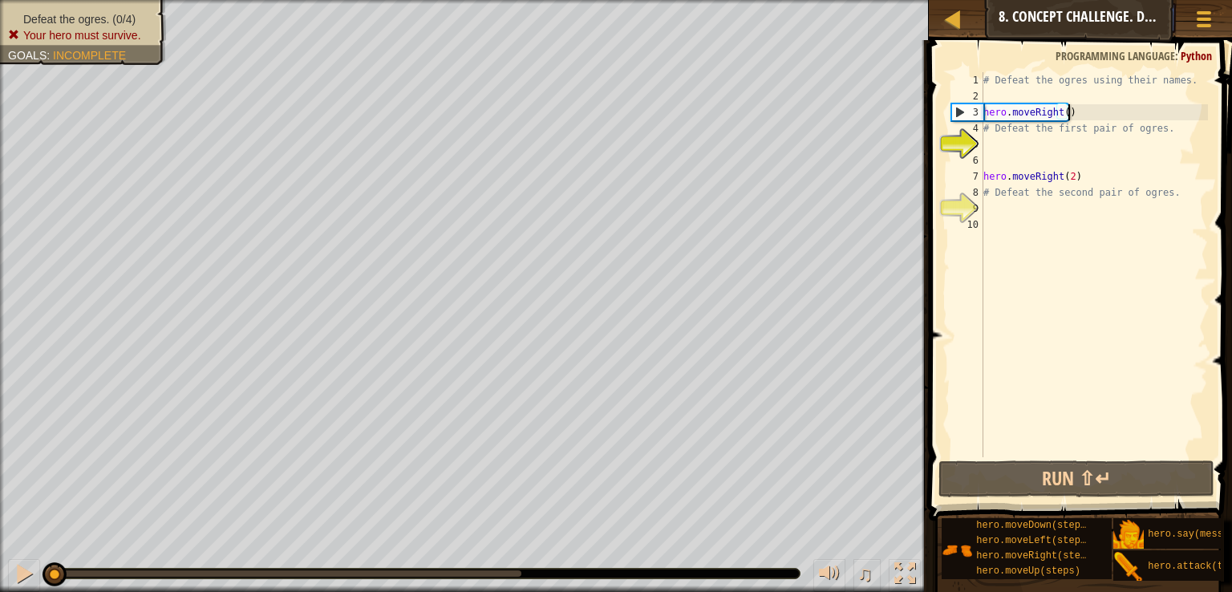
type textarea "hero.moveRight()"
click at [1026, 104] on div "# Defeat the ogres using their names. hero . moveRight ( ) # Defeat the first p…" at bounding box center [1094, 280] width 228 height 417
click at [1025, 113] on div "# Defeat the ogres using their names. hero . moveRight ( ) # Defeat the first p…" at bounding box center [1094, 280] width 228 height 417
type textarea "hero.moveRight()"
click at [1011, 151] on div "# Defeat the ogres using their names. hero . moveRight ( ) # Defeat the first p…" at bounding box center [1094, 280] width 228 height 417
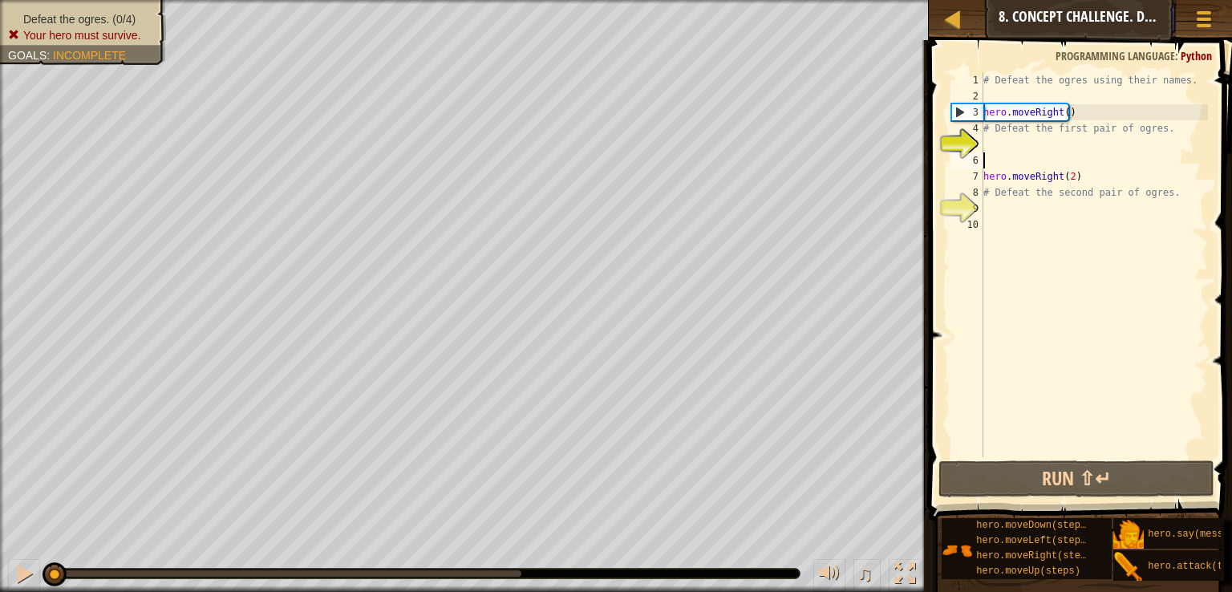
click at [995, 163] on div "# Defeat the ogres using their names. hero . moveRight ( ) # Defeat the first p…" at bounding box center [1094, 280] width 228 height 417
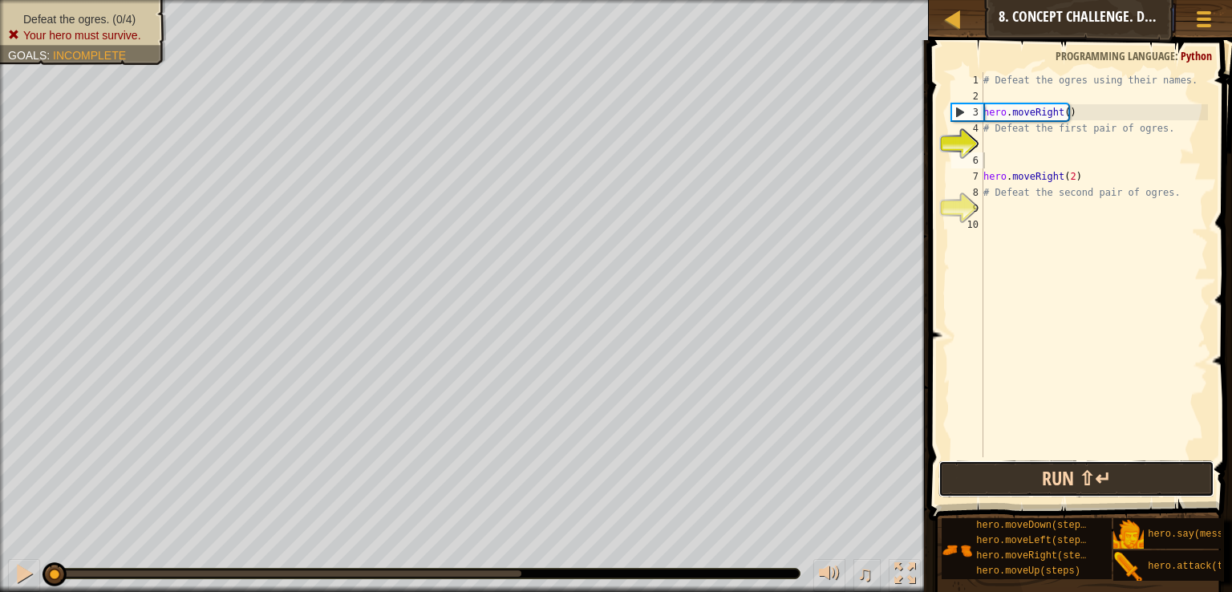
click at [1084, 469] on button "Run ⇧↵" at bounding box center [1077, 479] width 276 height 37
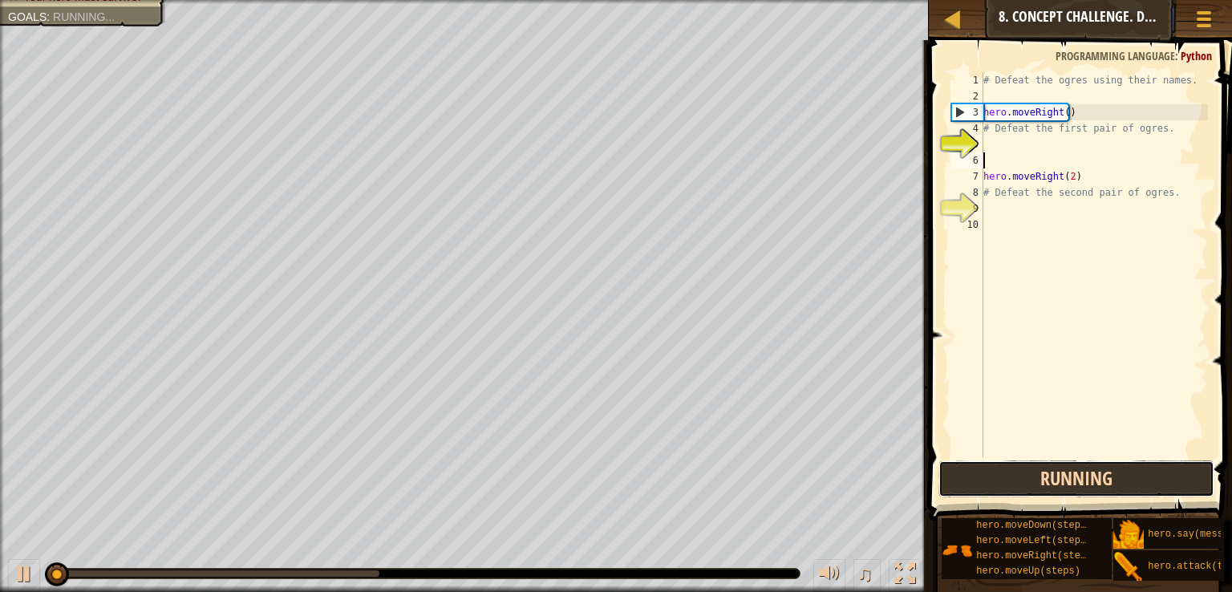
click at [1084, 469] on button "Running" at bounding box center [1077, 479] width 276 height 37
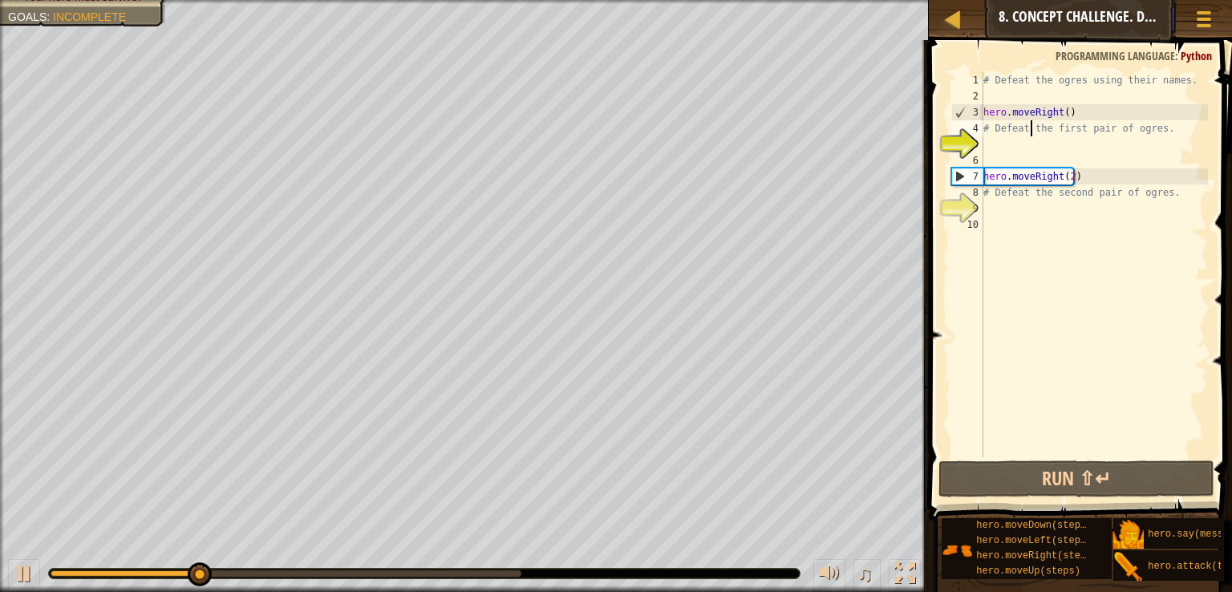
click at [1032, 130] on div "# Defeat the ogres using their names. hero . moveRight ( ) # Defeat the first p…" at bounding box center [1094, 280] width 228 height 417
type textarea "# Defeat the first pair of ogres."
click at [1014, 137] on div "# Defeat the ogres using their names. hero . moveRight ( ) # Defeat the first p…" at bounding box center [1094, 280] width 228 height 417
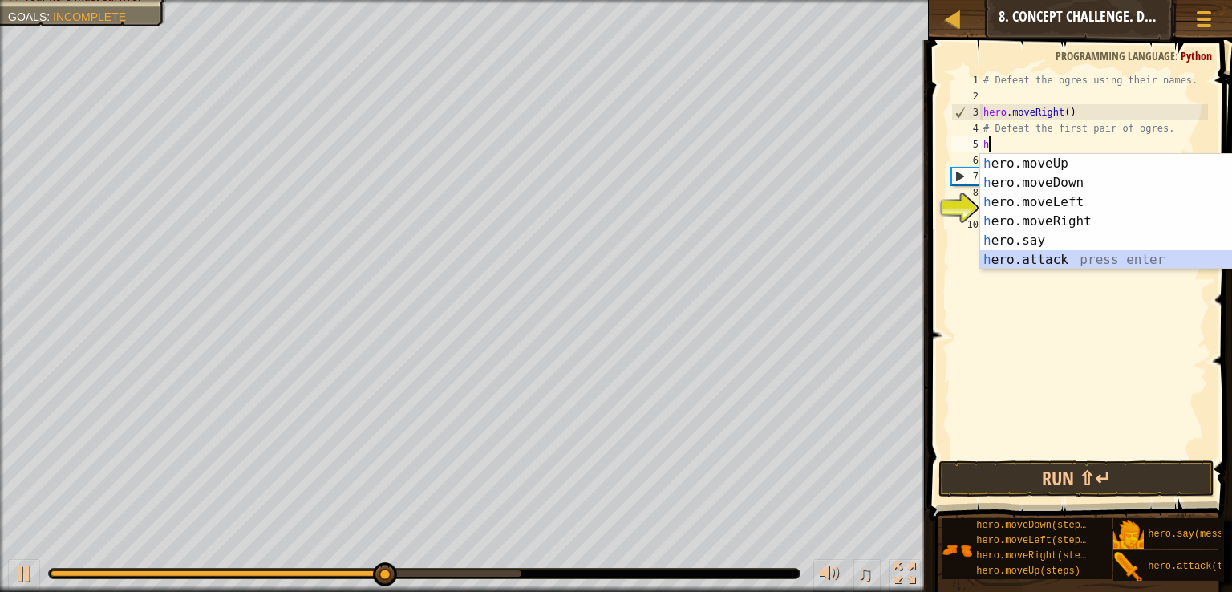
click at [1007, 257] on div "h ero.moveUp press enter h ero.moveDown press enter h ero.moveLeft press enter …" at bounding box center [1131, 231] width 303 height 154
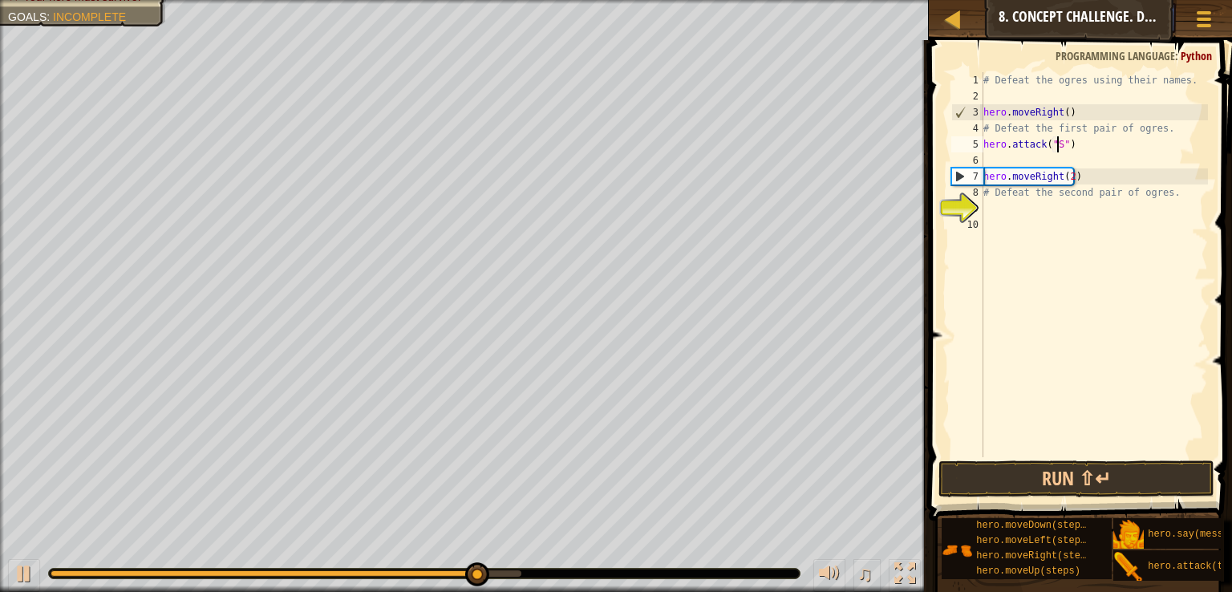
scroll to position [7, 6]
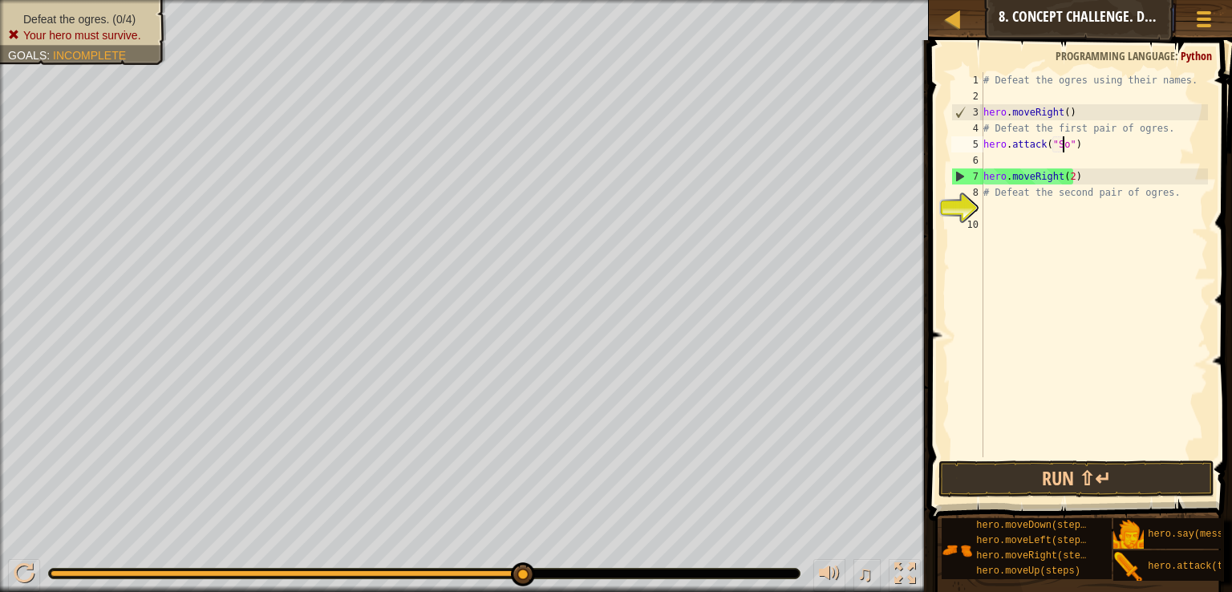
type textarea "hero.attack("Sog")"
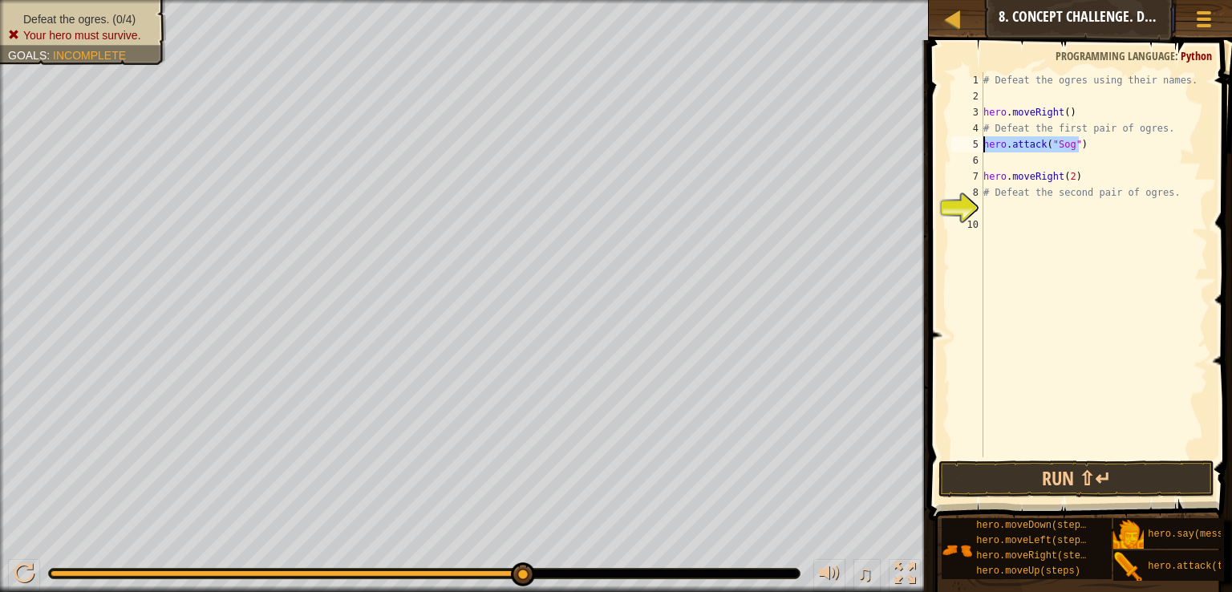
drag, startPoint x: 1083, startPoint y: 149, endPoint x: 980, endPoint y: 147, distance: 102.7
click at [980, 147] on div "hero.attack("Sog") 1 2 3 4 5 6 7 8 9 10 # Defeat the ogres using their names. h…" at bounding box center [1078, 264] width 260 height 385
click at [988, 158] on div "# Defeat the ogres using their names. hero . moveRight ( ) # Defeat the first p…" at bounding box center [1094, 280] width 228 height 417
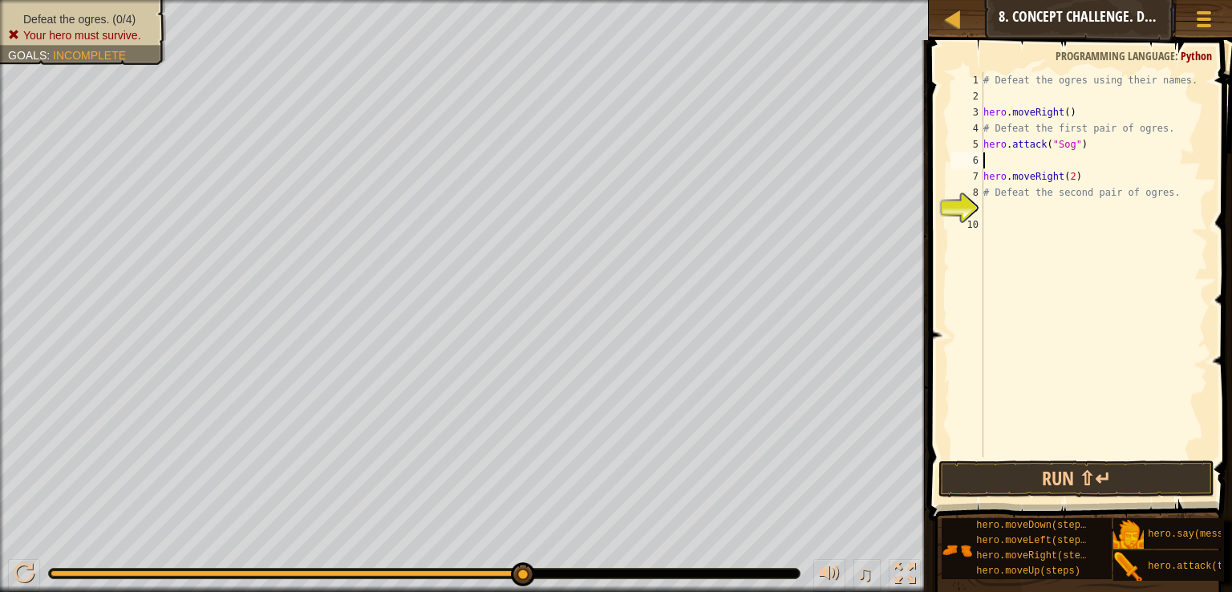
click at [988, 158] on div "# Defeat the ogres using their names. hero . moveRight ( ) # Defeat the first p…" at bounding box center [1094, 280] width 228 height 417
paste textarea "hero.attack("Sog")"
type textarea "hero.attack("Sog")"
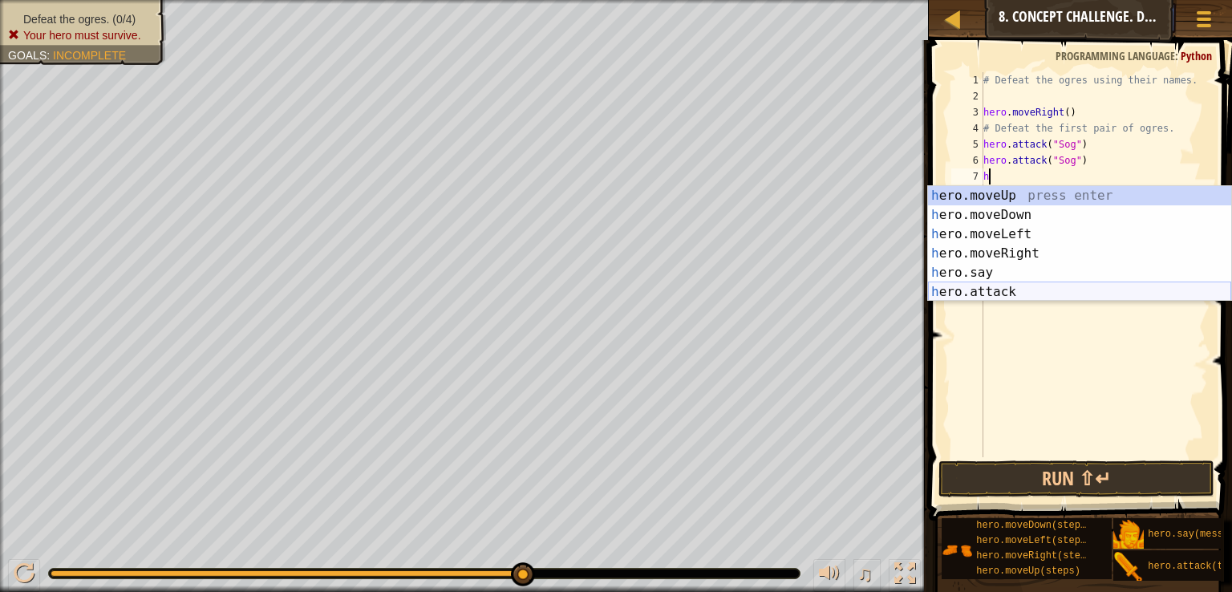
click at [998, 295] on div "h ero.moveUp press enter h ero.moveDown press enter h ero.moveLeft press enter …" at bounding box center [1079, 263] width 303 height 154
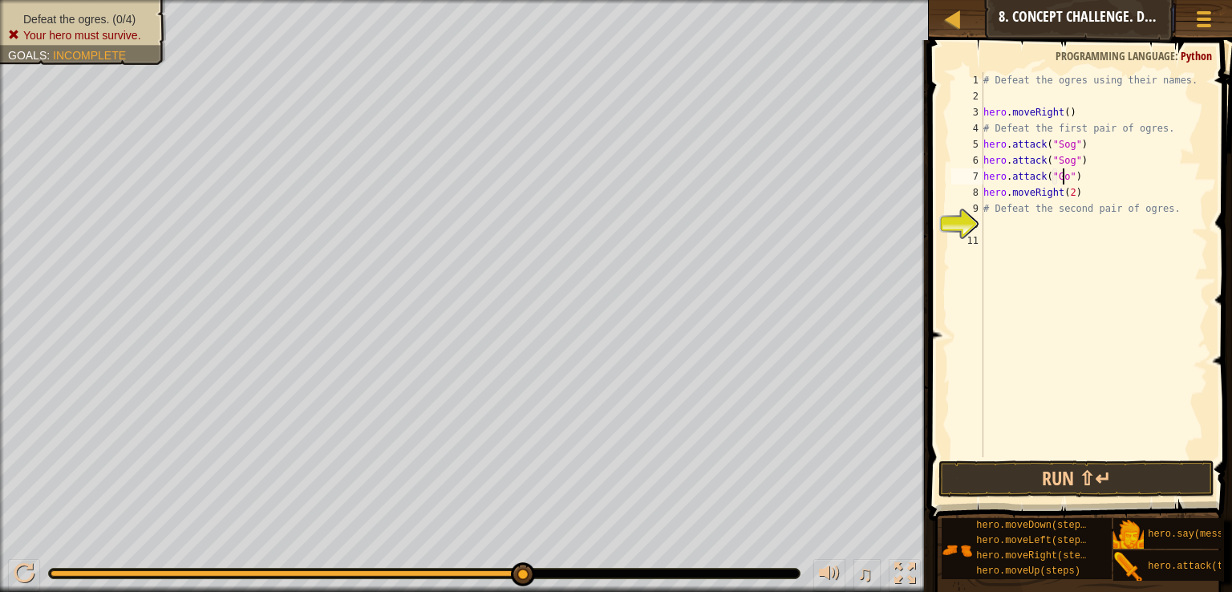
scroll to position [7, 6]
drag, startPoint x: 1075, startPoint y: 176, endPoint x: 979, endPoint y: 177, distance: 96.3
click at [979, 177] on div "hero.attack("Gos") 1 2 3 4 5 6 7 8 9 10 11 # Defeat the ogres using their names…" at bounding box center [1078, 264] width 260 height 385
drag, startPoint x: 1080, startPoint y: 173, endPoint x: 979, endPoint y: 180, distance: 101.3
click at [979, 180] on div "hero.attack("Gos") 1 2 3 4 5 6 7 8 9 10 11 # Defeat the ogres using their names…" at bounding box center [1078, 264] width 260 height 385
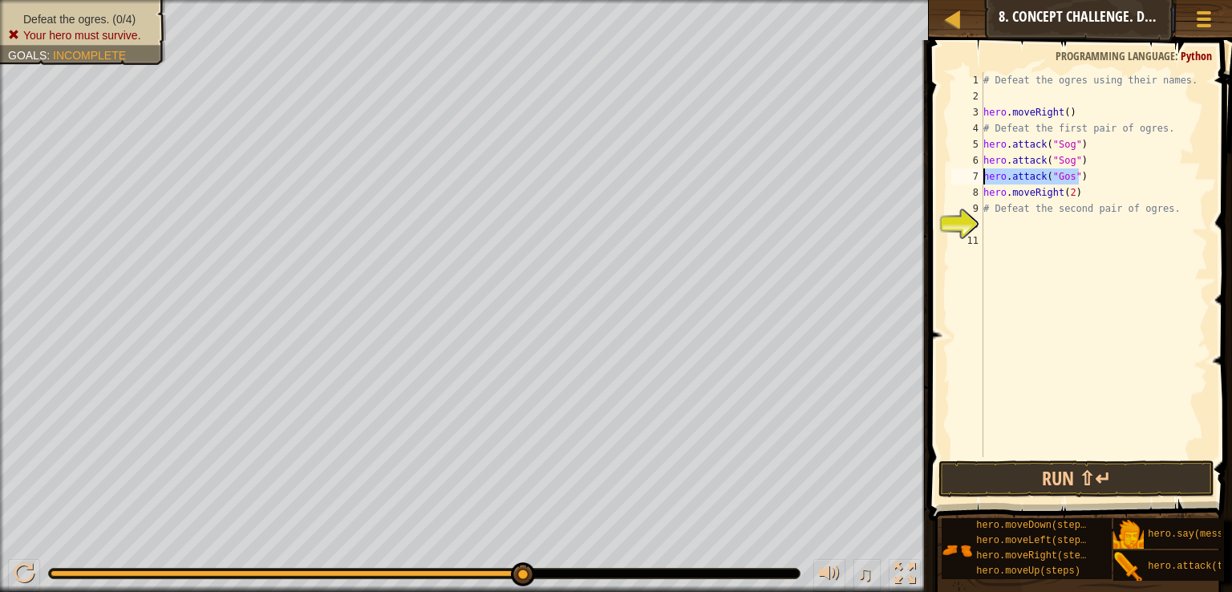
drag, startPoint x: 1021, startPoint y: 177, endPoint x: 1033, endPoint y: 177, distance: 12.0
click at [1083, 189] on div "# Defeat the ogres using their names. hero . moveRight ( ) # Defeat the first p…" at bounding box center [1094, 280] width 228 height 417
click at [1082, 180] on div "# Defeat the ogres using their names. hero . moveRight ( ) # Defeat the first p…" at bounding box center [1094, 280] width 228 height 417
type textarea "hero.attack("Gos")"
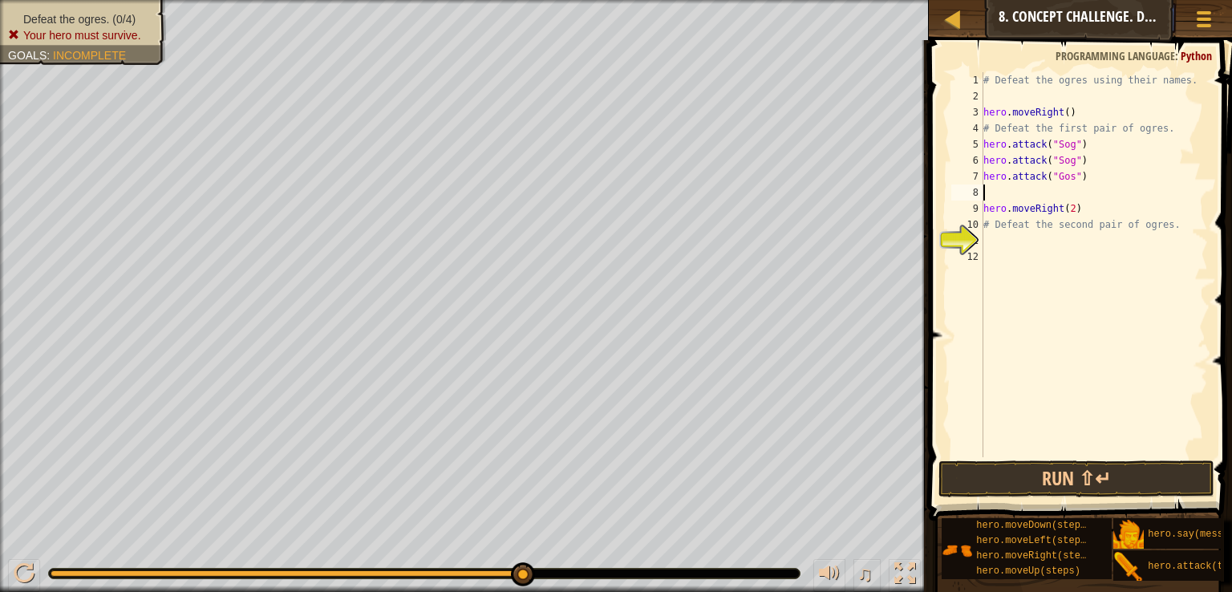
paste textarea "hero.attack("Gos")"
type textarea "hero.attack("Gos")"
click at [1049, 488] on button "Run ⇧↵" at bounding box center [1077, 479] width 276 height 37
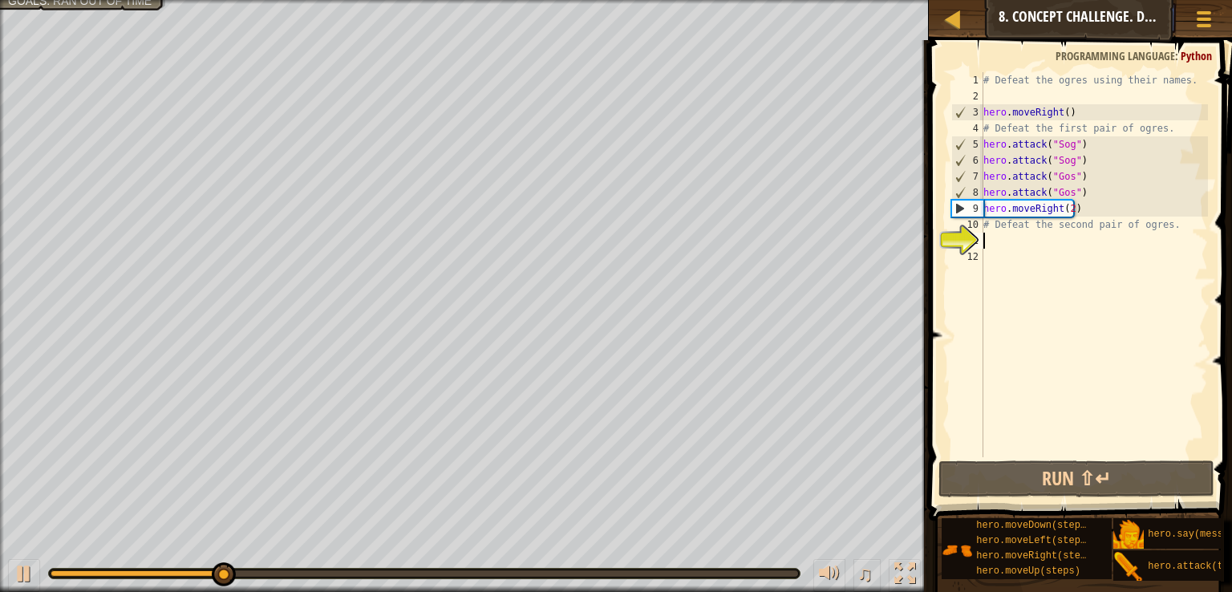
click at [1022, 242] on div "# Defeat the ogres using their names. hero . moveRight ( ) # Defeat the first p…" at bounding box center [1094, 280] width 228 height 417
click at [1083, 197] on div "# Defeat the ogres using their names. hero . moveRight ( ) # Defeat the first p…" at bounding box center [1094, 280] width 228 height 417
type textarea "hero.attack("Gos")"
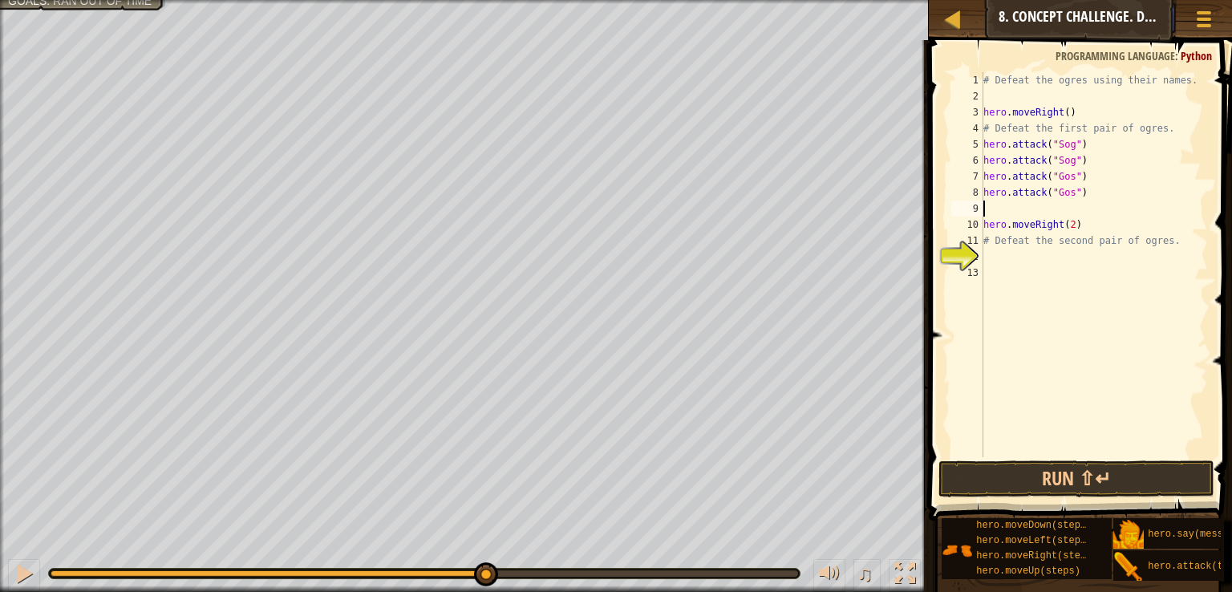
type textarea "h"
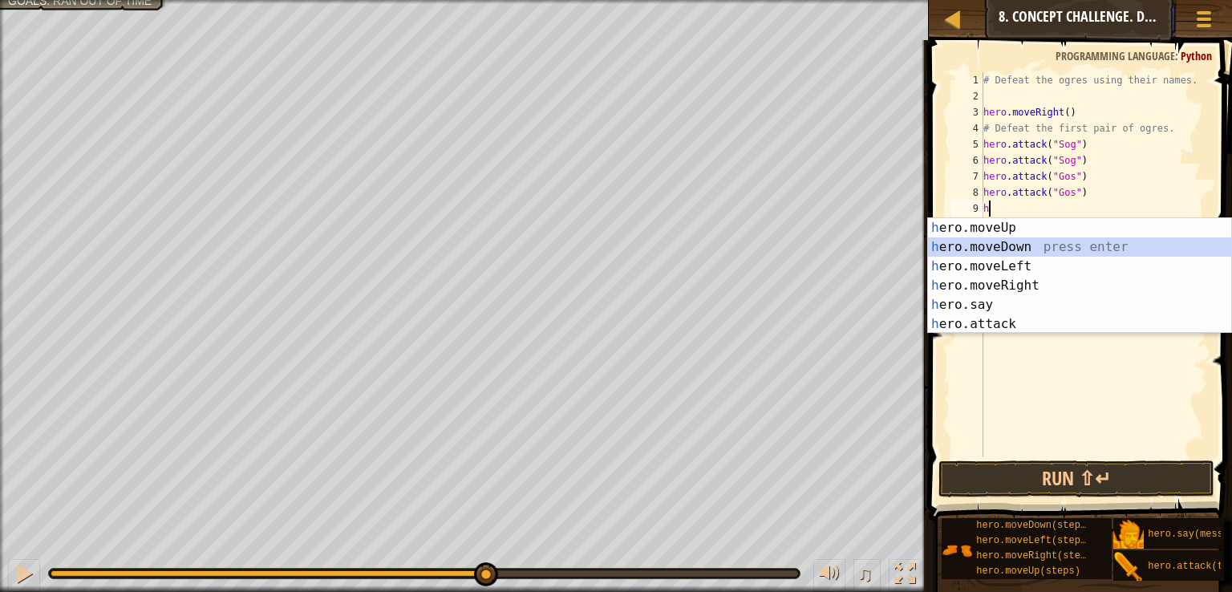
click at [1009, 250] on div "h ero.moveUp press enter h ero.moveDown press enter h ero.moveLeft press enter …" at bounding box center [1079, 295] width 303 height 154
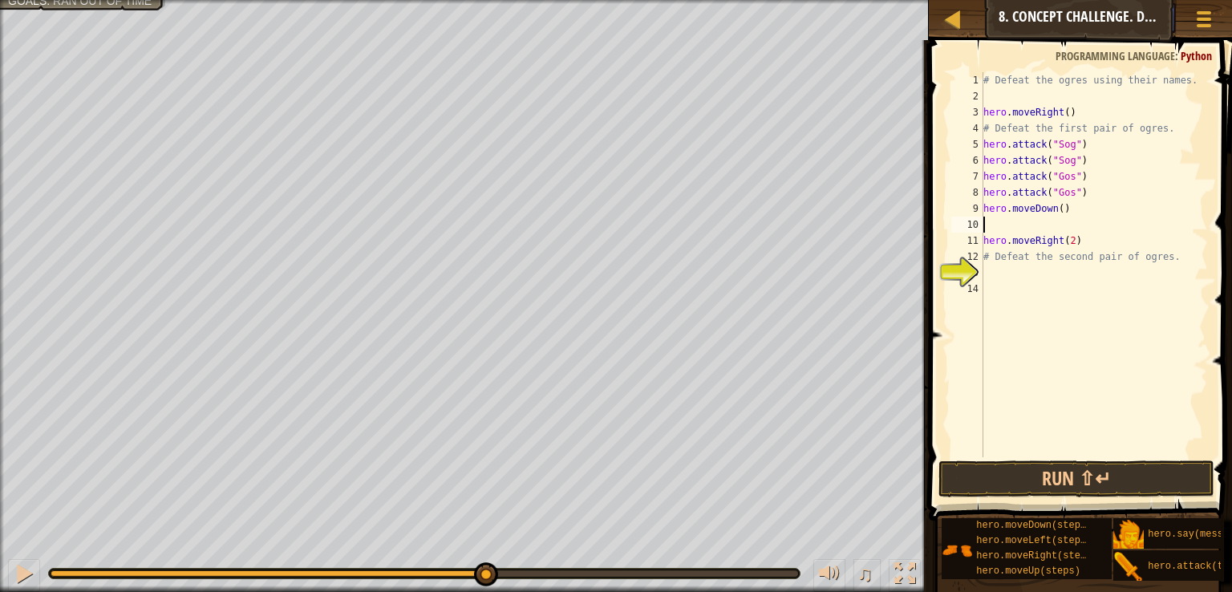
type textarea "h"
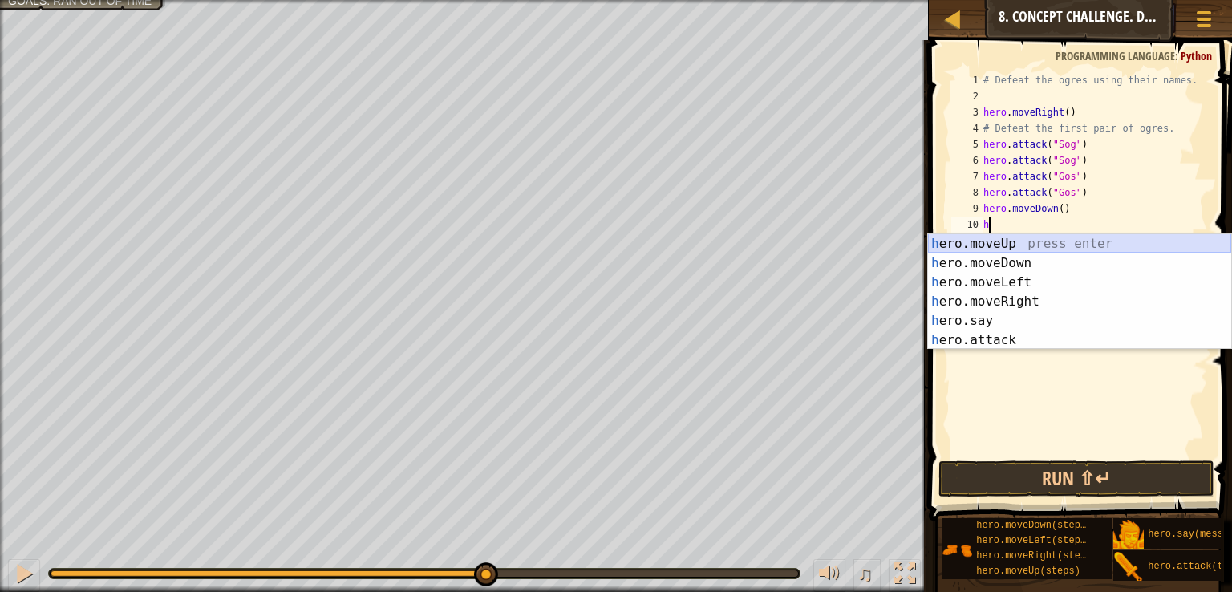
click at [997, 246] on div "h ero.moveUp press enter h ero.moveDown press enter h ero.moveLeft press enter …" at bounding box center [1079, 311] width 303 height 154
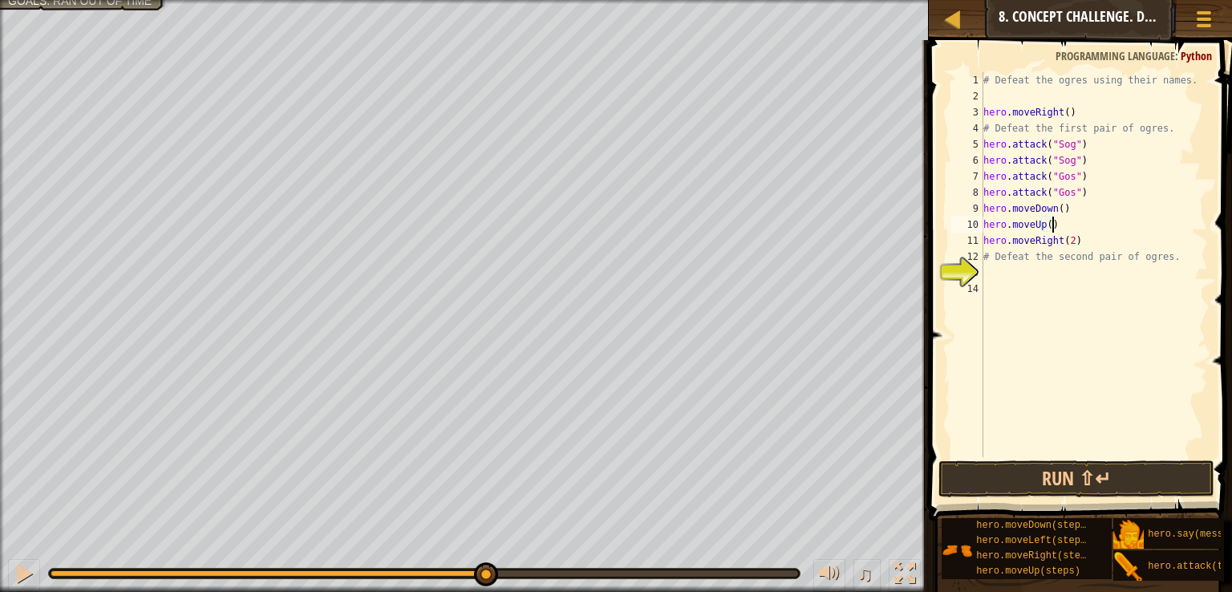
click at [1074, 248] on div "# Defeat the ogres using their names. hero . moveRight ( ) # Defeat the first p…" at bounding box center [1094, 280] width 228 height 417
type textarea "hero.moveRight(2)"
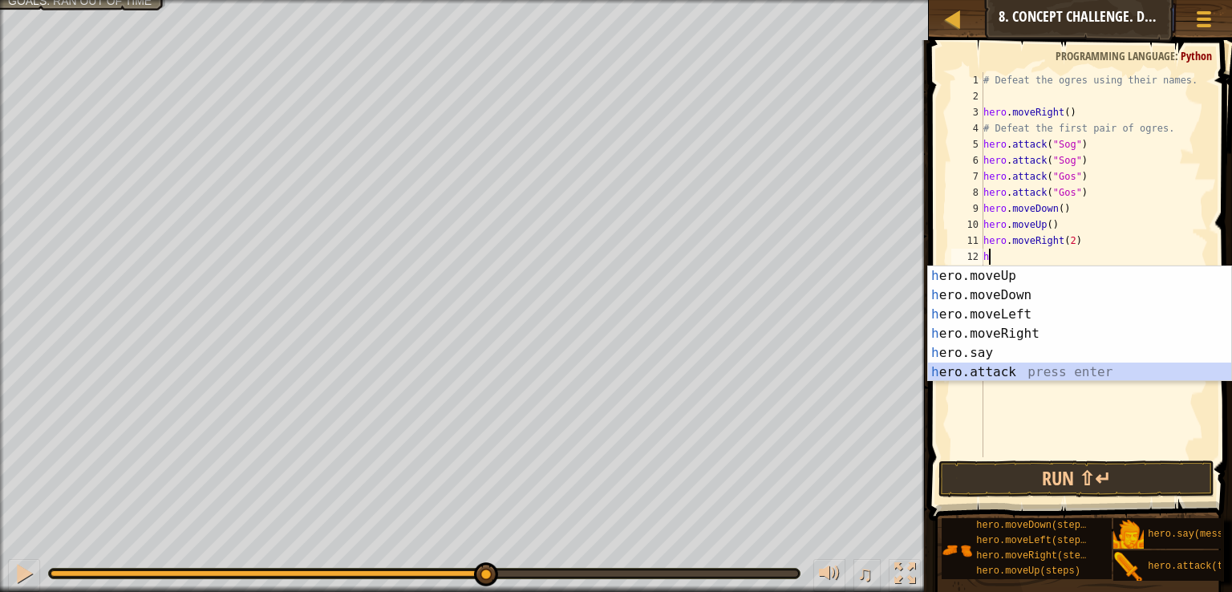
click at [978, 372] on div "h ero.moveUp press enter h ero.moveDown press enter h ero.moveLeft press enter …" at bounding box center [1079, 343] width 303 height 154
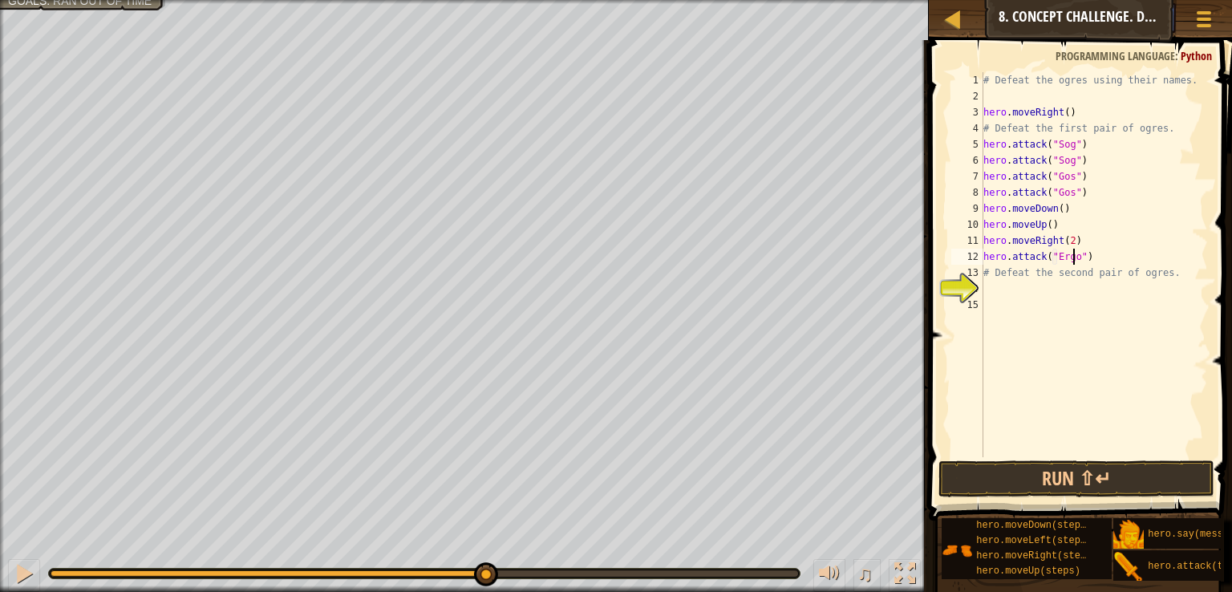
scroll to position [7, 6]
drag, startPoint x: 1097, startPoint y: 261, endPoint x: 979, endPoint y: 254, distance: 118.2
click at [979, 254] on div "hero.attack("Ergo") 1 2 3 4 5 6 7 8 9 10 11 12 13 14 15 # Defeat the ogres usin…" at bounding box center [1078, 264] width 260 height 385
type textarea "hero.attack("Ergo")"
click at [1125, 258] on div "# Defeat the ogres using their names. hero . moveRight ( ) # Defeat the first p…" at bounding box center [1094, 264] width 228 height 385
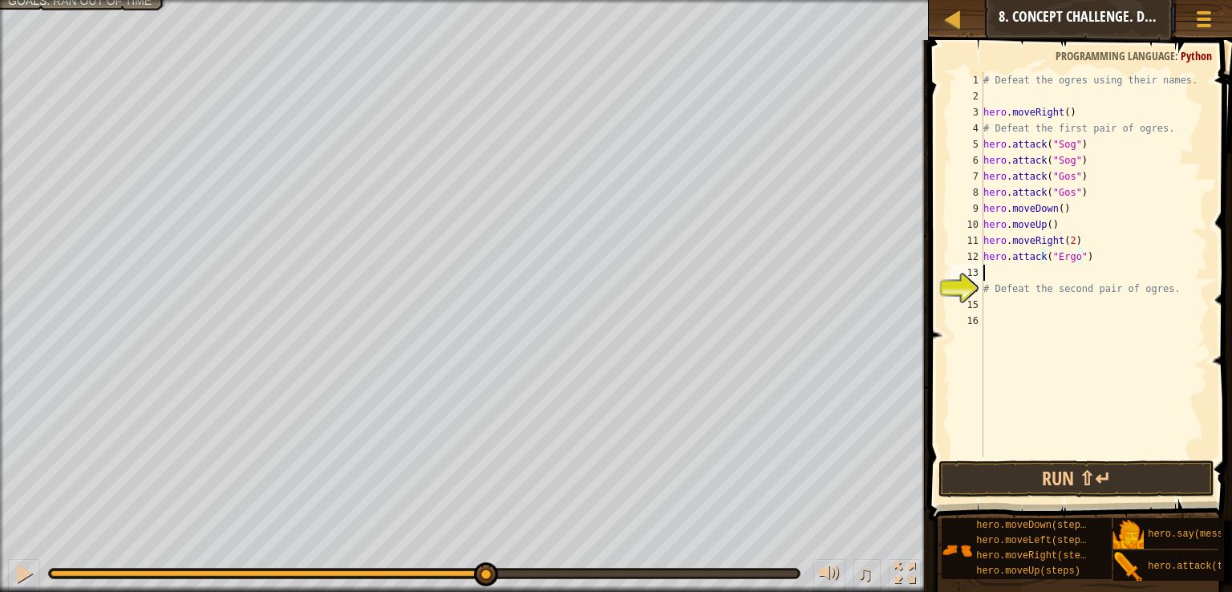
scroll to position [7, 0]
paste textarea "hero.attack("Ergo")"
type textarea "hero.attack("Ergo")"
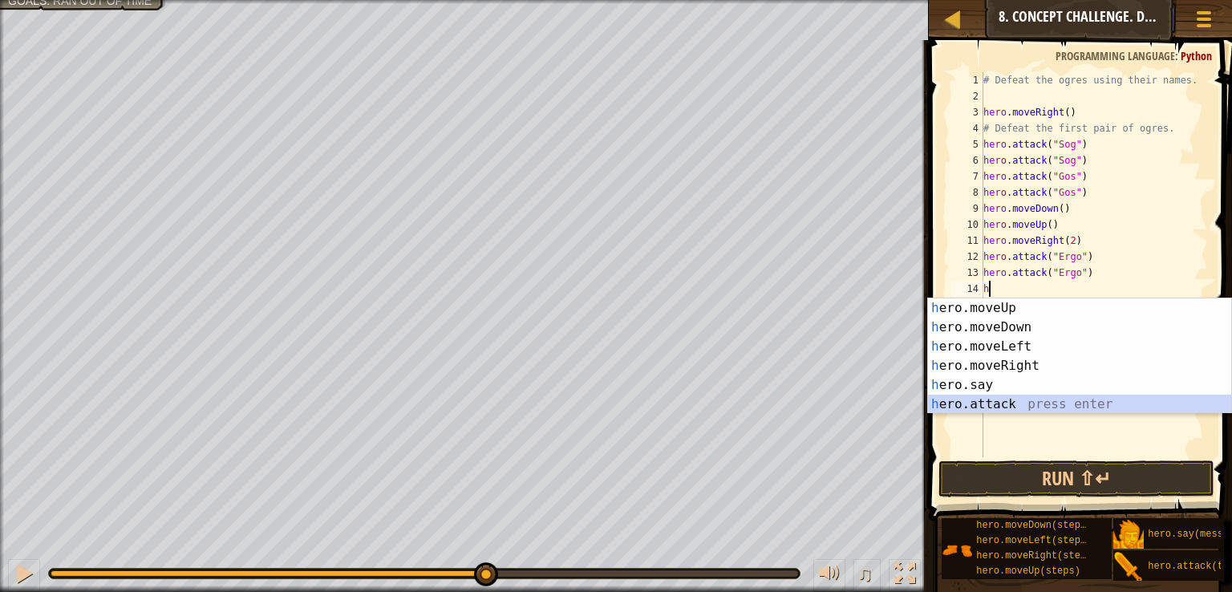
click at [977, 401] on div "h ero.moveUp press enter h ero.moveDown press enter h ero.moveLeft press enter …" at bounding box center [1079, 375] width 303 height 154
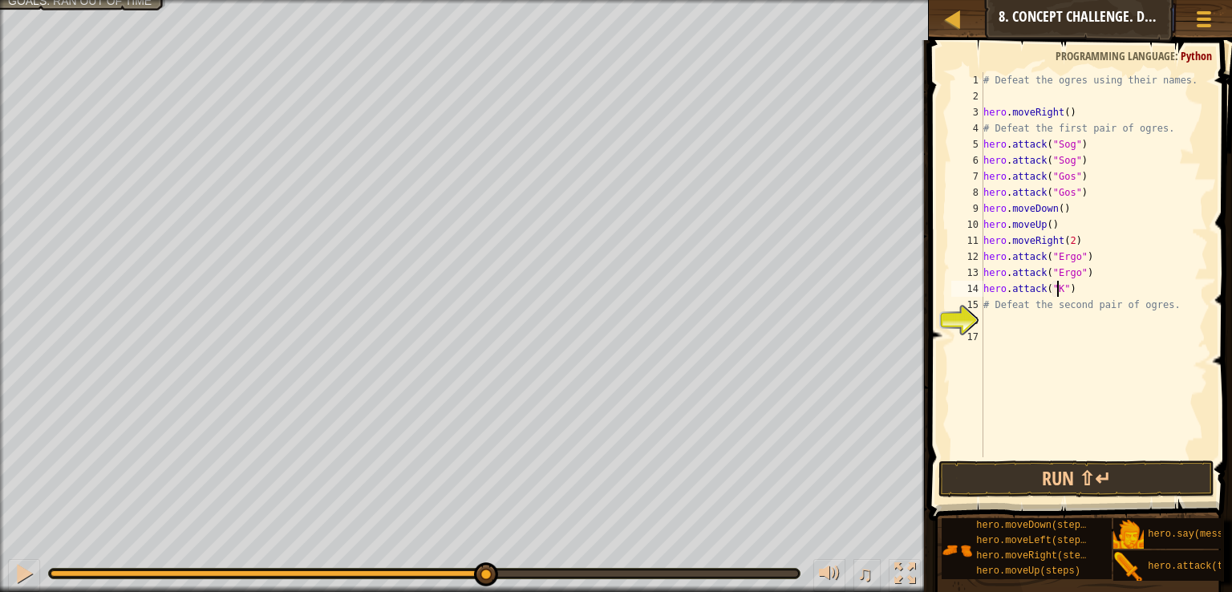
scroll to position [7, 6]
drag, startPoint x: 1078, startPoint y: 292, endPoint x: 982, endPoint y: 292, distance: 96.3
click at [982, 292] on div "hero.attack("Kro") 1 2 3 4 5 6 7 8 9 10 11 12 13 14 15 16 17 # Defeat the ogres…" at bounding box center [1078, 264] width 260 height 385
type textarea "hero.attack("Kro")"
click at [1098, 293] on div "# Defeat the ogres using their names. hero . moveRight ( ) # Defeat the first p…" at bounding box center [1094, 264] width 228 height 385
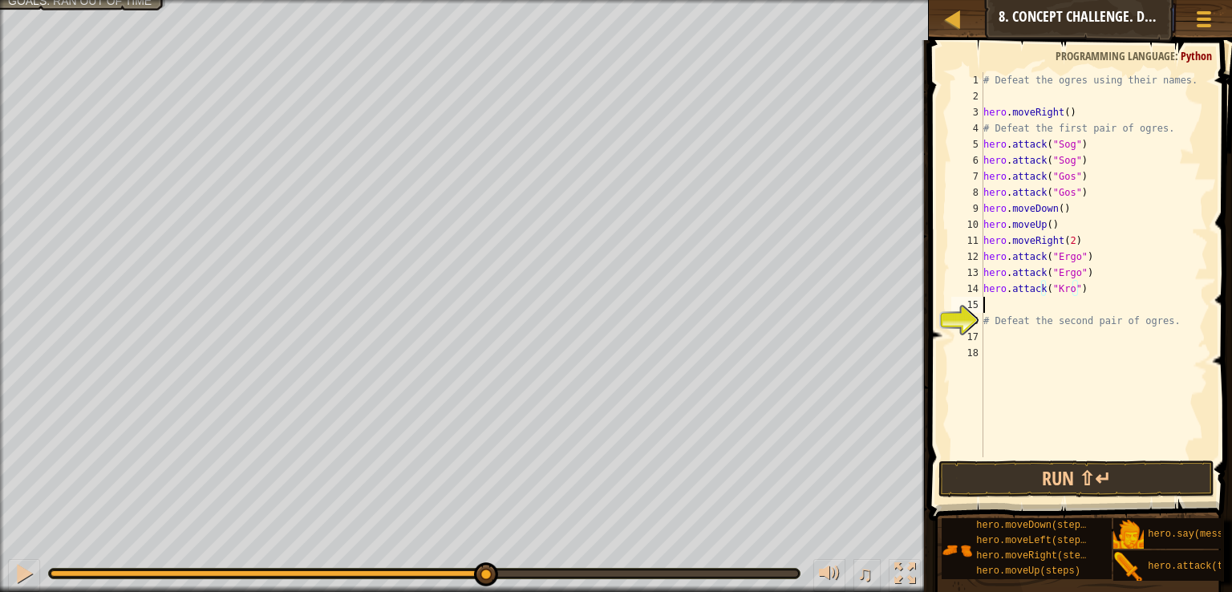
scroll to position [7, 0]
paste textarea "hero.attack("Kro")"
type textarea "hero.attack("Kro")"
click at [1058, 474] on button "Run ⇧↵" at bounding box center [1077, 479] width 276 height 37
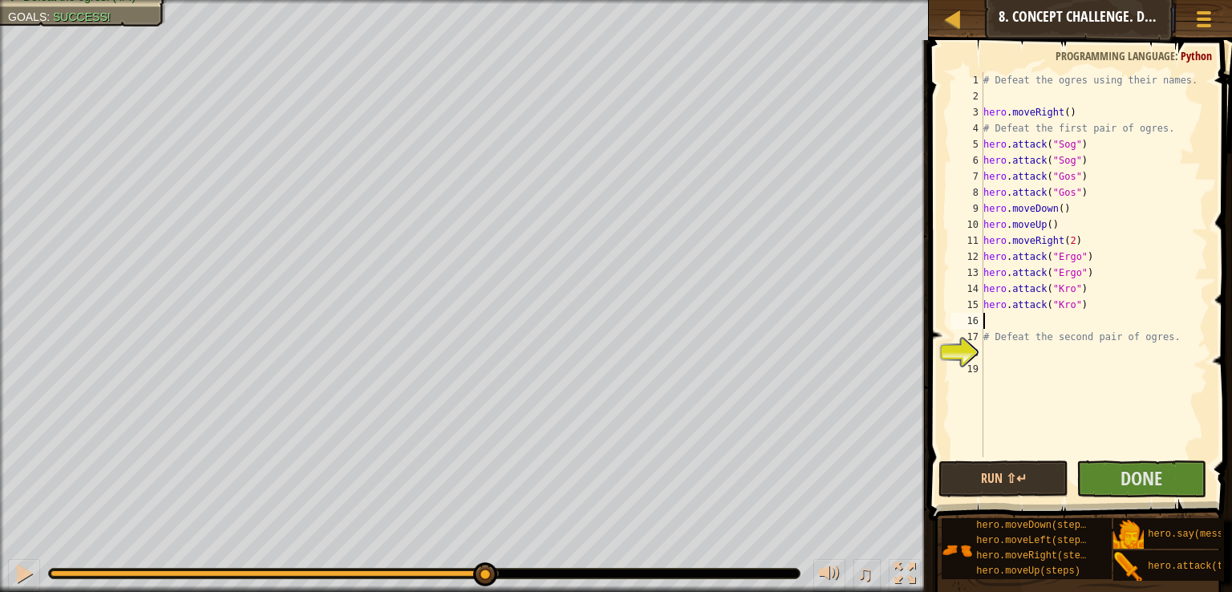
type textarea "h"
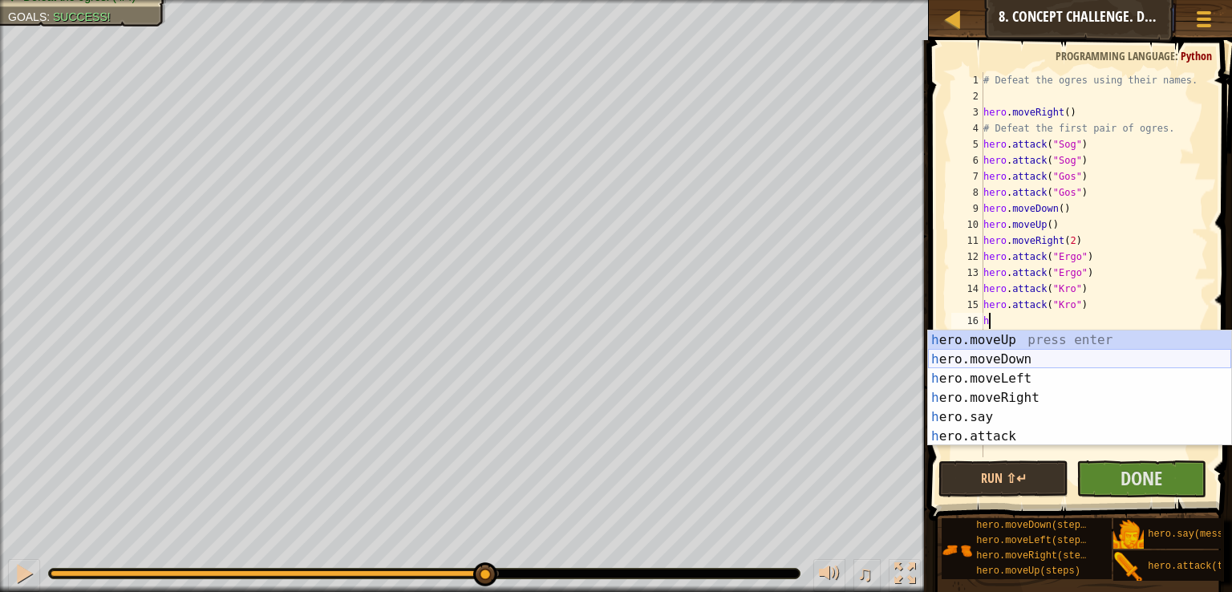
click at [1021, 357] on div "h ero.moveUp press enter h ero.moveDown press enter h ero.moveLeft press enter …" at bounding box center [1079, 408] width 303 height 154
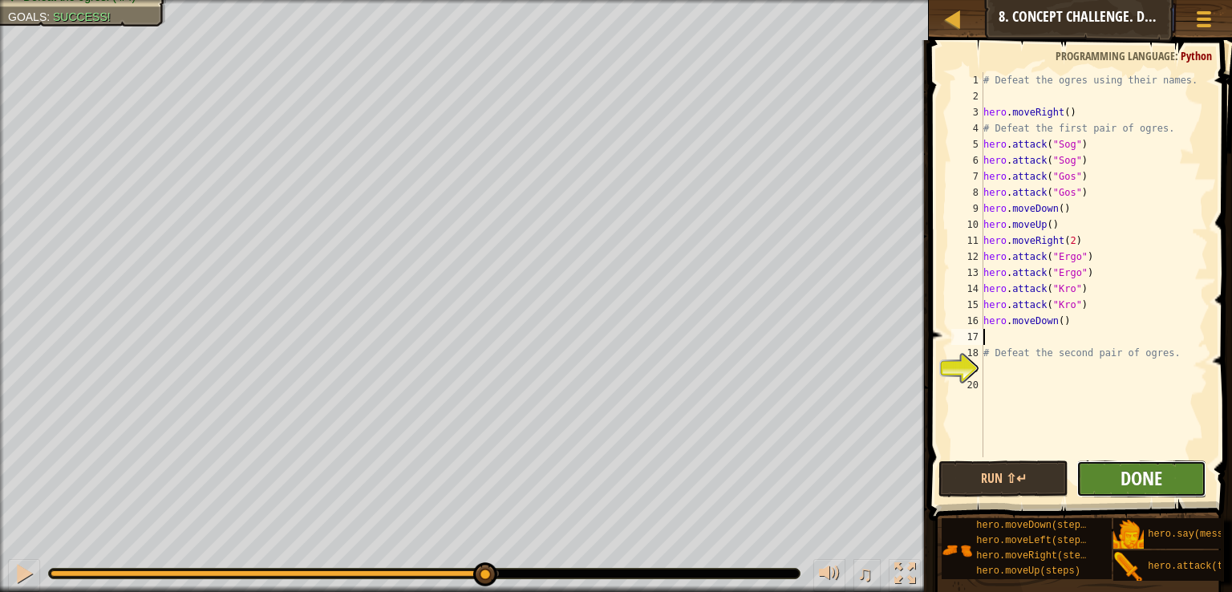
click at [1126, 488] on span "Done" at bounding box center [1142, 478] width 42 height 26
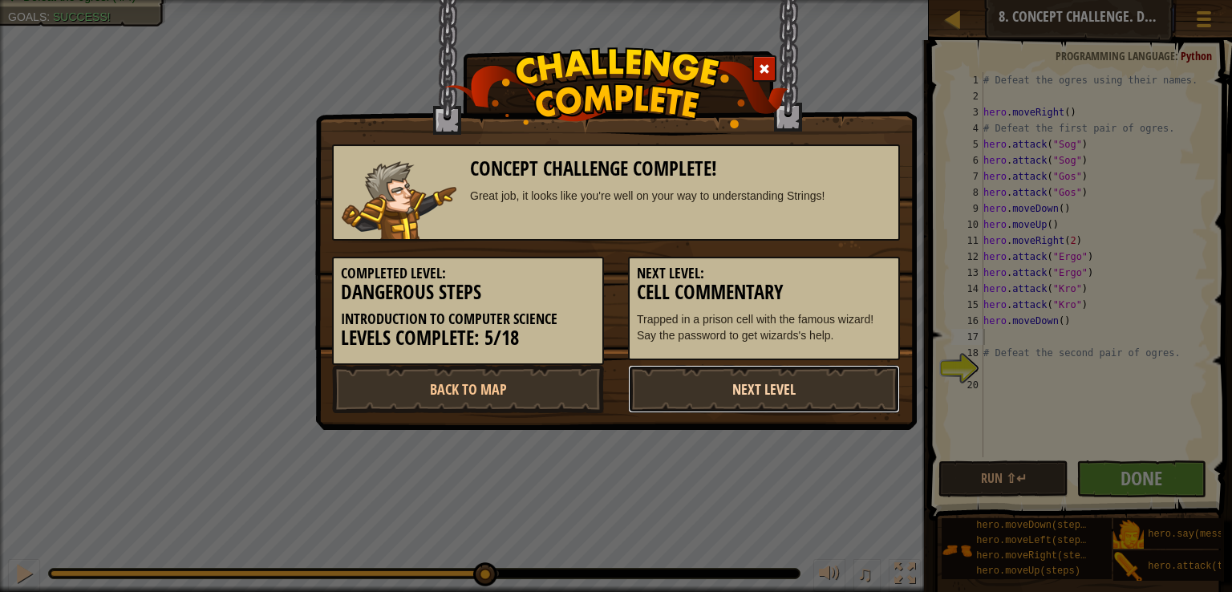
click at [802, 386] on link "Next Level" at bounding box center [764, 389] width 272 height 48
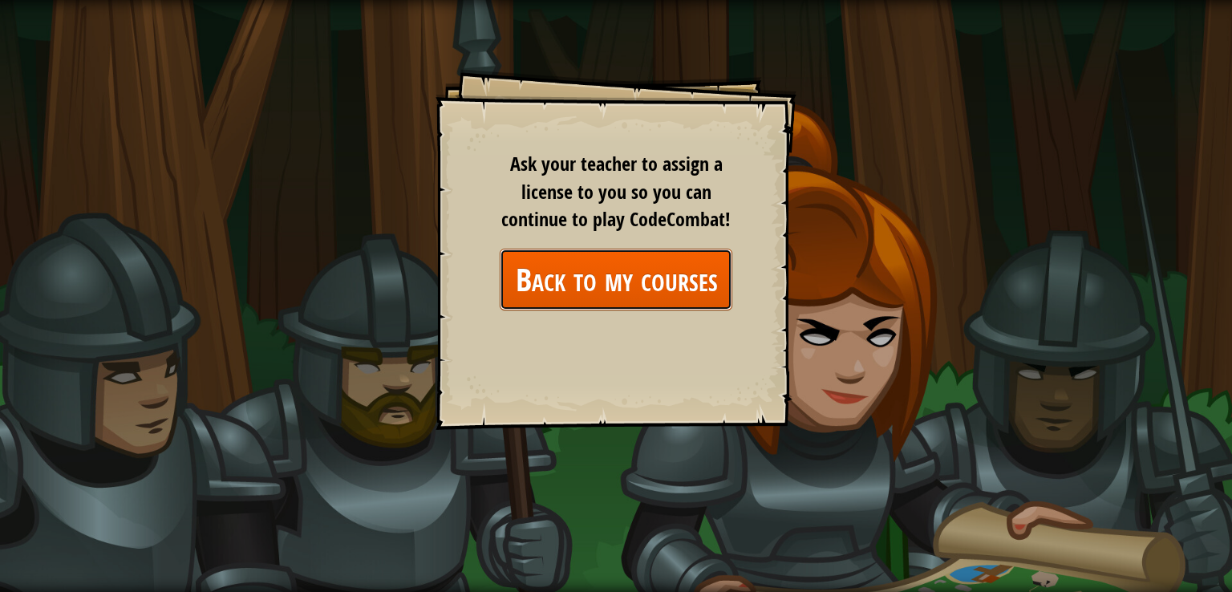
click at [654, 269] on link "Back to my courses" at bounding box center [616, 280] width 233 height 62
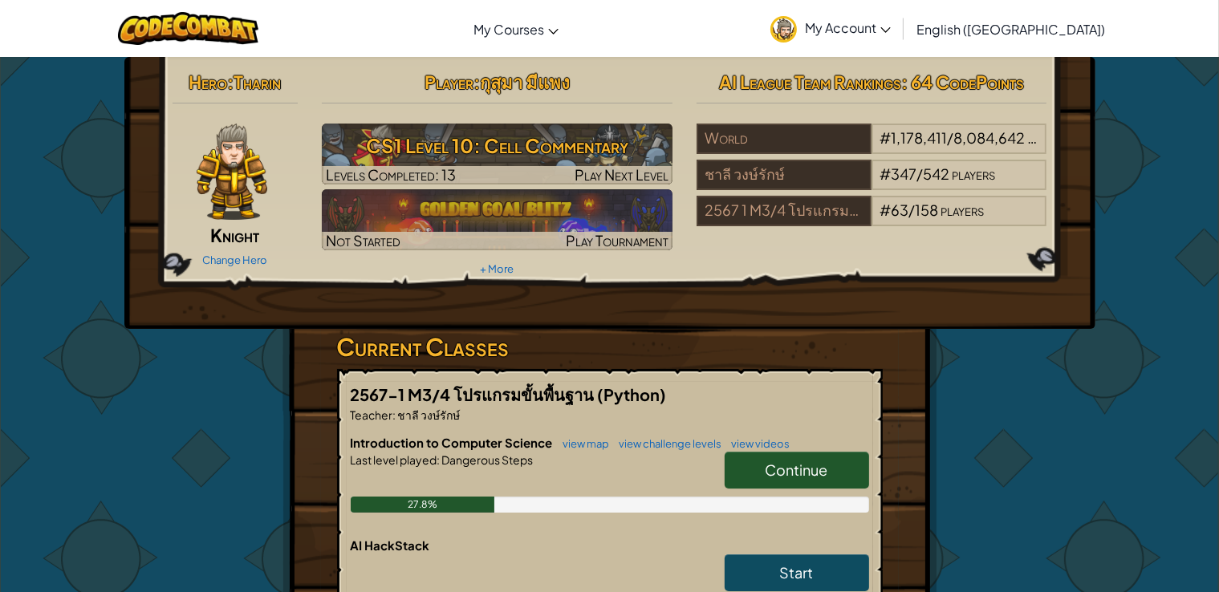
click at [799, 453] on link "Continue" at bounding box center [797, 470] width 144 height 37
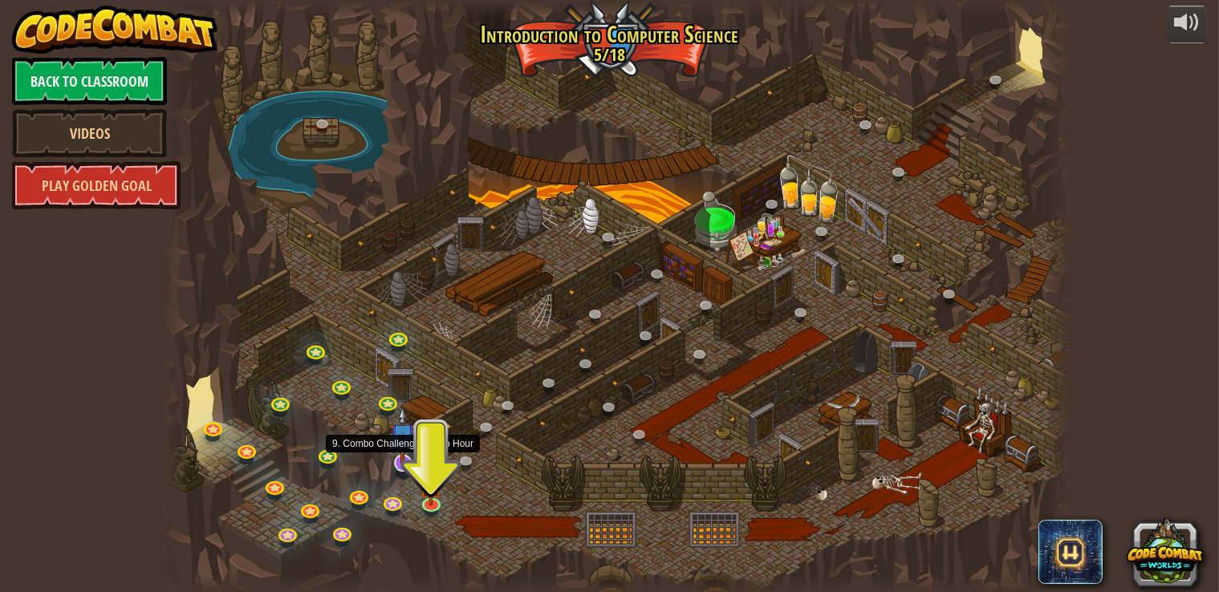
click at [405, 464] on img at bounding box center [403, 436] width 26 height 58
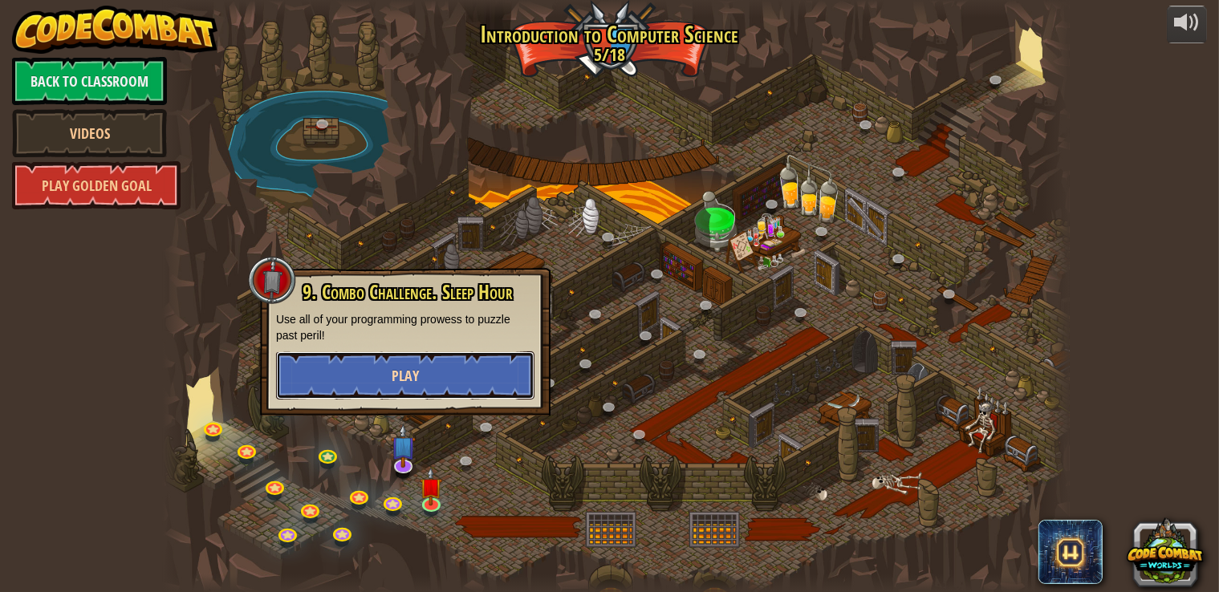
click at [429, 389] on button "Play" at bounding box center [405, 375] width 258 height 48
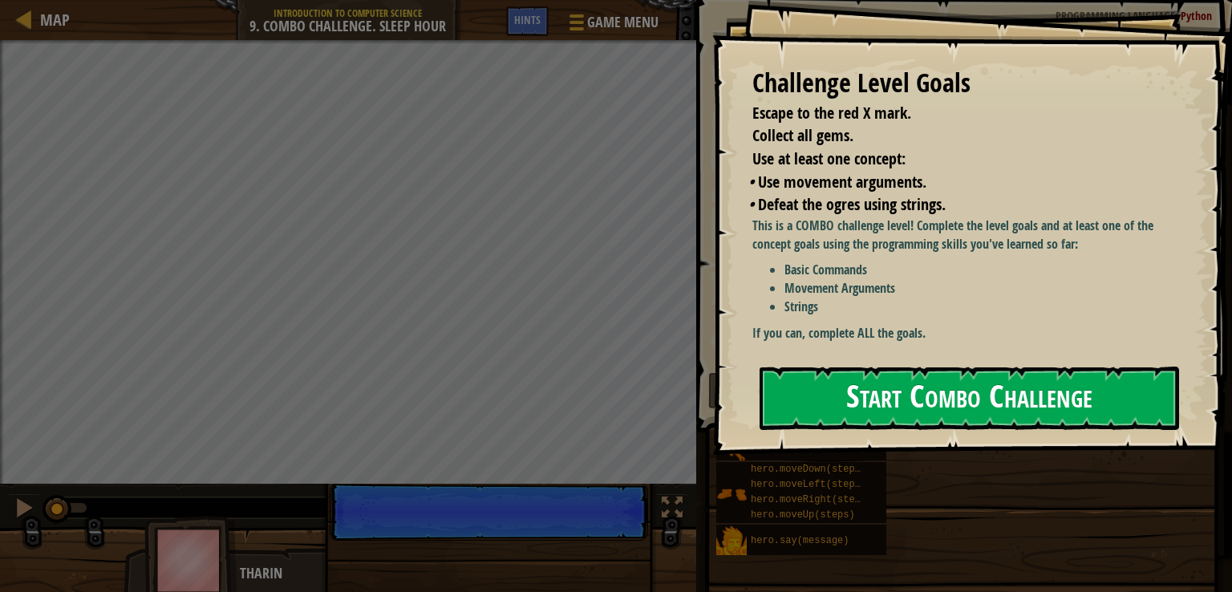
click at [918, 367] on button "Start Combo Challenge" at bounding box center [970, 398] width 420 height 63
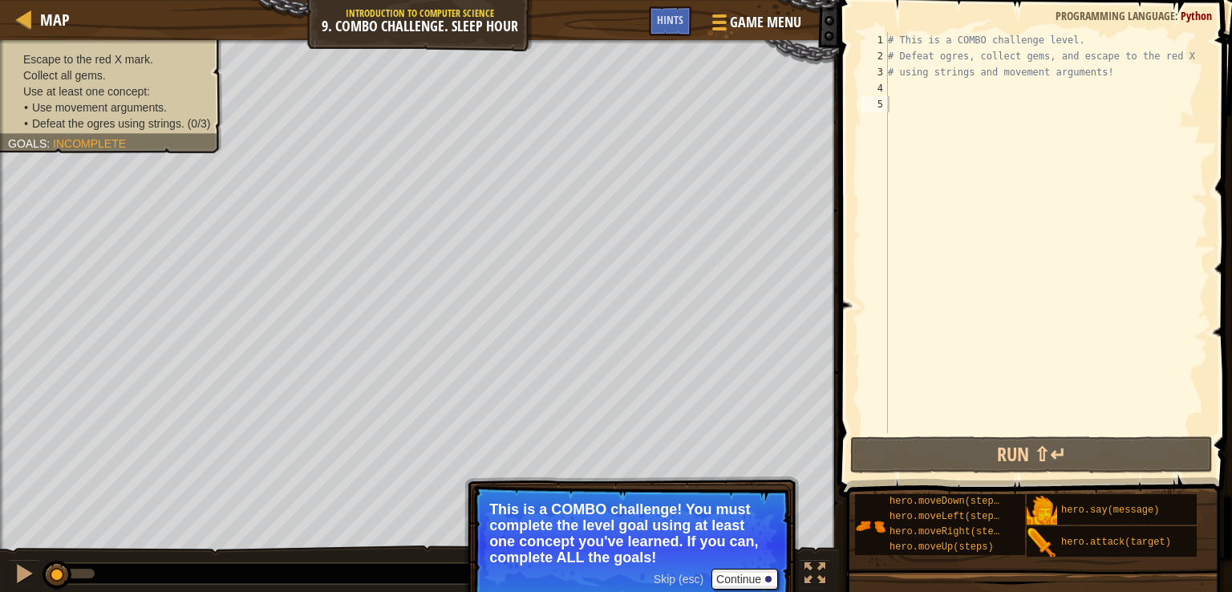
click at [667, 577] on span "Skip (esc)" at bounding box center [679, 579] width 50 height 13
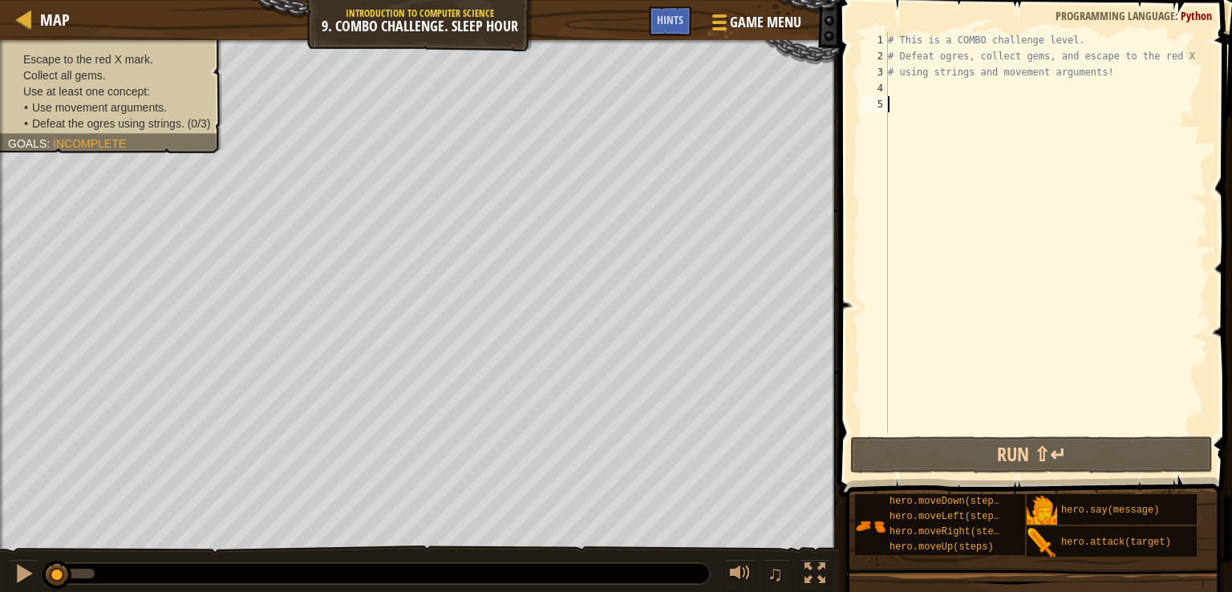
type textarea "h"
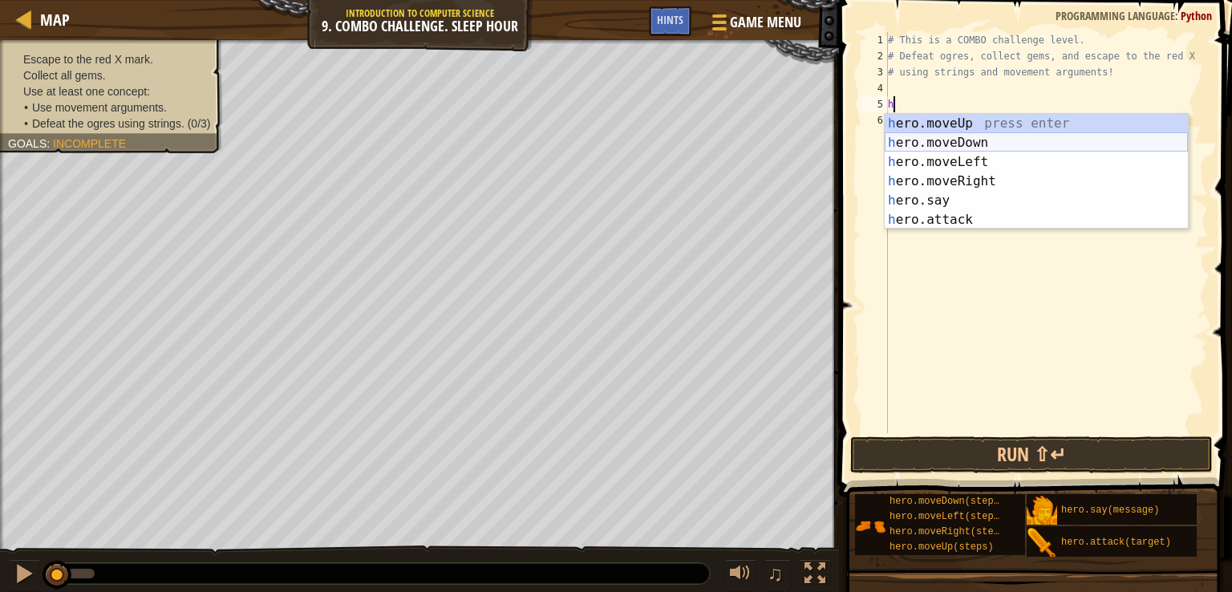
click at [978, 133] on div "h ero.moveUp press enter h ero.moveDown press enter h ero.moveLeft press enter …" at bounding box center [1036, 191] width 303 height 154
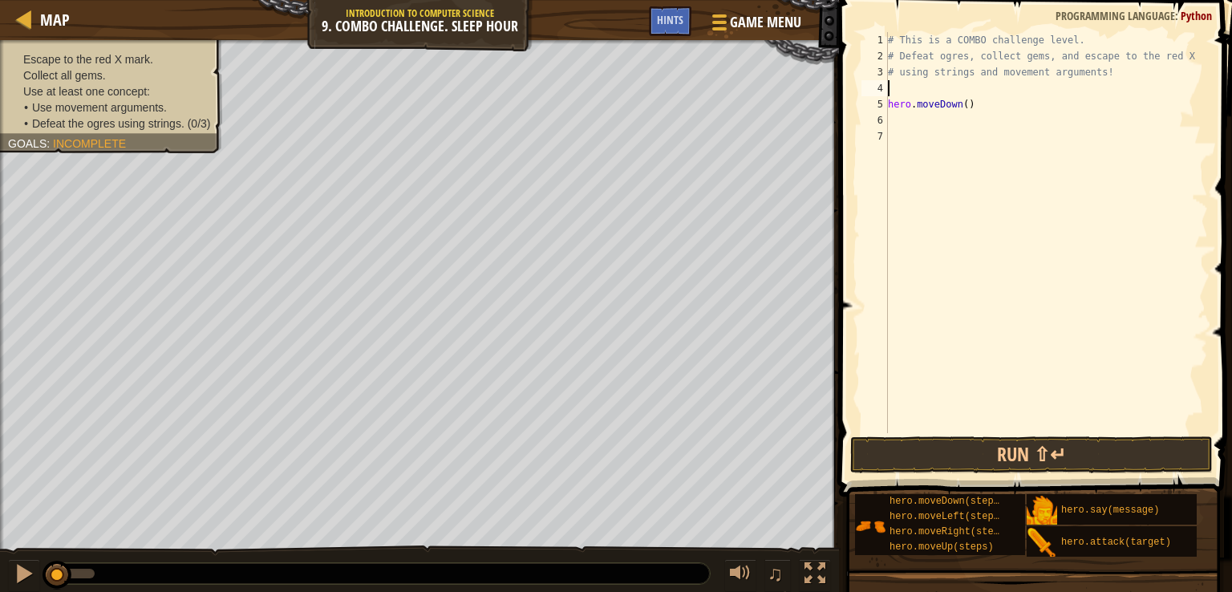
click at [906, 87] on div "# This is a COMBO challenge level. # Defeat [PERSON_NAME], collect gems, and es…" at bounding box center [1046, 248] width 323 height 433
click at [891, 106] on div "1 2 3 4 5 6 7 # This is a COMBO challenge level. # Defeat [PERSON_NAME], collec…" at bounding box center [1034, 232] width 350 height 401
click at [891, 106] on div "# This is a COMBO challenge level. # Defeat [PERSON_NAME], collect gems, and es…" at bounding box center [1046, 232] width 323 height 401
type textarea "hero.moveDown()"
click at [893, 116] on div "# This is a COMBO challenge level. # Defeat [PERSON_NAME], collect gems, and es…" at bounding box center [1046, 248] width 323 height 433
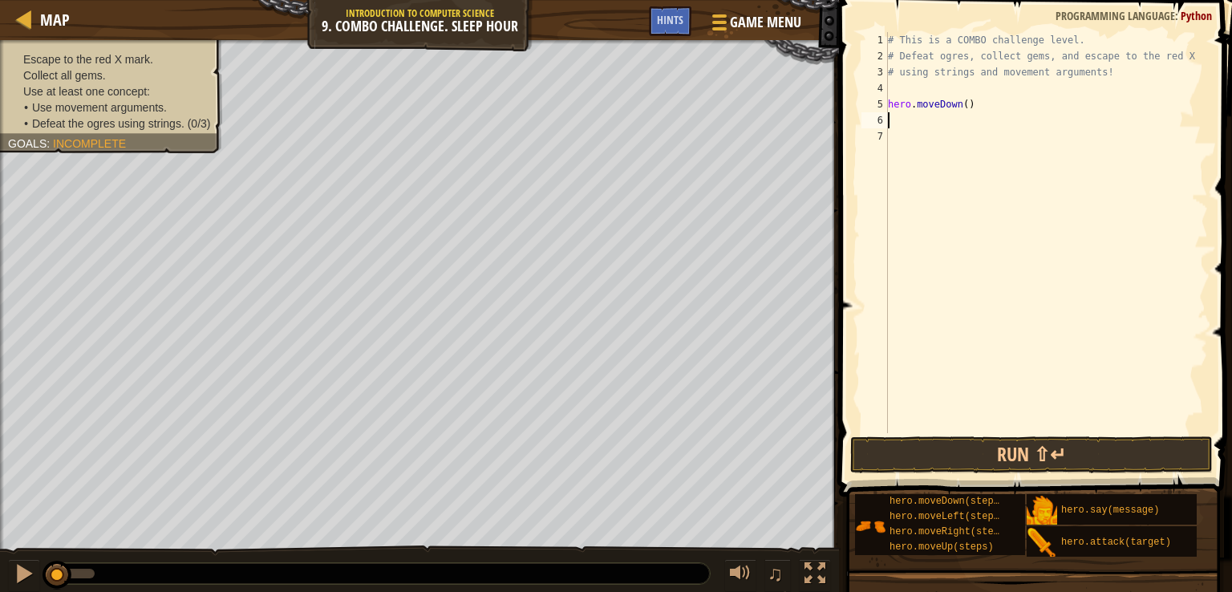
type textarea "h"
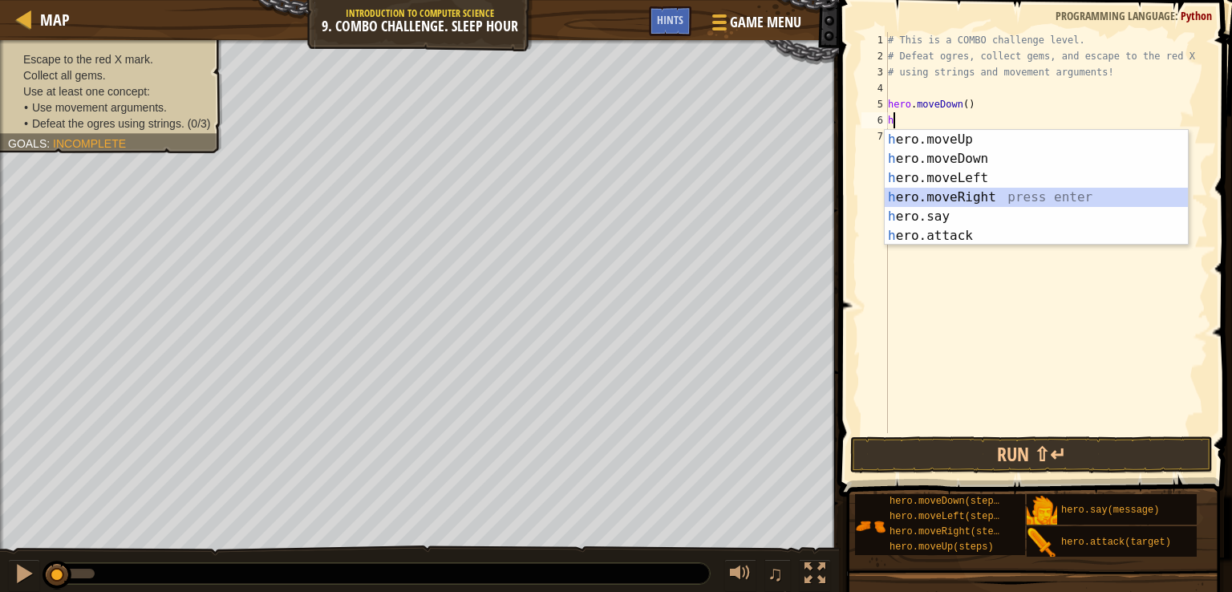
click at [963, 189] on div "h ero.moveUp press enter h ero.moveDown press enter h ero.moveLeft press enter …" at bounding box center [1036, 207] width 303 height 154
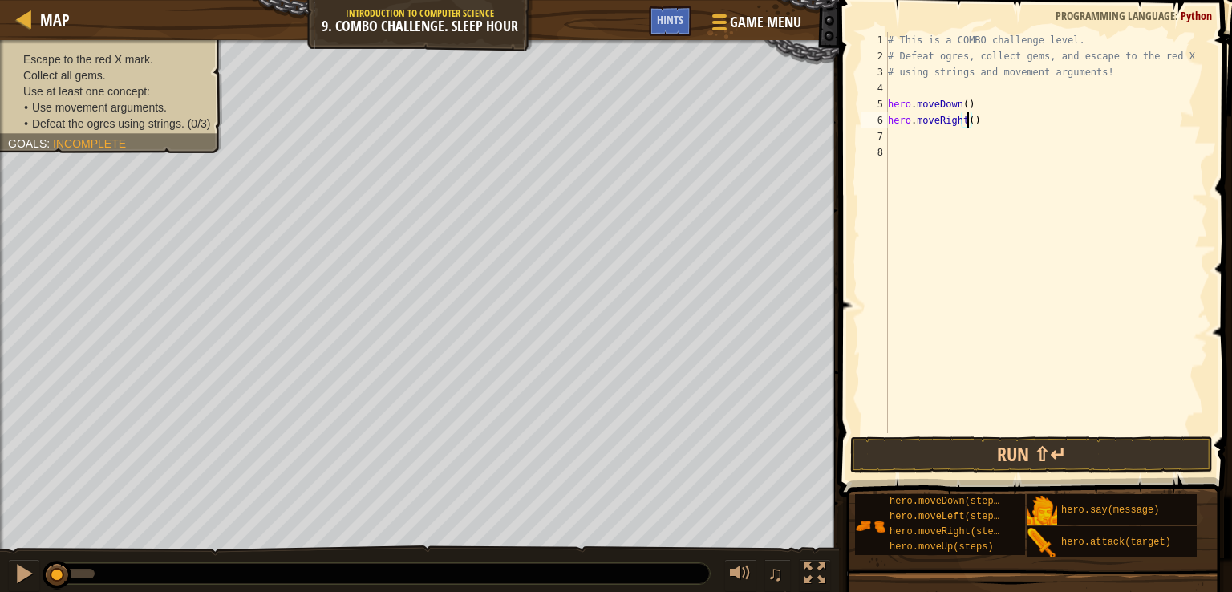
click at [968, 123] on div "# This is a COMBO challenge level. # Defeat [PERSON_NAME], collect gems, and es…" at bounding box center [1046, 248] width 323 height 433
type textarea "hero.moveRight(2)"
click at [892, 139] on div "# This is a COMBO challenge level. # Defeat [PERSON_NAME], collect gems, and es…" at bounding box center [1046, 248] width 323 height 433
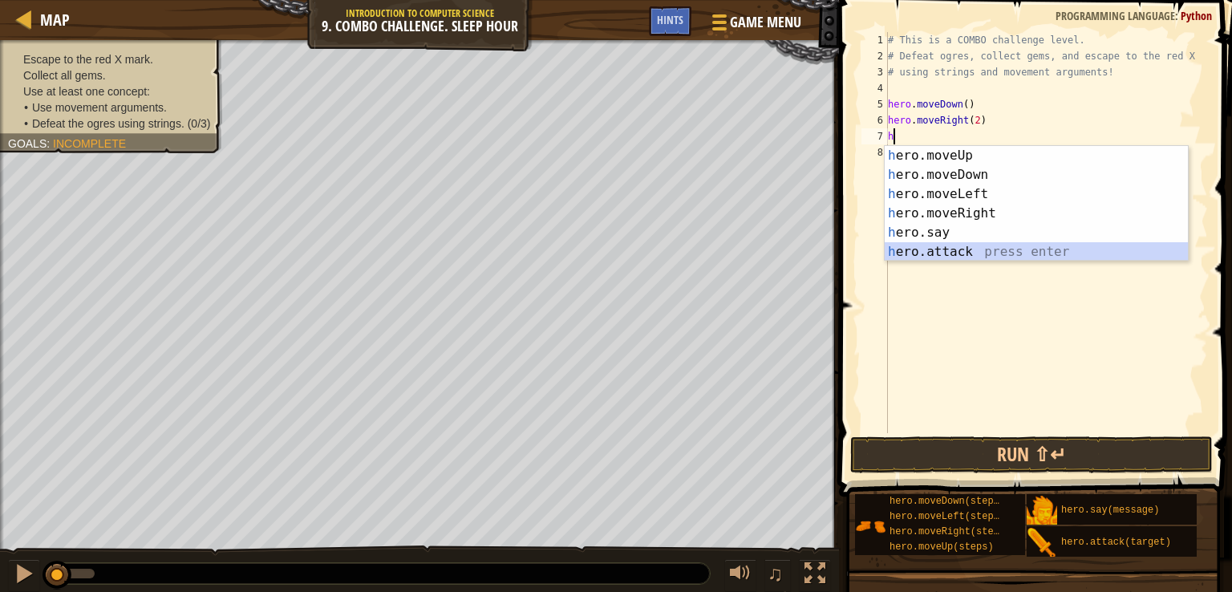
click at [952, 254] on div "h ero.moveUp press enter h ero.moveDown press enter h ero.moveLeft press enter …" at bounding box center [1036, 223] width 303 height 154
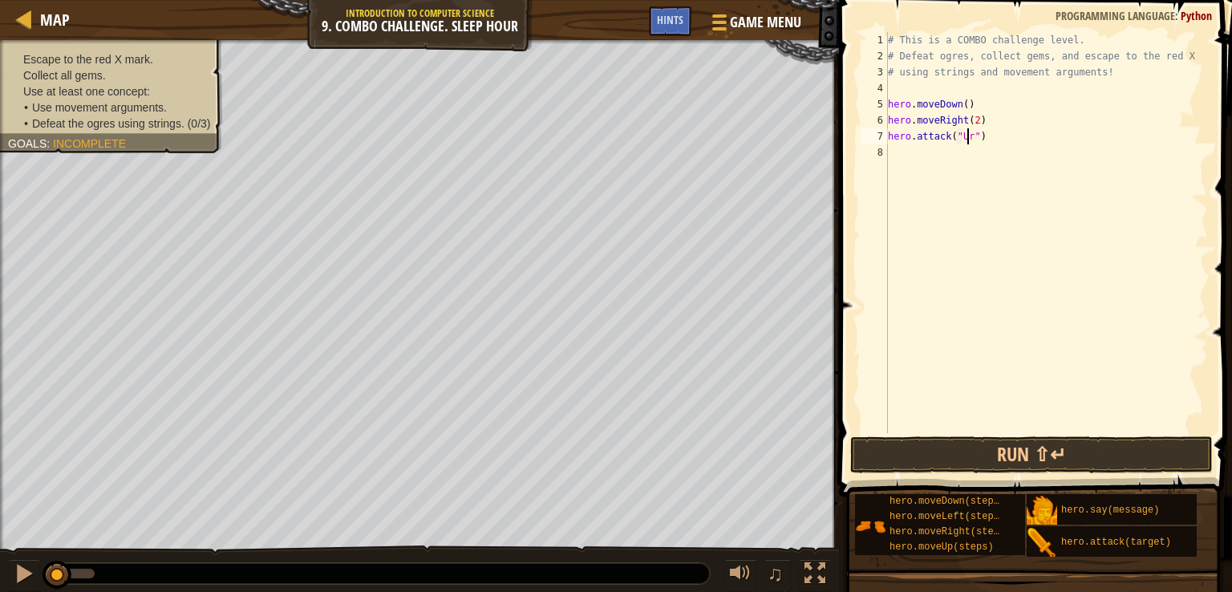
type textarea "hero.attack("Ursa")"
drag, startPoint x: 986, startPoint y: 143, endPoint x: 890, endPoint y: 133, distance: 96.8
click at [890, 133] on div "# This is a COMBO challenge level. # Defeat [PERSON_NAME], collect gems, and es…" at bounding box center [1046, 248] width 323 height 433
drag, startPoint x: 994, startPoint y: 139, endPoint x: 889, endPoint y: 136, distance: 105.2
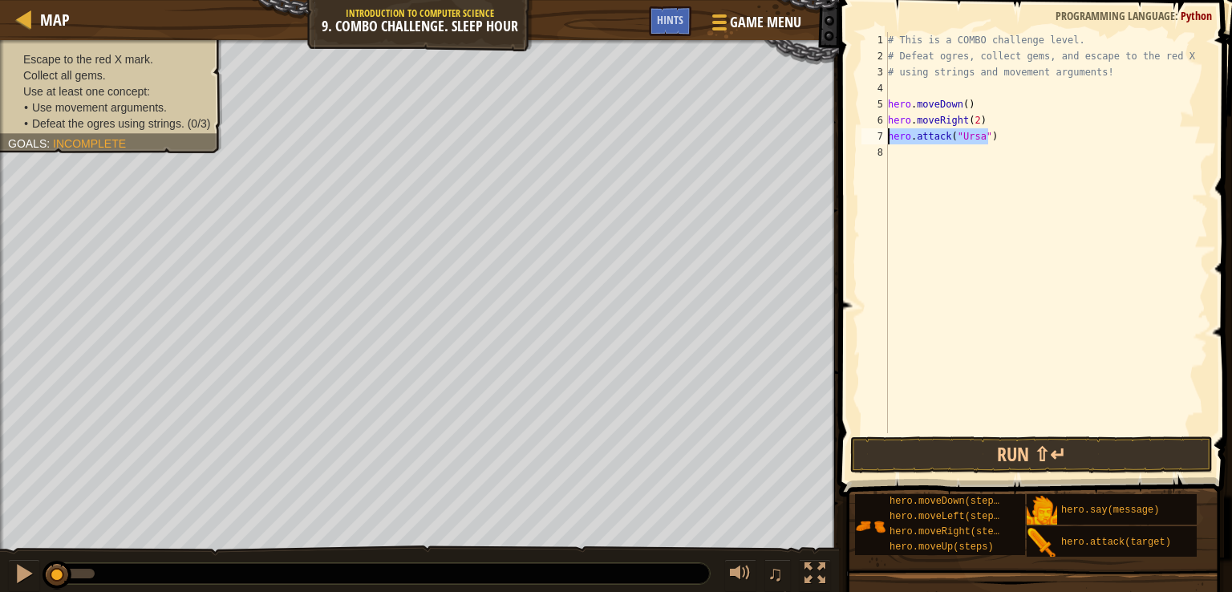
click at [889, 136] on div "# This is a COMBO challenge level. # Defeat [PERSON_NAME], collect gems, and es…" at bounding box center [1046, 248] width 323 height 433
click at [893, 148] on div "# This is a COMBO challenge level. # Defeat [PERSON_NAME], collect gems, and es…" at bounding box center [1046, 248] width 323 height 433
paste textarea "hero.attack("Ursa")"
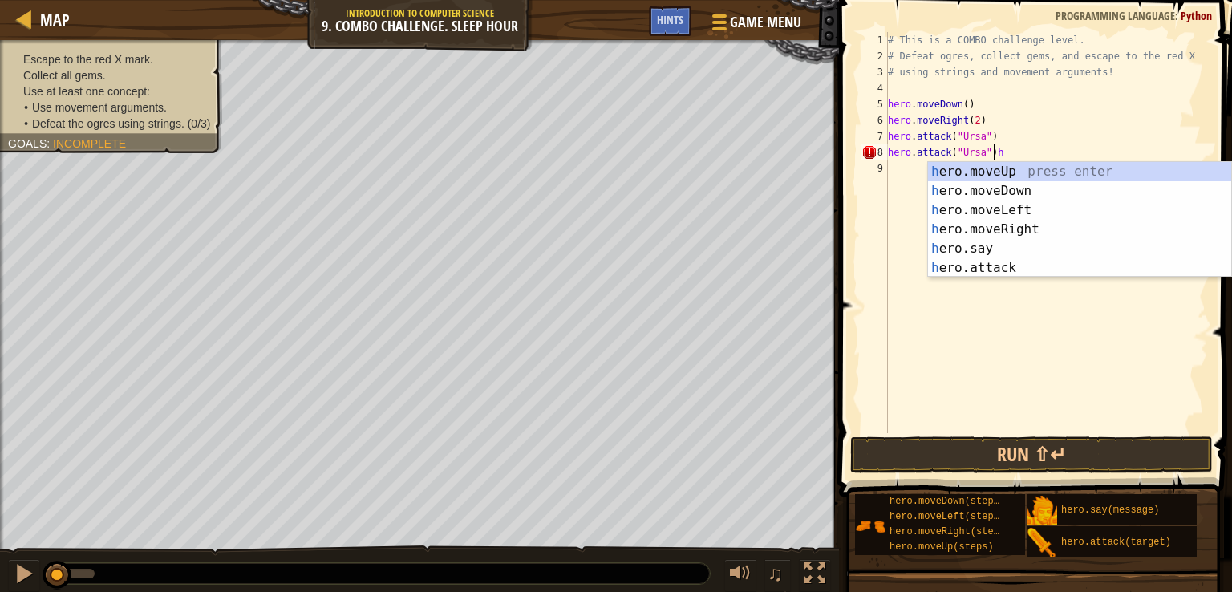
type textarea "hero.attack("Ursa")"
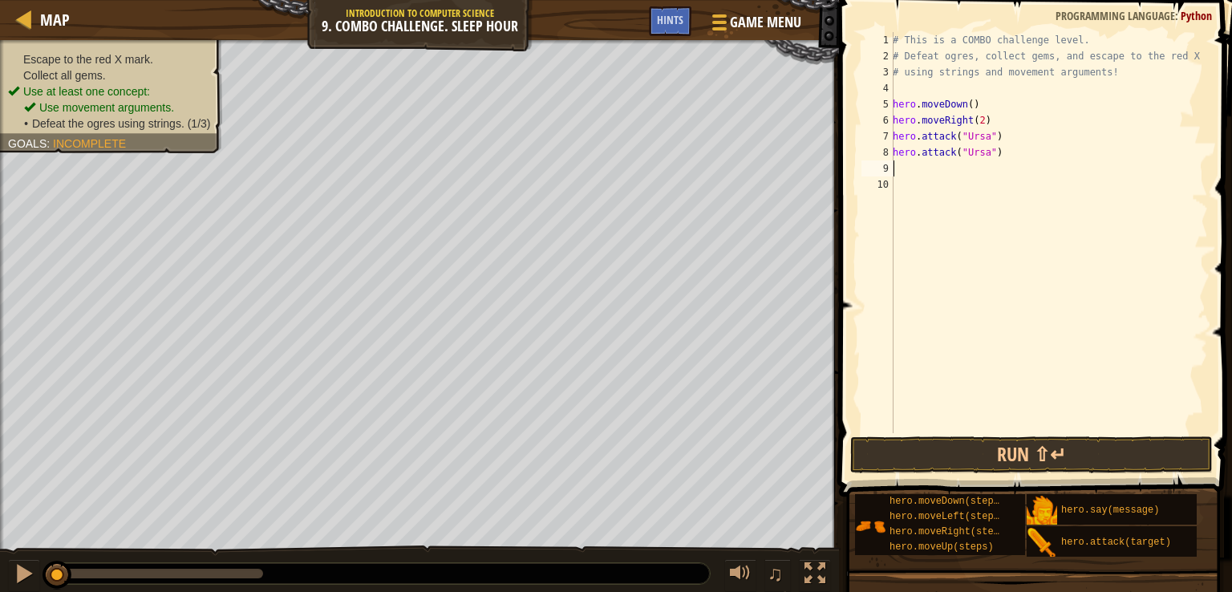
type textarea "h"
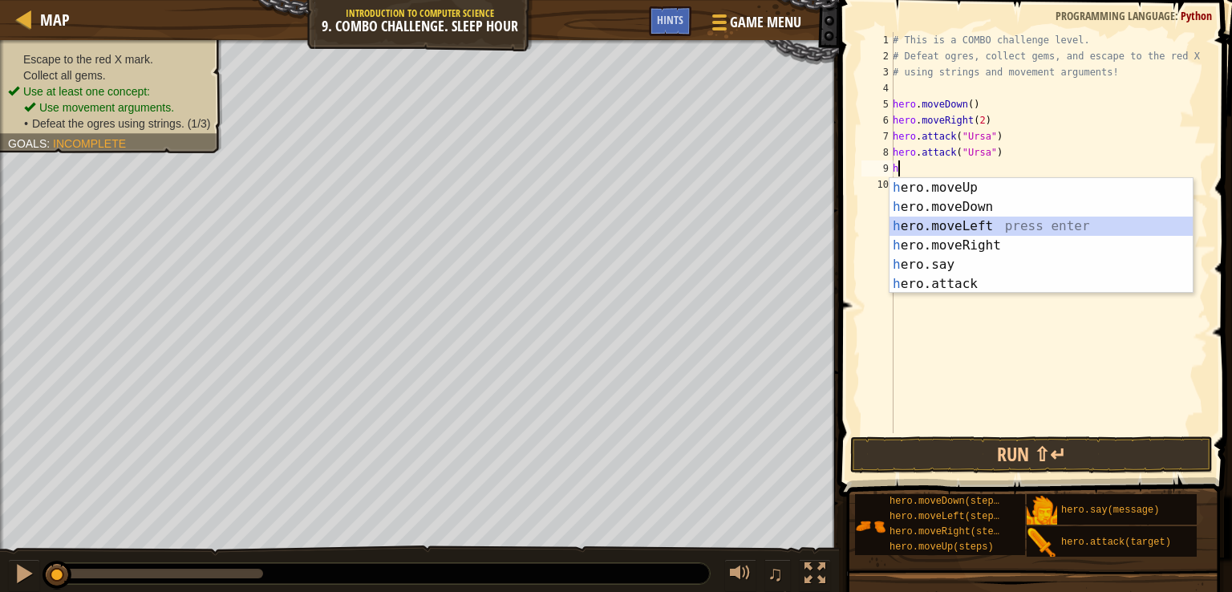
click at [952, 217] on div "h ero.moveUp press enter h ero.moveDown press enter h ero.moveLeft press enter …" at bounding box center [1041, 255] width 303 height 154
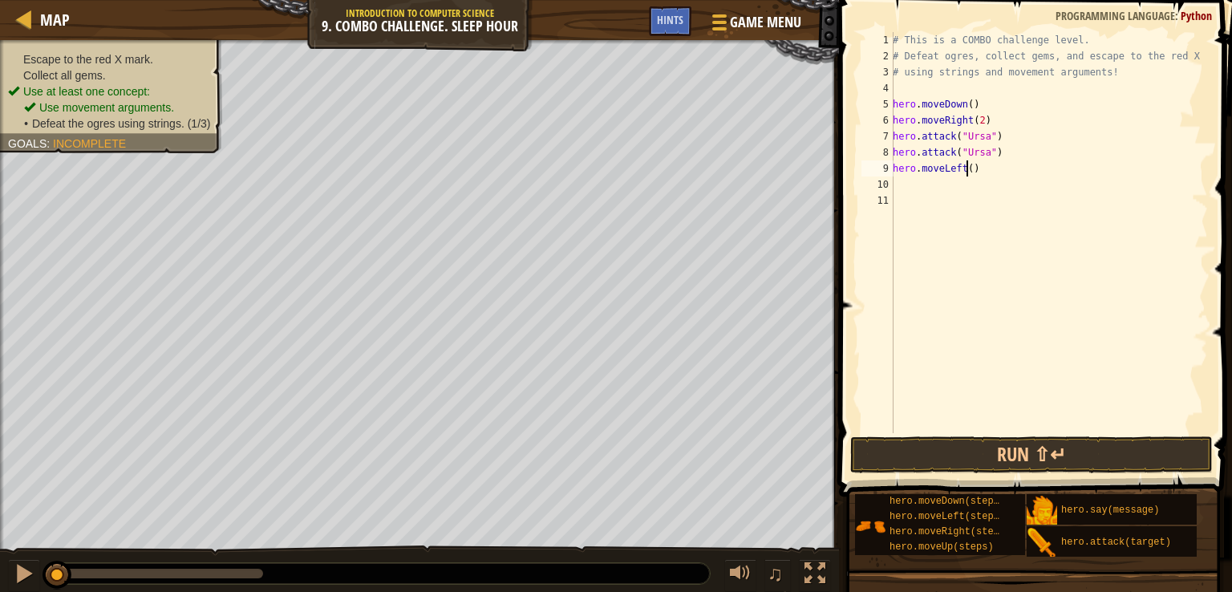
click at [968, 170] on div "# This is a COMBO challenge level. # Defeat [PERSON_NAME], collect gems, and es…" at bounding box center [1049, 248] width 319 height 433
type textarea "hero.moveLeft()"
click at [916, 189] on div "# This is a COMBO challenge level. # Defeat [PERSON_NAME], collect gems, and es…" at bounding box center [1049, 248] width 319 height 433
type textarea "h"
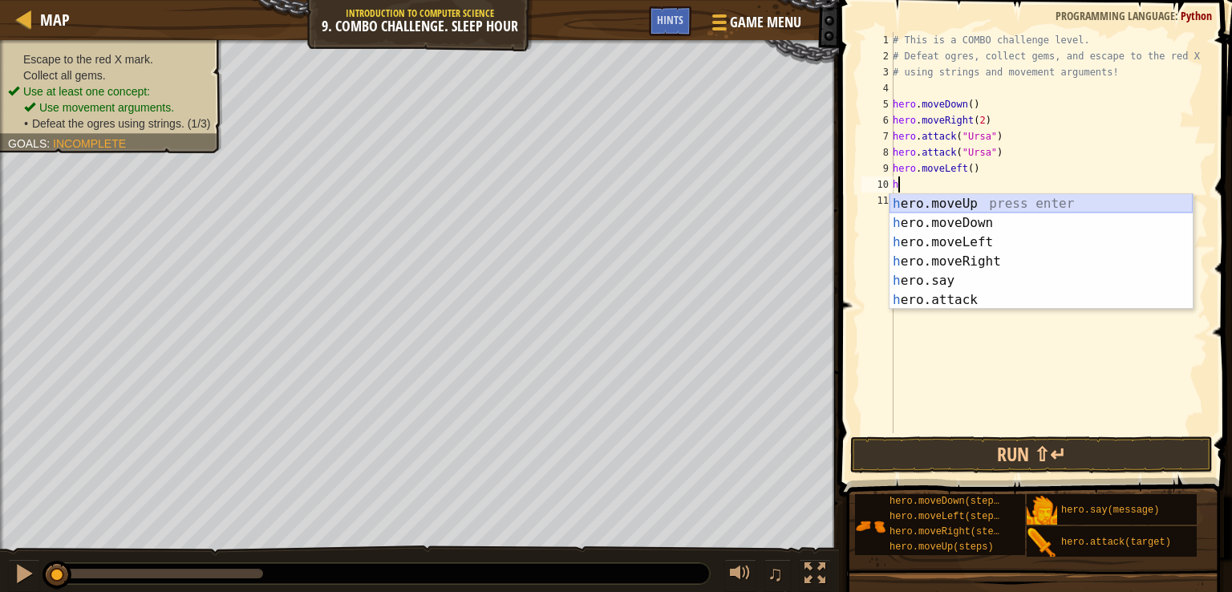
click at [999, 200] on div "h ero.moveUp press enter h ero.moveDown press enter h ero.moveLeft press enter …" at bounding box center [1041, 271] width 303 height 154
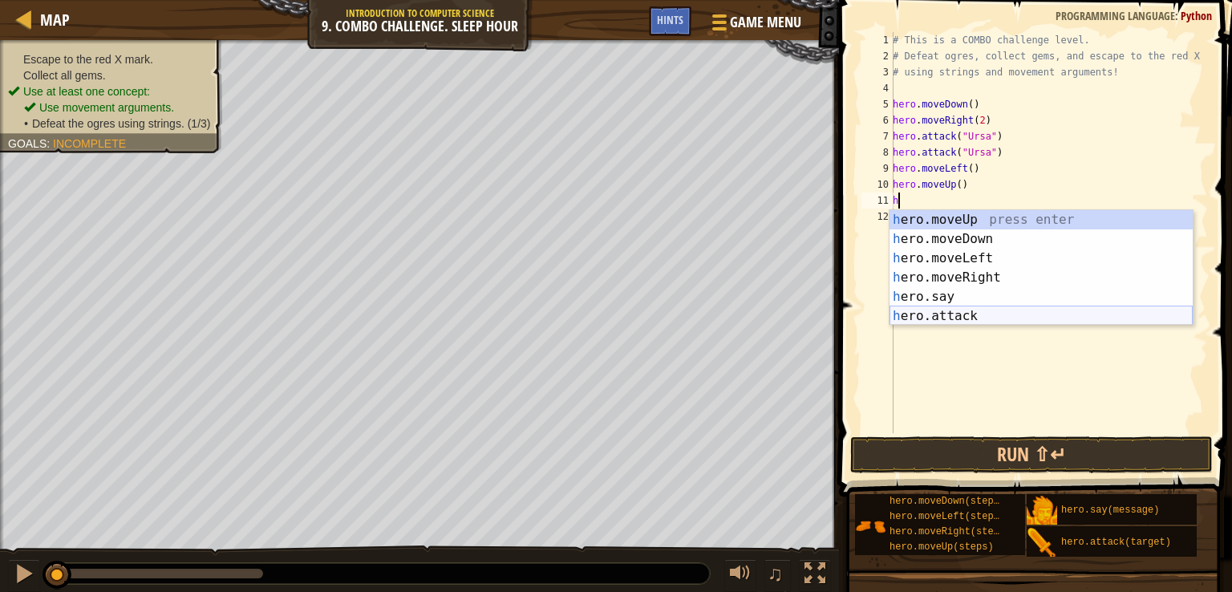
click at [969, 312] on div "h ero.moveUp press enter h ero.moveDown press enter h ero.moveLeft press enter …" at bounding box center [1041, 287] width 303 height 154
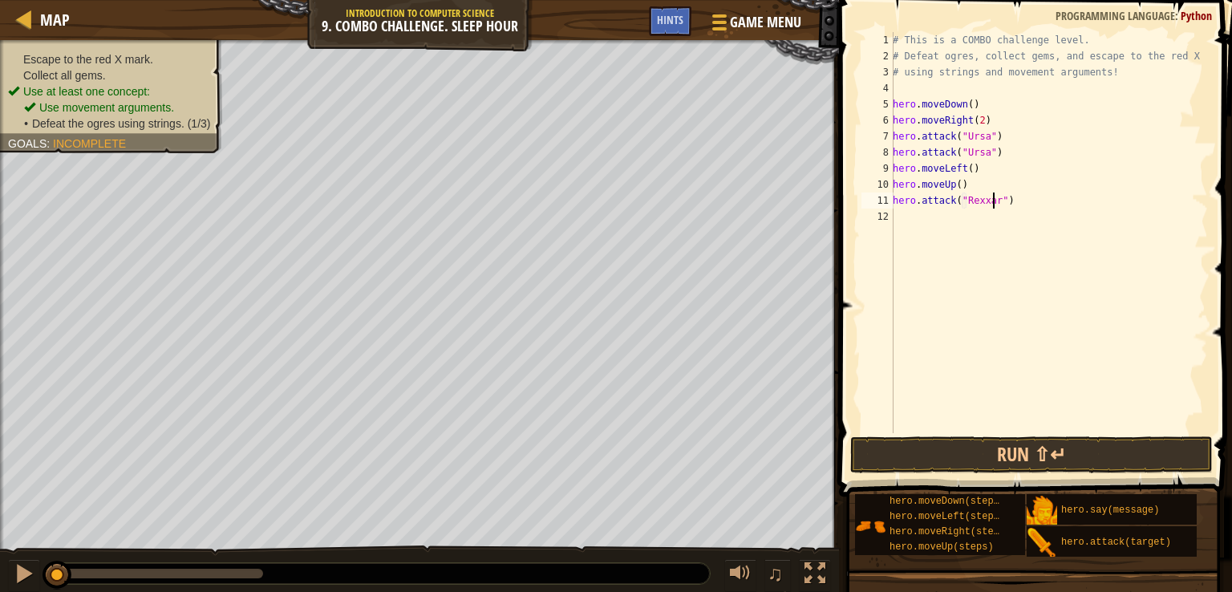
scroll to position [7, 8]
drag, startPoint x: 1015, startPoint y: 209, endPoint x: 957, endPoint y: 206, distance: 57.9
click at [957, 206] on div "# This is a COMBO challenge level. # Defeat [PERSON_NAME], collect gems, and es…" at bounding box center [1049, 248] width 319 height 433
click at [1013, 197] on div "# This is a COMBO challenge level. # Defeat [PERSON_NAME], collect gems, and es…" at bounding box center [1049, 232] width 319 height 401
type textarea "hero.attack("Rexxar")"
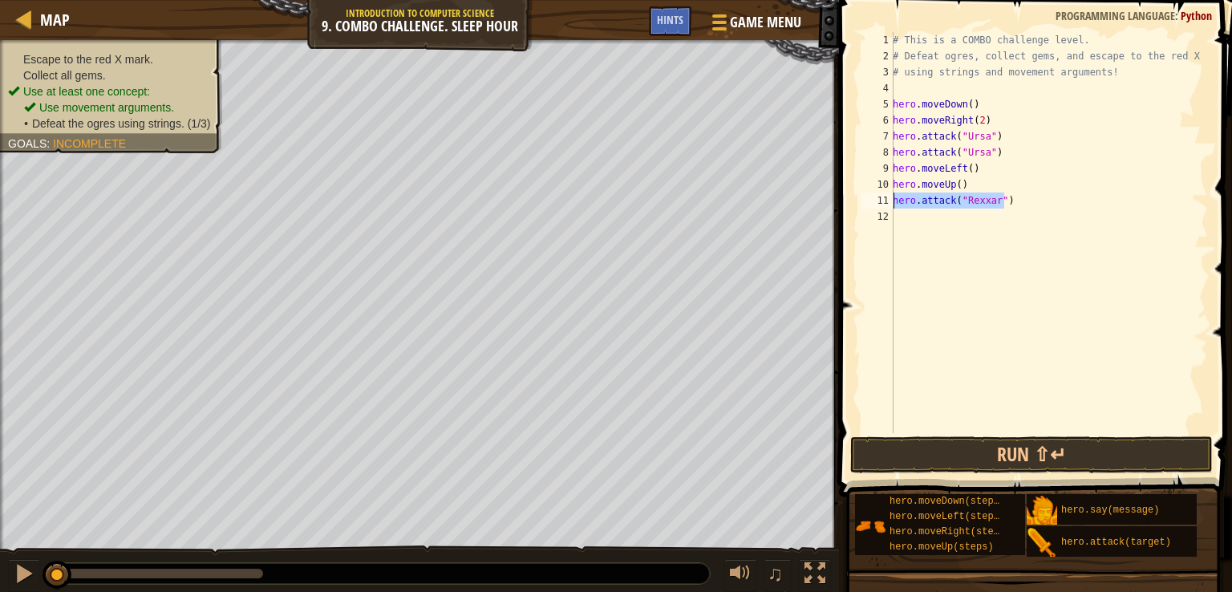
drag, startPoint x: 1008, startPoint y: 198, endPoint x: 891, endPoint y: 202, distance: 117.2
click at [891, 202] on div "hero.attack("Rexxar") 1 2 3 4 5 6 7 8 9 10 11 12 # This is a COMBO challenge le…" at bounding box center [1034, 232] width 350 height 401
click at [899, 215] on div "# This is a COMBO challenge level. # Defeat [PERSON_NAME], collect gems, and es…" at bounding box center [1049, 248] width 319 height 433
paste textarea "hero.attack("Rexxar")"
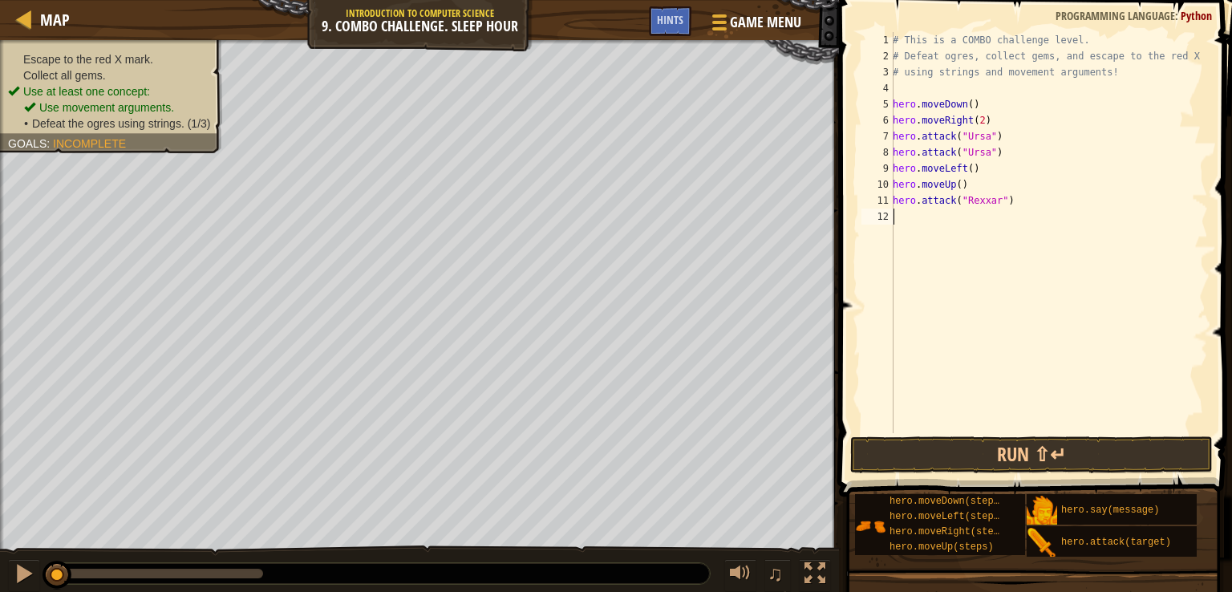
type textarea "hero.attack("Rexxar")"
click at [903, 225] on div "# This is a COMBO challenge level. # Defeat [PERSON_NAME], collect gems, and es…" at bounding box center [1049, 248] width 319 height 433
type textarea "h"
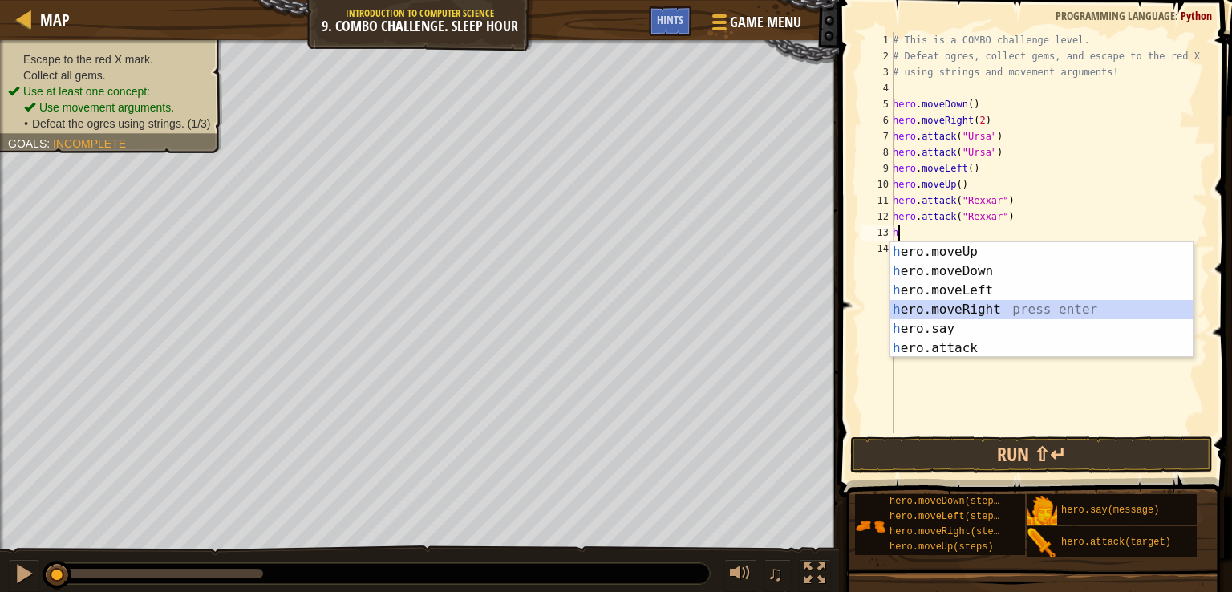
click at [956, 314] on div "h ero.moveUp press enter h ero.moveDown press enter h ero.moveLeft press enter …" at bounding box center [1041, 319] width 303 height 154
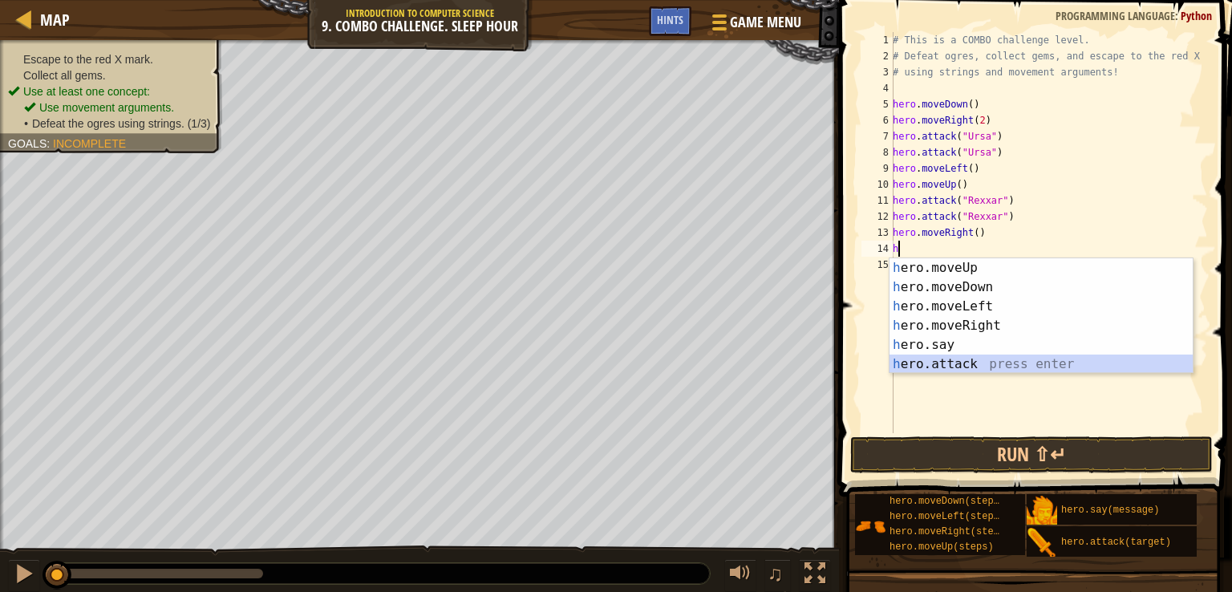
click at [953, 357] on div "h ero.moveUp press enter h ero.moveDown press enter h ero.moveLeft press enter …" at bounding box center [1041, 335] width 303 height 154
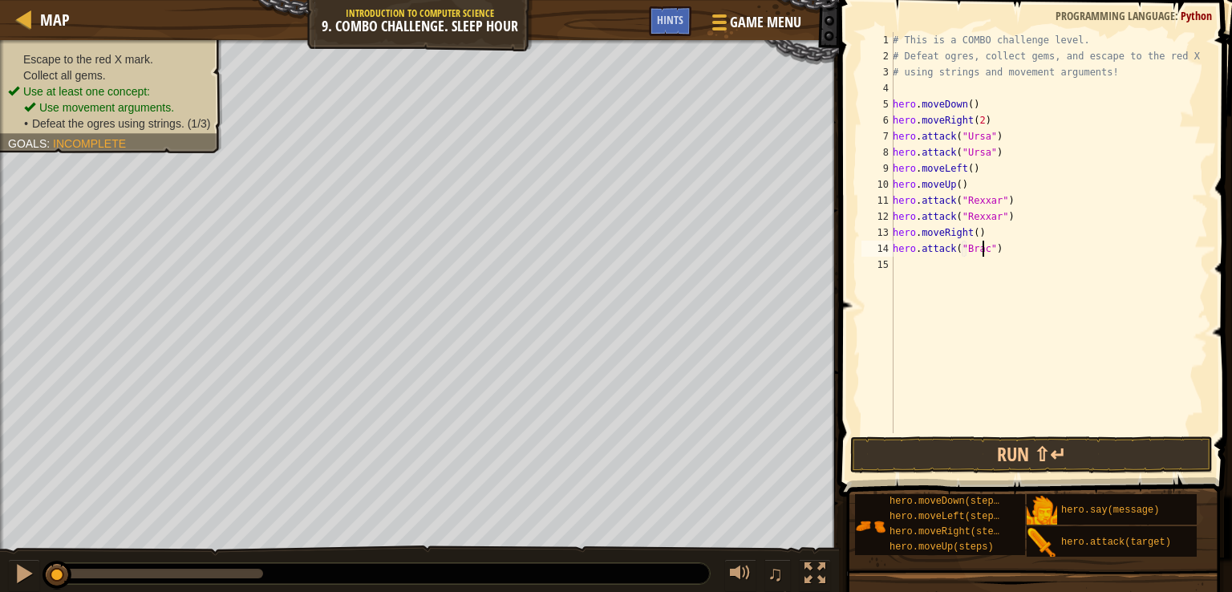
type textarea "hero.attack("Brack")"
click at [1001, 258] on div "# This is a COMBO challenge level. # Defeat [PERSON_NAME], collect gems, and es…" at bounding box center [1049, 248] width 319 height 433
drag, startPoint x: 1001, startPoint y: 256, endPoint x: 890, endPoint y: 246, distance: 111.2
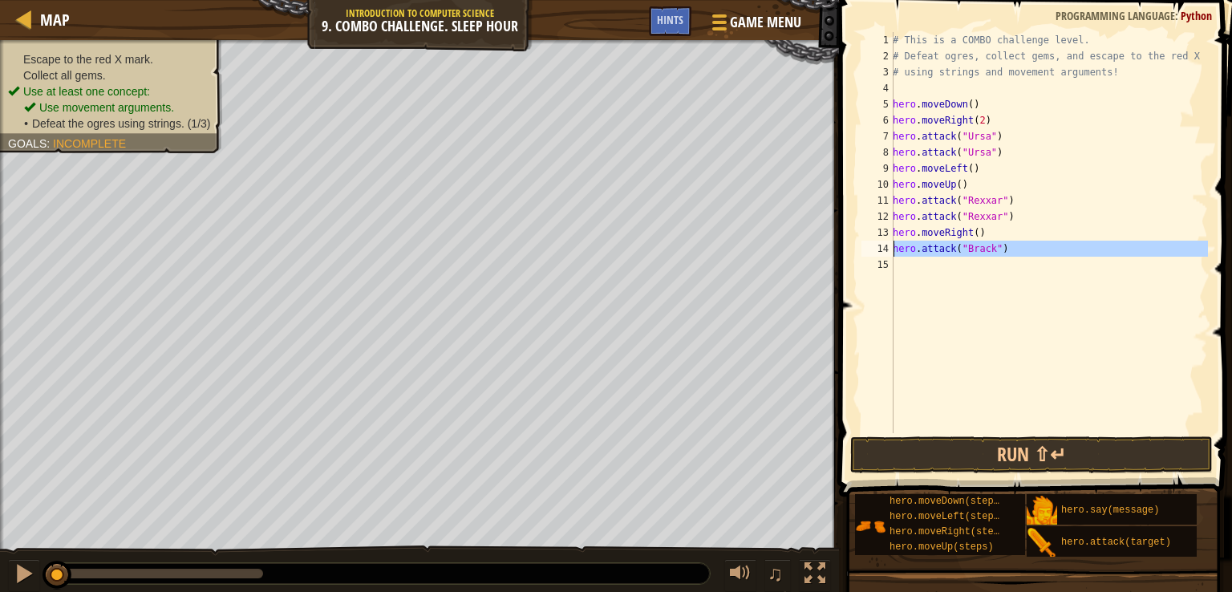
click at [890, 246] on div "1 2 3 4 5 6 7 8 9 10 11 12 13 14 15 # This is a COMBO challenge level. # Defeat…" at bounding box center [1034, 232] width 350 height 401
type textarea "hero.attack("Brack")"
click at [903, 259] on div "# This is a COMBO challenge level. # Defeat [PERSON_NAME], collect gems, and es…" at bounding box center [1049, 232] width 319 height 401
type textarea "h"
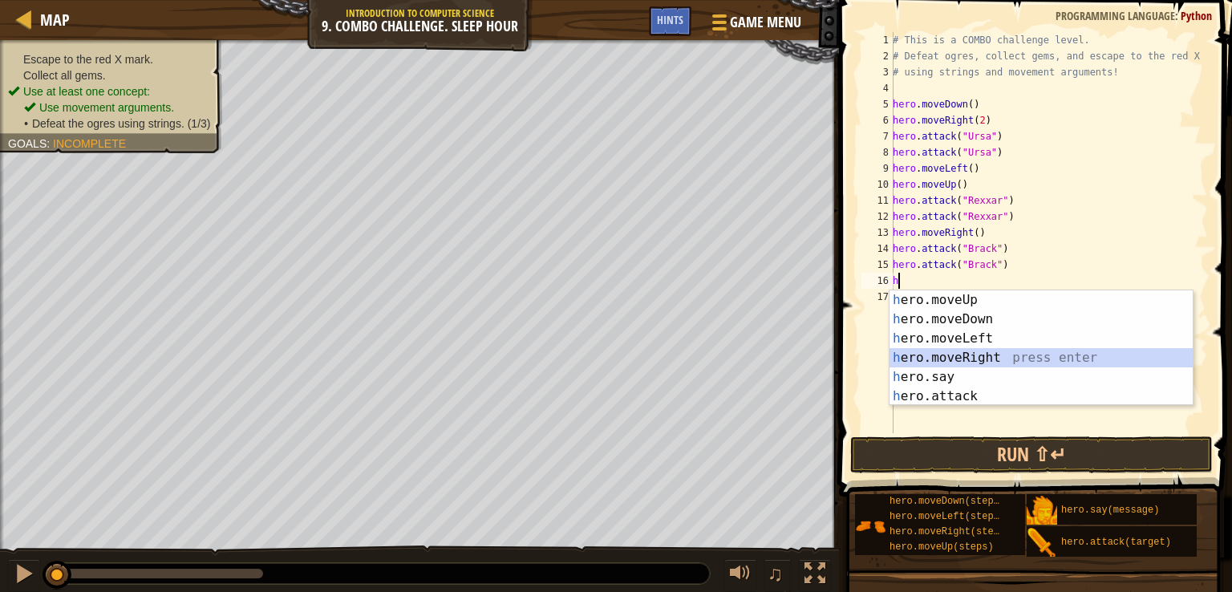
click at [984, 353] on div "h ero.moveUp press enter h ero.moveDown press enter h ero.moveLeft press enter …" at bounding box center [1041, 367] width 303 height 154
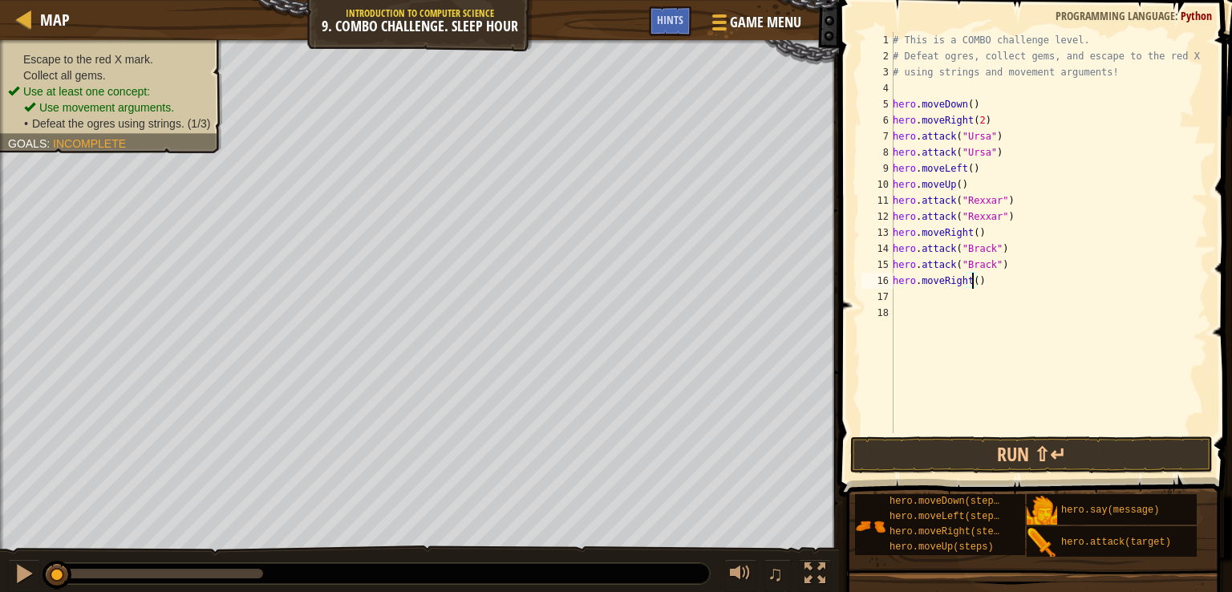
click at [972, 281] on div "# This is a COMBO challenge level. # Defeat [PERSON_NAME], collect gems, and es…" at bounding box center [1049, 248] width 319 height 433
click at [979, 445] on button "Run ⇧↵" at bounding box center [1031, 454] width 363 height 37
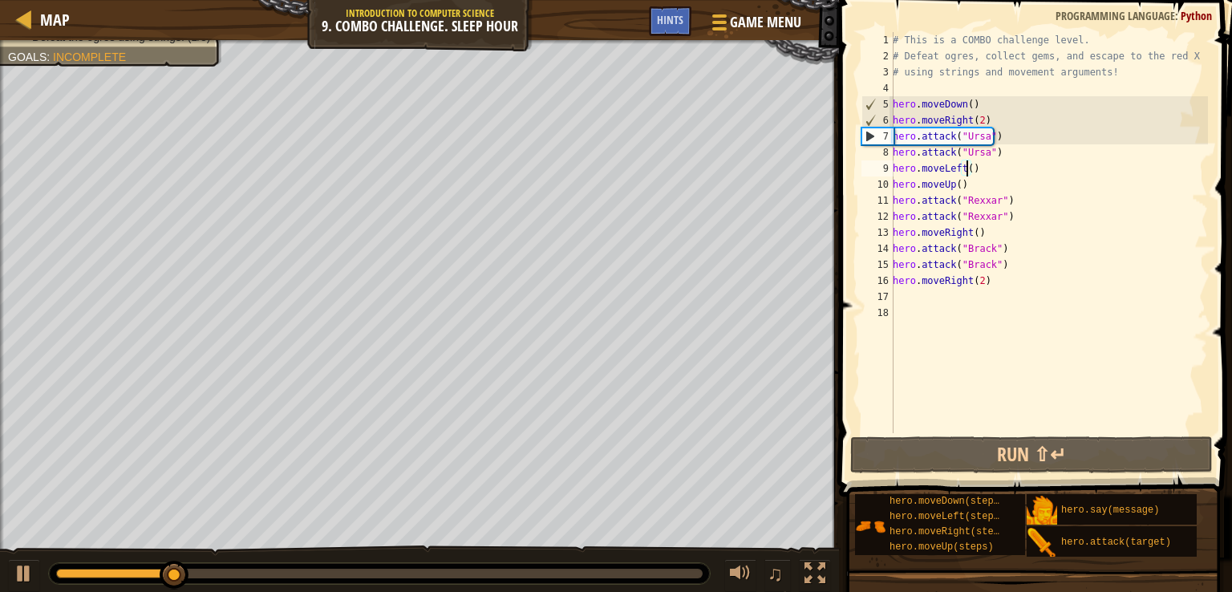
click at [966, 170] on div "# This is a COMBO challenge level. # Defeat [PERSON_NAME], collect gems, and es…" at bounding box center [1049, 248] width 319 height 433
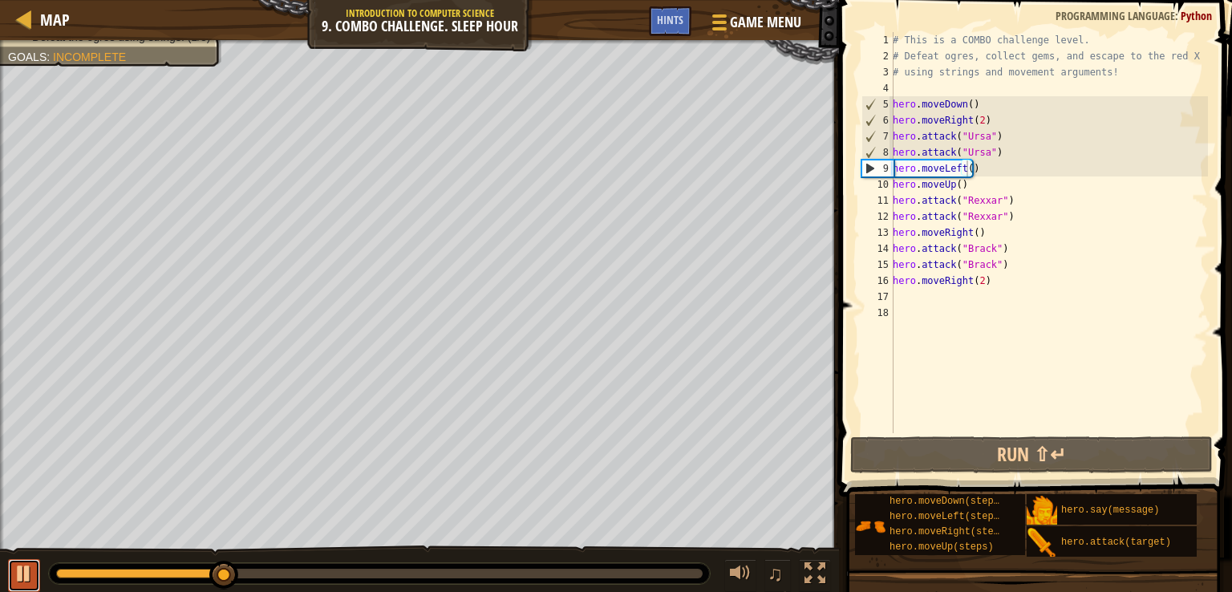
click at [22, 578] on div at bounding box center [24, 573] width 21 height 21
click at [1001, 145] on div "# This is a COMBO challenge level. # Defeat [PERSON_NAME], collect gems, and es…" at bounding box center [1049, 248] width 319 height 433
click at [965, 168] on div "# This is a COMBO challenge level. # Defeat [PERSON_NAME], collect gems, and es…" at bounding box center [1049, 248] width 319 height 433
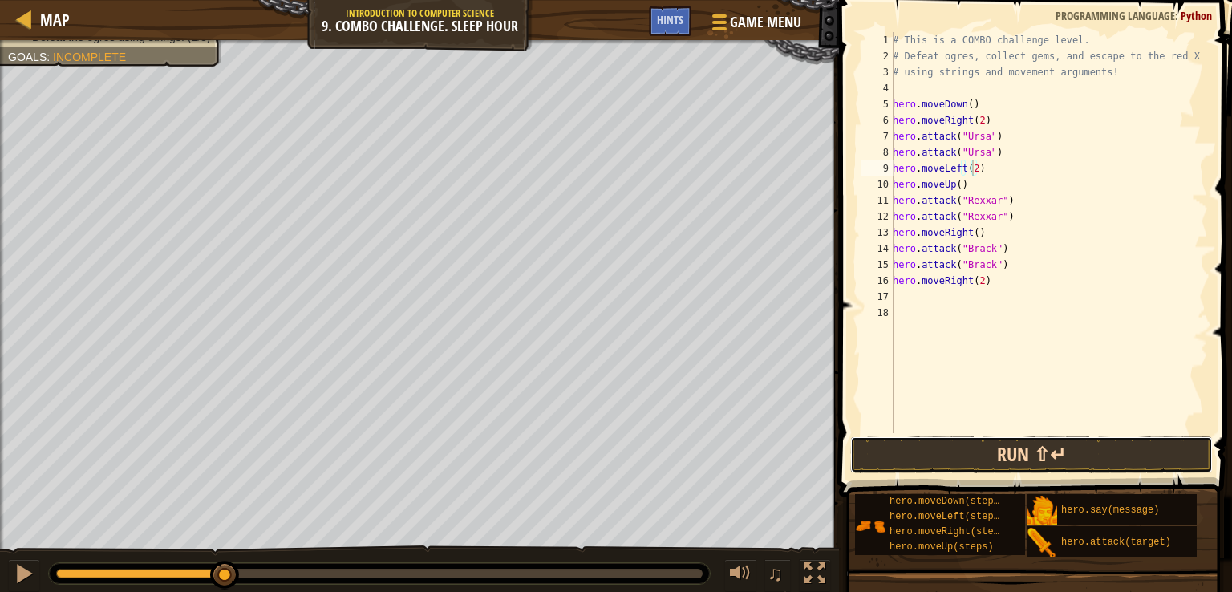
click at [1034, 456] on button "Run ⇧↵" at bounding box center [1031, 454] width 363 height 37
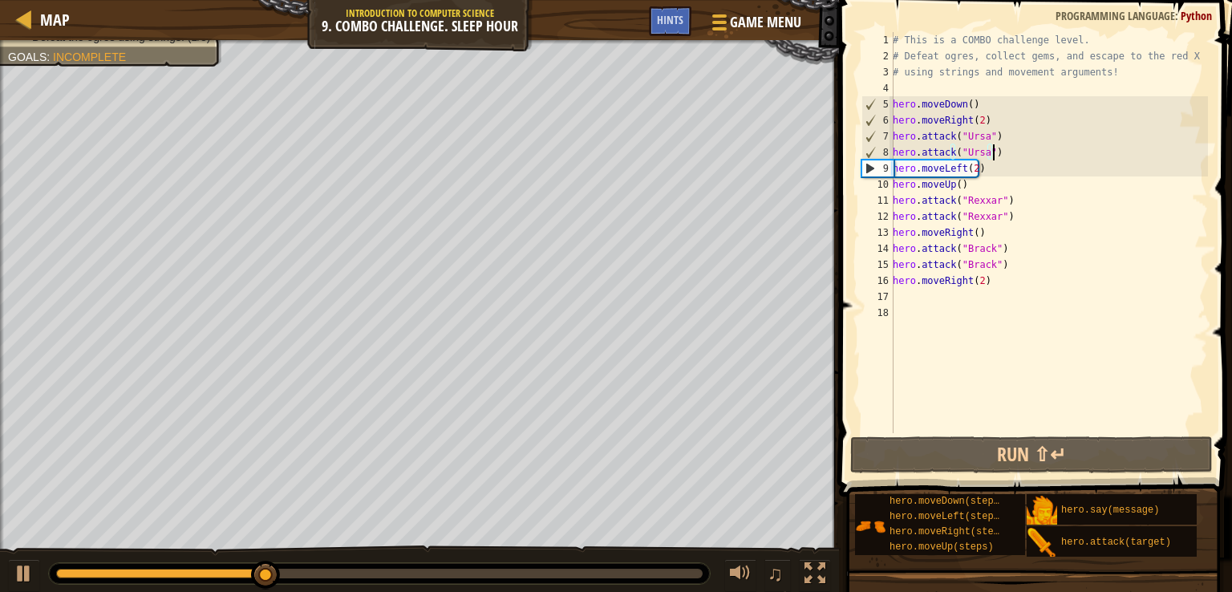
click at [1045, 158] on div "# This is a COMBO challenge level. # Defeat [PERSON_NAME], collect gems, and es…" at bounding box center [1049, 248] width 319 height 433
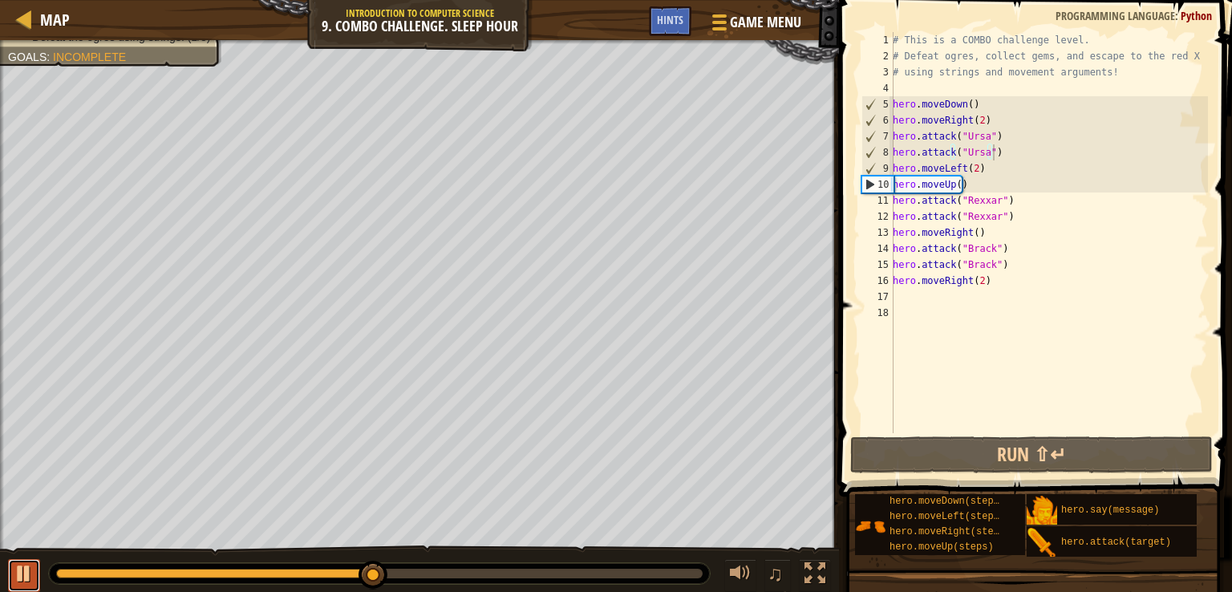
click at [18, 579] on div at bounding box center [24, 573] width 21 height 21
click at [967, 132] on div "# This is a COMBO challenge level. # Defeat [PERSON_NAME], collect gems, and es…" at bounding box center [1049, 248] width 319 height 433
click at [960, 132] on div "# This is a COMBO challenge level. # Defeat [PERSON_NAME], collect gems, and es…" at bounding box center [1049, 248] width 319 height 433
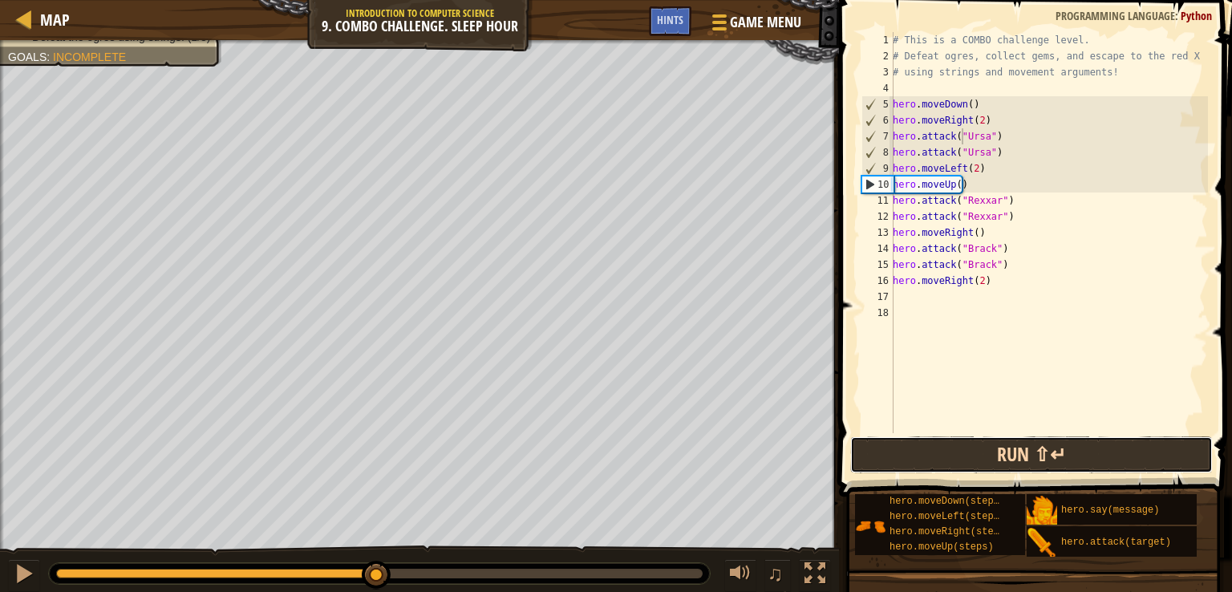
click at [996, 447] on button "Run ⇧↵" at bounding box center [1031, 454] width 363 height 37
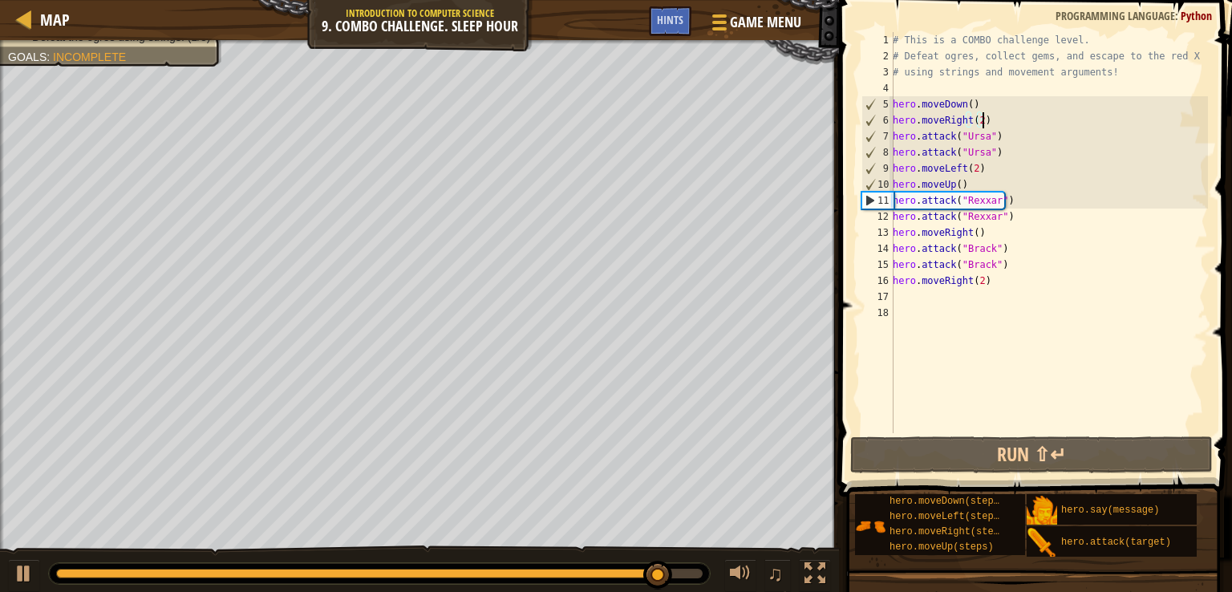
click at [991, 113] on div "# This is a COMBO challenge level. # Defeat [PERSON_NAME], collect gems, and es…" at bounding box center [1049, 248] width 319 height 433
type textarea "hero.moveRight(2)"
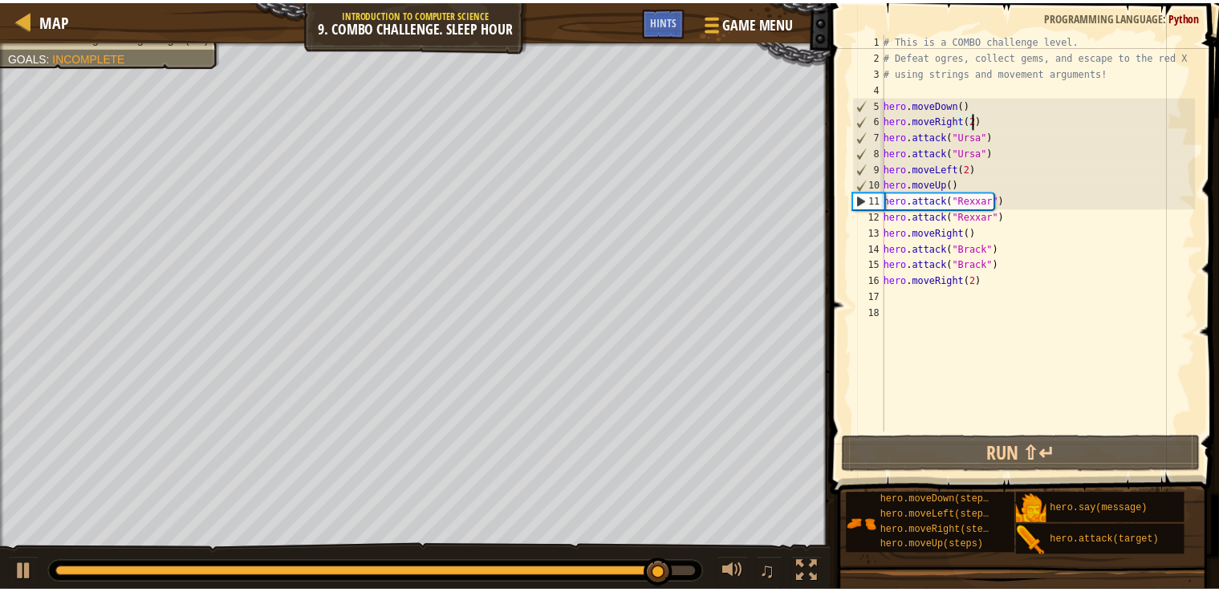
scroll to position [7, 0]
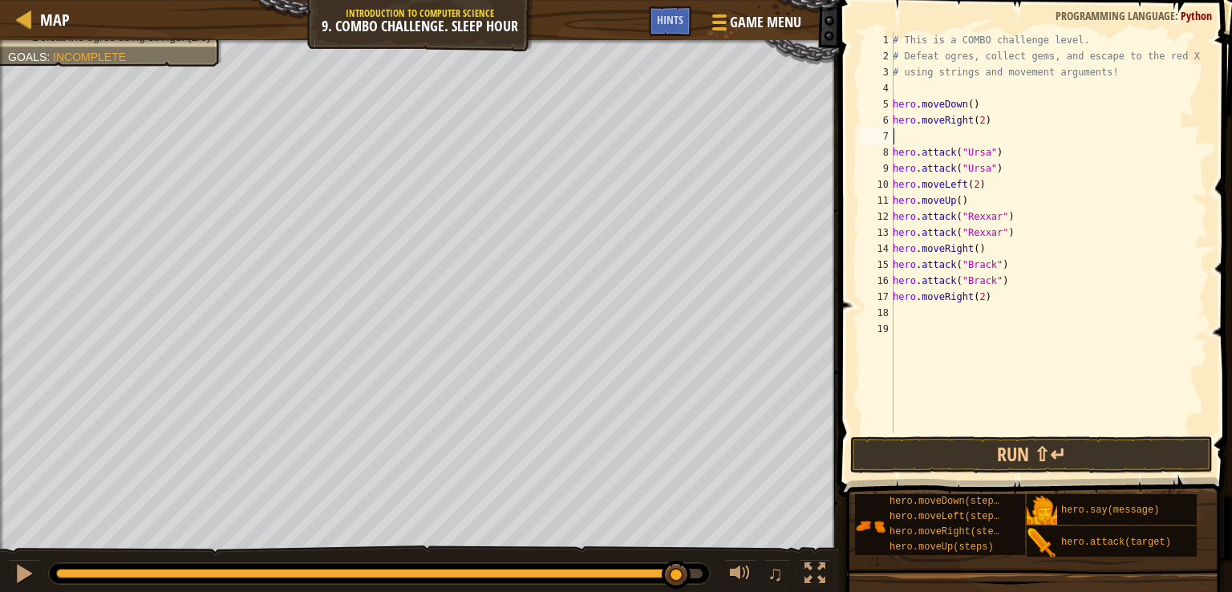
type textarea "h"
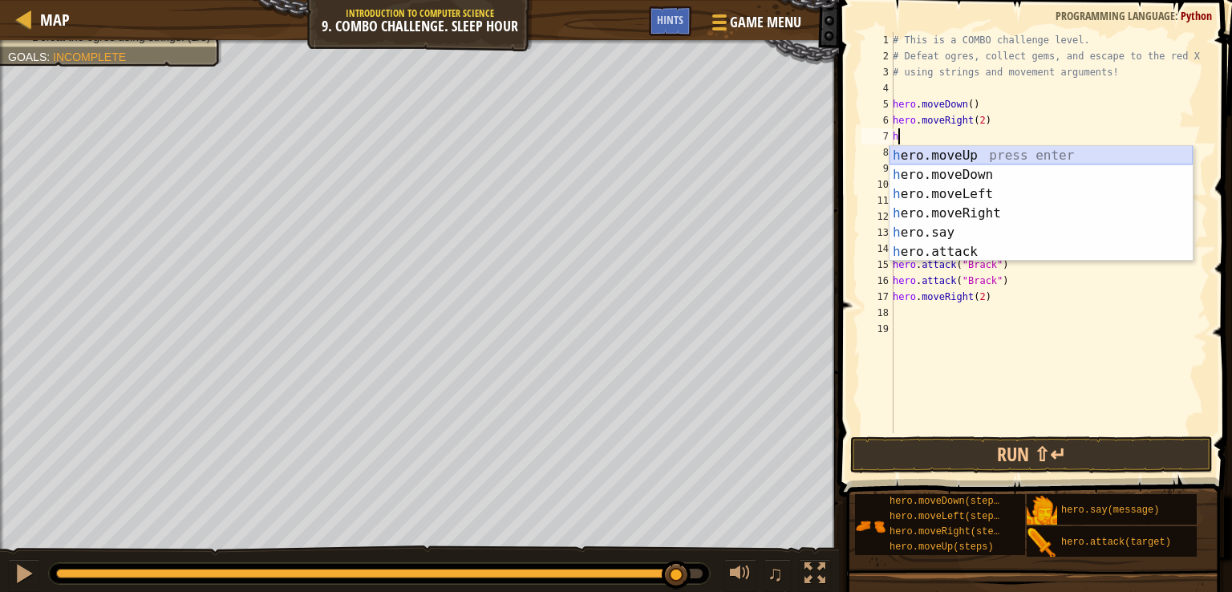
click at [937, 159] on div "h ero.moveUp press enter h ero.moveDown press enter h ero.moveLeft press enter …" at bounding box center [1041, 223] width 303 height 154
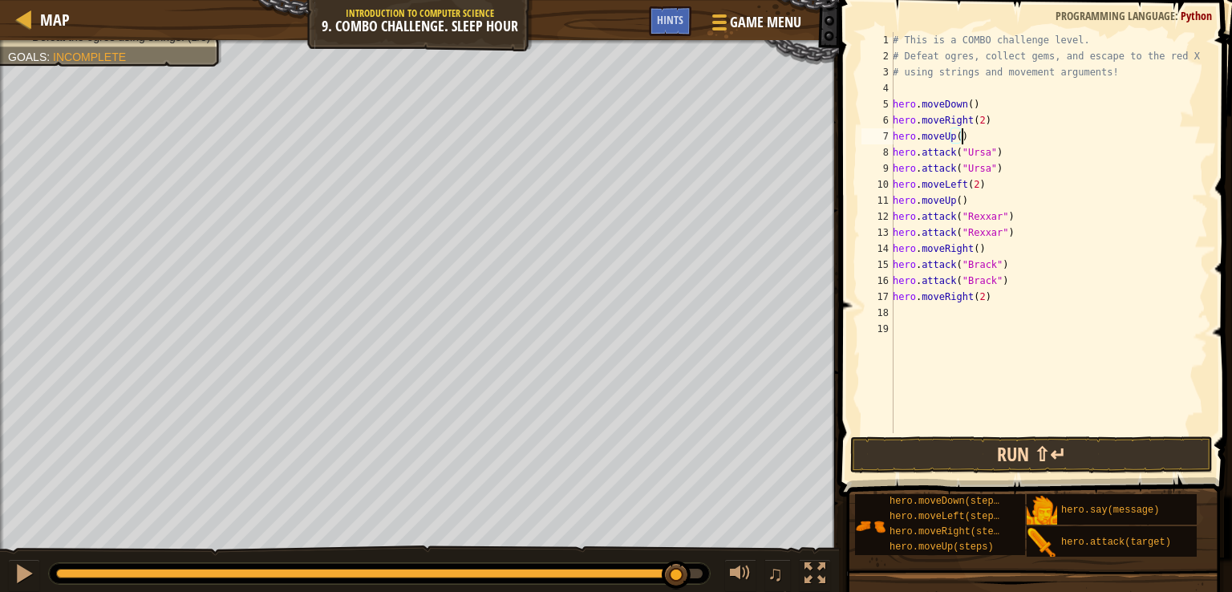
type textarea "hero.moveUp()"
click at [998, 469] on button "Run ⇧↵" at bounding box center [1031, 454] width 363 height 37
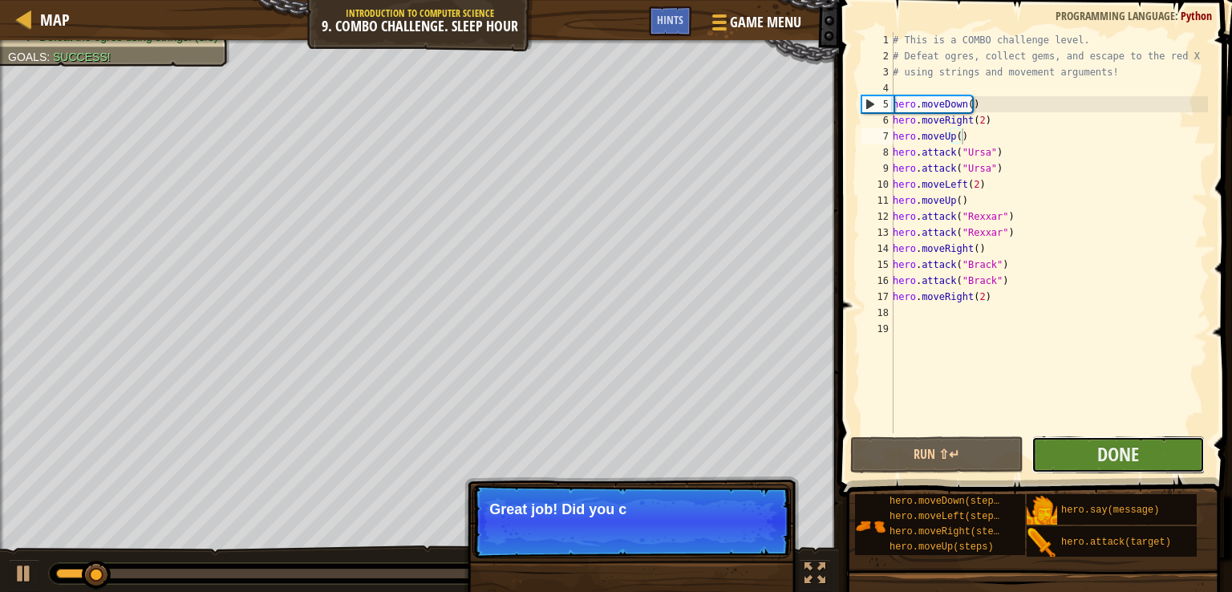
click at [1091, 446] on button "Done" at bounding box center [1118, 454] width 173 height 37
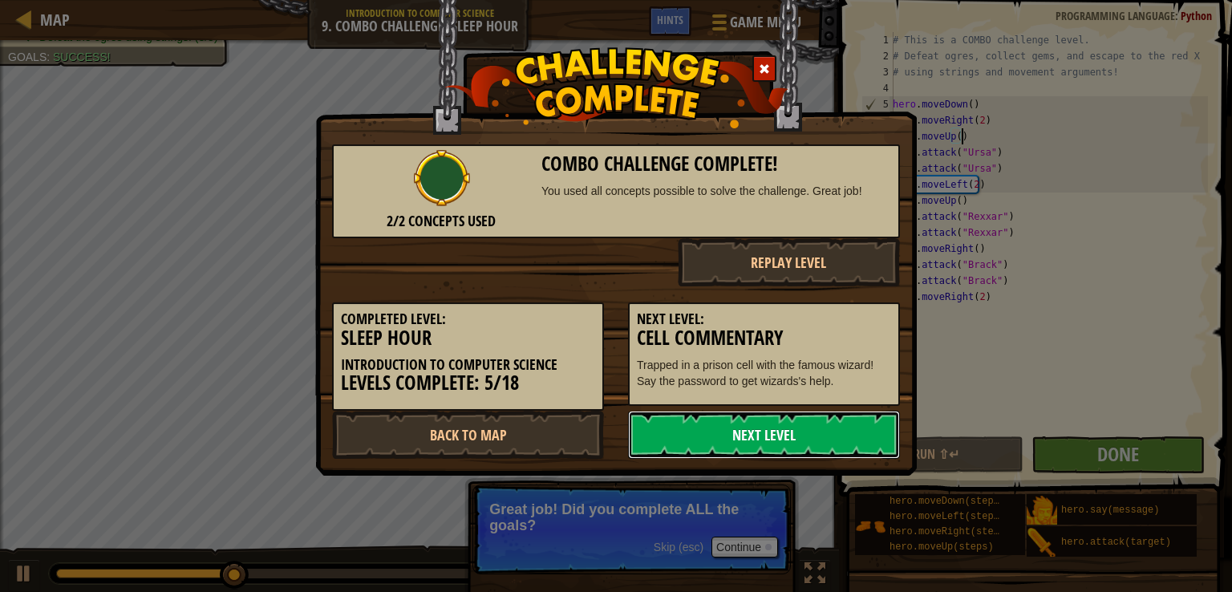
click at [757, 440] on link "Next Level" at bounding box center [764, 435] width 272 height 48
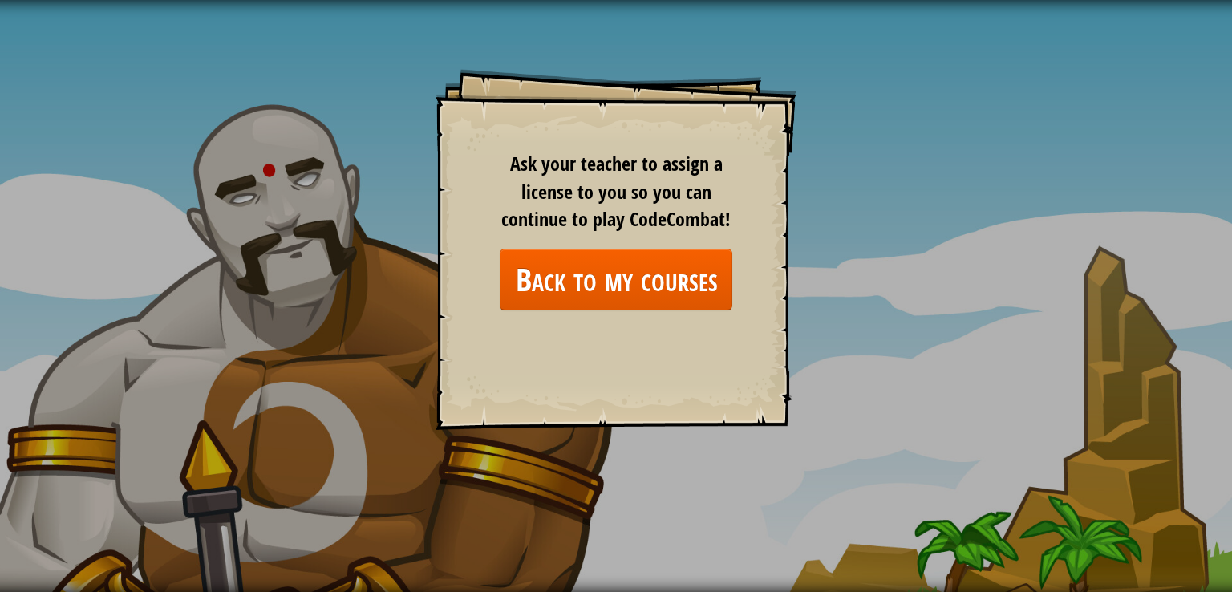
click at [668, 246] on div "Ask your teacher to assign a license to you so you can continue to play CodeCom…" at bounding box center [616, 230] width 233 height 160
click at [657, 278] on link "Back to my courses" at bounding box center [616, 280] width 233 height 62
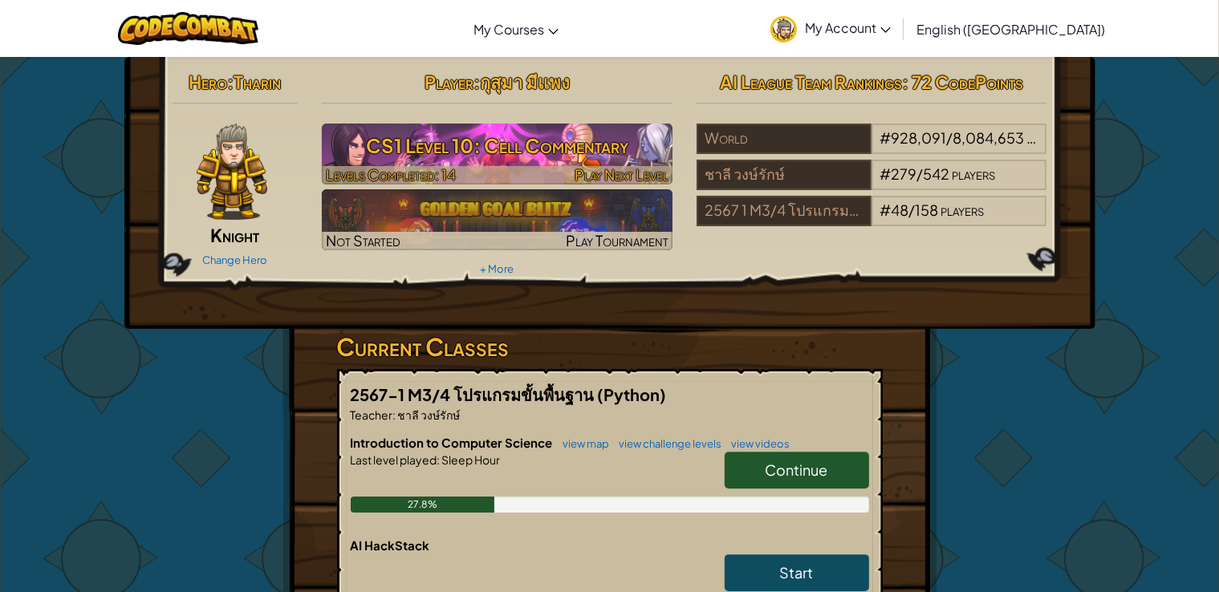
click at [518, 144] on h3 "CS1 Level 10: Cell Commentary" at bounding box center [497, 146] width 351 height 36
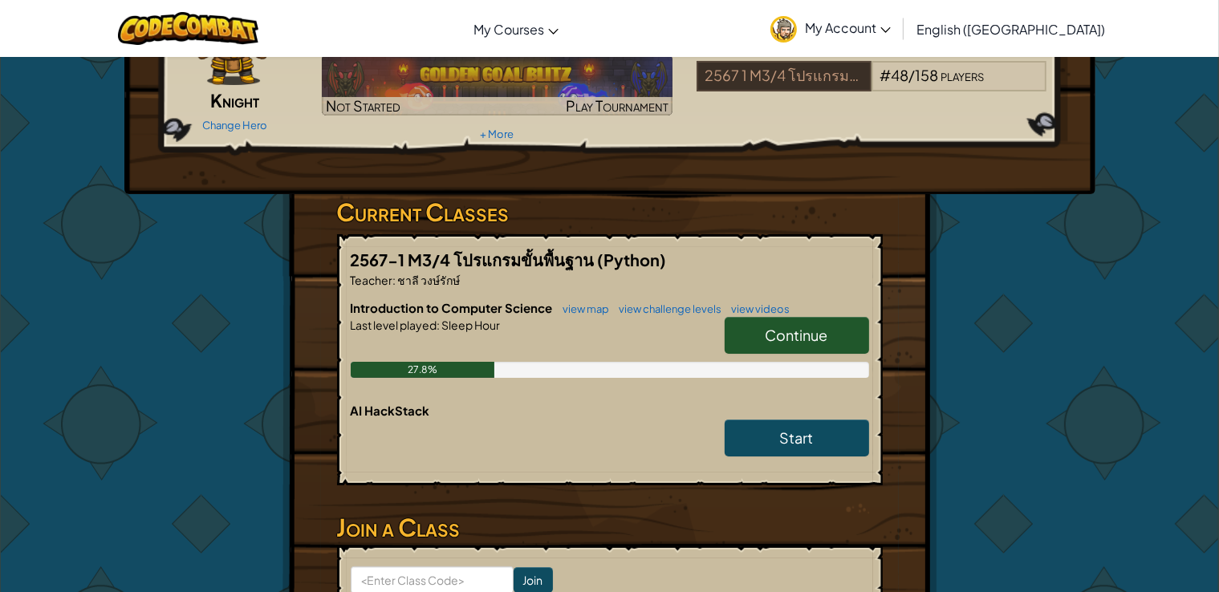
scroll to position [157, 0]
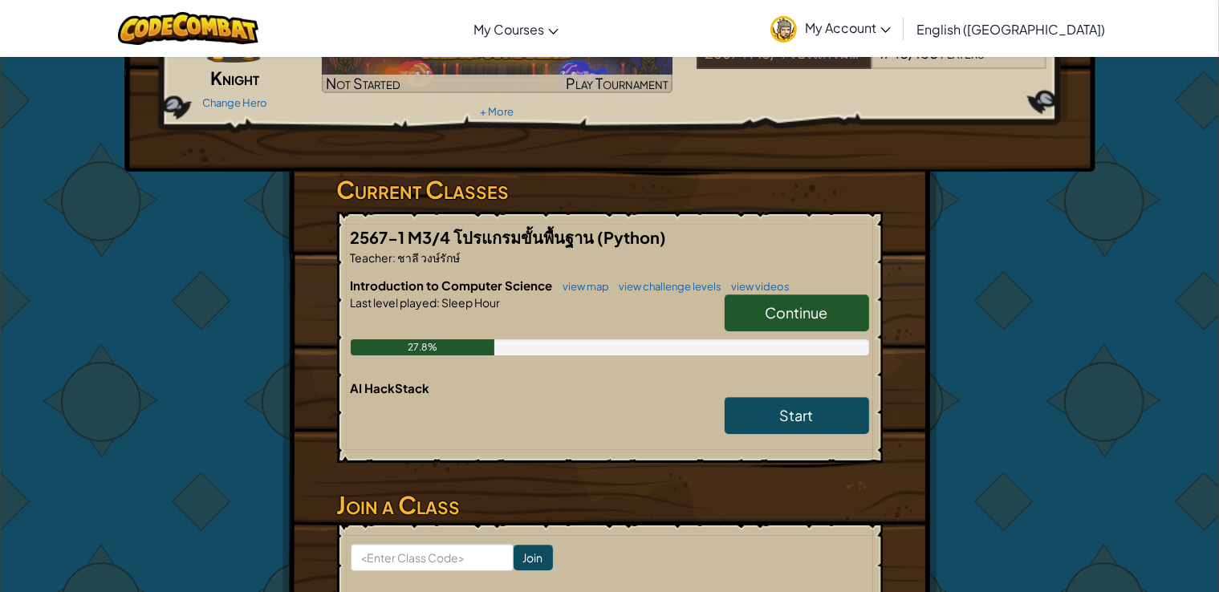
click at [627, 270] on div "2567-1 M3/4 โปรแกรมขั้นพื้นฐาน (Python) Teacher : ชาลี วงษ์รักษ์ Introduction t…" at bounding box center [610, 337] width 546 height 251
click at [680, 289] on link "view challenge levels" at bounding box center [666, 286] width 111 height 13
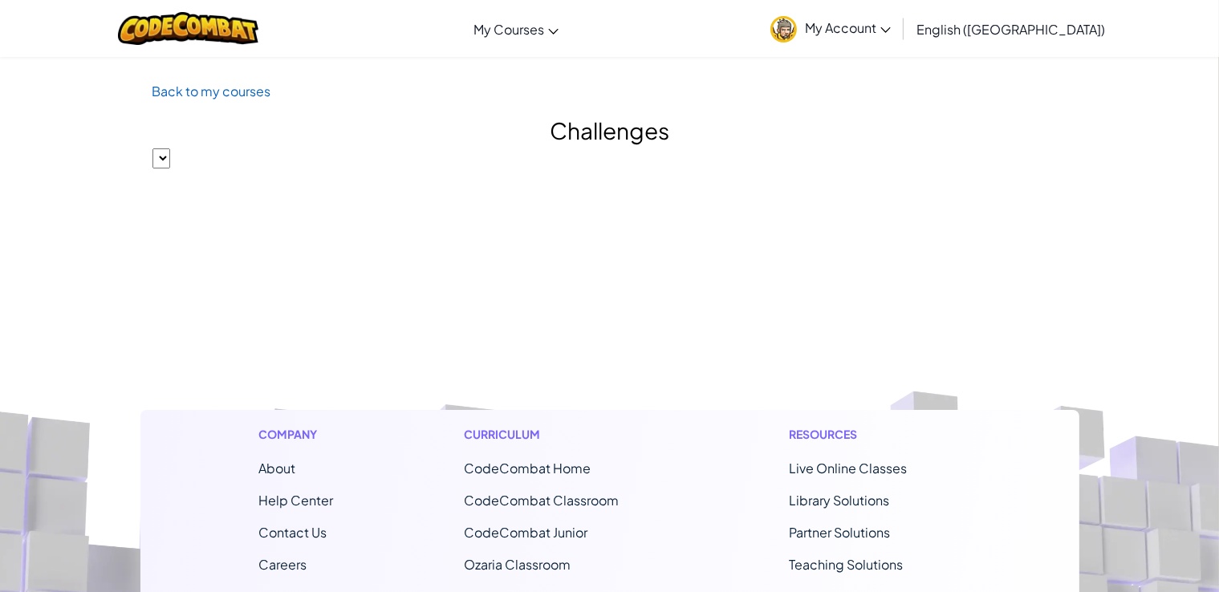
select select "560f1a9f22961295f9427742"
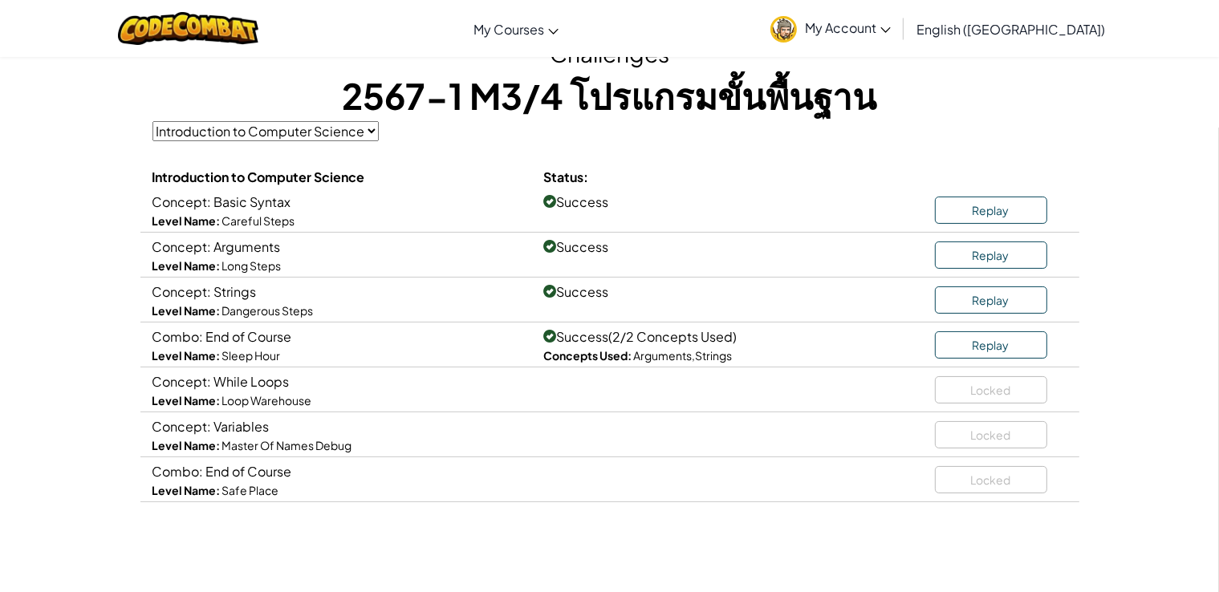
scroll to position [71, 0]
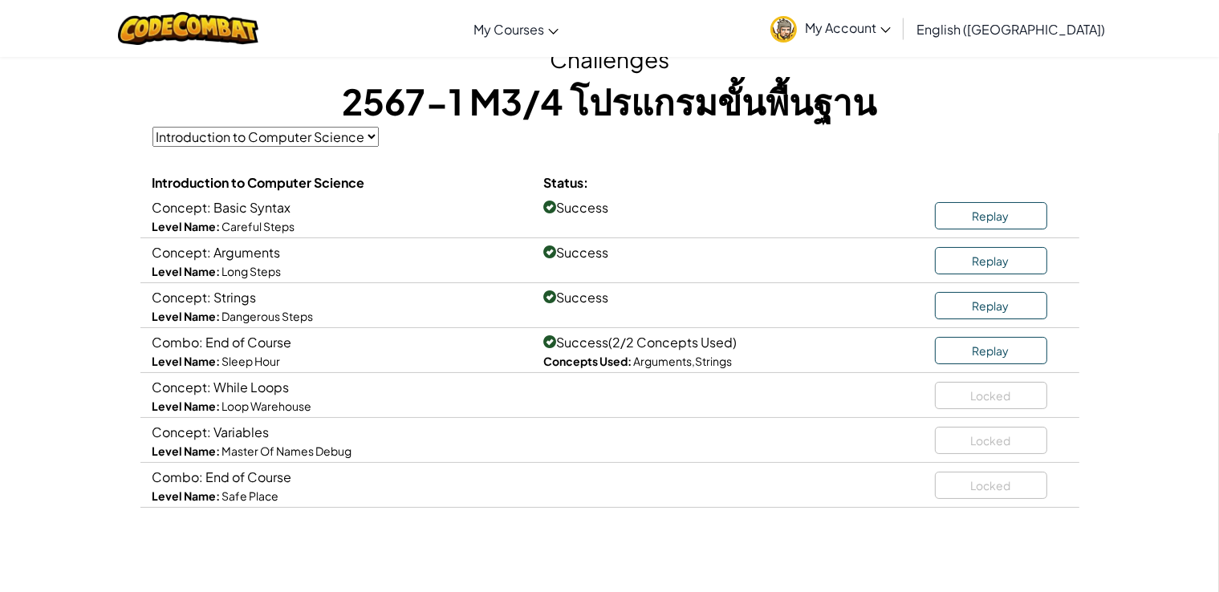
click at [362, 128] on select "Introduction to Computer Science" at bounding box center [265, 137] width 226 height 20
click at [454, 144] on div "Challenges 2567-1 M3/4 โปรแกรมขั้นพื้นฐาน Introduction to Computer Science Intr…" at bounding box center [609, 275] width 915 height 465
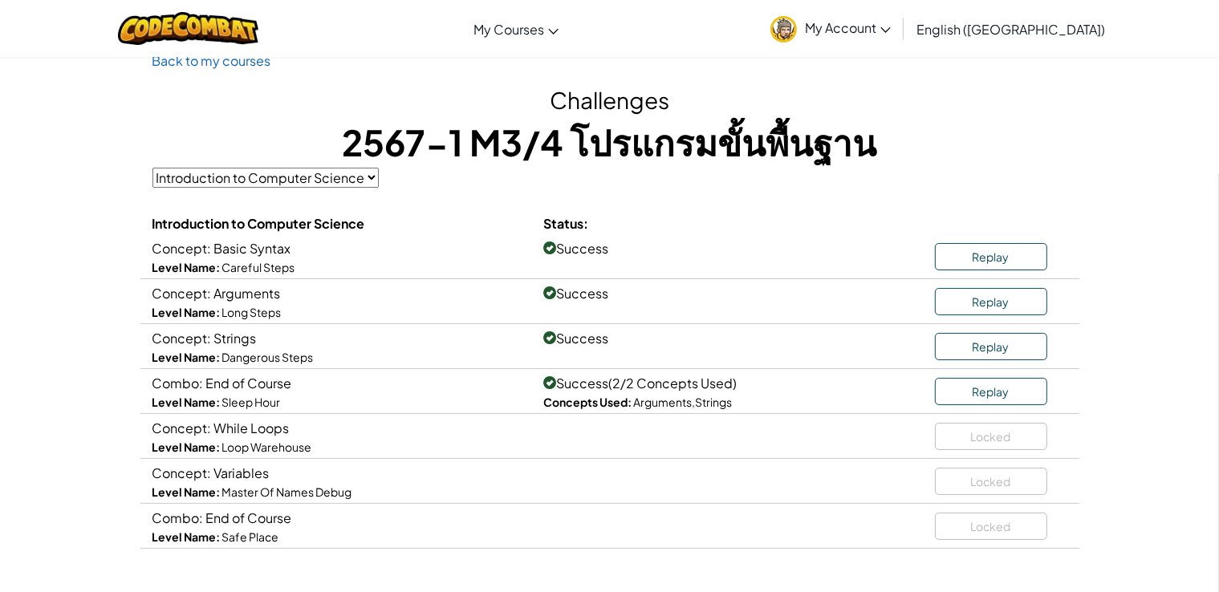
scroll to position [29, 0]
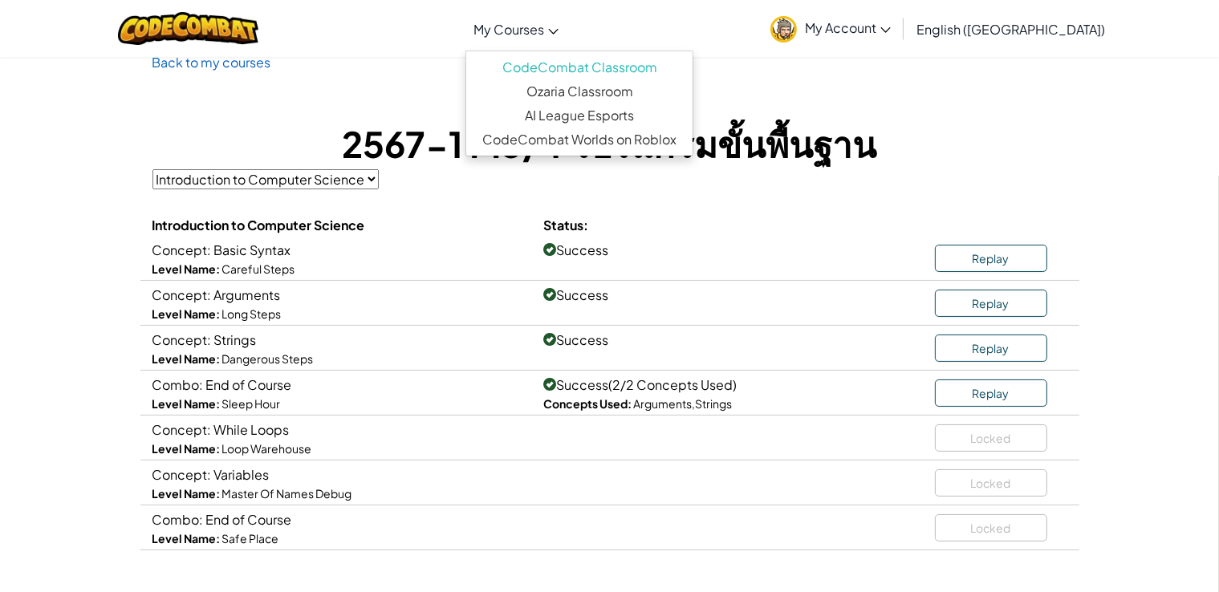
click at [544, 26] on span "My Courses" at bounding box center [508, 29] width 71 height 17
click at [655, 91] on link "Ozaria Classroom" at bounding box center [579, 91] width 226 height 24
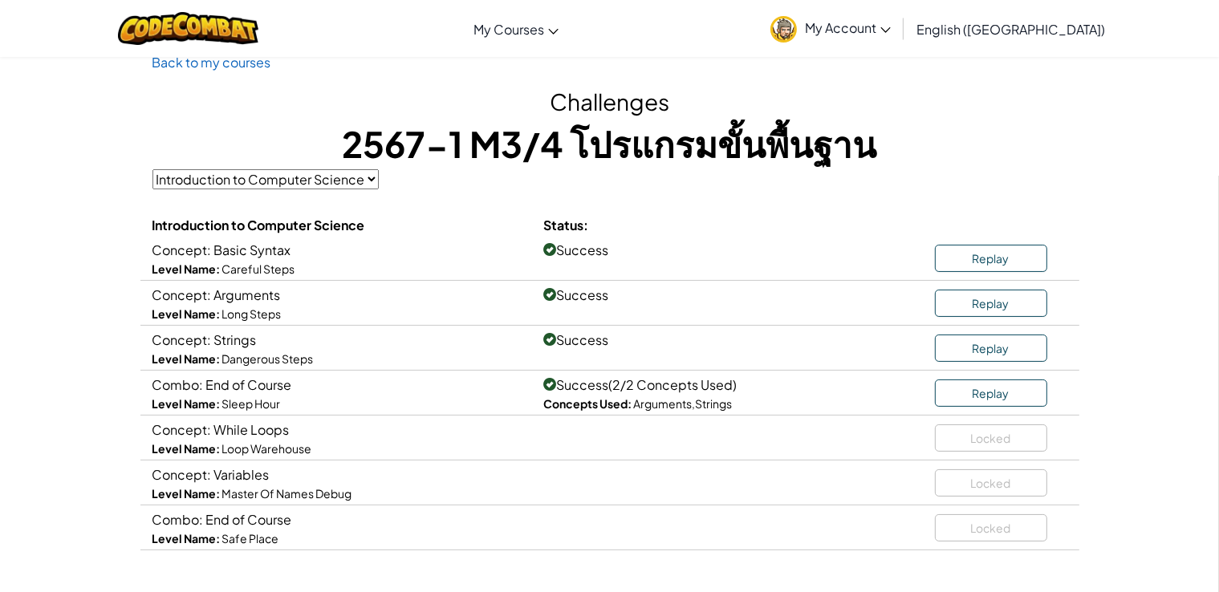
click at [899, 37] on link "My Account" at bounding box center [830, 28] width 136 height 51
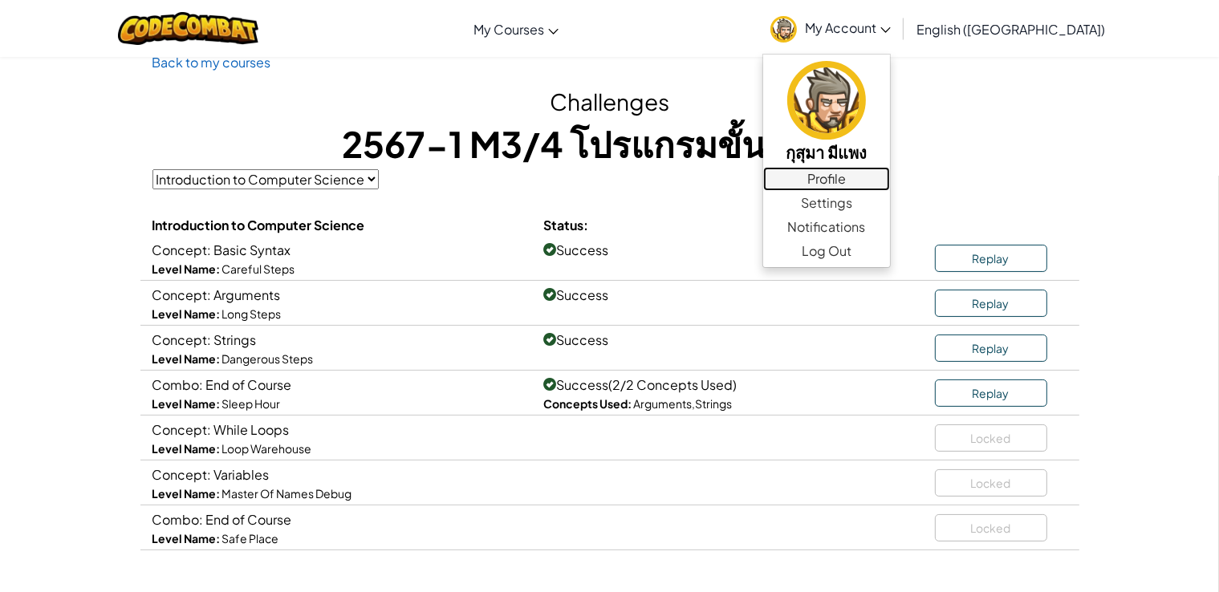
click at [890, 177] on link "Profile" at bounding box center [826, 179] width 127 height 24
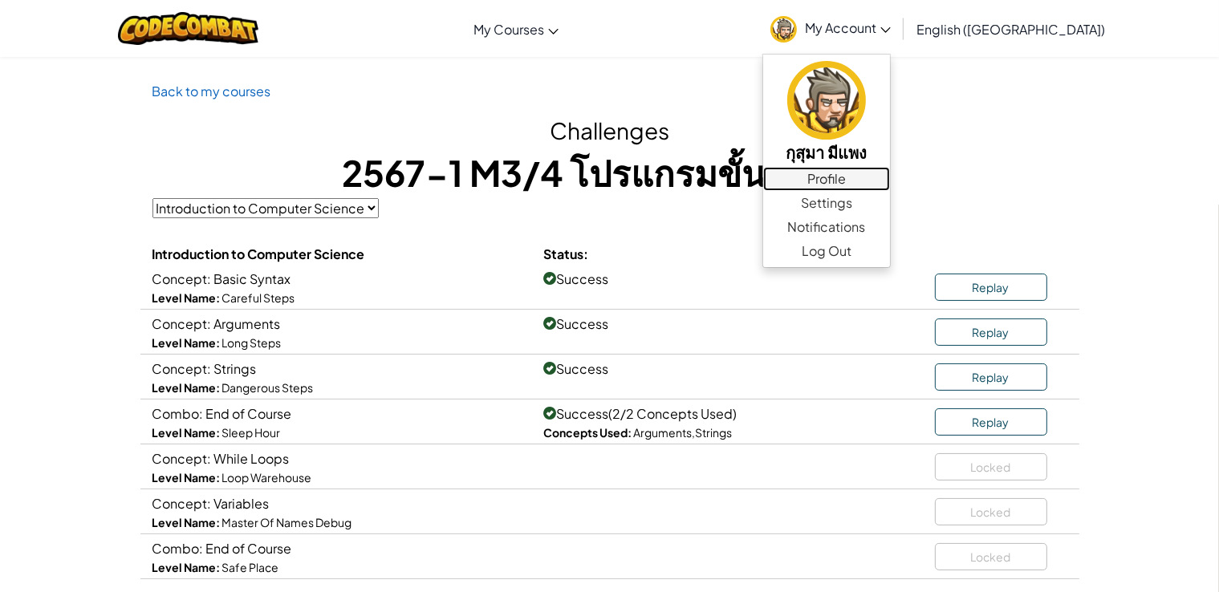
click at [890, 177] on link "Profile" at bounding box center [826, 179] width 127 height 24
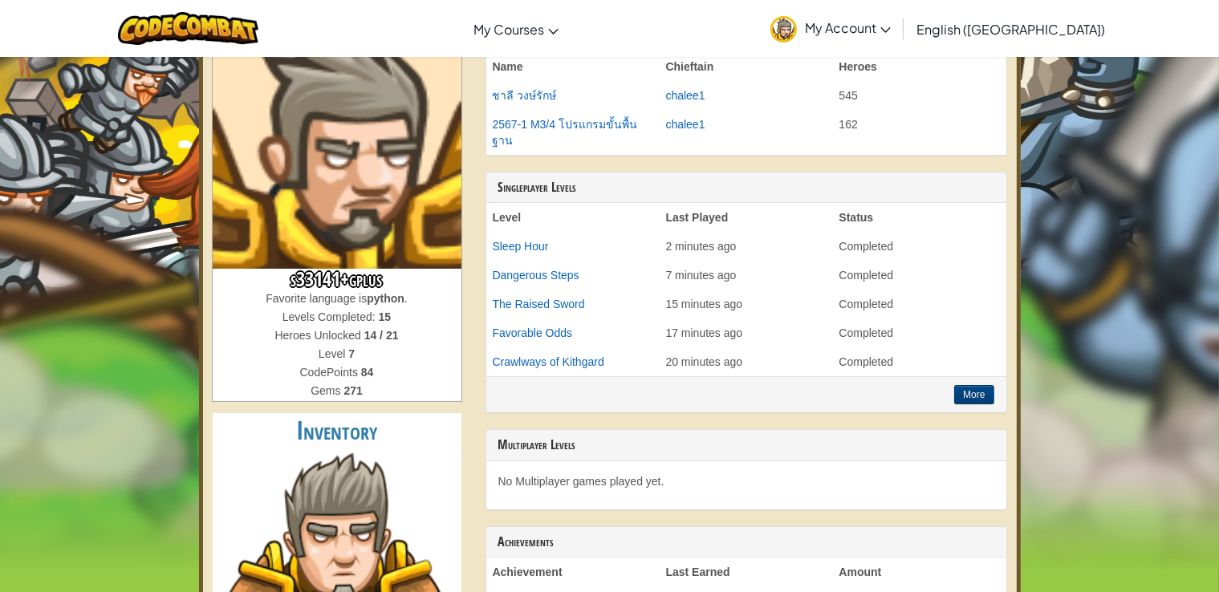
scroll to position [89, 0]
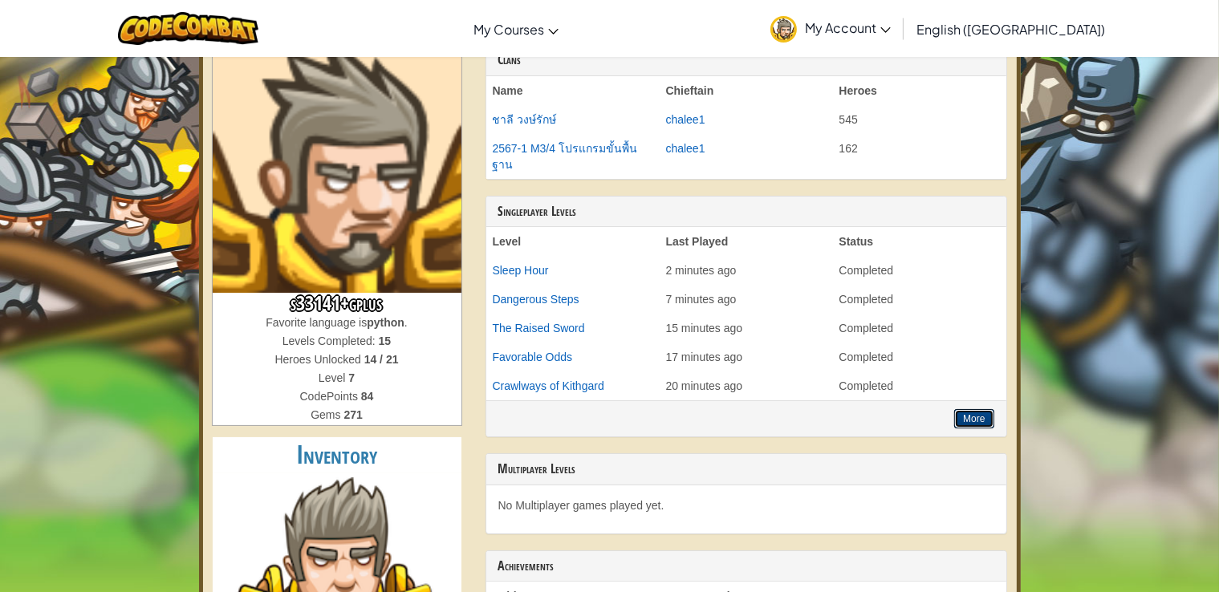
click at [976, 409] on button "More" at bounding box center [973, 418] width 39 height 19
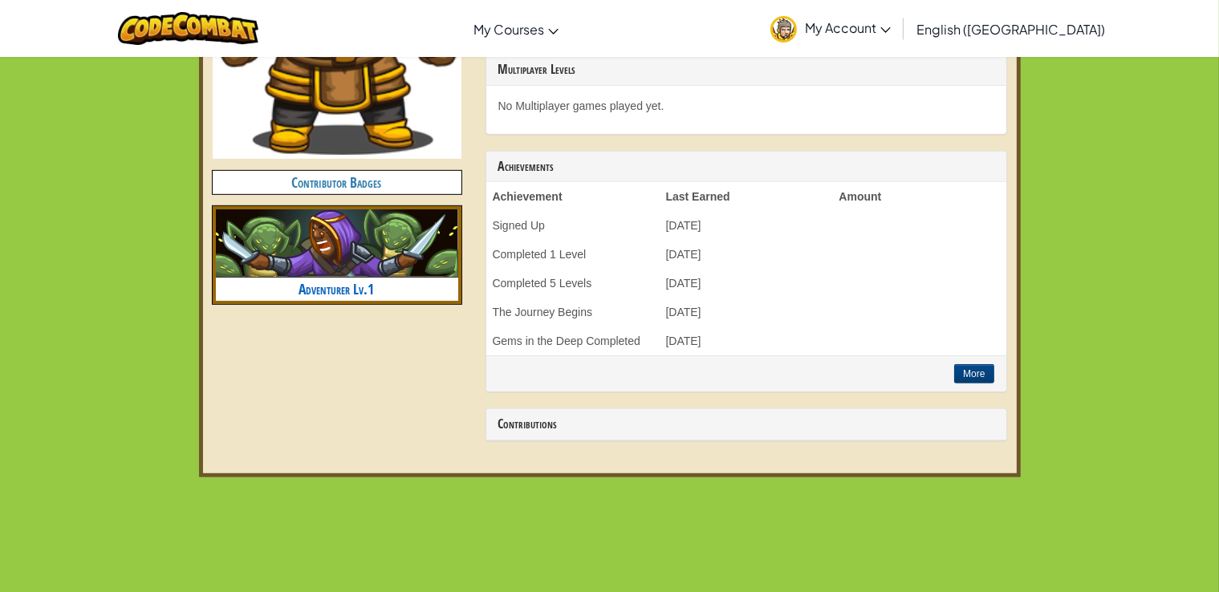
scroll to position [721, 0]
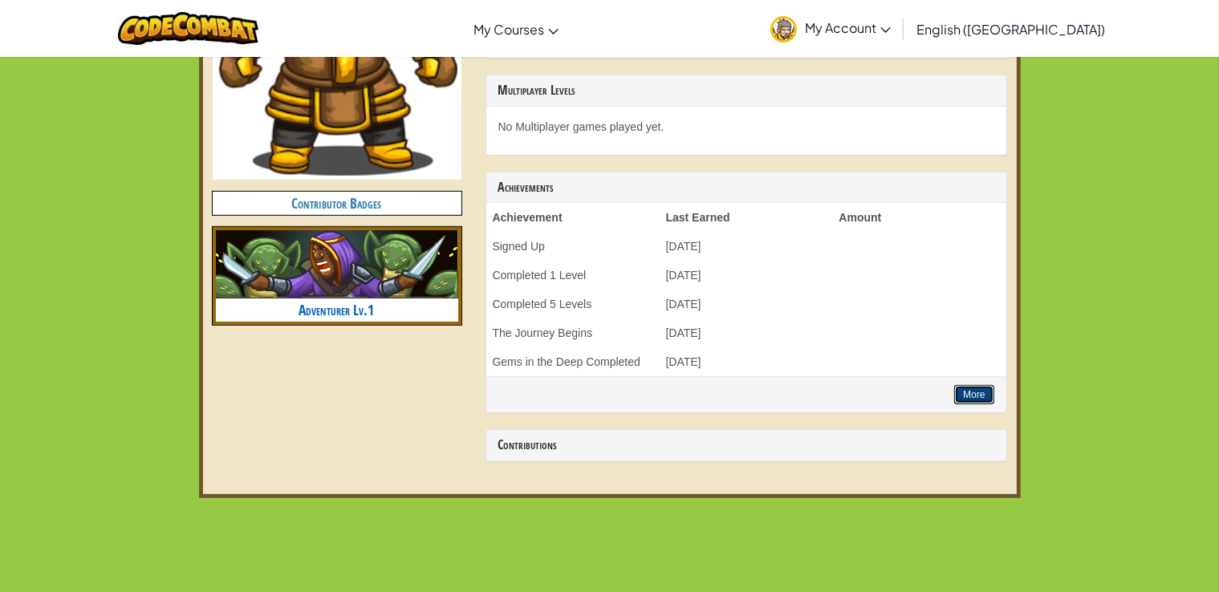
click at [964, 385] on button "More" at bounding box center [973, 394] width 39 height 19
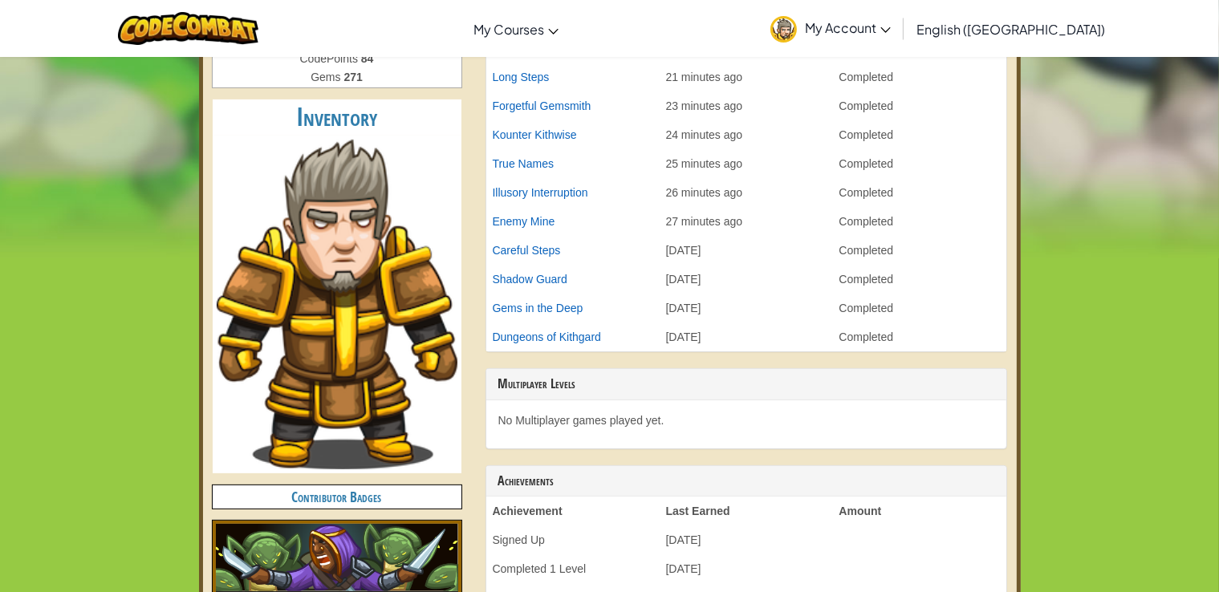
scroll to position [0, 0]
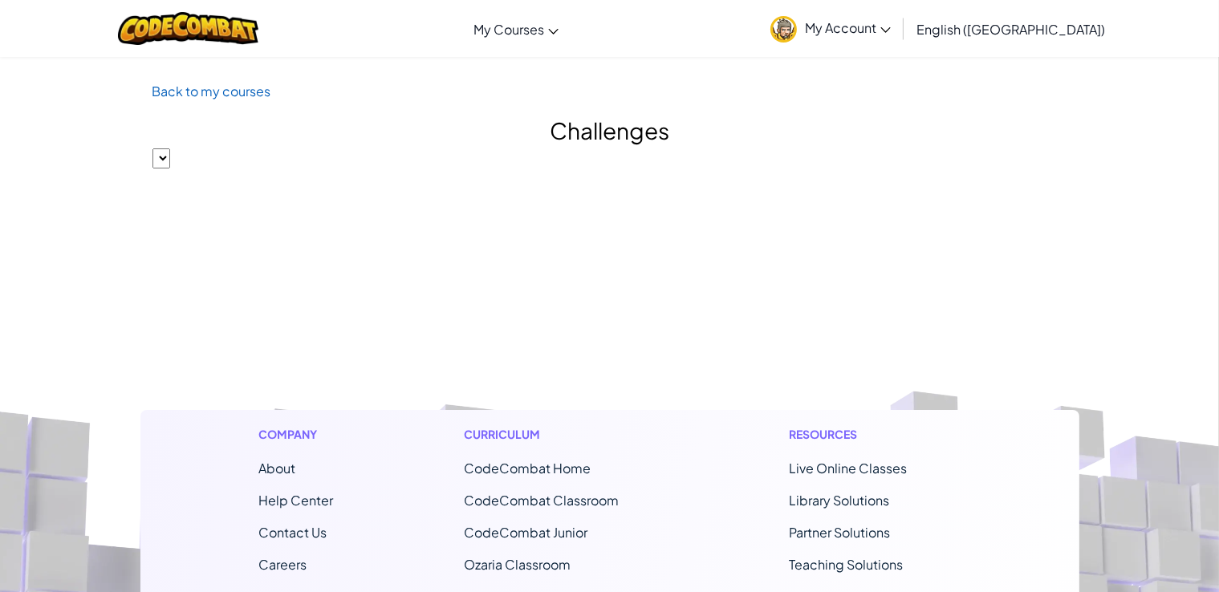
select select "560f1a9f22961295f9427742"
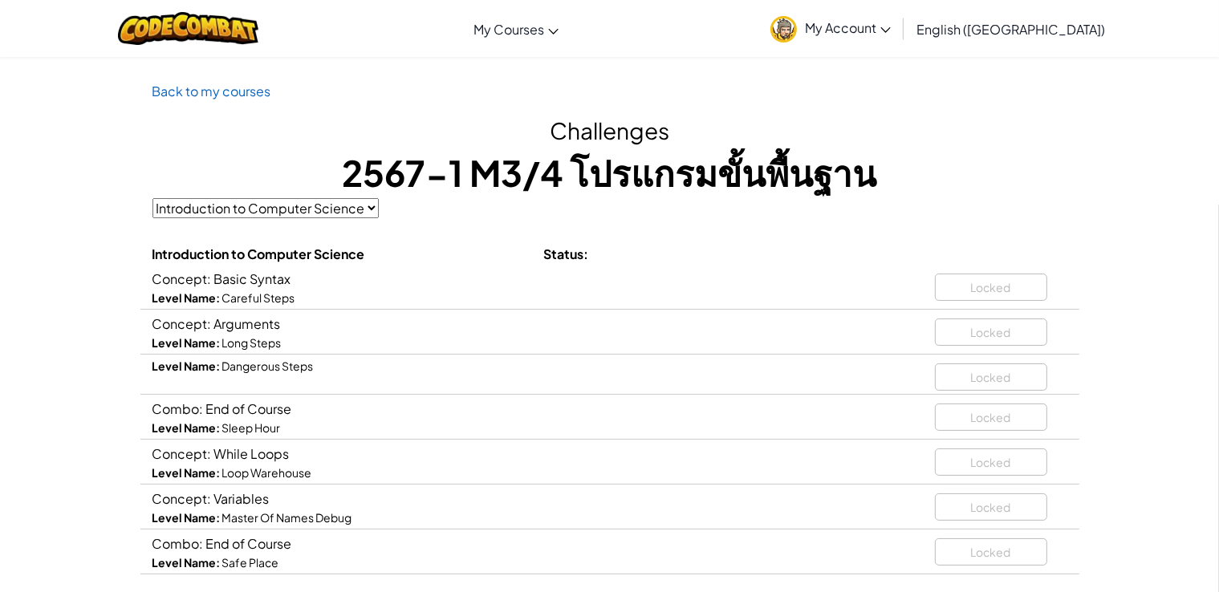
click at [372, 213] on select "Introduction to Computer Science" at bounding box center [265, 208] width 226 height 20
click at [633, 190] on h1 "2567-1 M3/4 โปรแกรมขั้นพื้นฐาน" at bounding box center [609, 173] width 915 height 50
click at [891, 23] on span "My Account" at bounding box center [848, 27] width 86 height 17
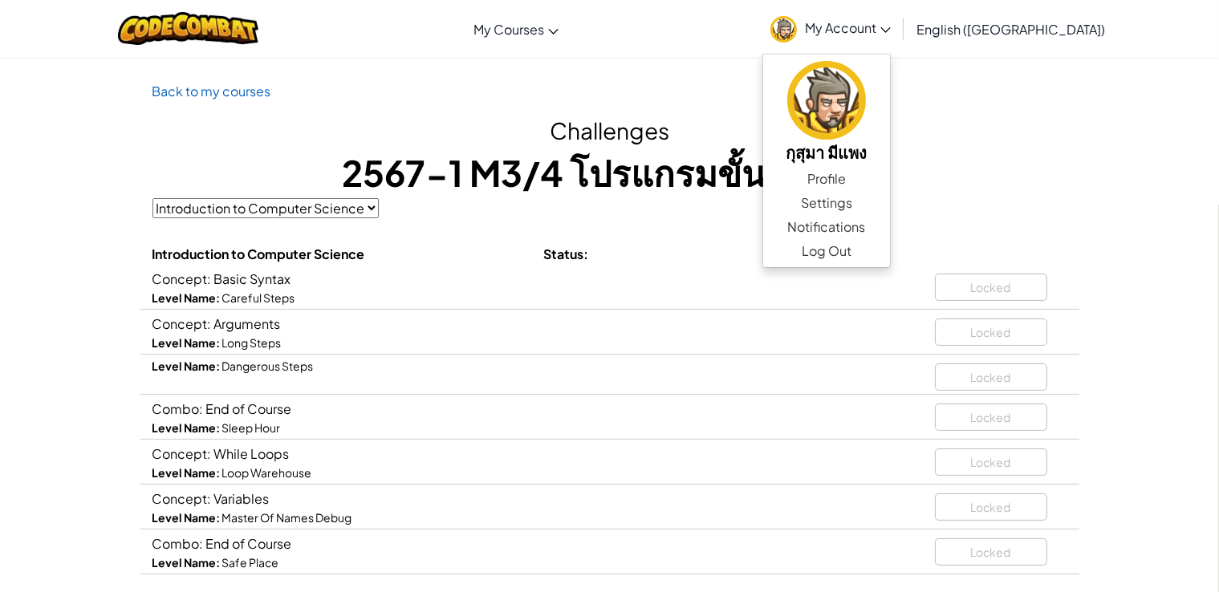
click at [1104, 181] on div "Back to my courses Challenges 2567-1 M3/4 โปรแกรมขั้นพื้นฐาน Introduction to Co…" at bounding box center [609, 327] width 1219 height 494
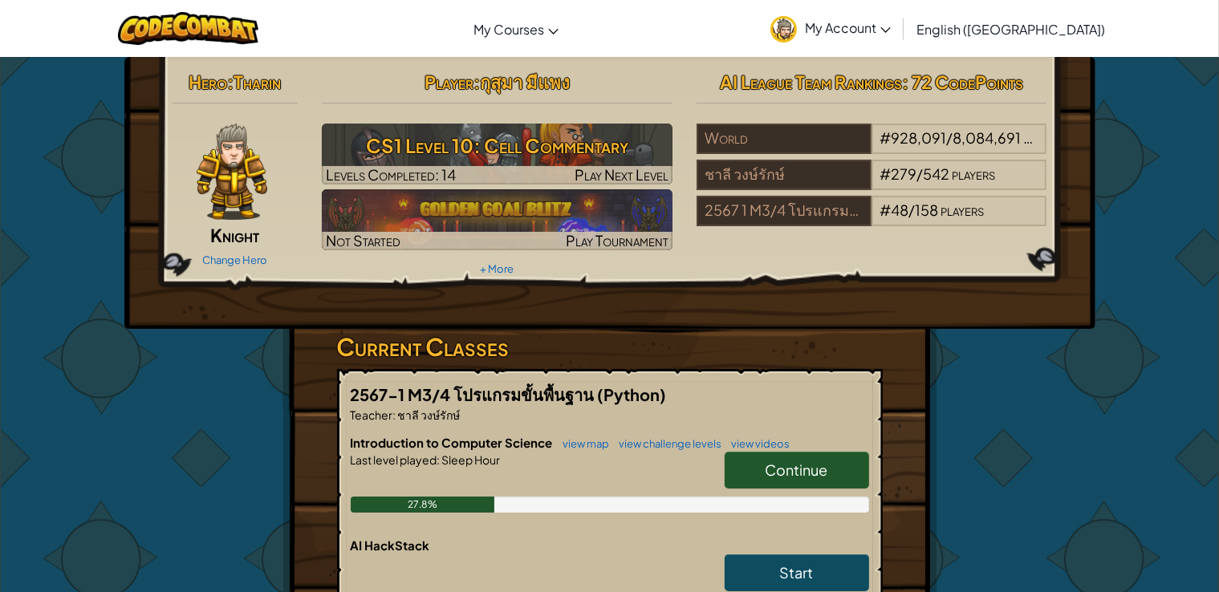
drag, startPoint x: 1232, startPoint y: 155, endPoint x: 914, endPoint y: 372, distance: 385.0
click at [914, 372] on div "Hero : [PERSON_NAME] Change Hero Player : กุสุมา มีแพง CS1 Level 10: Cell Comme…" at bounding box center [609, 455] width 655 height 797
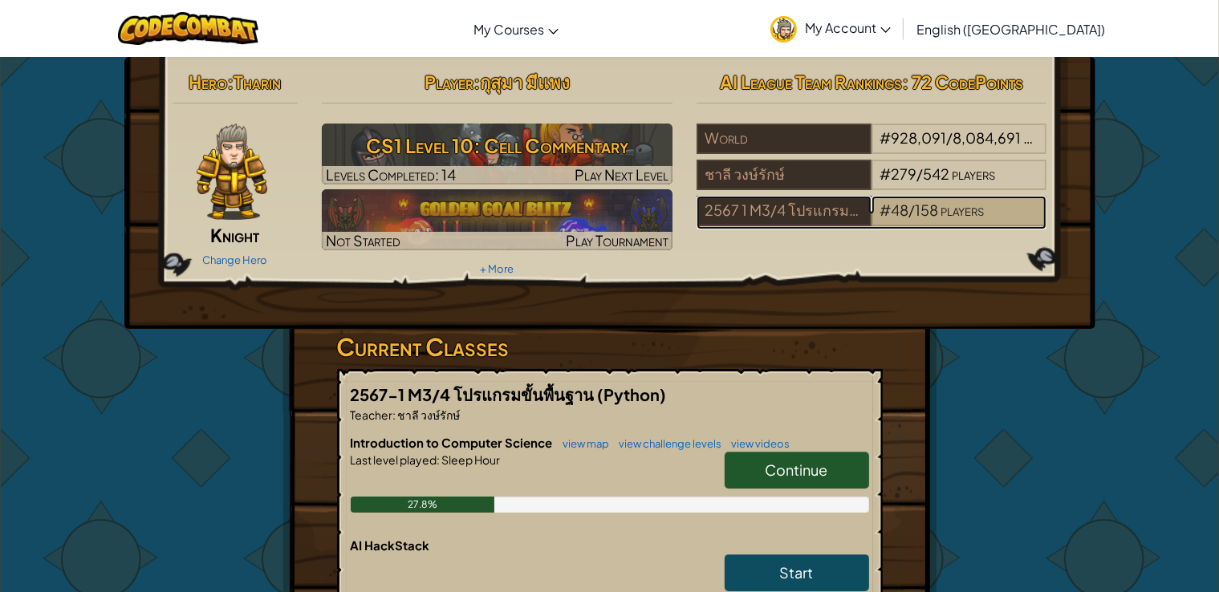
click at [968, 213] on span "players" at bounding box center [961, 210] width 43 height 18
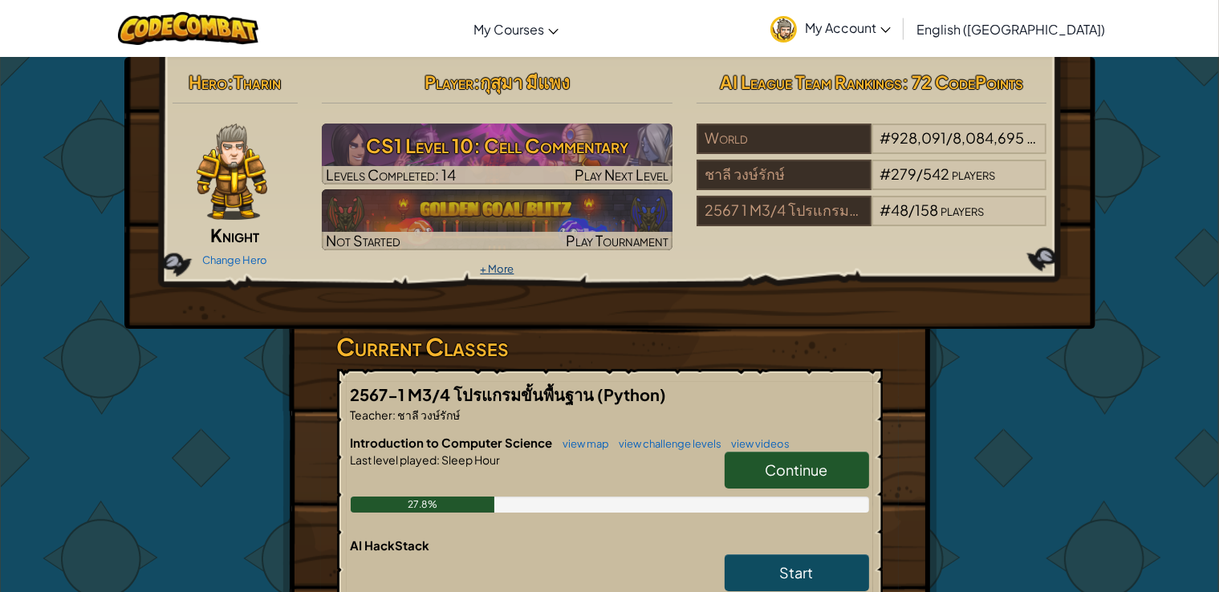
click at [491, 271] on link "+ More" at bounding box center [497, 268] width 34 height 13
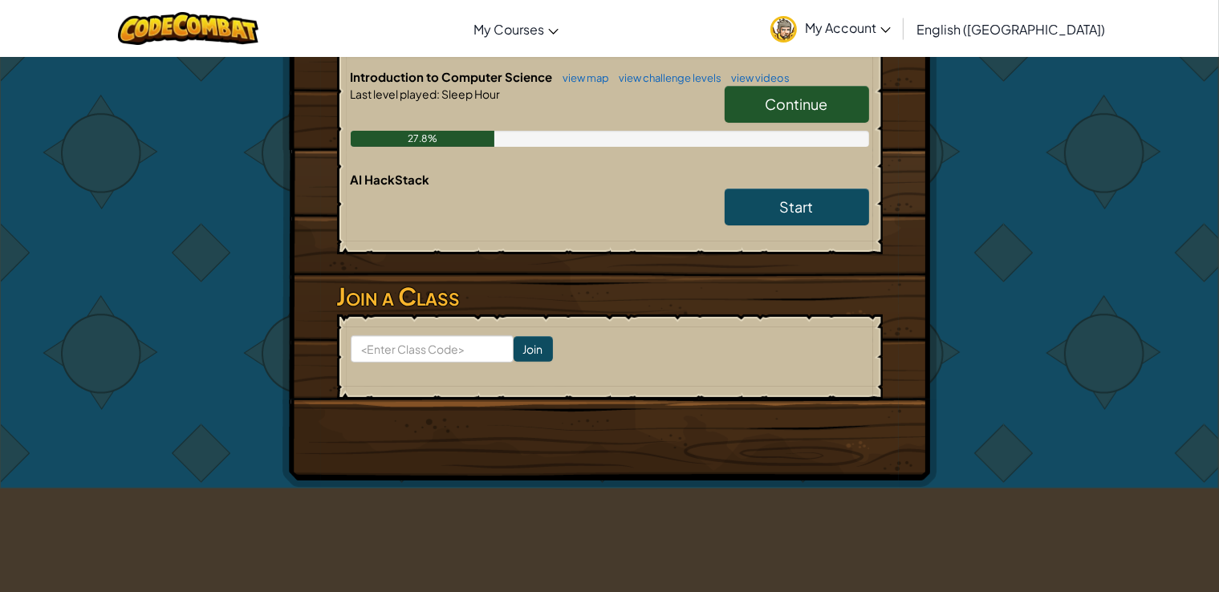
scroll to position [417, 0]
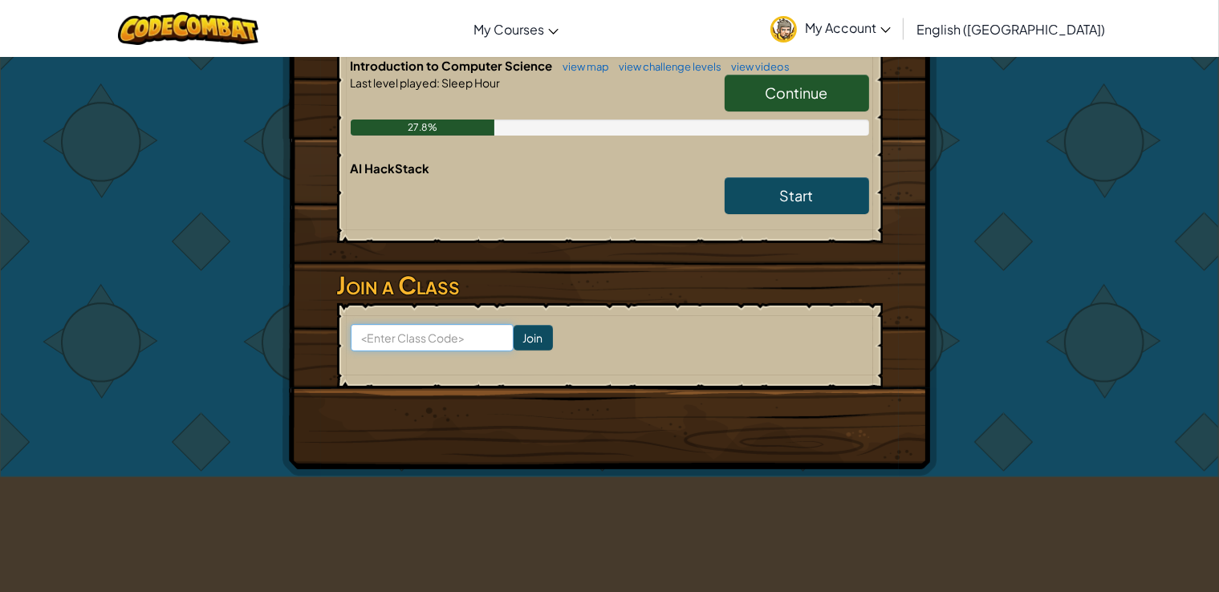
click at [436, 335] on input at bounding box center [432, 337] width 163 height 27
type input "HorseFindFoot"
click input "Join" at bounding box center [533, 338] width 39 height 26
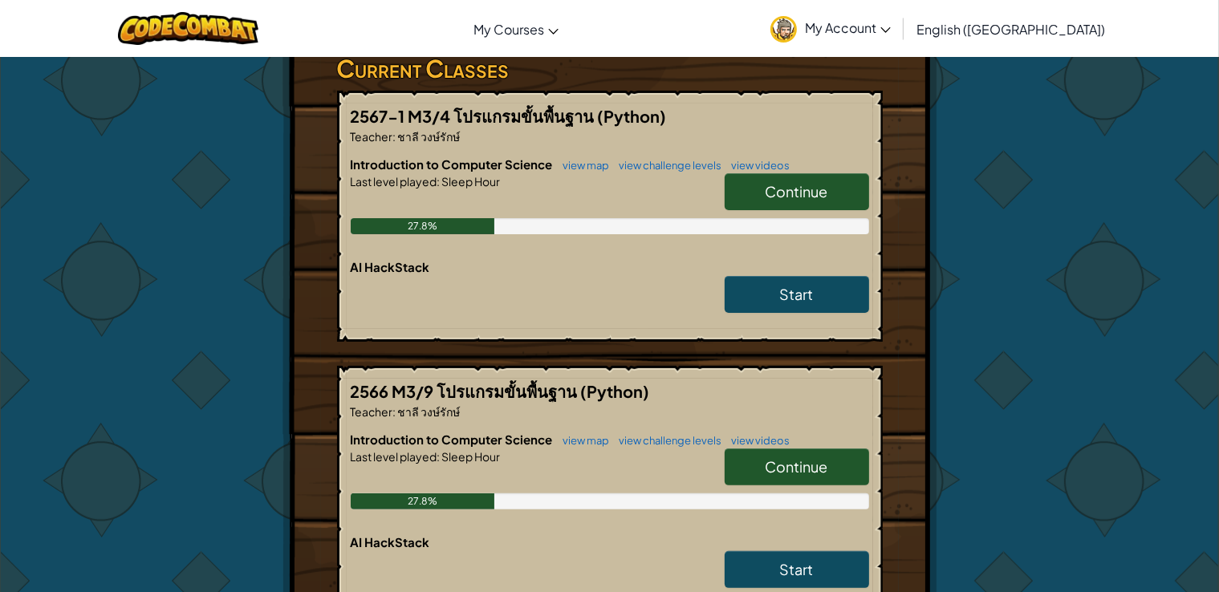
scroll to position [282, 0]
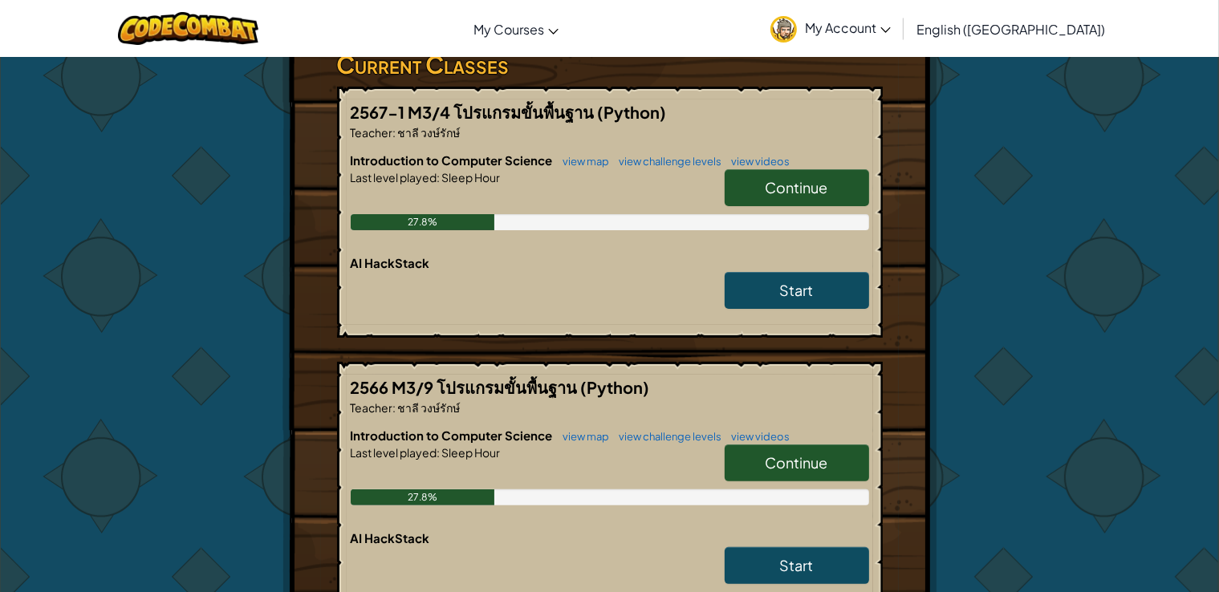
click at [781, 181] on span "Continue" at bounding box center [796, 187] width 63 height 18
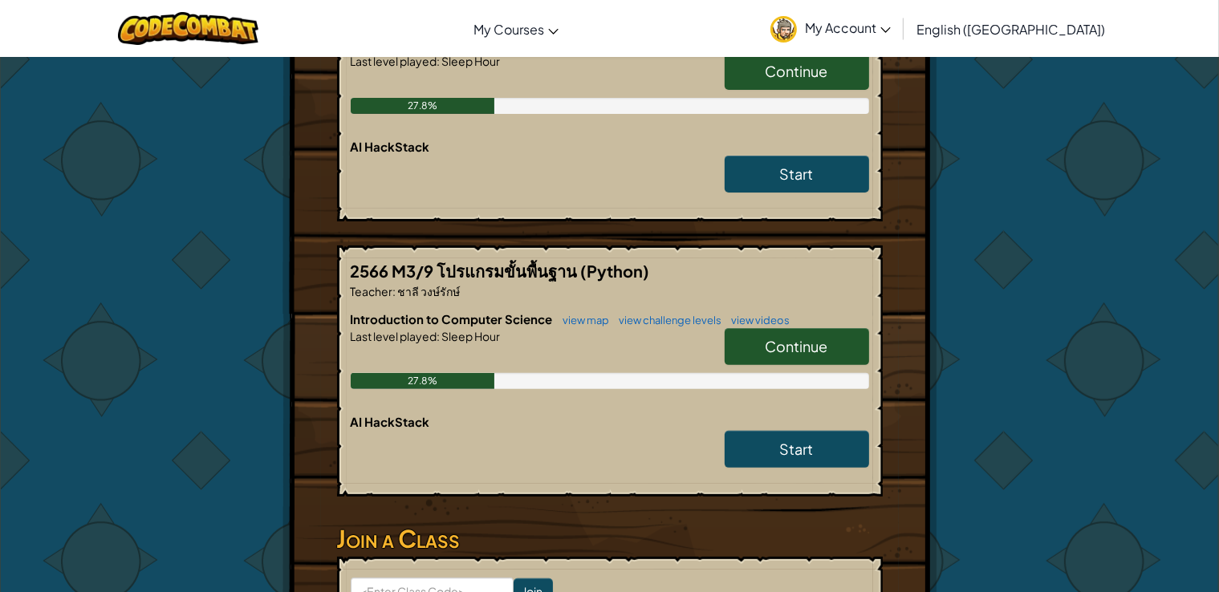
scroll to position [424, 0]
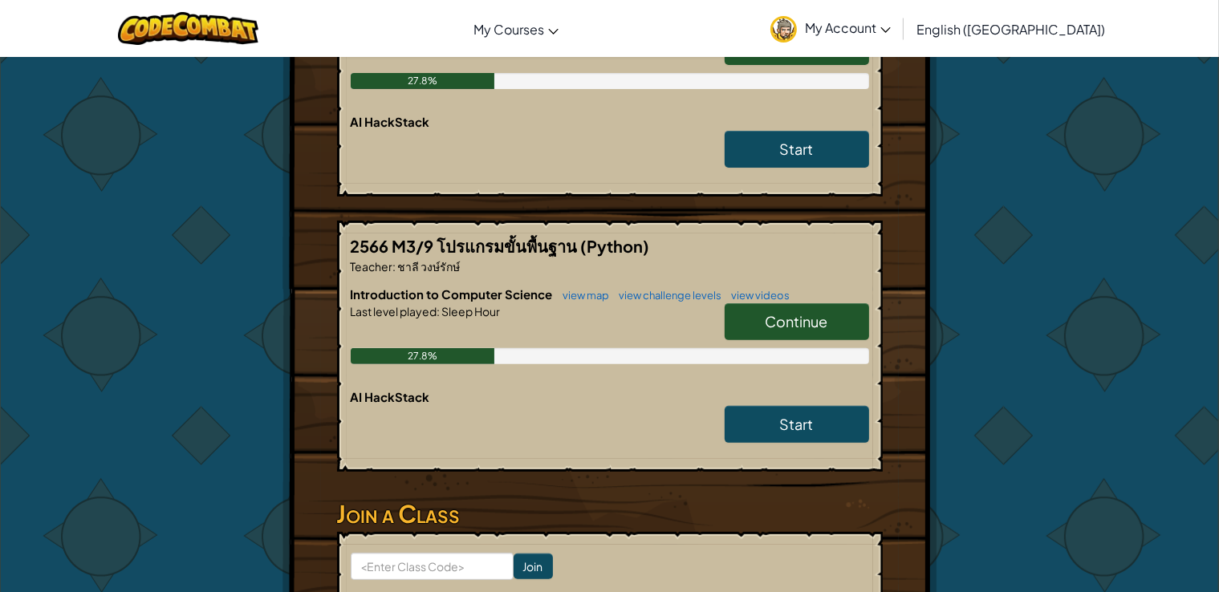
click at [830, 312] on link "Continue" at bounding box center [797, 321] width 144 height 37
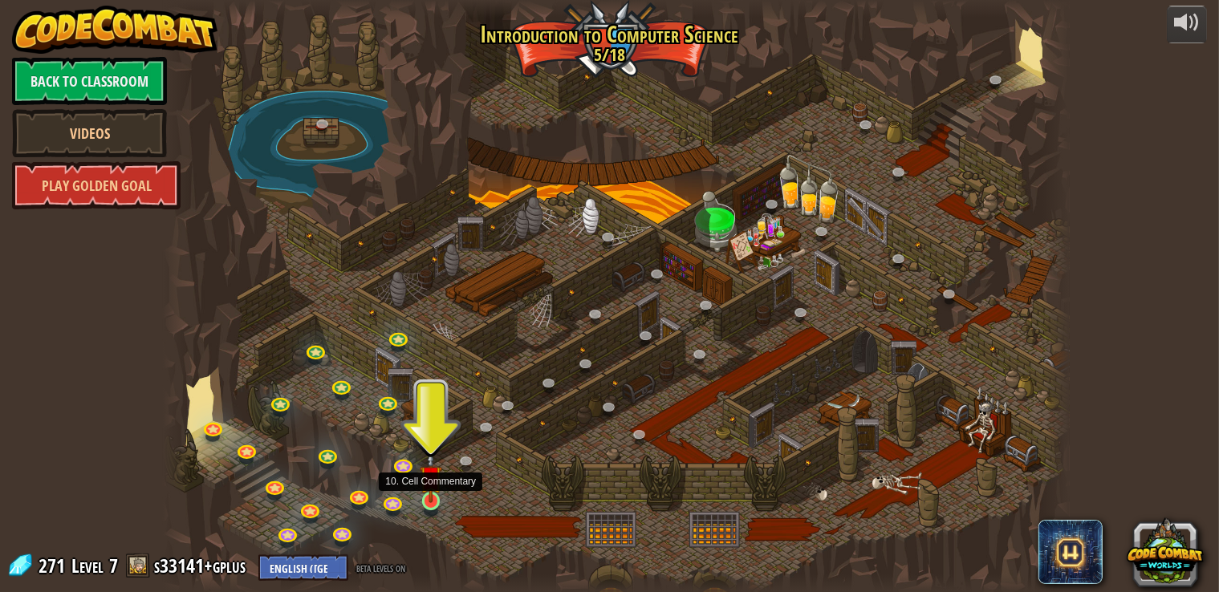
click at [424, 497] on img at bounding box center [431, 477] width 22 height 52
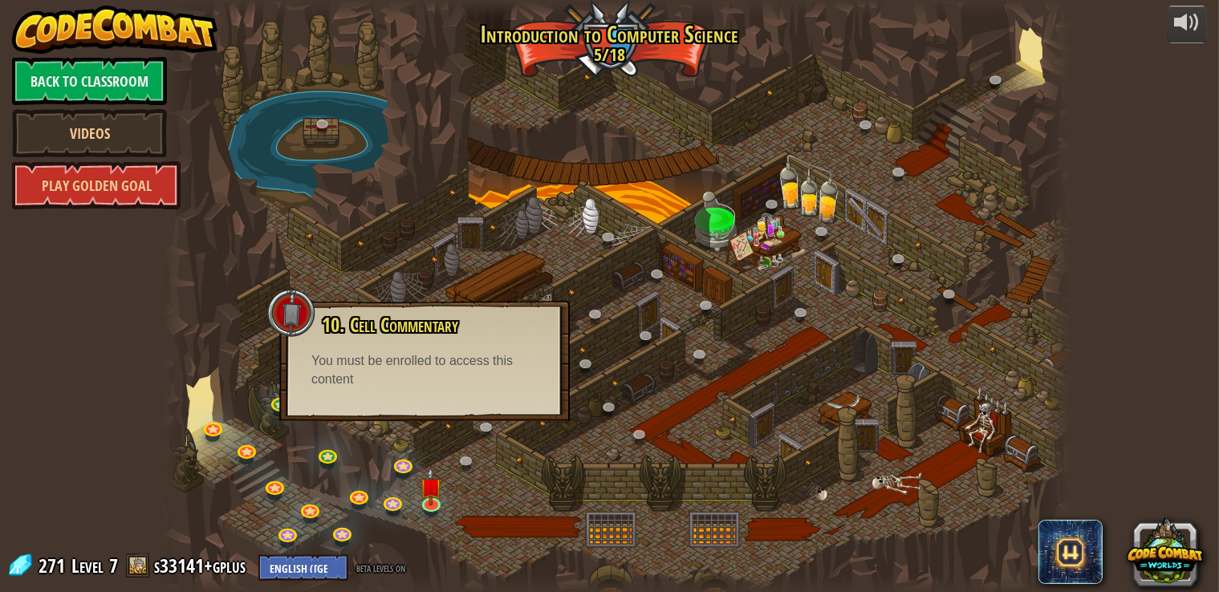
click at [445, 388] on div "You must be enrolled to access this content" at bounding box center [424, 370] width 226 height 37
click at [370, 254] on div at bounding box center [616, 296] width 906 height 592
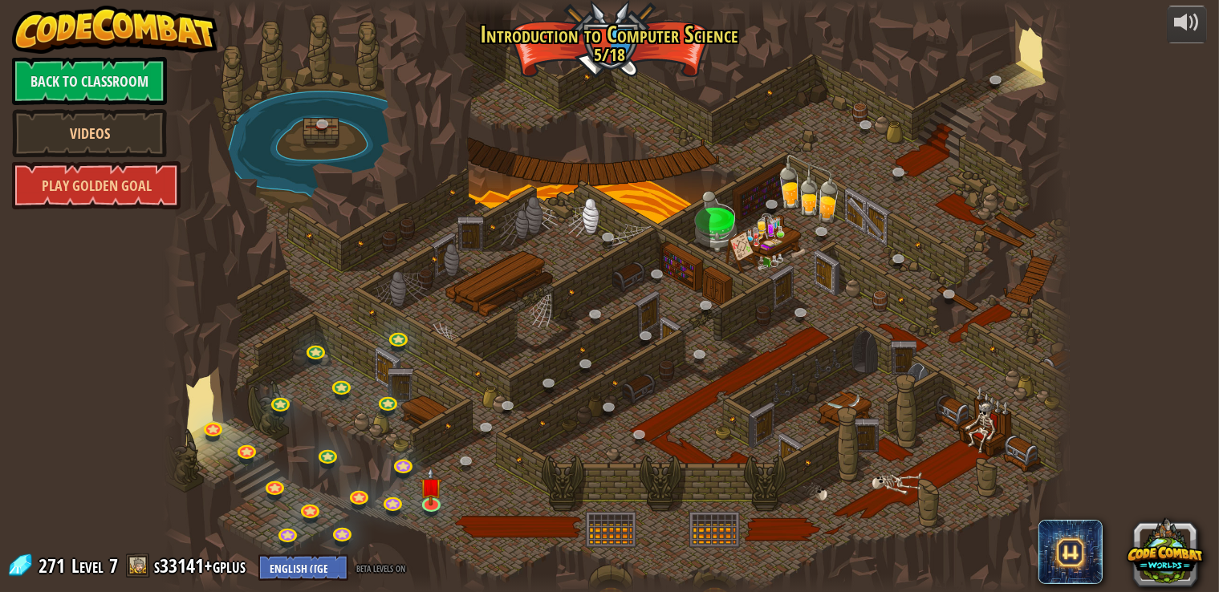
click at [370, 254] on div at bounding box center [616, 296] width 906 height 592
click at [122, 71] on link "Back to Classroom" at bounding box center [89, 81] width 155 height 48
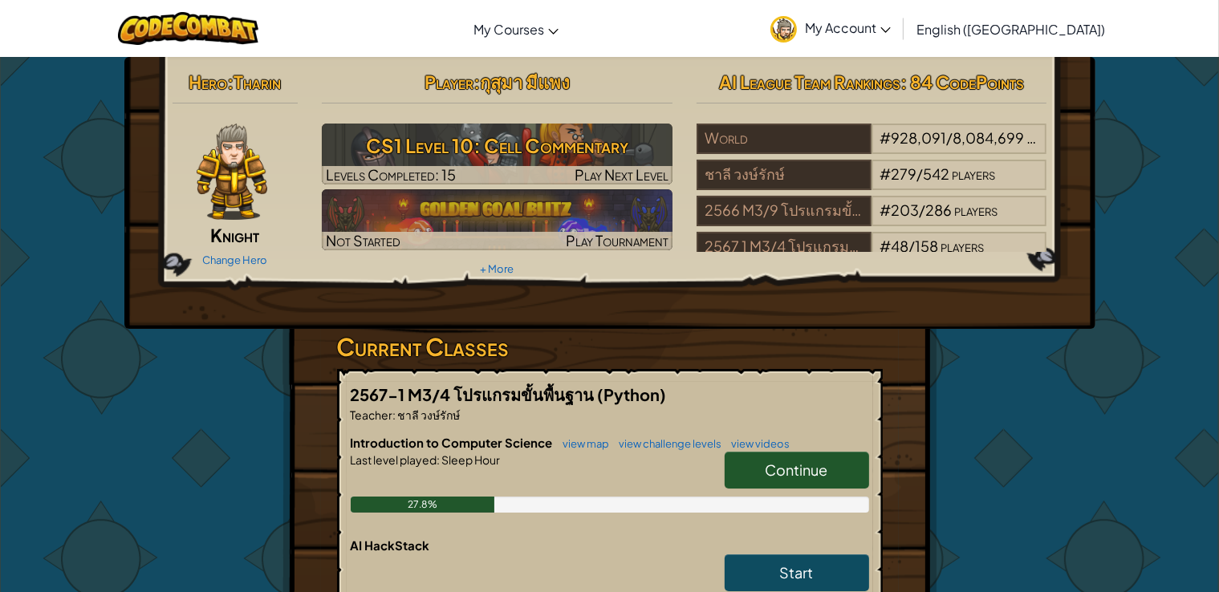
click at [804, 467] on span "Continue" at bounding box center [796, 470] width 63 height 18
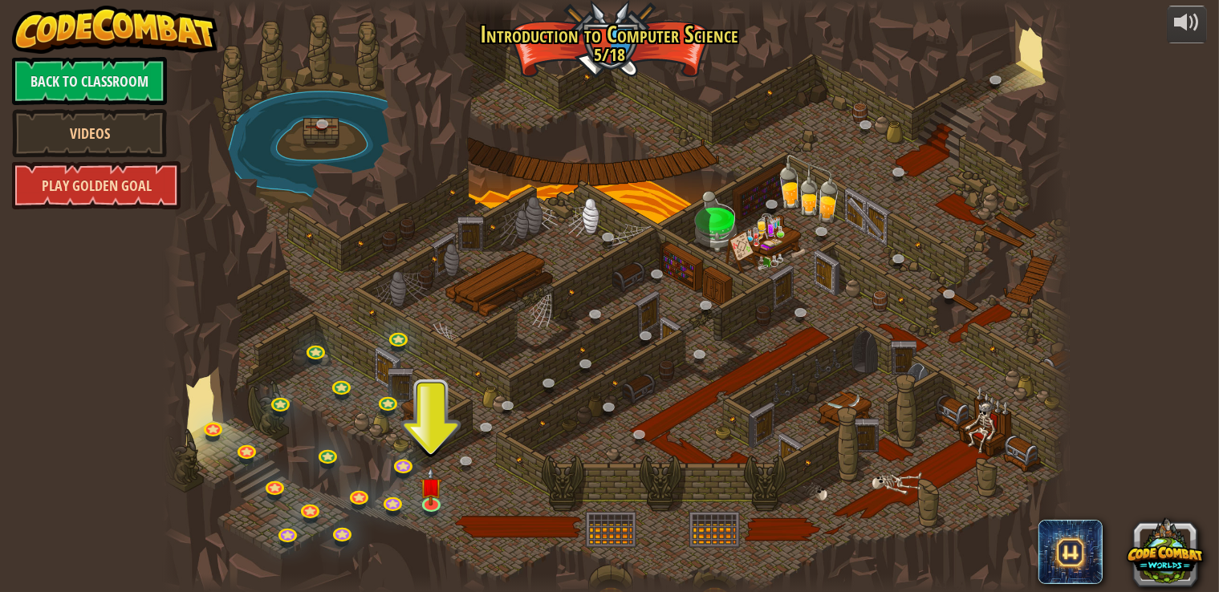
click at [130, 173] on link "Play Golden Goal" at bounding box center [96, 185] width 168 height 48
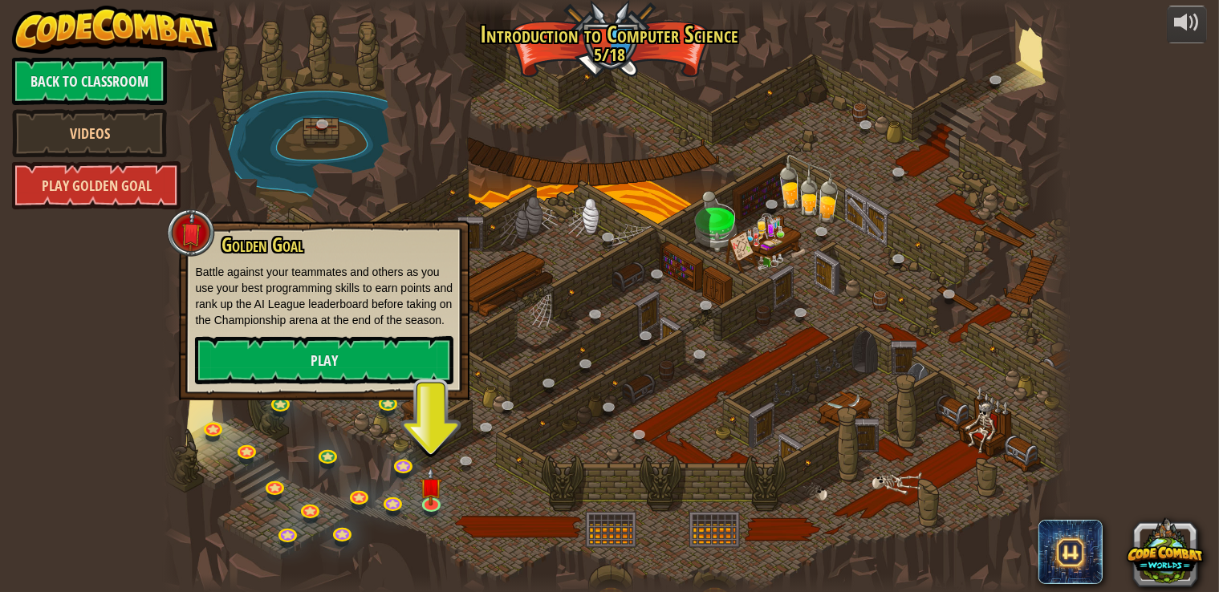
click at [131, 187] on link "Play Golden Goal" at bounding box center [96, 185] width 168 height 48
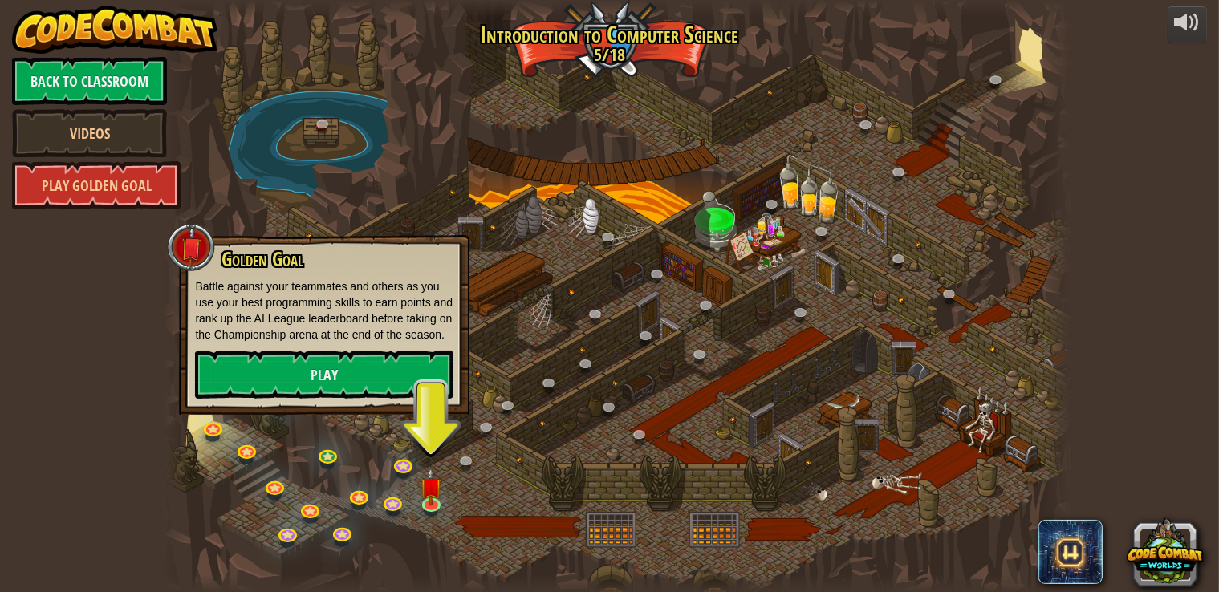
click at [180, 386] on div "Golden Goal Battle against your teammates and others as you use your best progr…" at bounding box center [324, 325] width 290 height 180
click at [338, 371] on link "Play" at bounding box center [324, 375] width 258 height 48
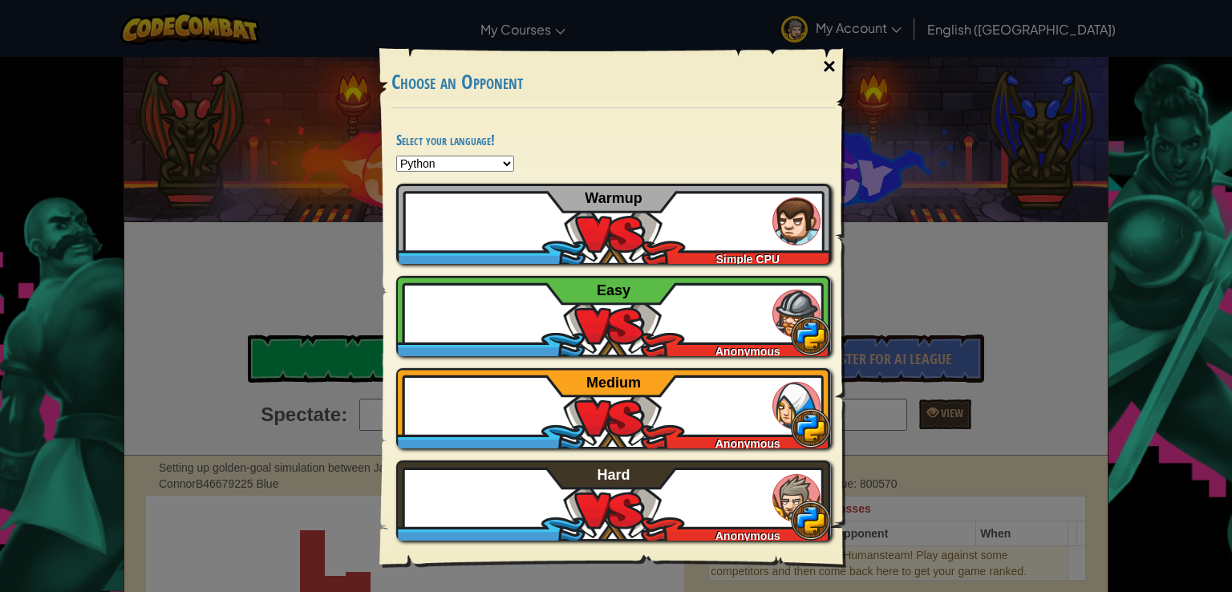
click at [831, 62] on div "×" at bounding box center [829, 66] width 37 height 47
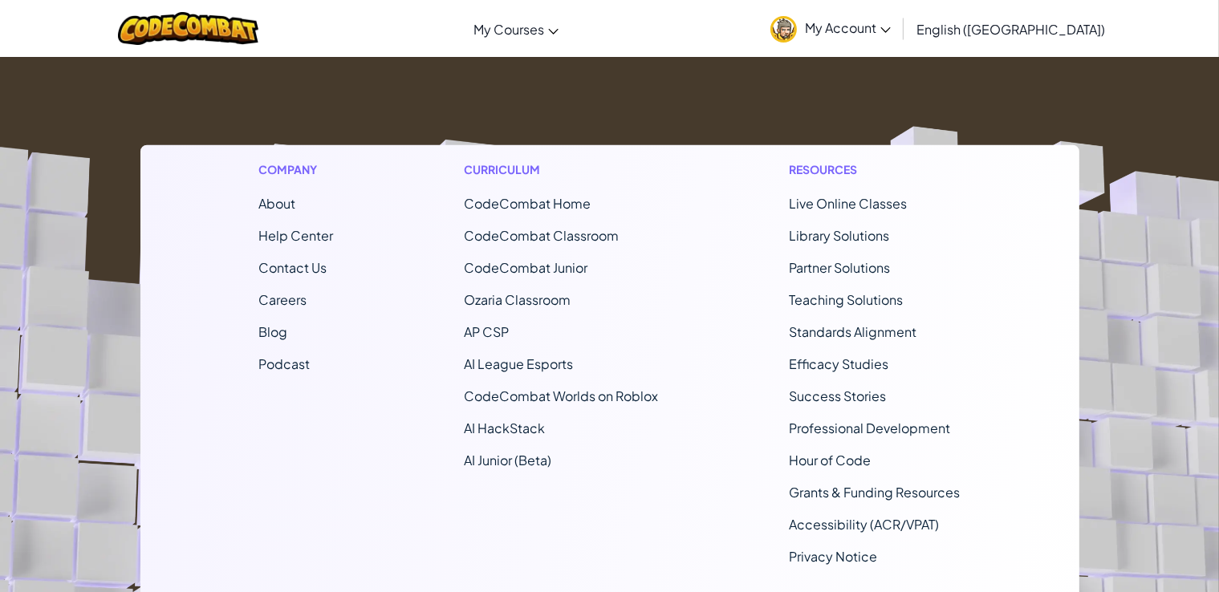
scroll to position [1218, 0]
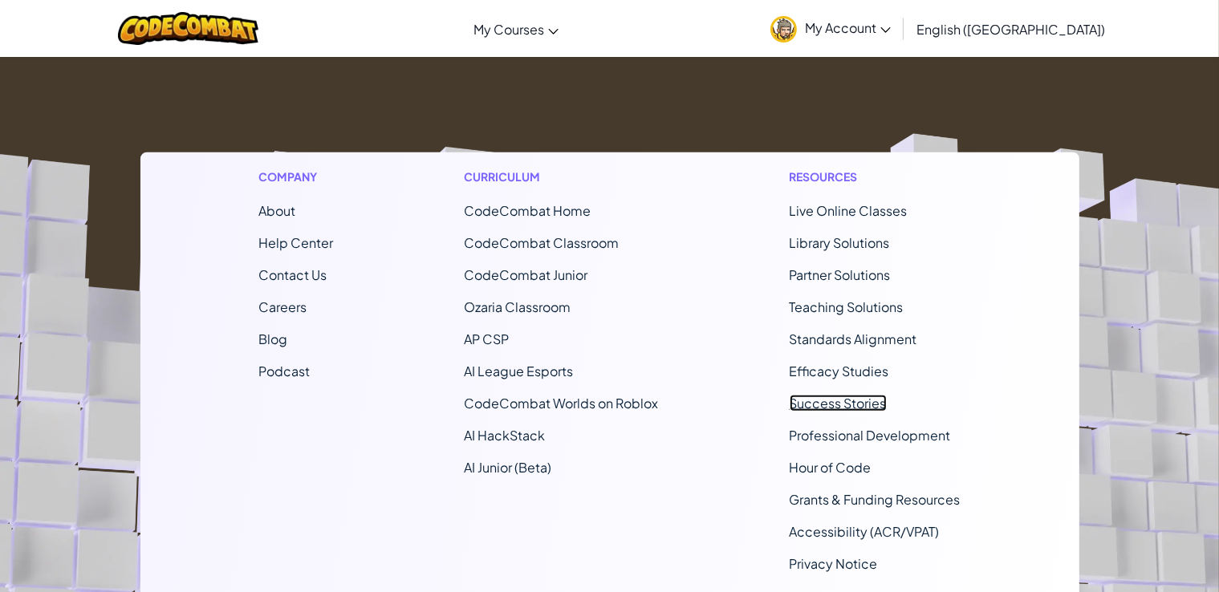
click at [858, 401] on link "Success Stories" at bounding box center [838, 403] width 97 height 17
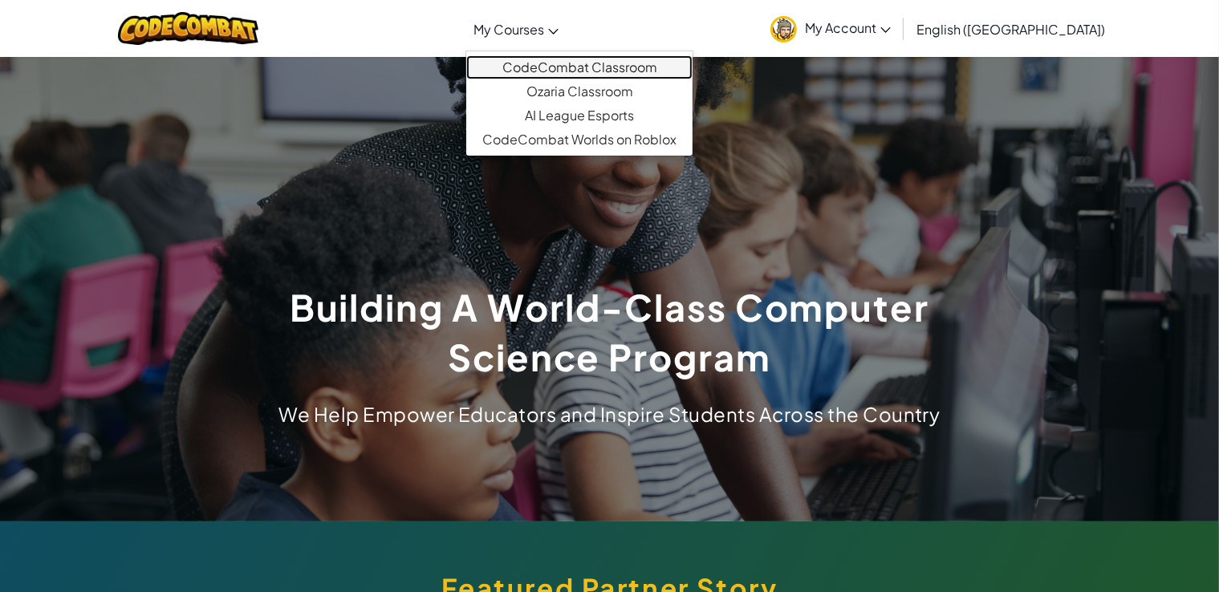
click at [634, 63] on link "CodeCombat Classroom" at bounding box center [579, 67] width 226 height 24
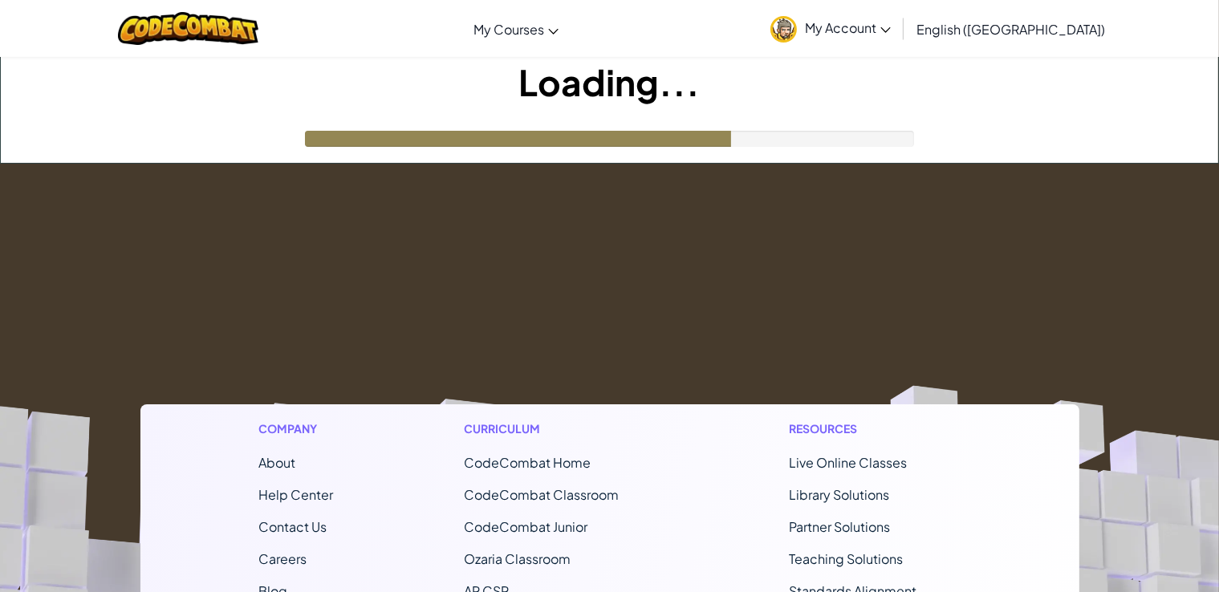
click at [899, 15] on link "My Account" at bounding box center [830, 28] width 136 height 51
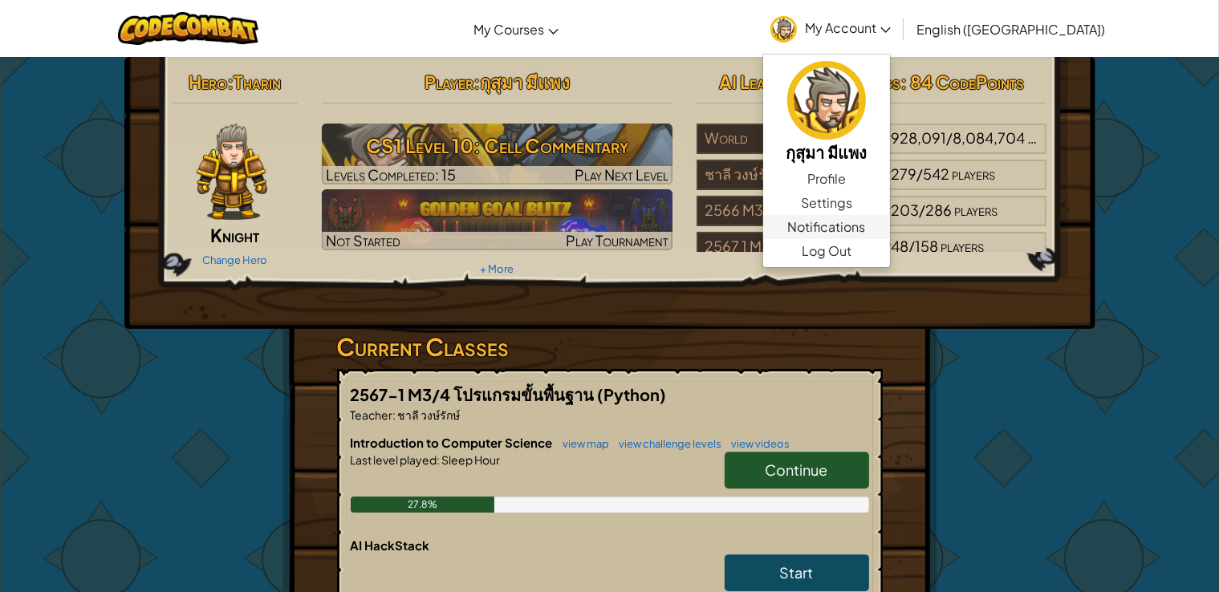
click at [866, 222] on span "Notifications" at bounding box center [827, 226] width 78 height 19
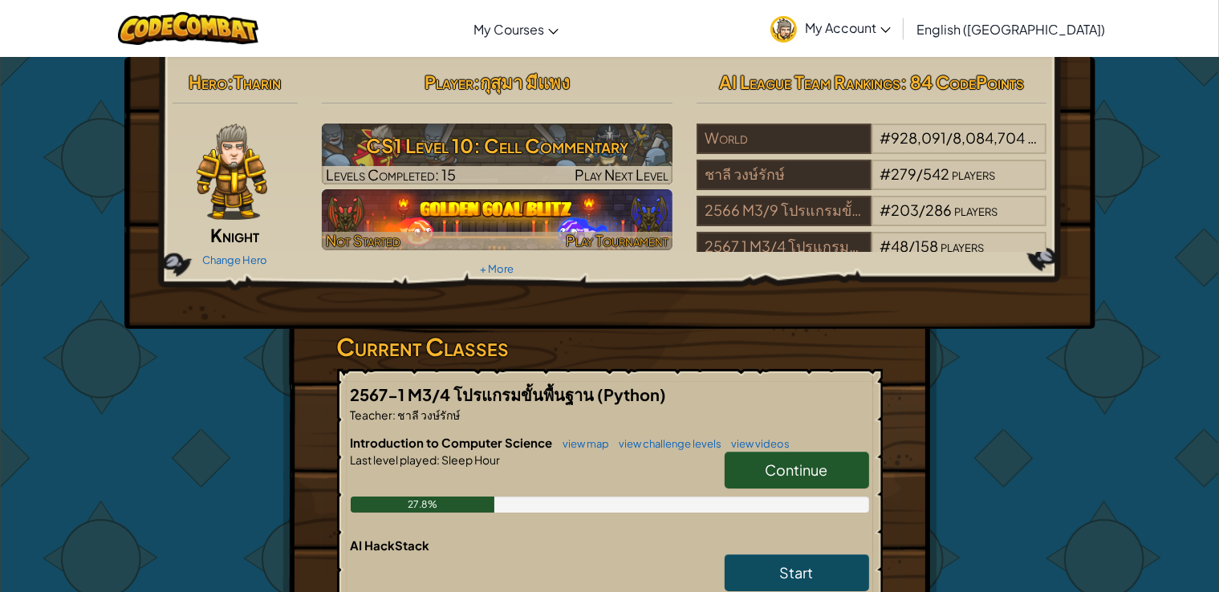
click at [595, 213] on img at bounding box center [497, 219] width 351 height 61
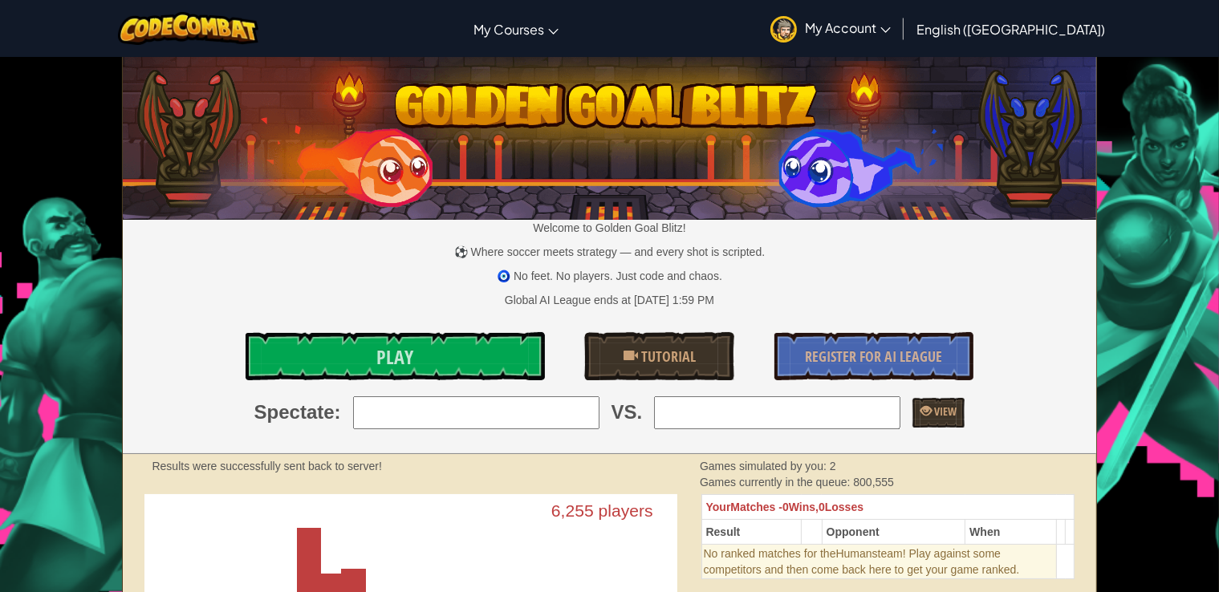
click at [891, 24] on span "My Account" at bounding box center [848, 27] width 86 height 17
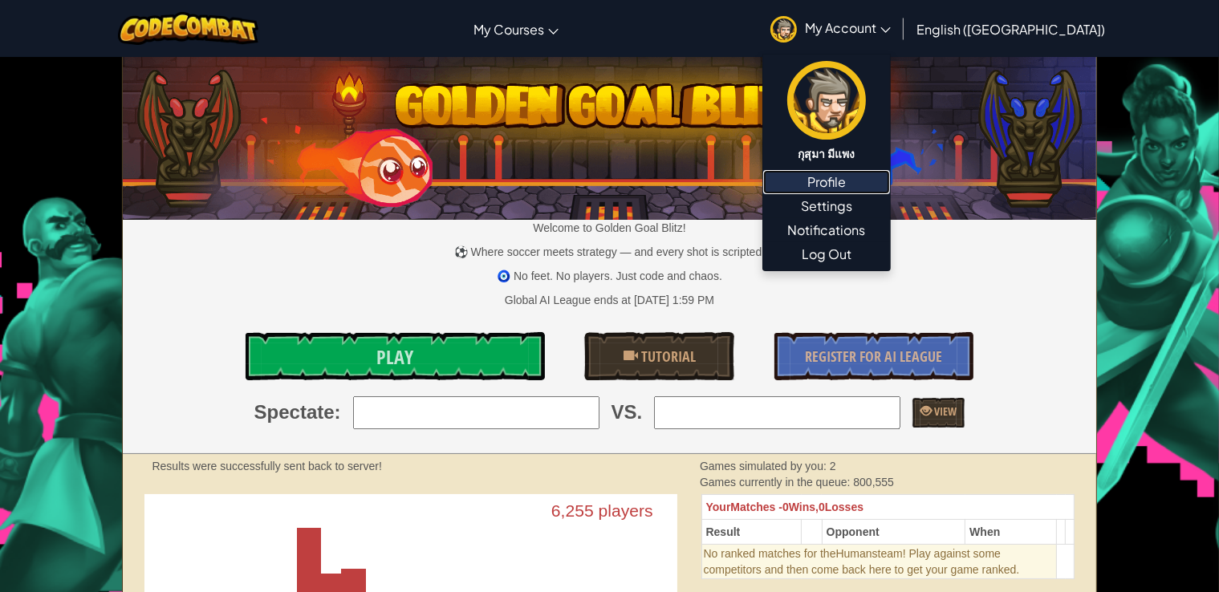
click at [890, 185] on link "Profile" at bounding box center [826, 182] width 127 height 24
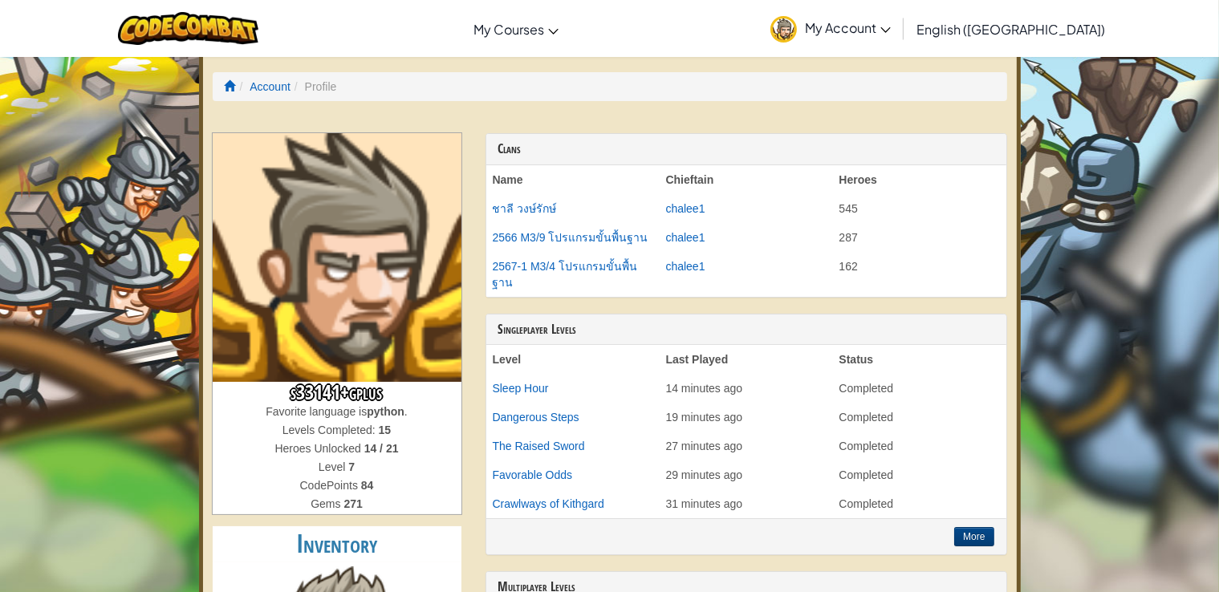
click at [891, 33] on span "My Account" at bounding box center [848, 27] width 86 height 17
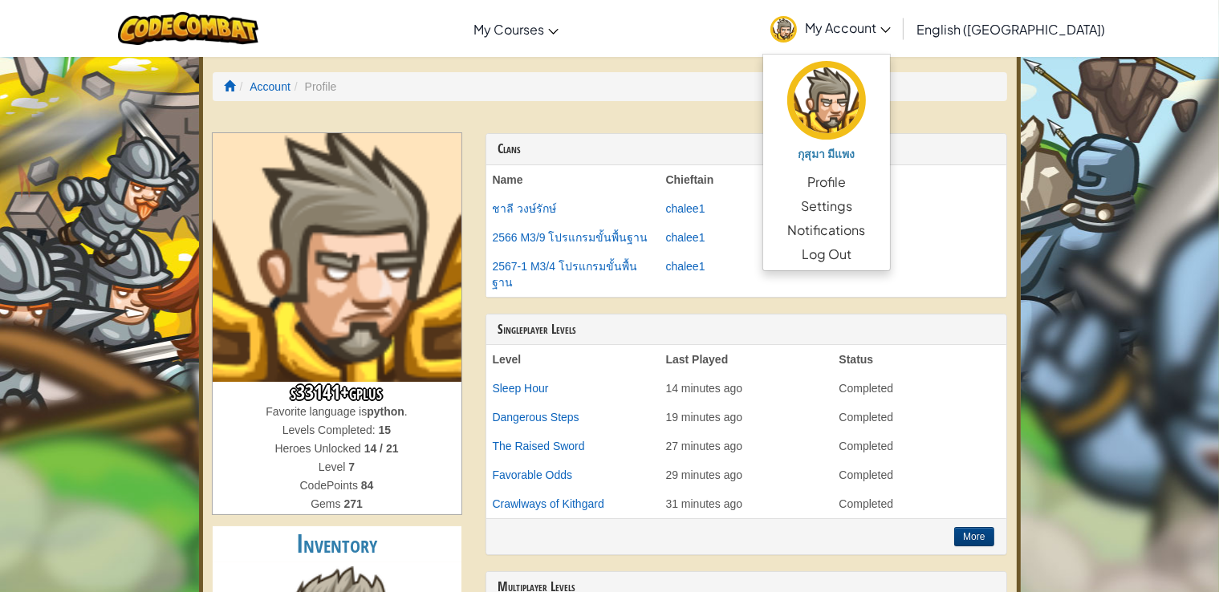
drag, startPoint x: 1232, startPoint y: 84, endPoint x: 1187, endPoint y: 38, distance: 64.7
click at [1187, 38] on div "Toggle navigation My Courses CodeCombat Classroom Ozaria Classroom AI League Es…" at bounding box center [609, 28] width 1227 height 57
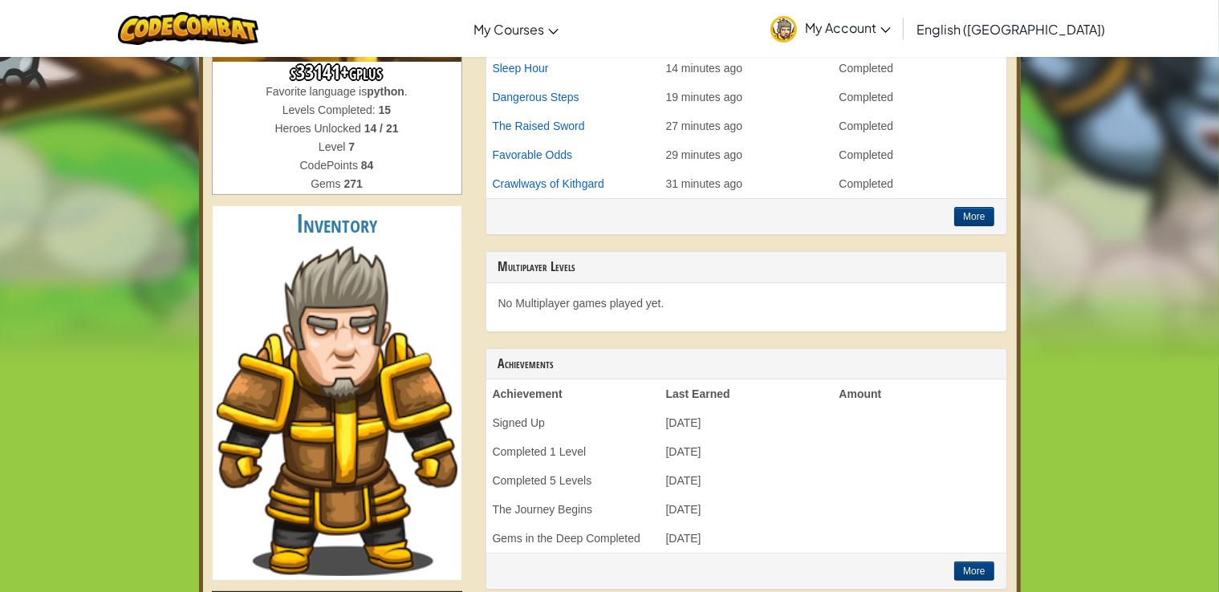
scroll to position [318, 0]
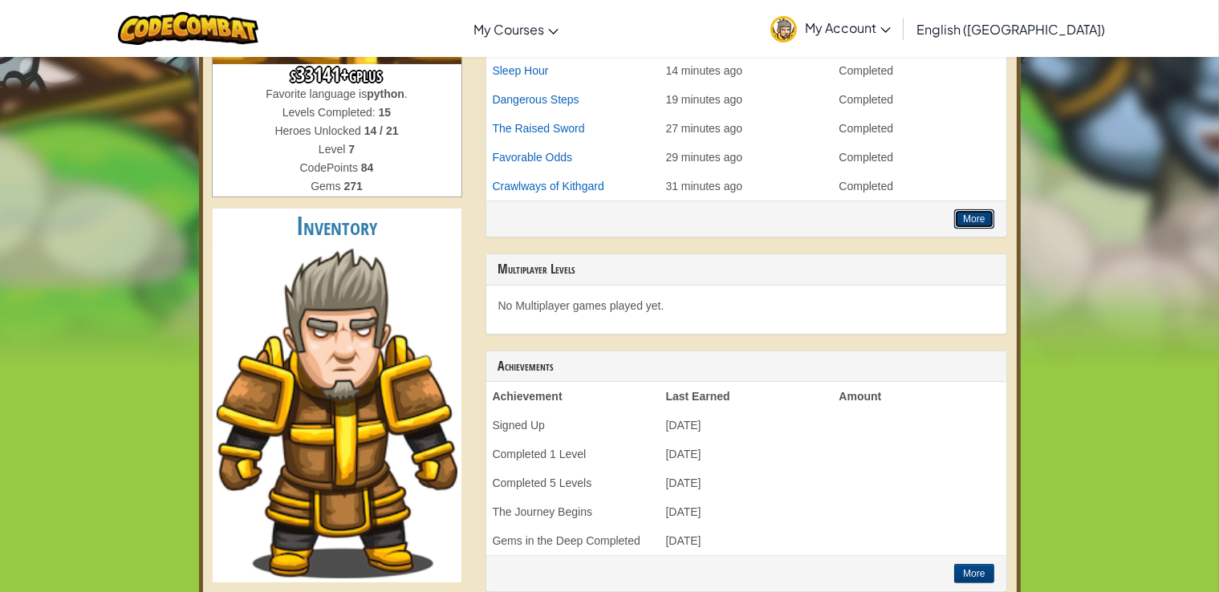
click at [960, 209] on button "More" at bounding box center [973, 218] width 39 height 19
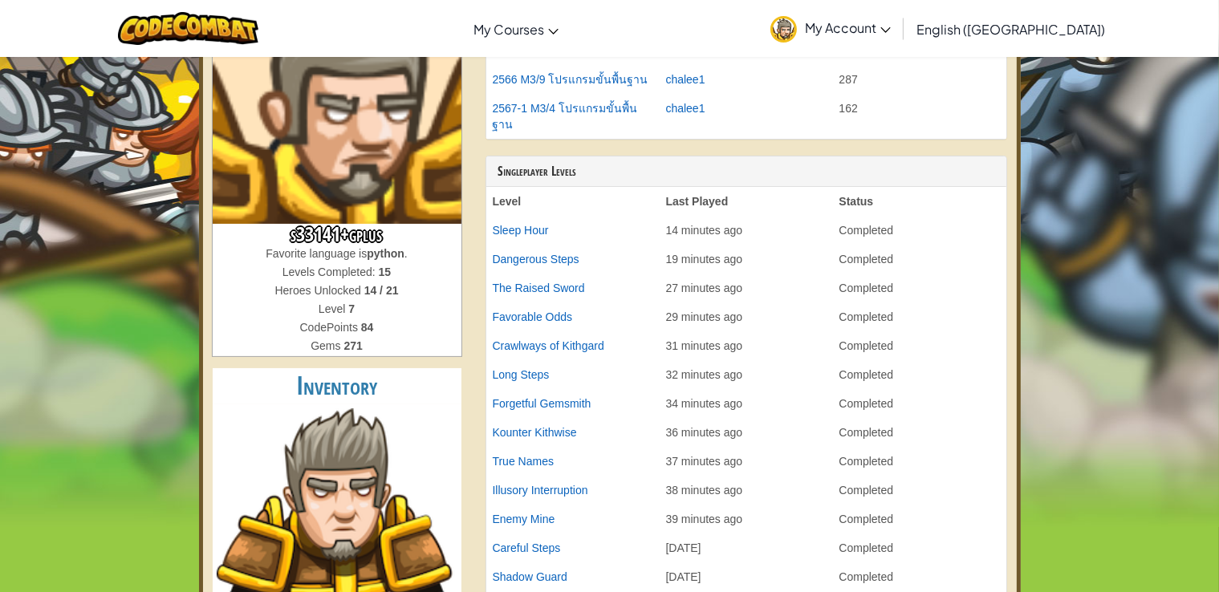
scroll to position [0, 0]
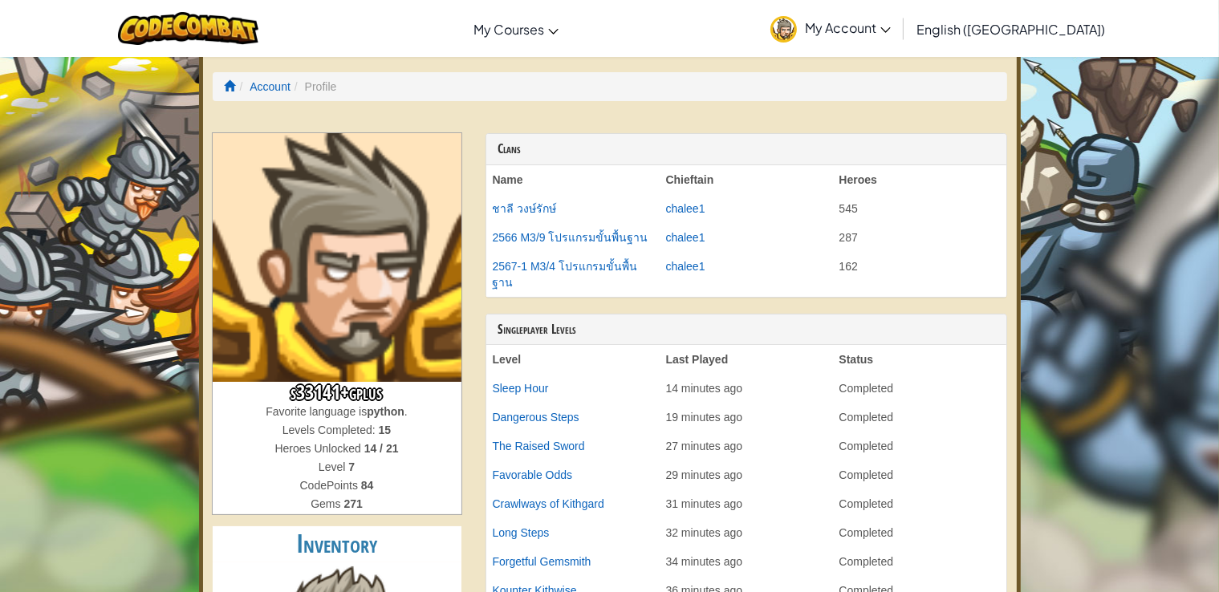
click at [891, 29] on span "My Account" at bounding box center [848, 27] width 86 height 17
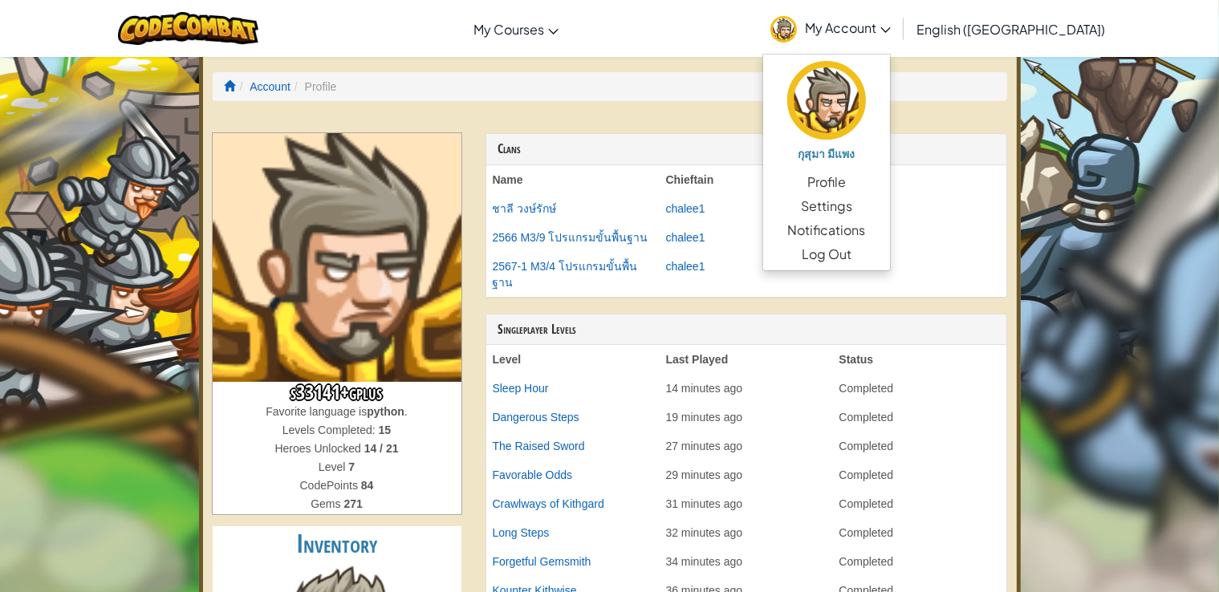
click at [319, 97] on ol "Account Profile" at bounding box center [610, 86] width 794 height 29
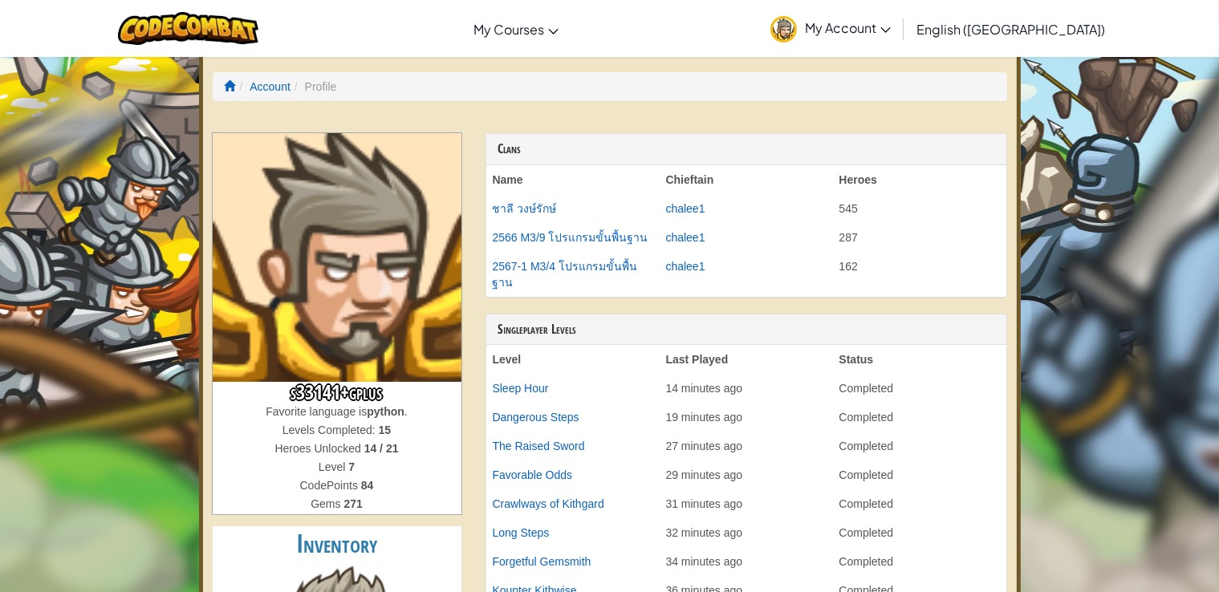
click at [311, 87] on li "Profile" at bounding box center [313, 87] width 46 height 16
click at [254, 85] on link "Account" at bounding box center [270, 86] width 41 height 13
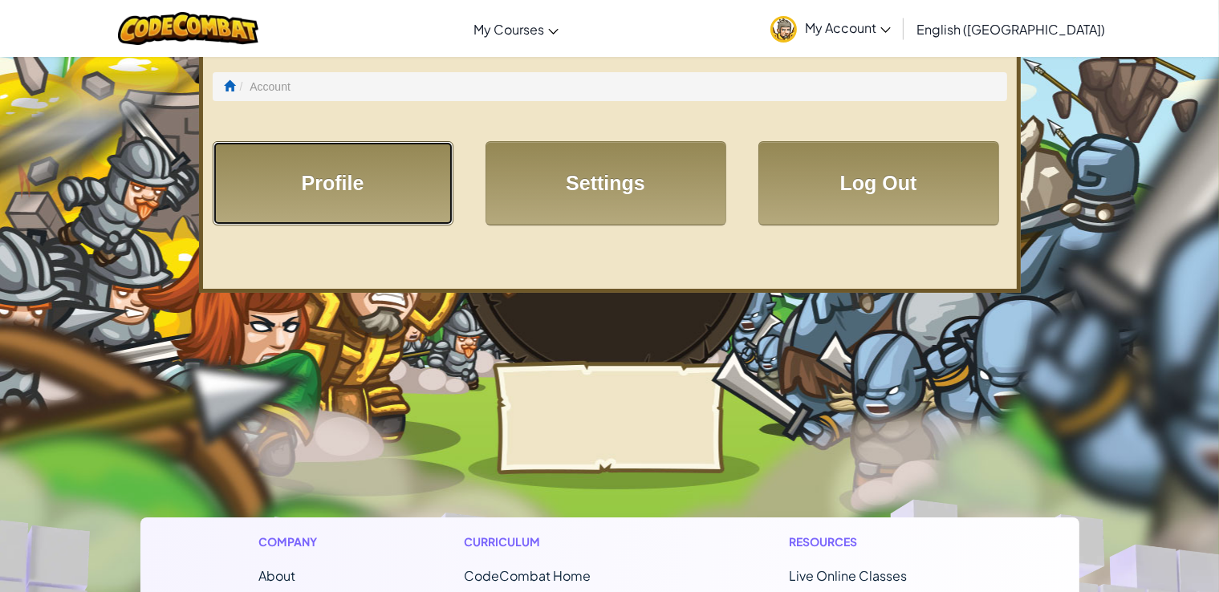
click at [326, 168] on link "Profile" at bounding box center [333, 183] width 241 height 84
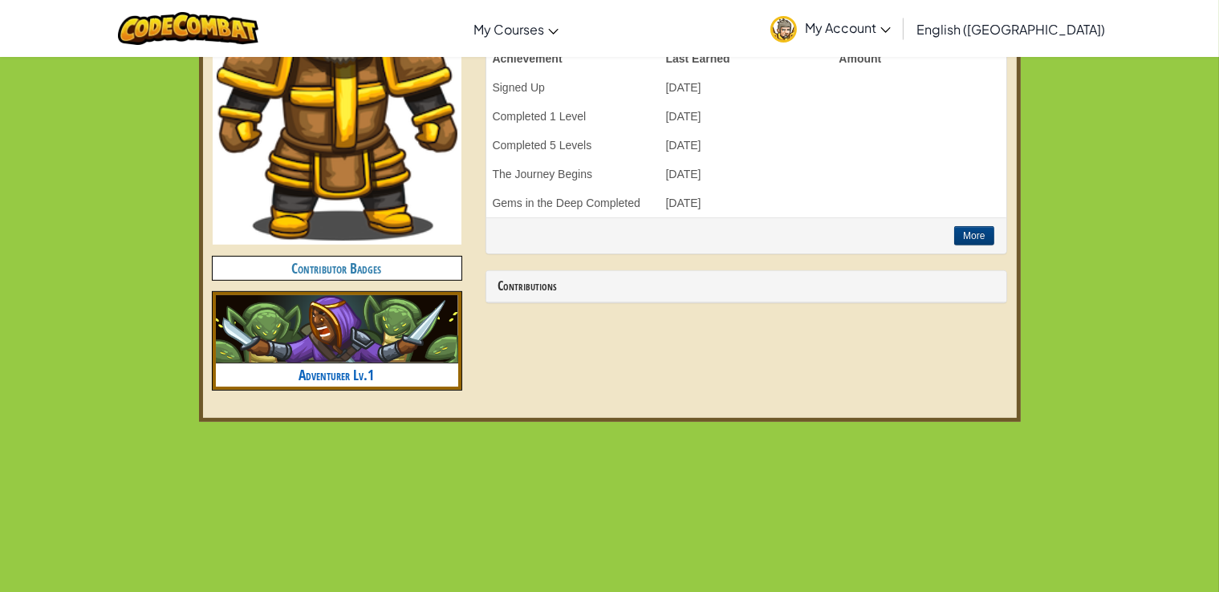
scroll to position [764, 0]
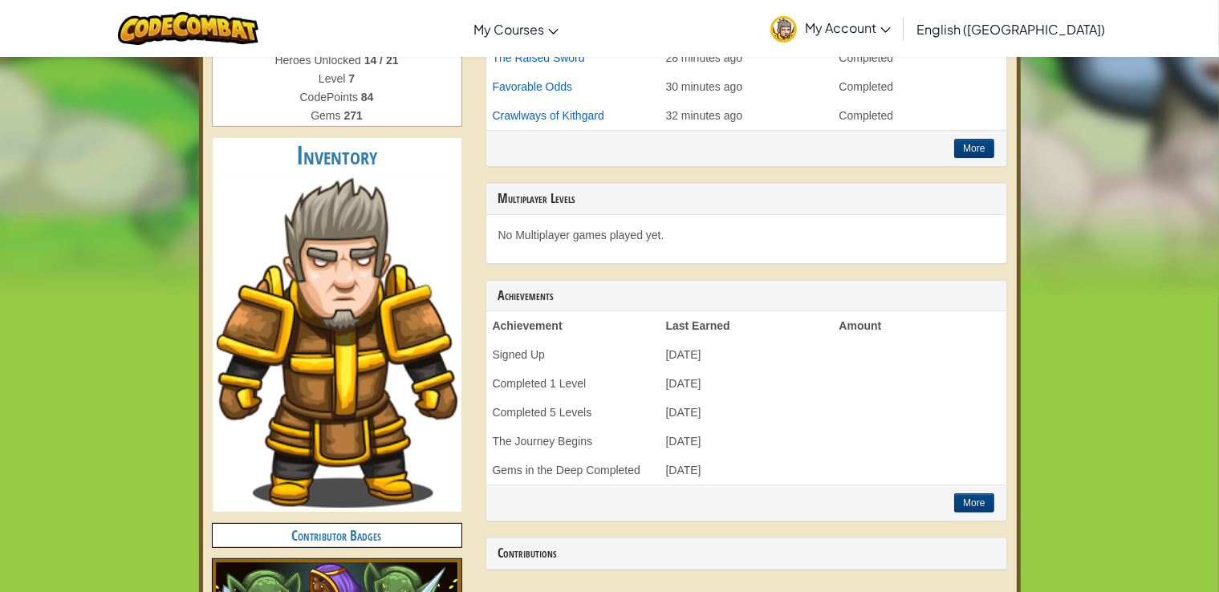
scroll to position [518, 0]
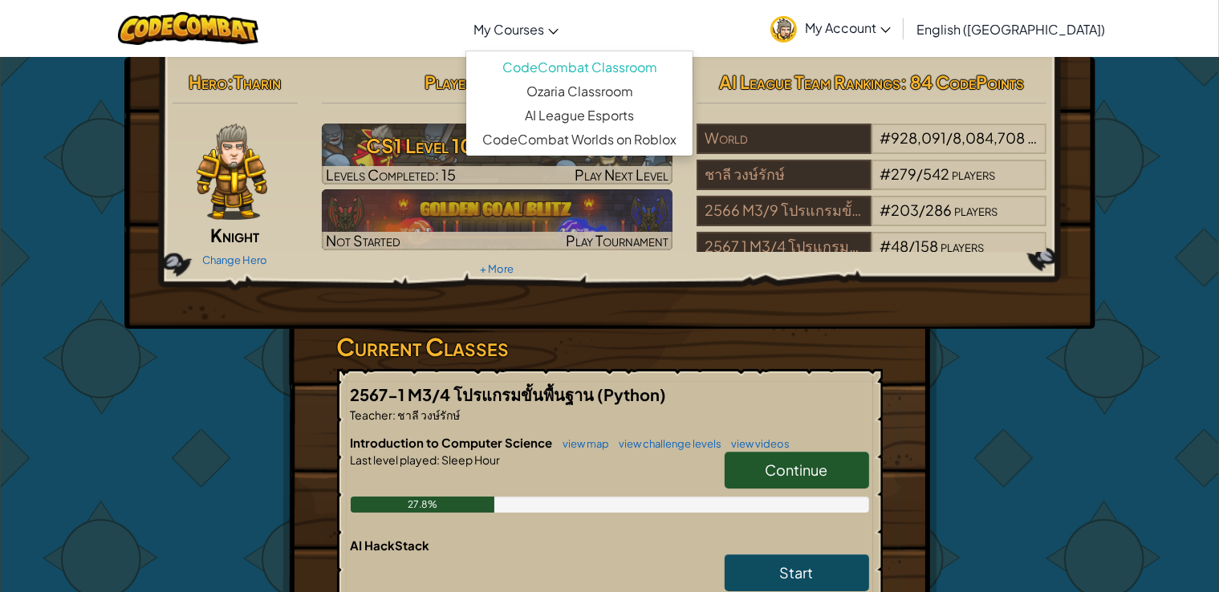
click at [558, 29] on icon at bounding box center [553, 32] width 10 height 6
click at [891, 26] on span "My Account" at bounding box center [848, 27] width 86 height 17
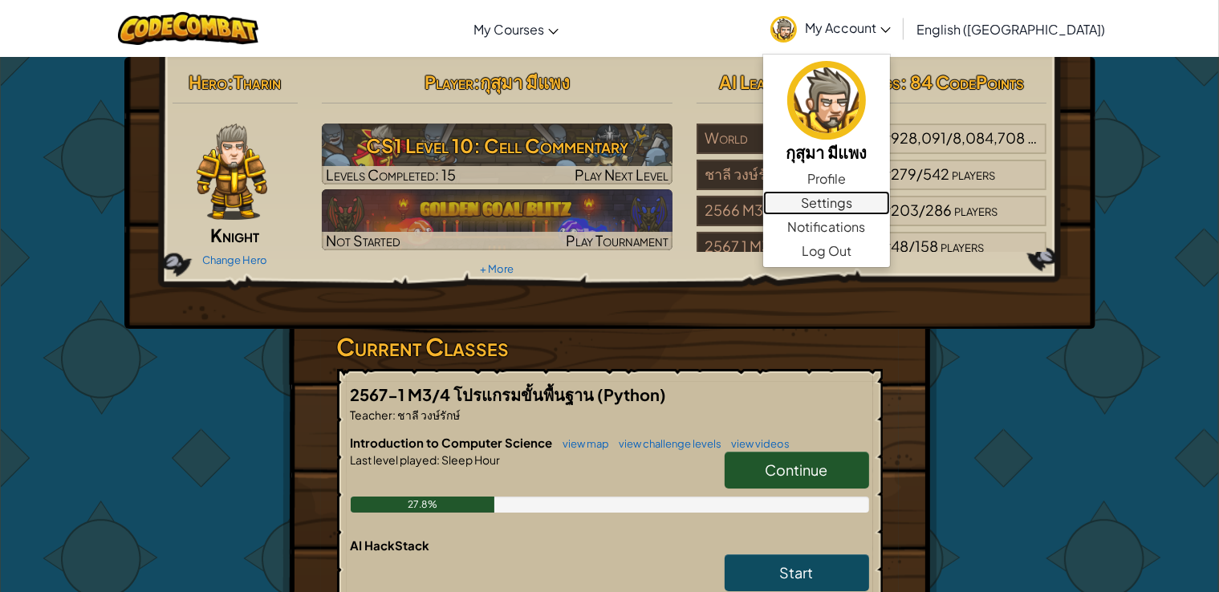
click at [890, 209] on link "Settings" at bounding box center [826, 203] width 127 height 24
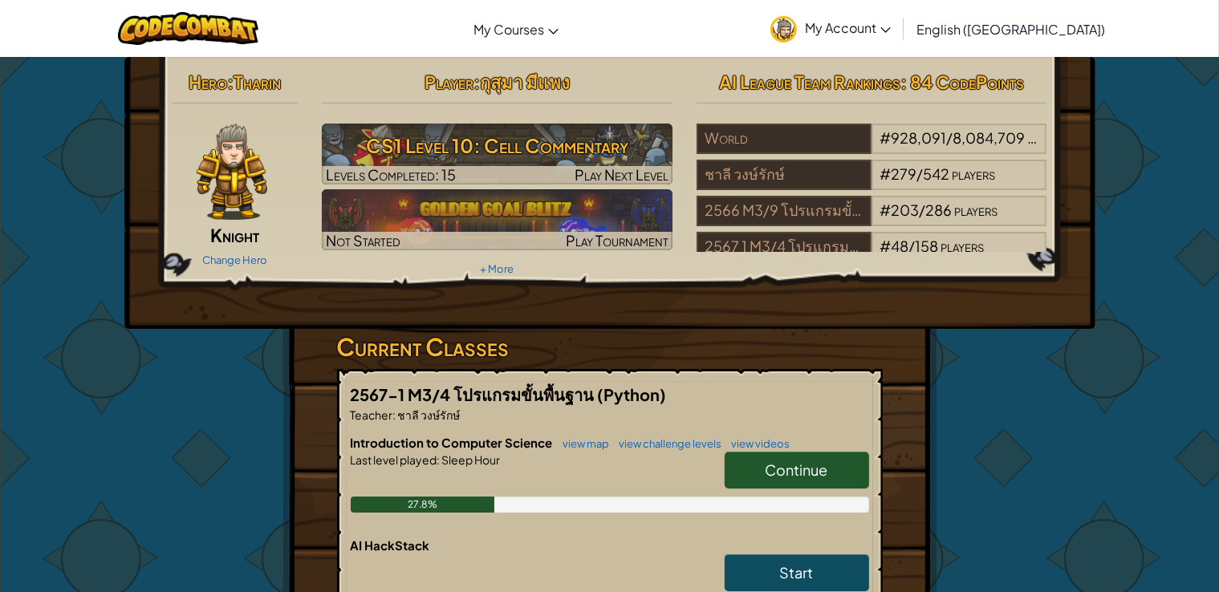
click at [797, 470] on span "Continue" at bounding box center [796, 470] width 63 height 18
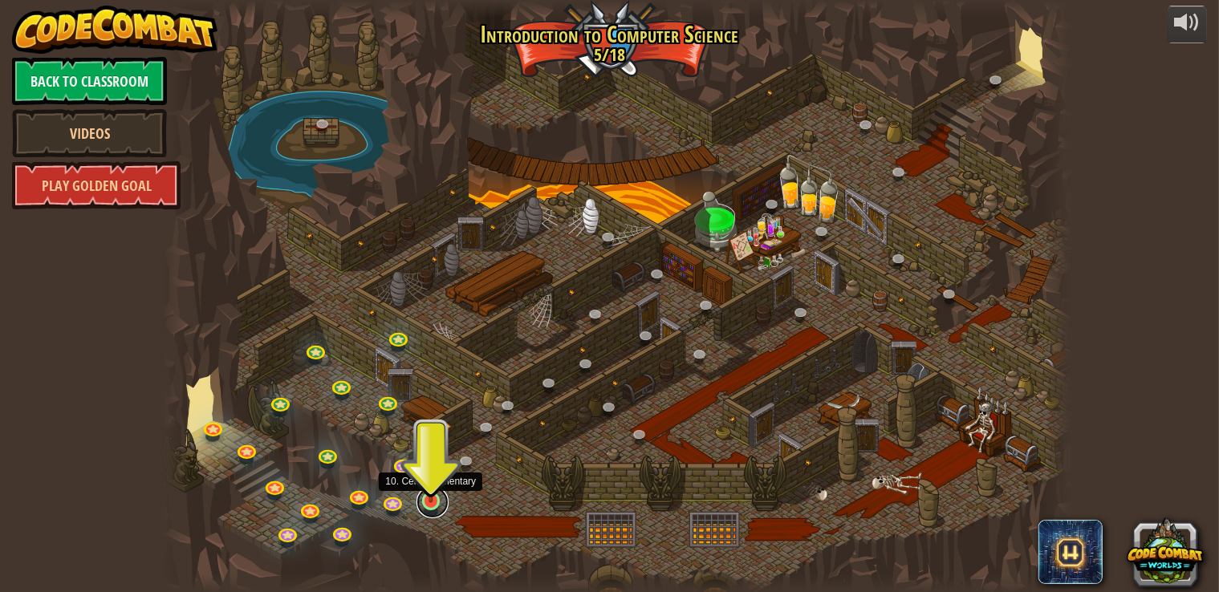
click at [420, 506] on link at bounding box center [432, 502] width 32 height 32
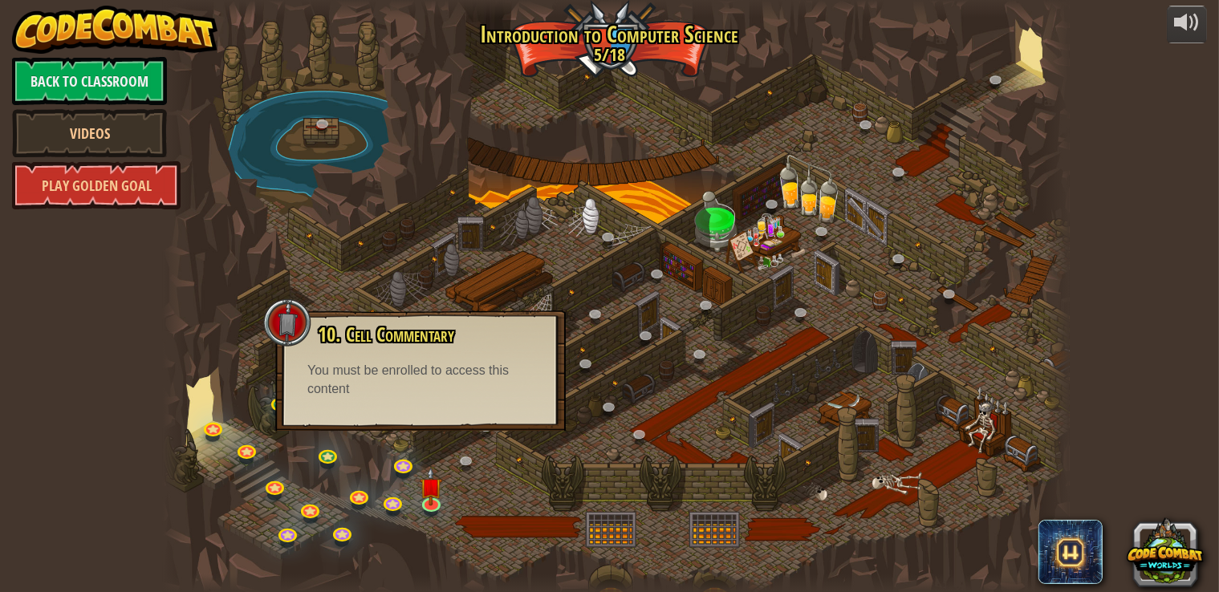
click at [936, 59] on div at bounding box center [616, 296] width 906 height 592
